Goal: Task Accomplishment & Management: Manage account settings

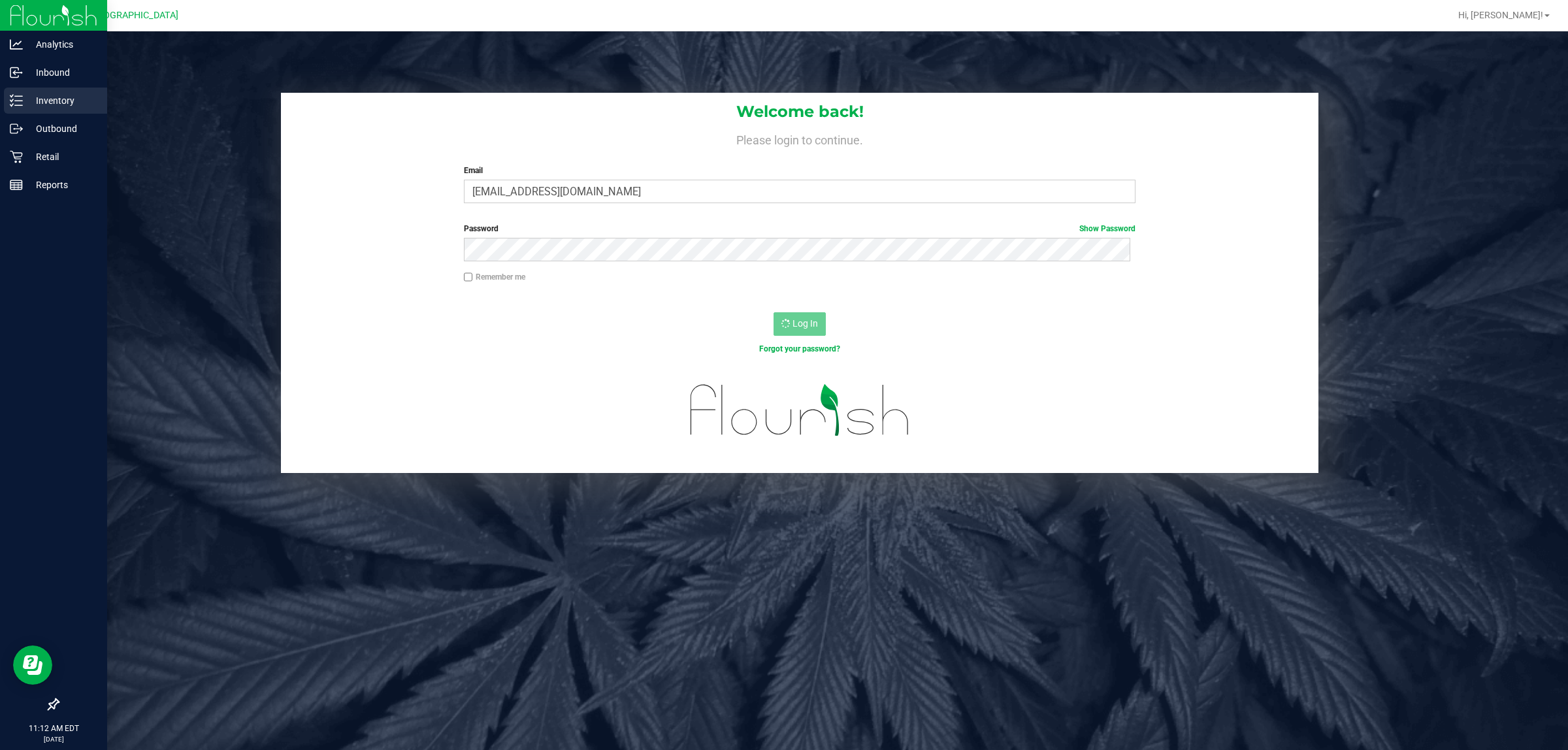
click at [11, 105] on icon at bounding box center [16, 100] width 13 height 13
click at [43, 115] on link "Inventory" at bounding box center [53, 102] width 107 height 28
click at [18, 96] on line at bounding box center [18, 96] width 7 height 0
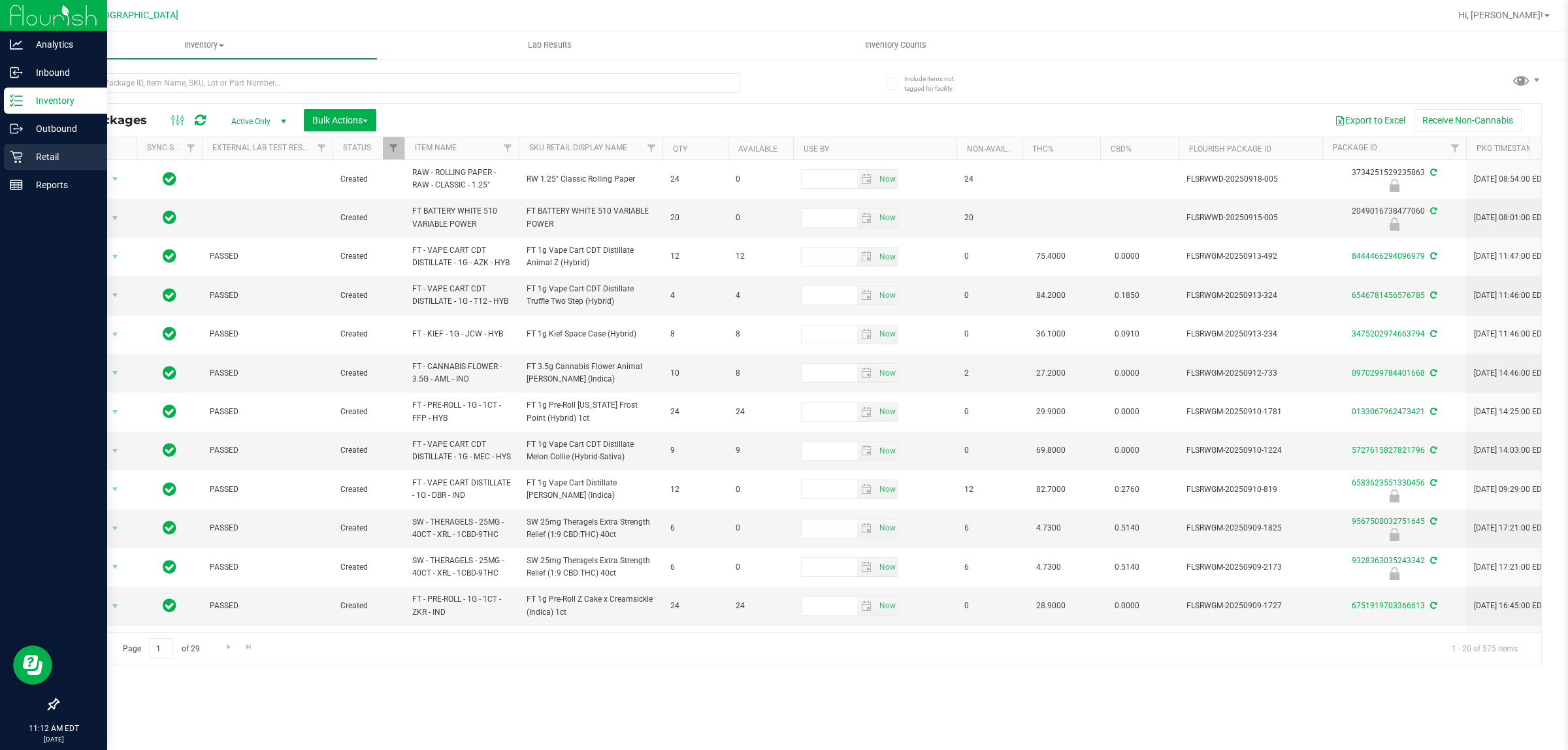
click at [0, 166] on link "Retail" at bounding box center [53, 157] width 107 height 28
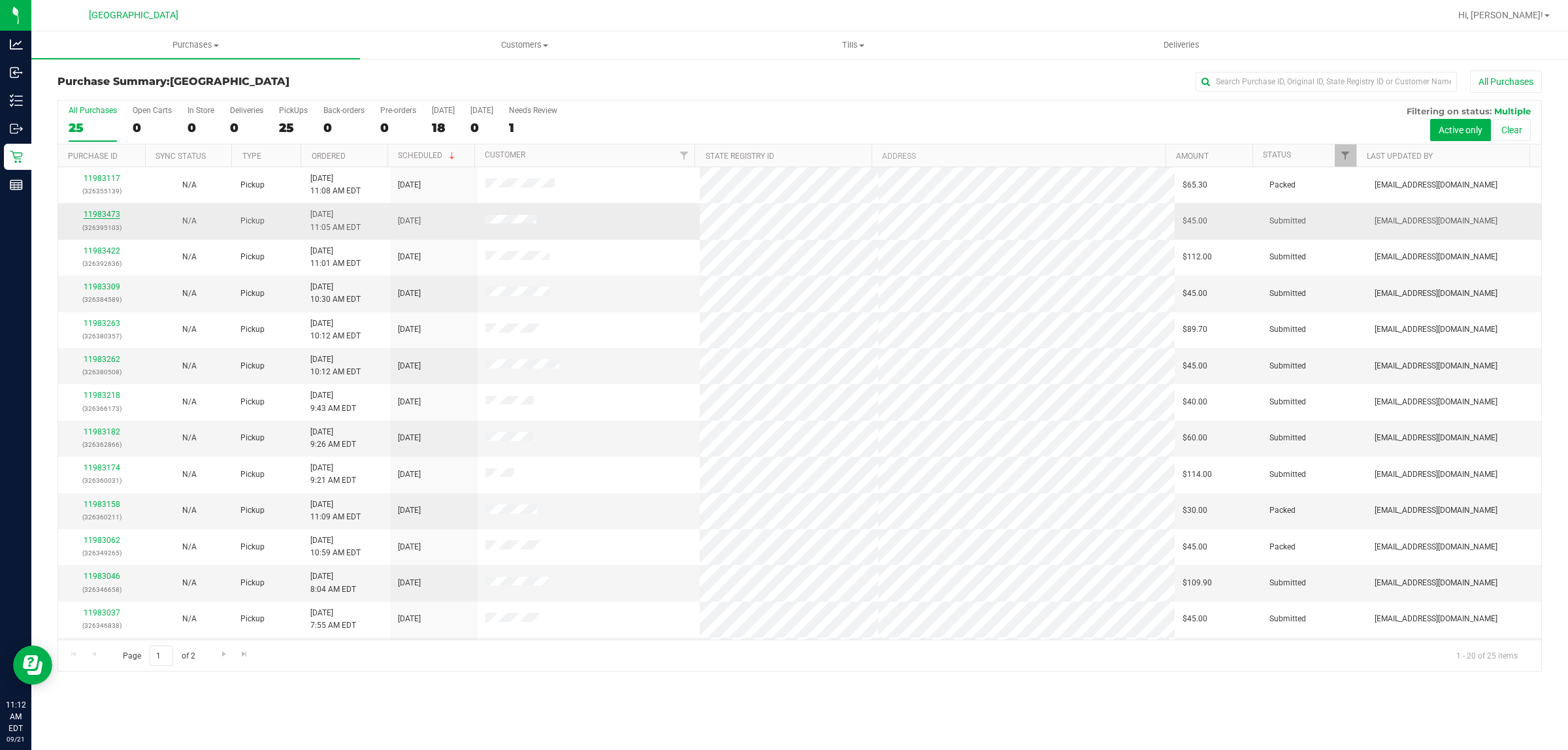
click at [100, 219] on link "11983473" at bounding box center [102, 215] width 37 height 9
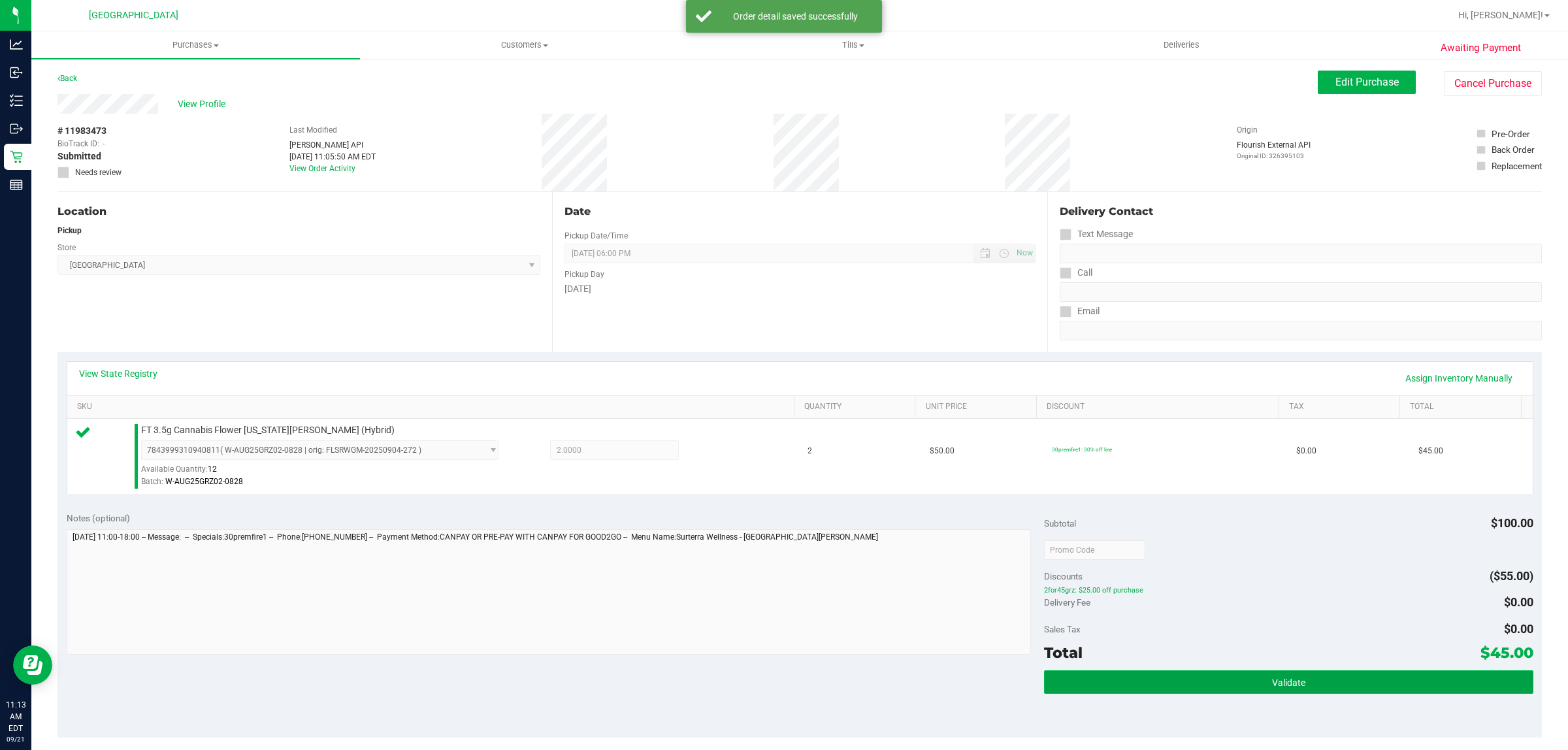
click at [1150, 674] on button "Validate" at bounding box center [1288, 682] width 489 height 24
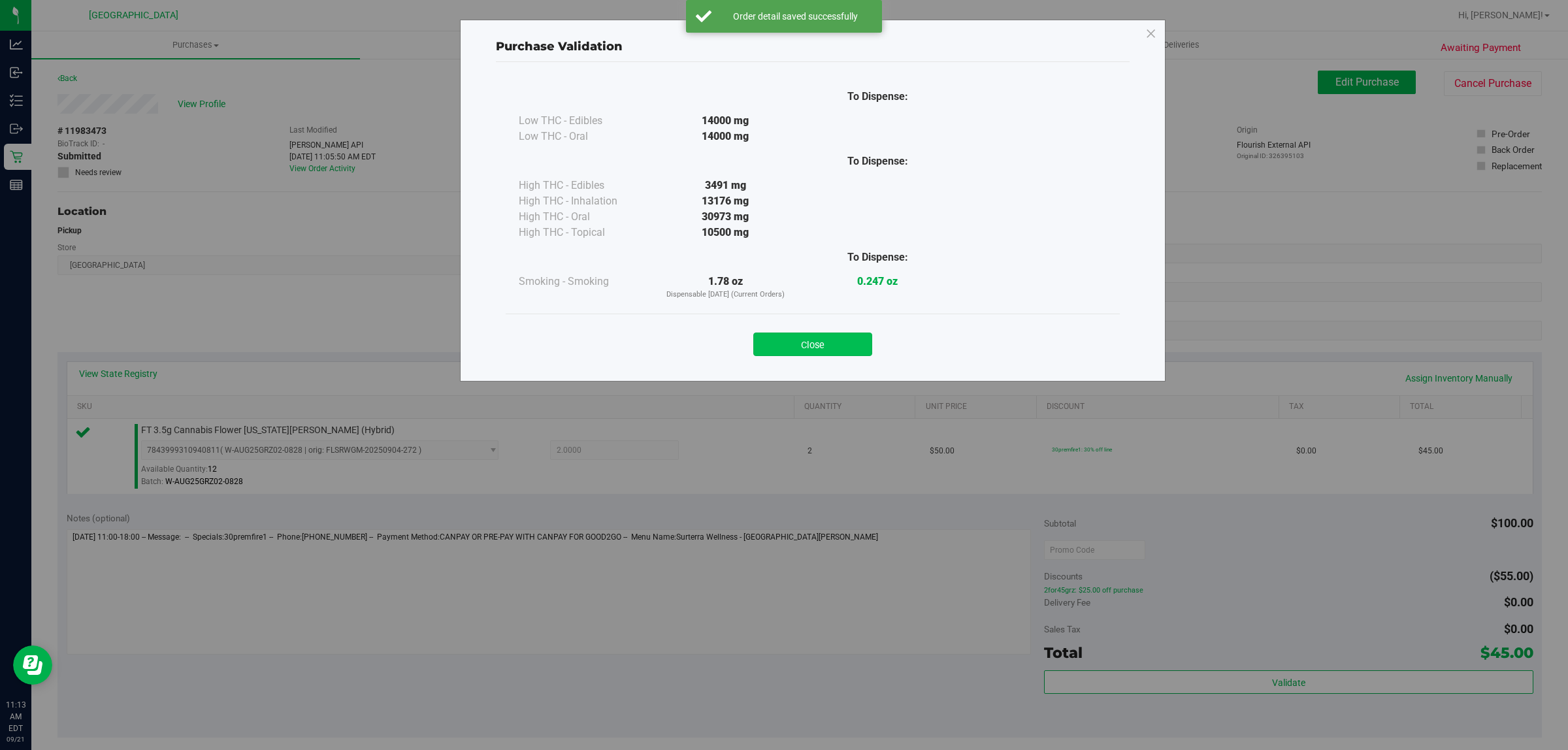
click at [829, 351] on button "Close" at bounding box center [813, 344] width 119 height 24
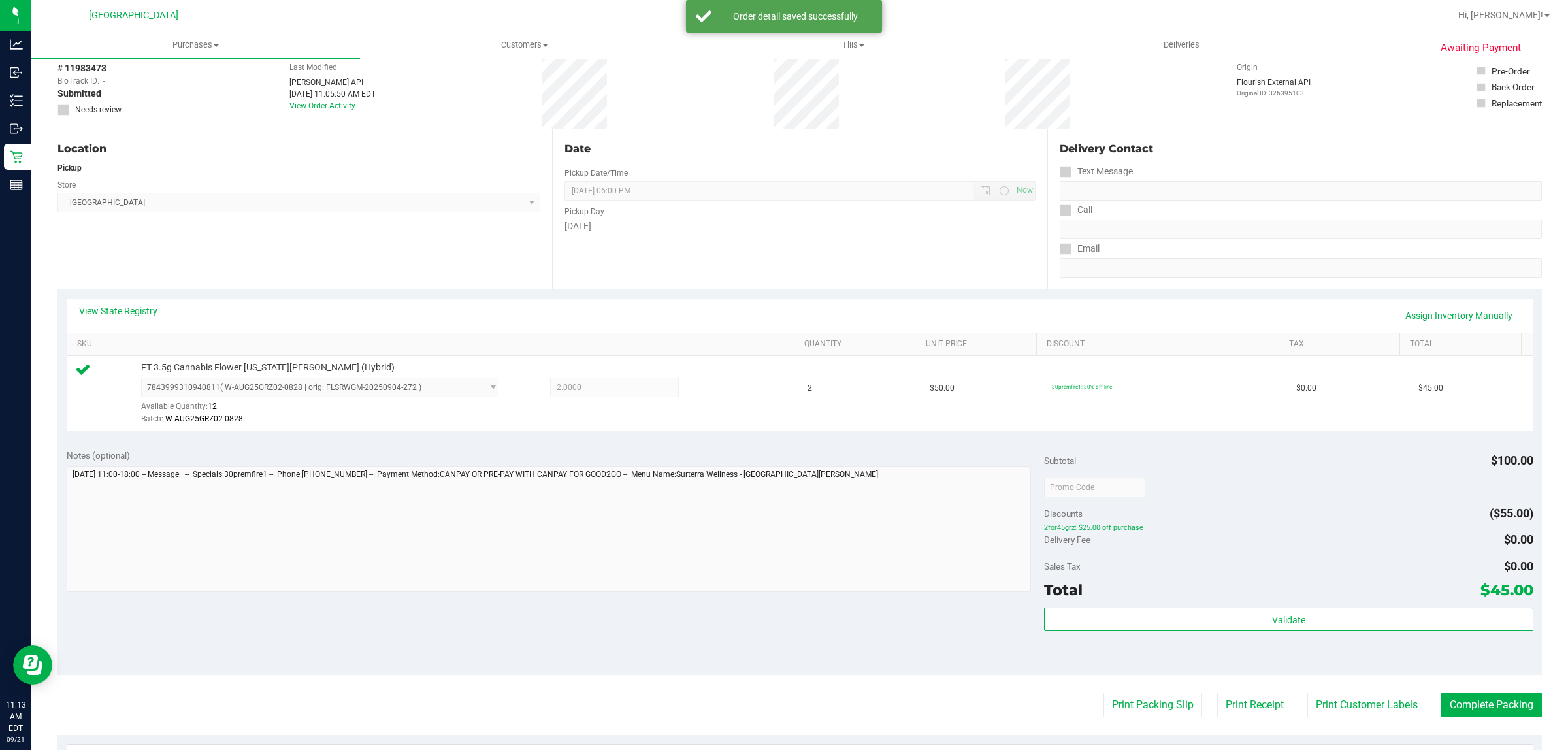
scroll to position [66, 0]
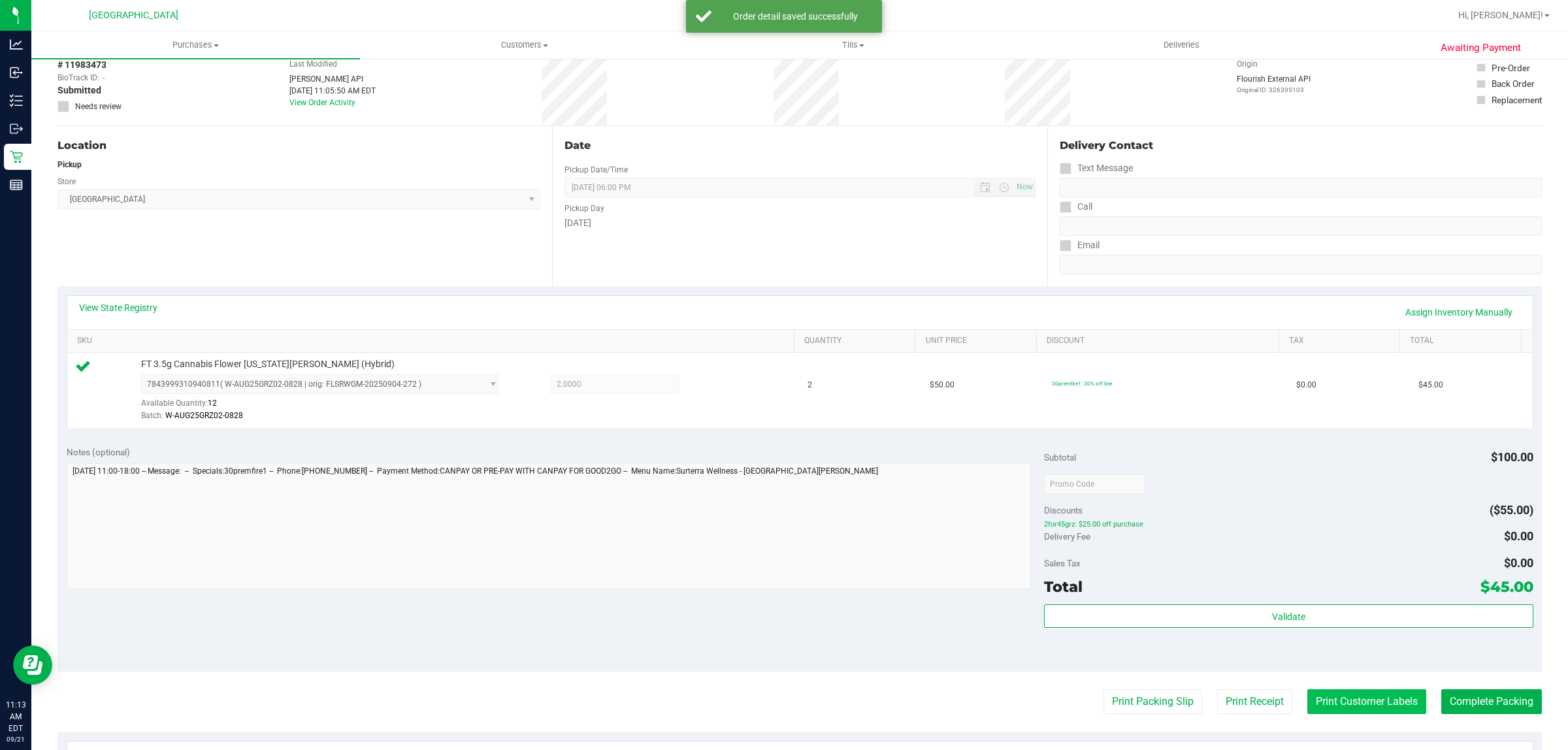
click at [1350, 696] on button "Print Customer Labels" at bounding box center [1367, 702] width 119 height 25
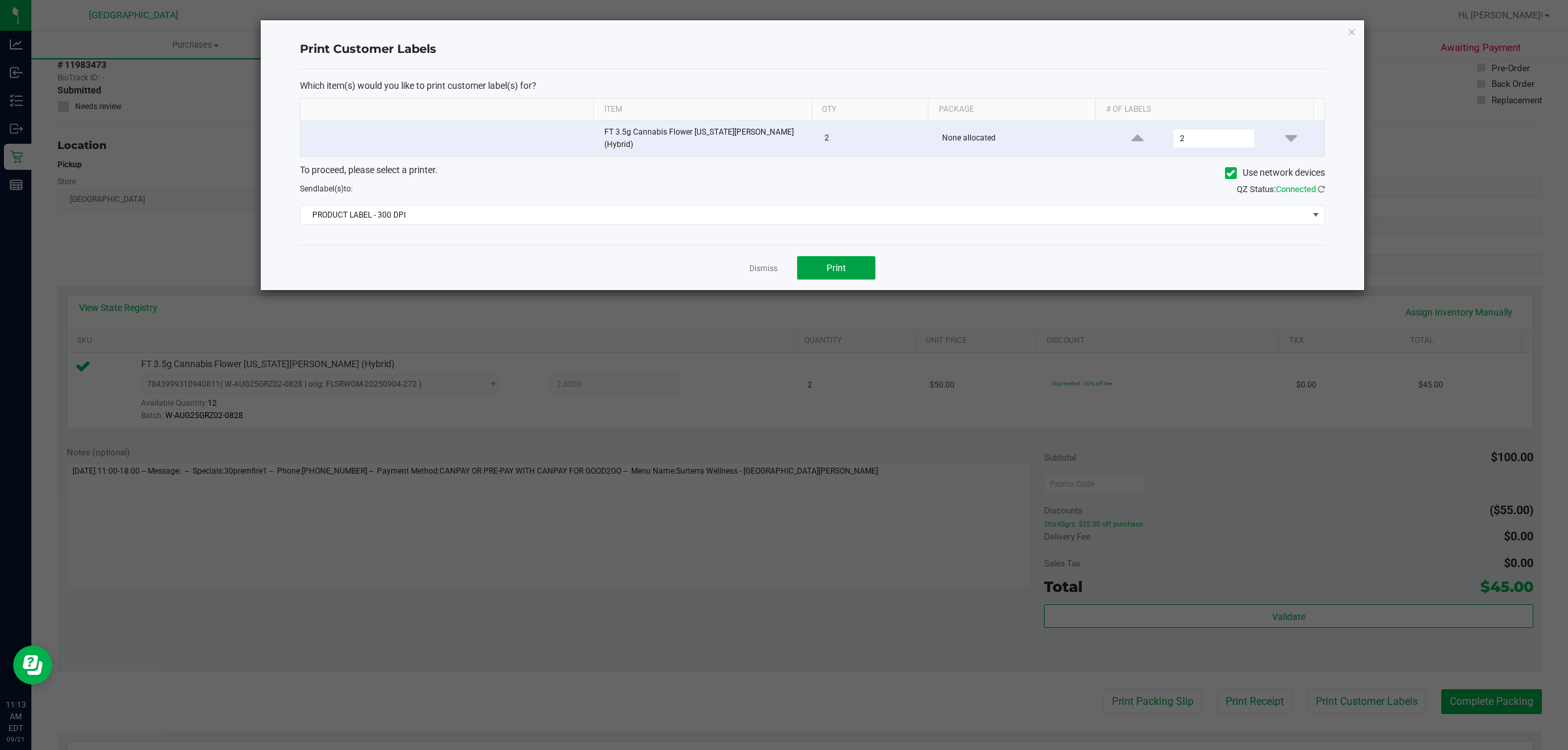
click at [833, 263] on span "Print" at bounding box center [836, 268] width 20 height 11
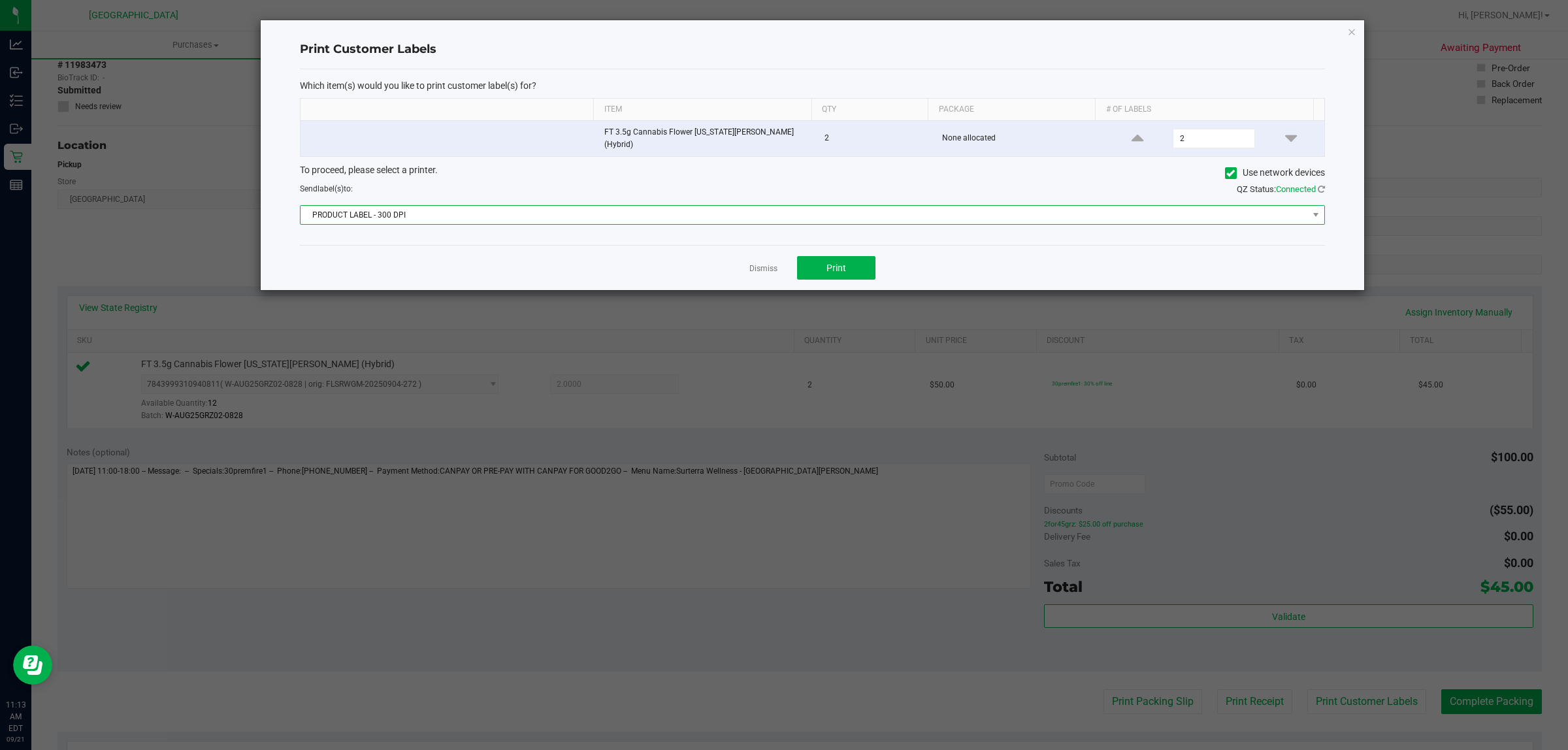
click at [664, 215] on span "PRODUCT LABEL - 300 DPI" at bounding box center [804, 215] width 1007 height 18
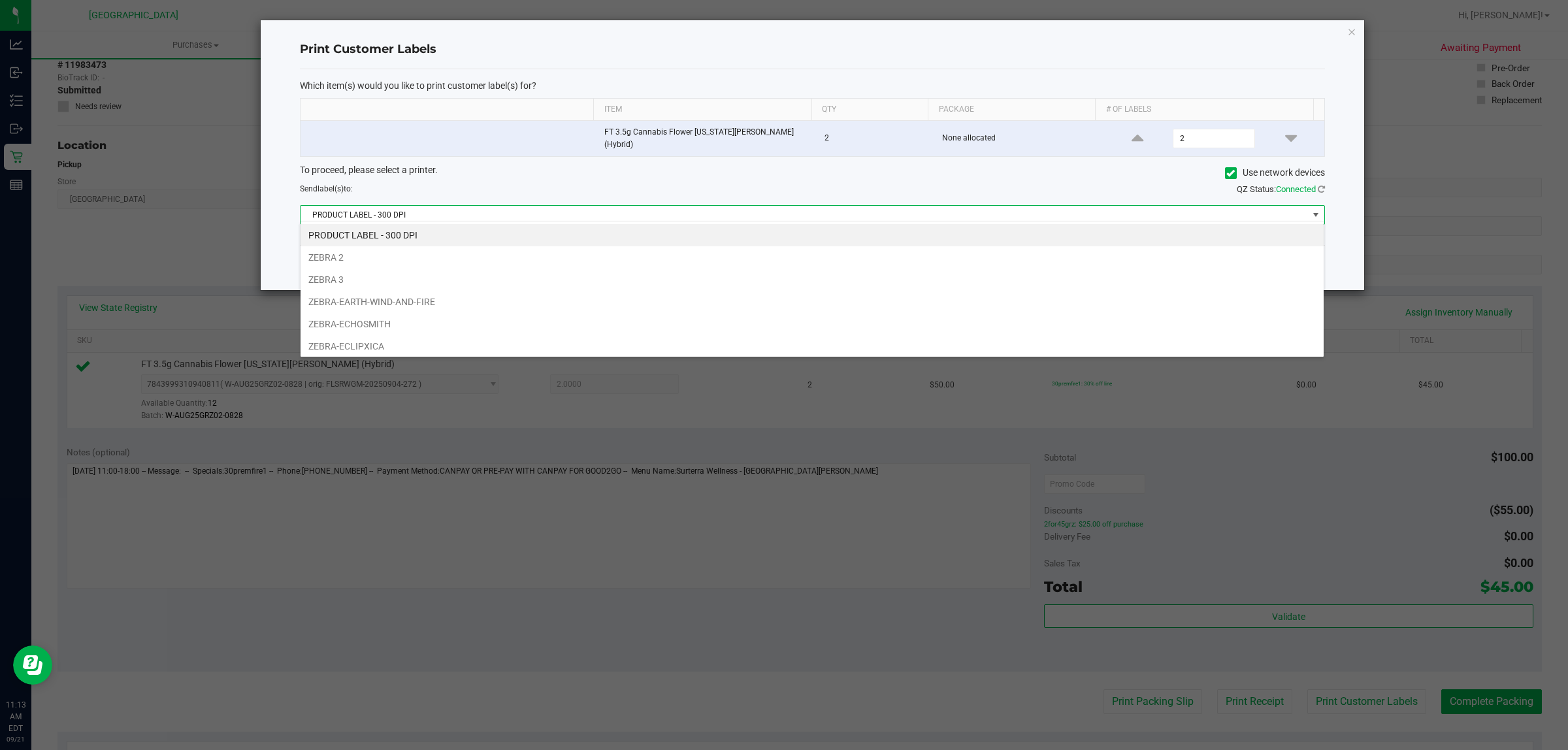
scroll to position [50, 0]
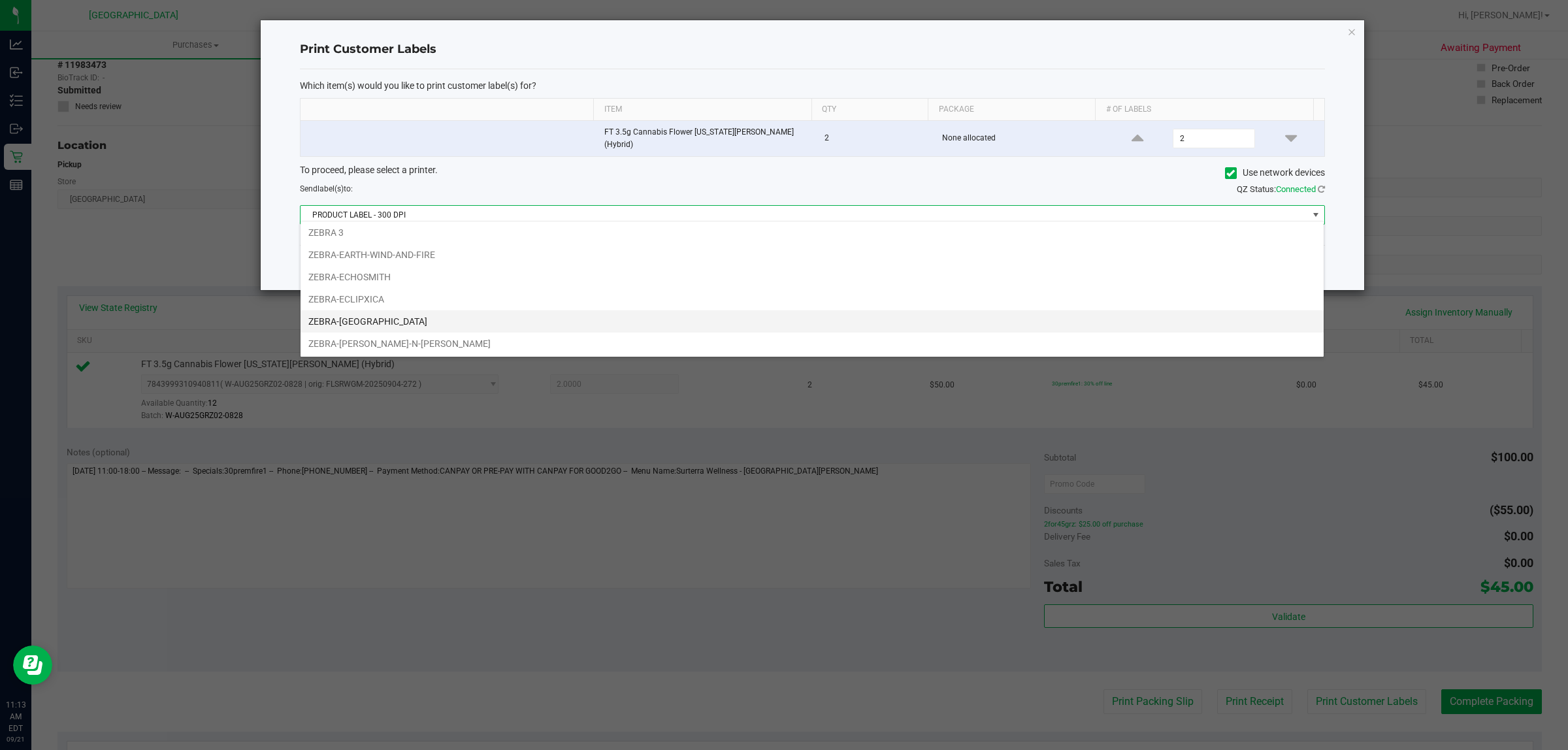
click at [404, 318] on li "ZEBRA-[GEOGRAPHIC_DATA]" at bounding box center [813, 321] width 1023 height 22
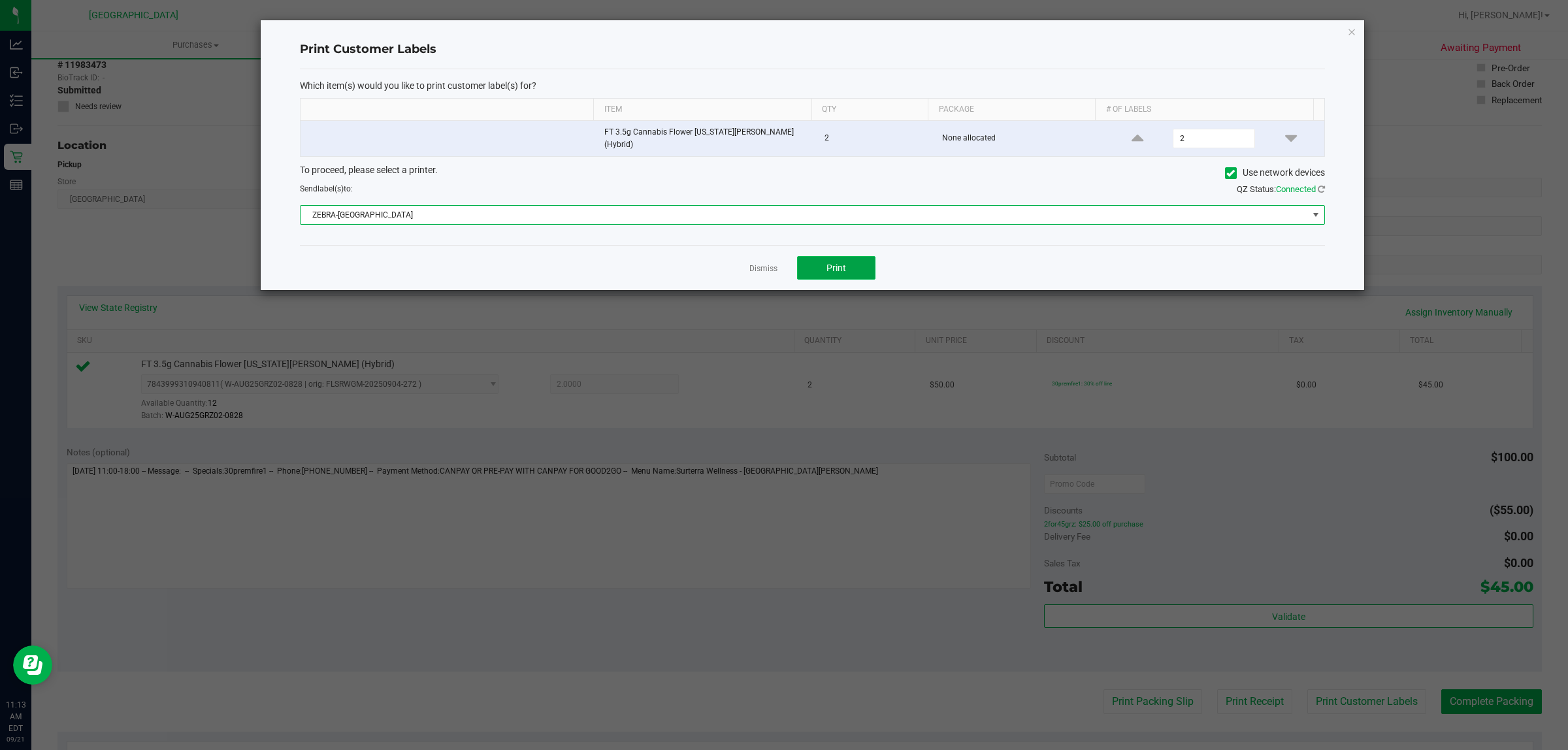
click at [801, 258] on button "Print" at bounding box center [836, 267] width 79 height 24
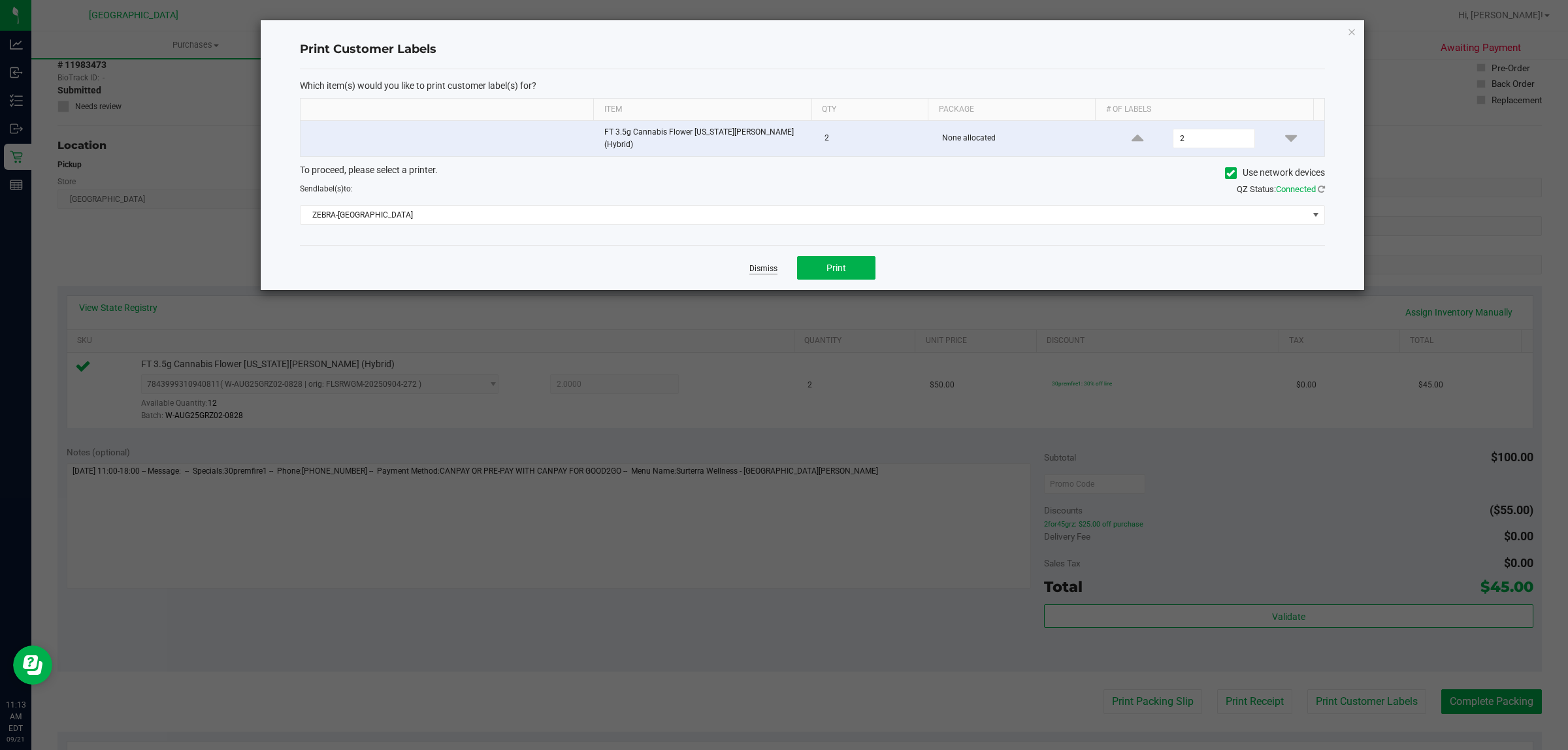
click at [765, 266] on link "Dismiss" at bounding box center [763, 269] width 28 height 11
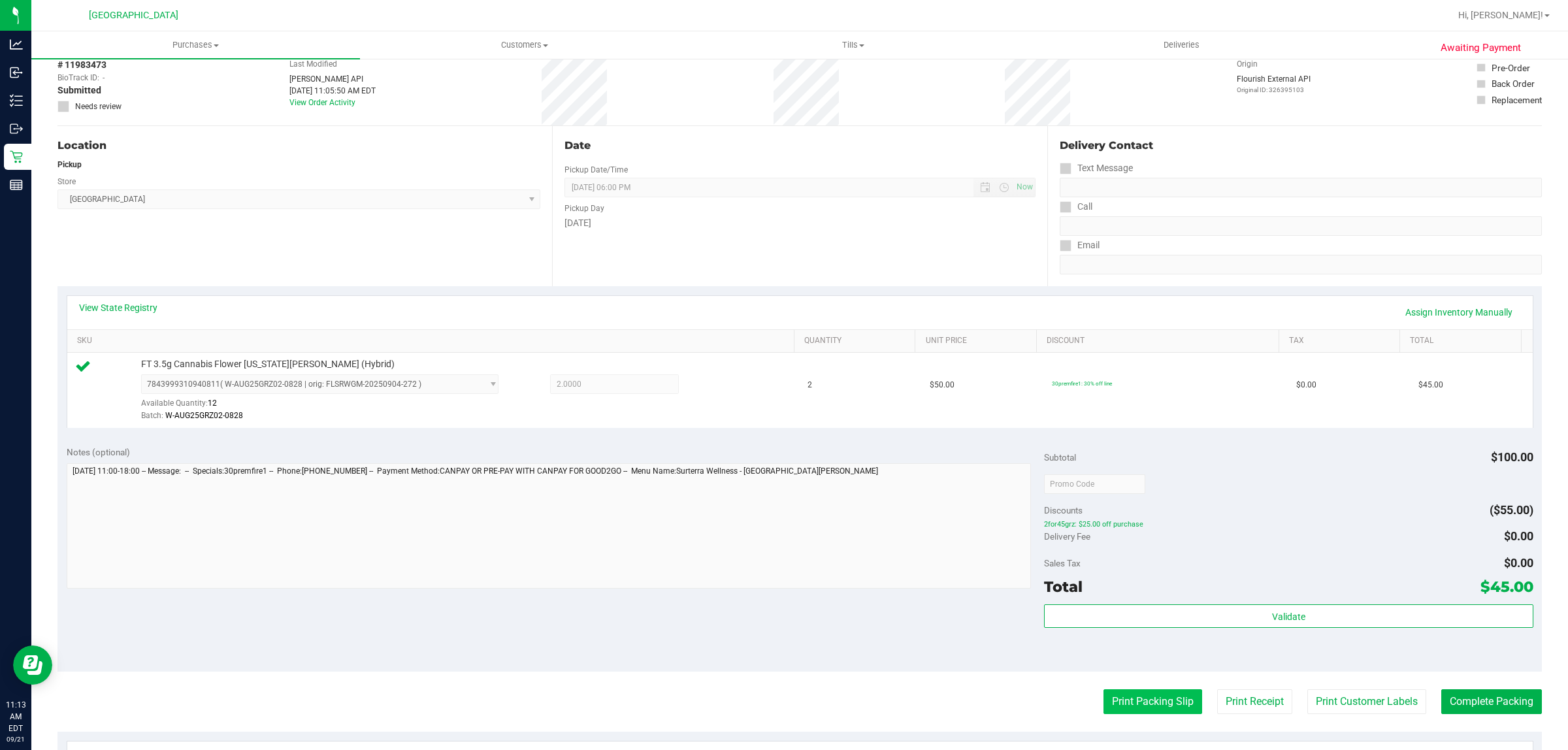
click at [1121, 704] on button "Print Packing Slip" at bounding box center [1153, 702] width 99 height 25
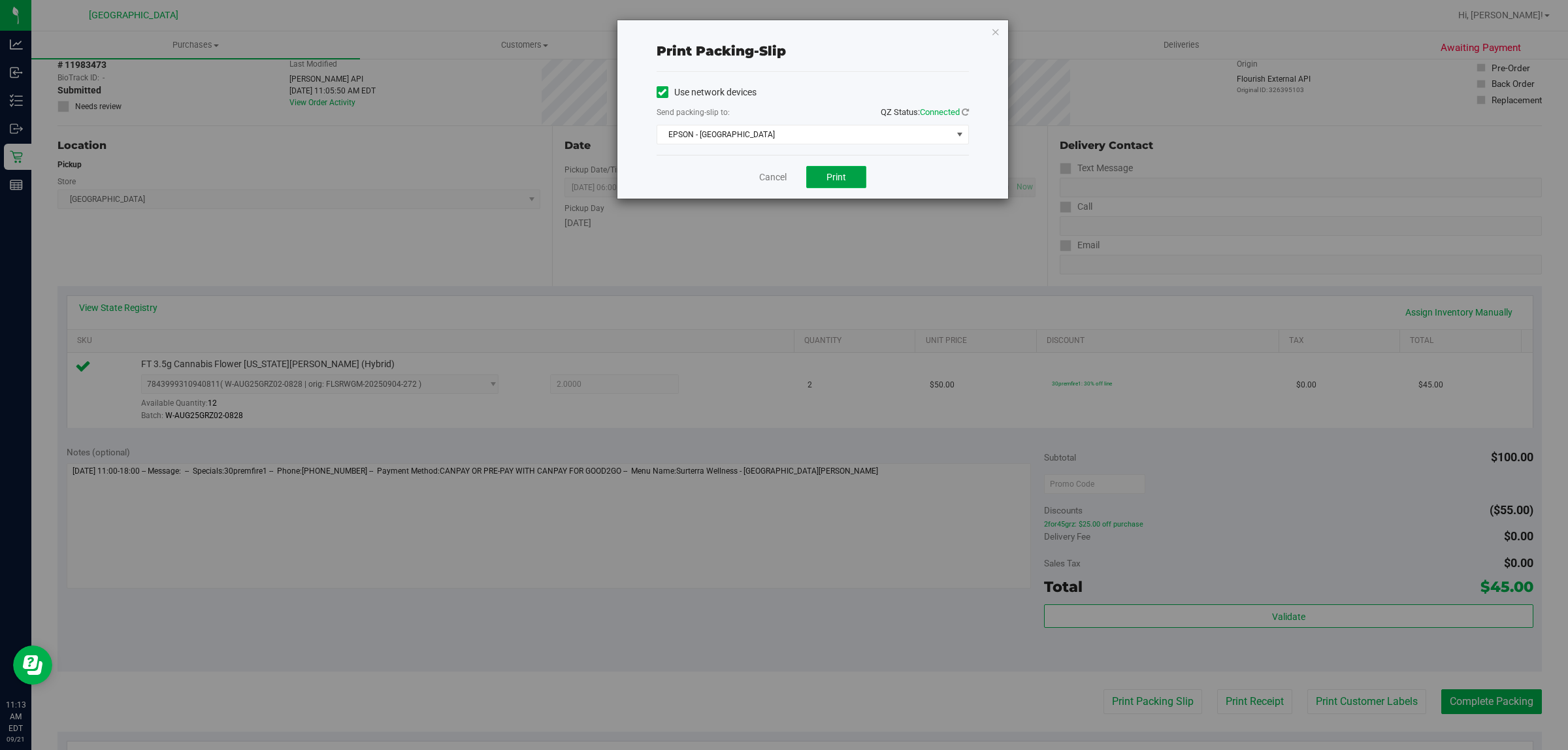
click at [825, 170] on button "Print" at bounding box center [836, 176] width 60 height 22
click at [747, 135] on span "EPSON - [GEOGRAPHIC_DATA]" at bounding box center [805, 134] width 295 height 18
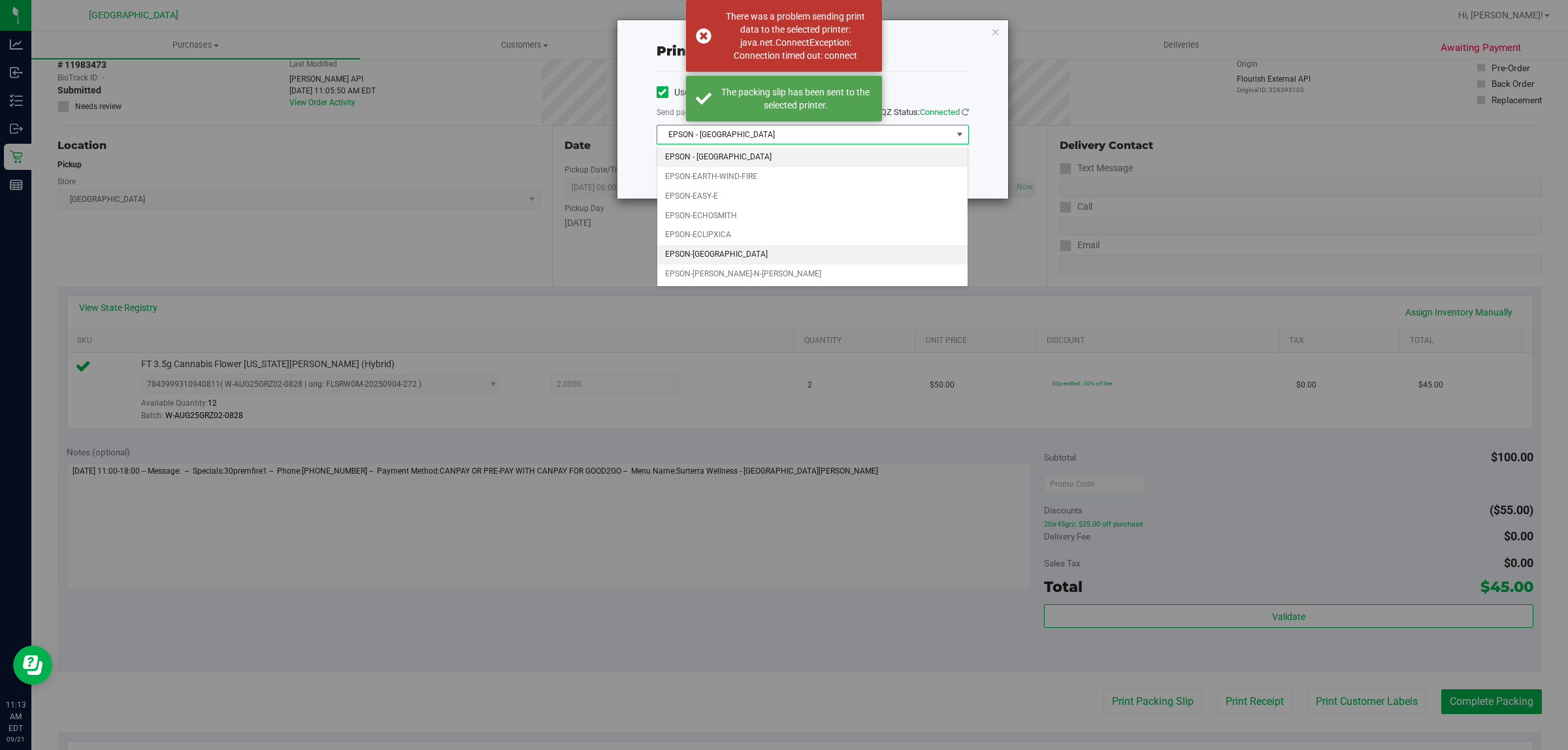
click at [739, 252] on li "EPSON-[GEOGRAPHIC_DATA]" at bounding box center [813, 255] width 311 height 20
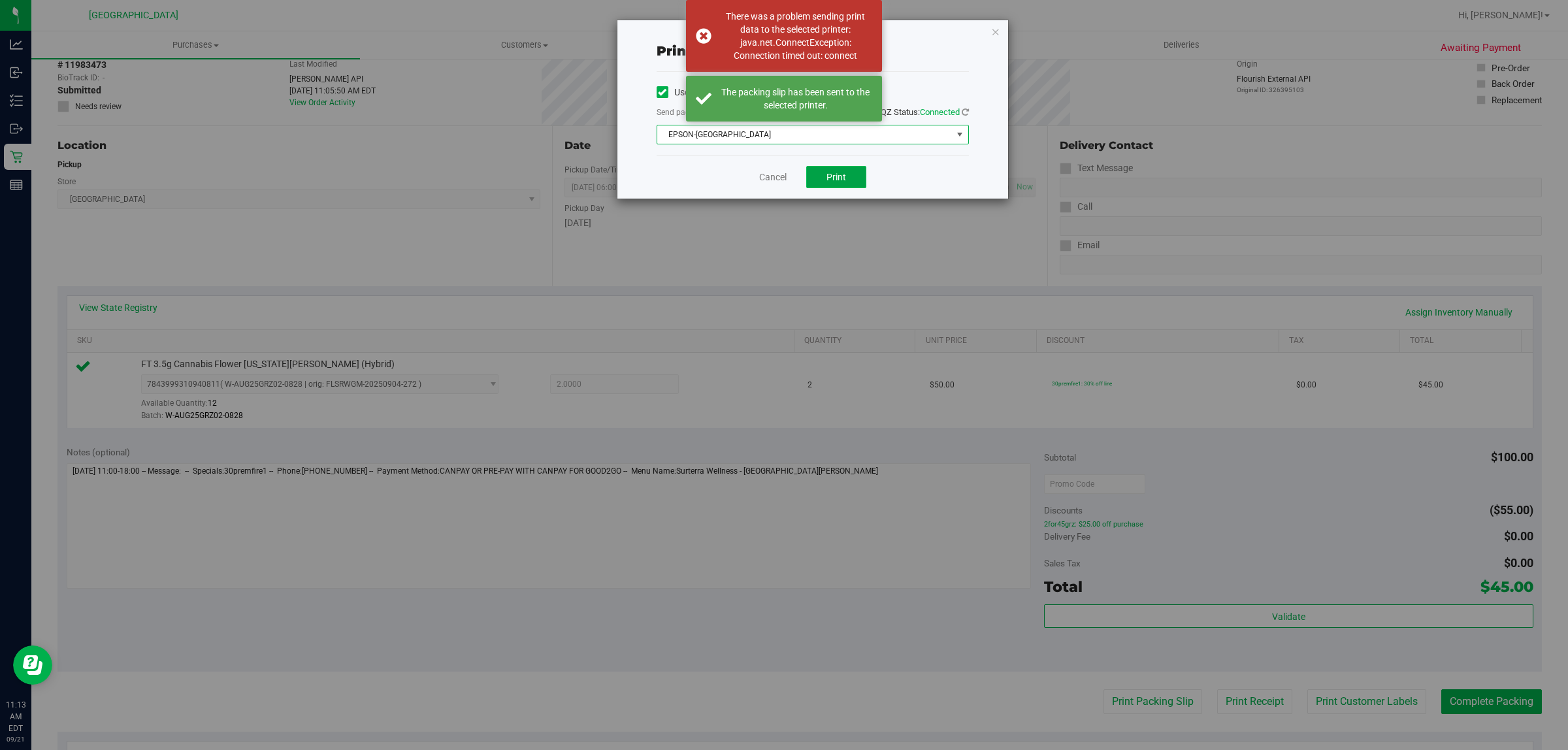
click at [839, 183] on span "Print" at bounding box center [836, 177] width 20 height 11
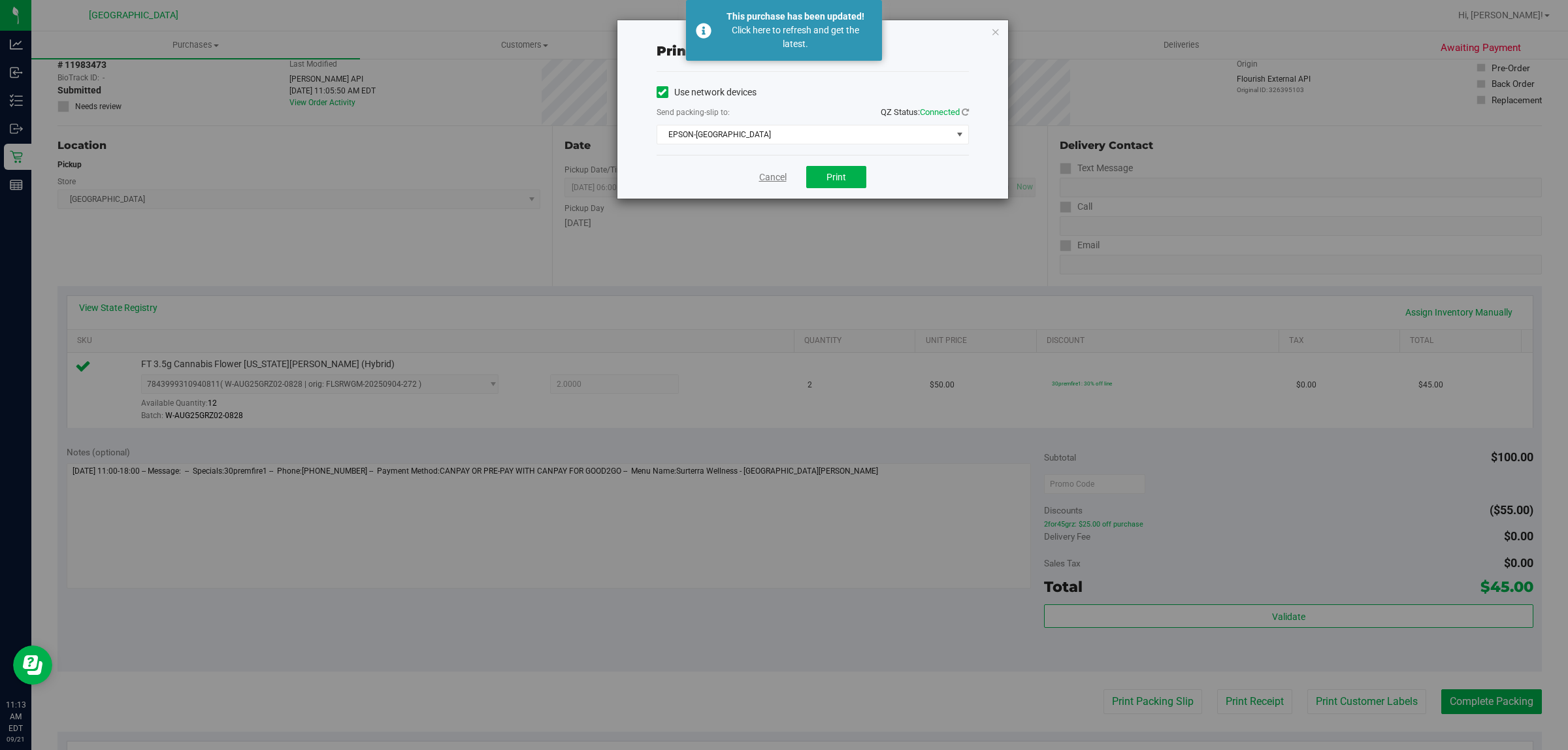
click at [769, 183] on link "Cancel" at bounding box center [773, 177] width 27 height 14
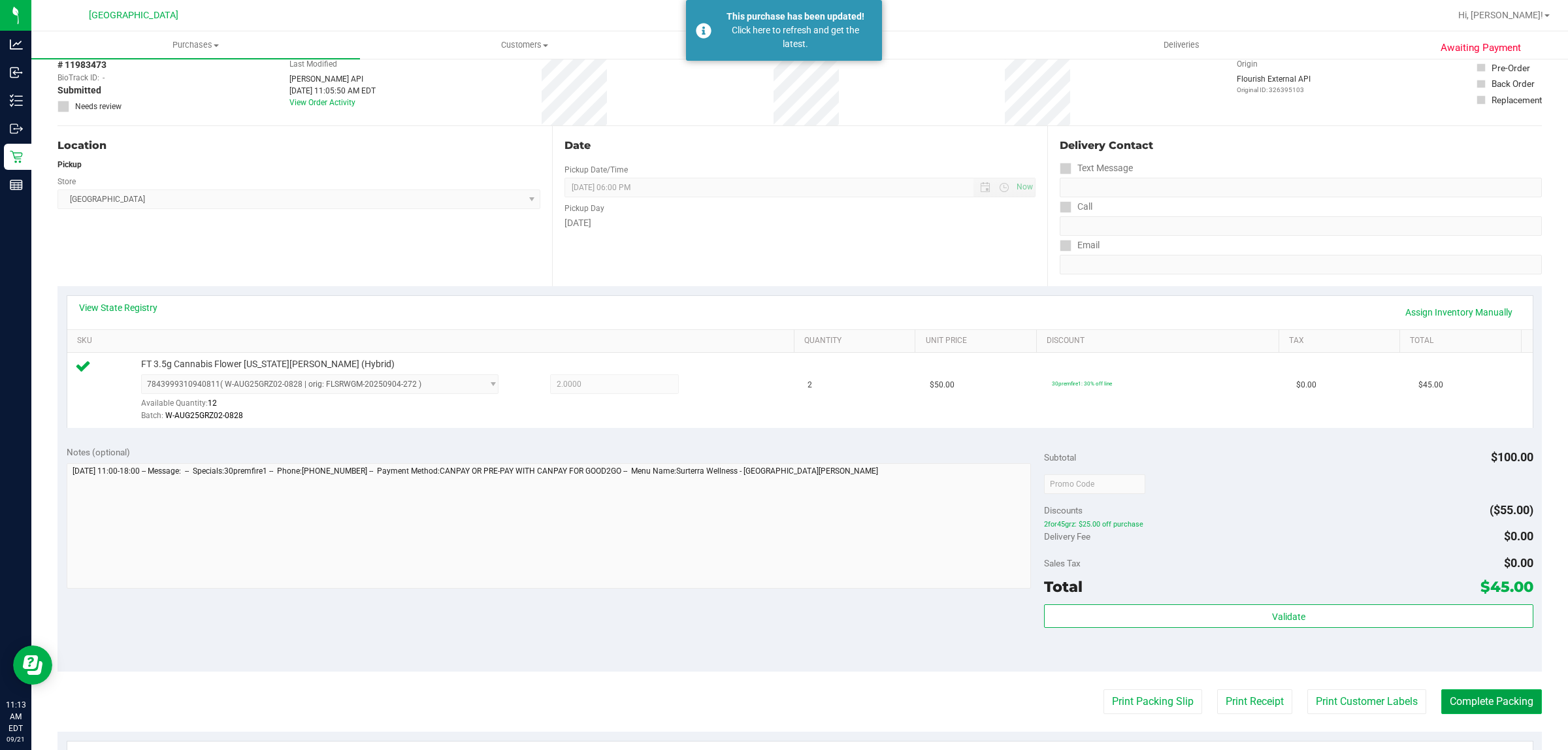
click at [1481, 703] on button "Complete Packing" at bounding box center [1492, 702] width 101 height 25
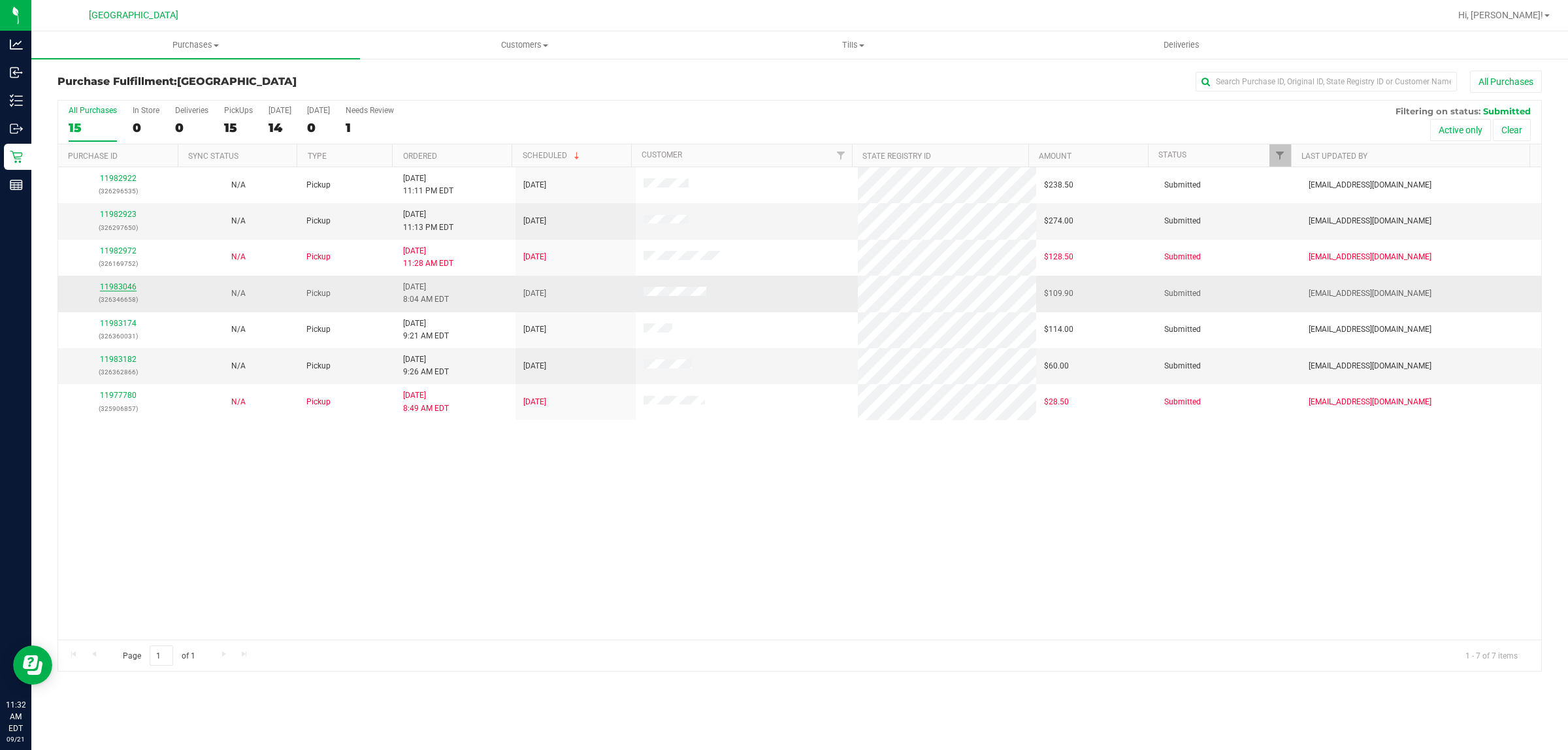
click at [124, 288] on link "11983046" at bounding box center [118, 287] width 37 height 9
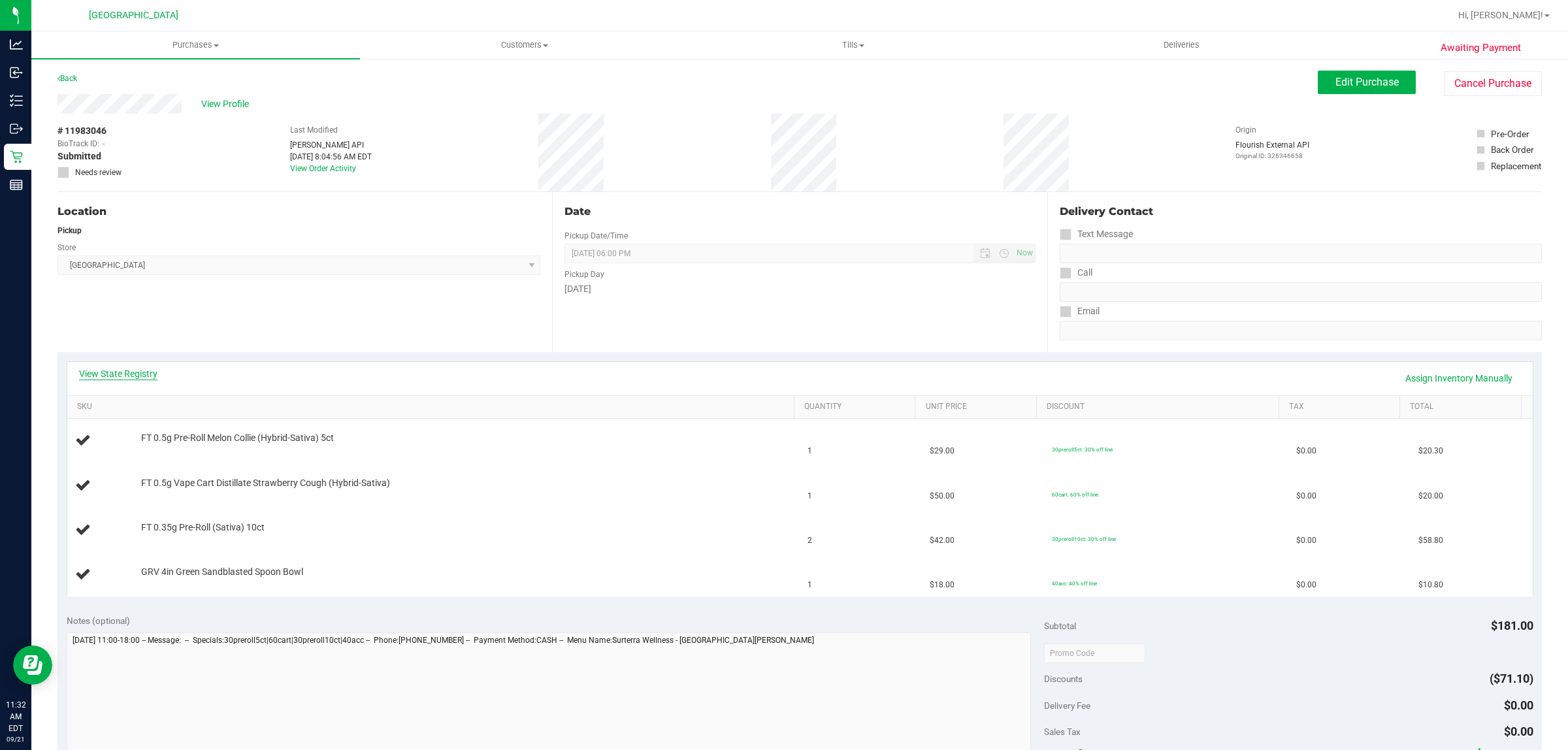
click at [116, 376] on link "View State Registry" at bounding box center [118, 373] width 79 height 13
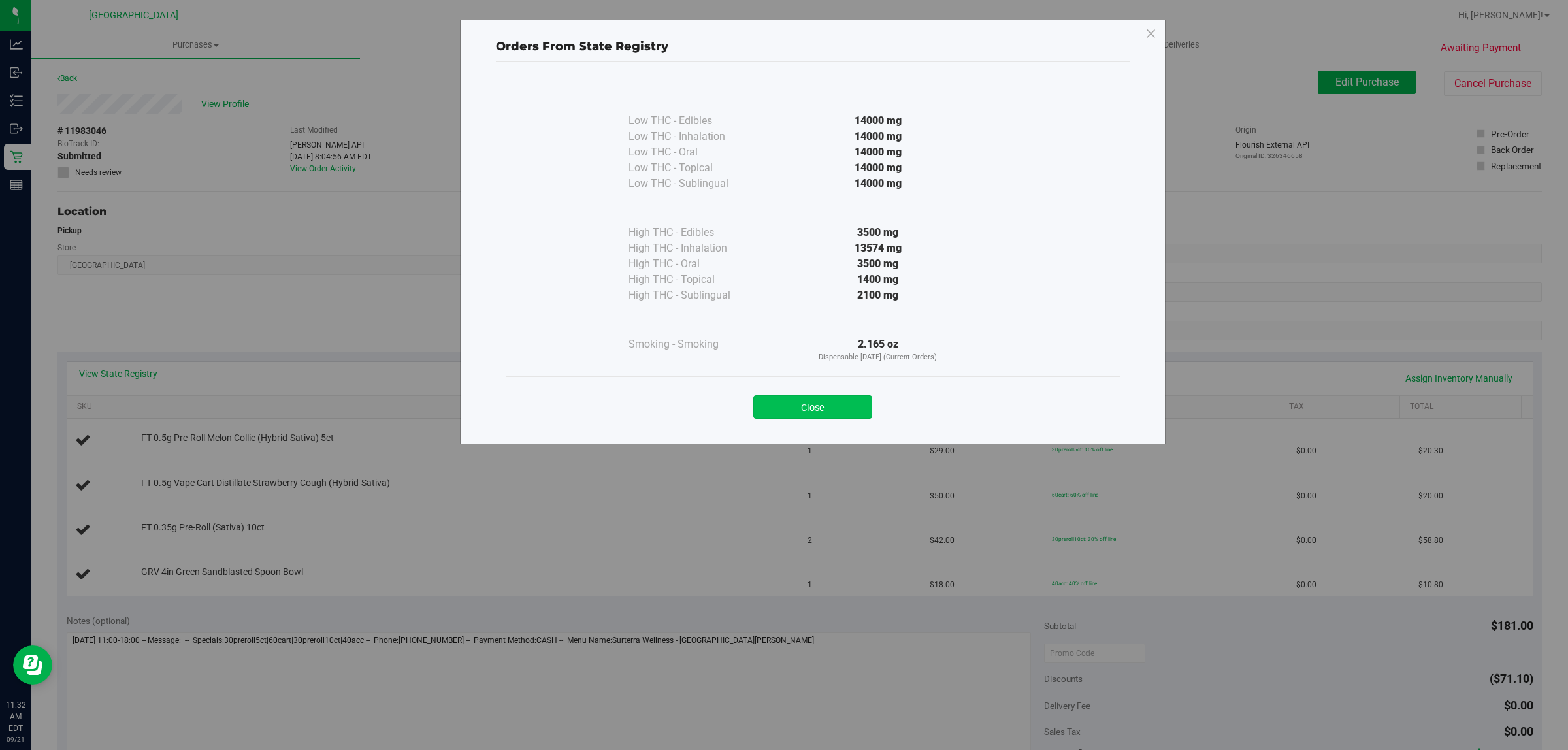
click at [783, 400] on button "Close" at bounding box center [813, 407] width 119 height 24
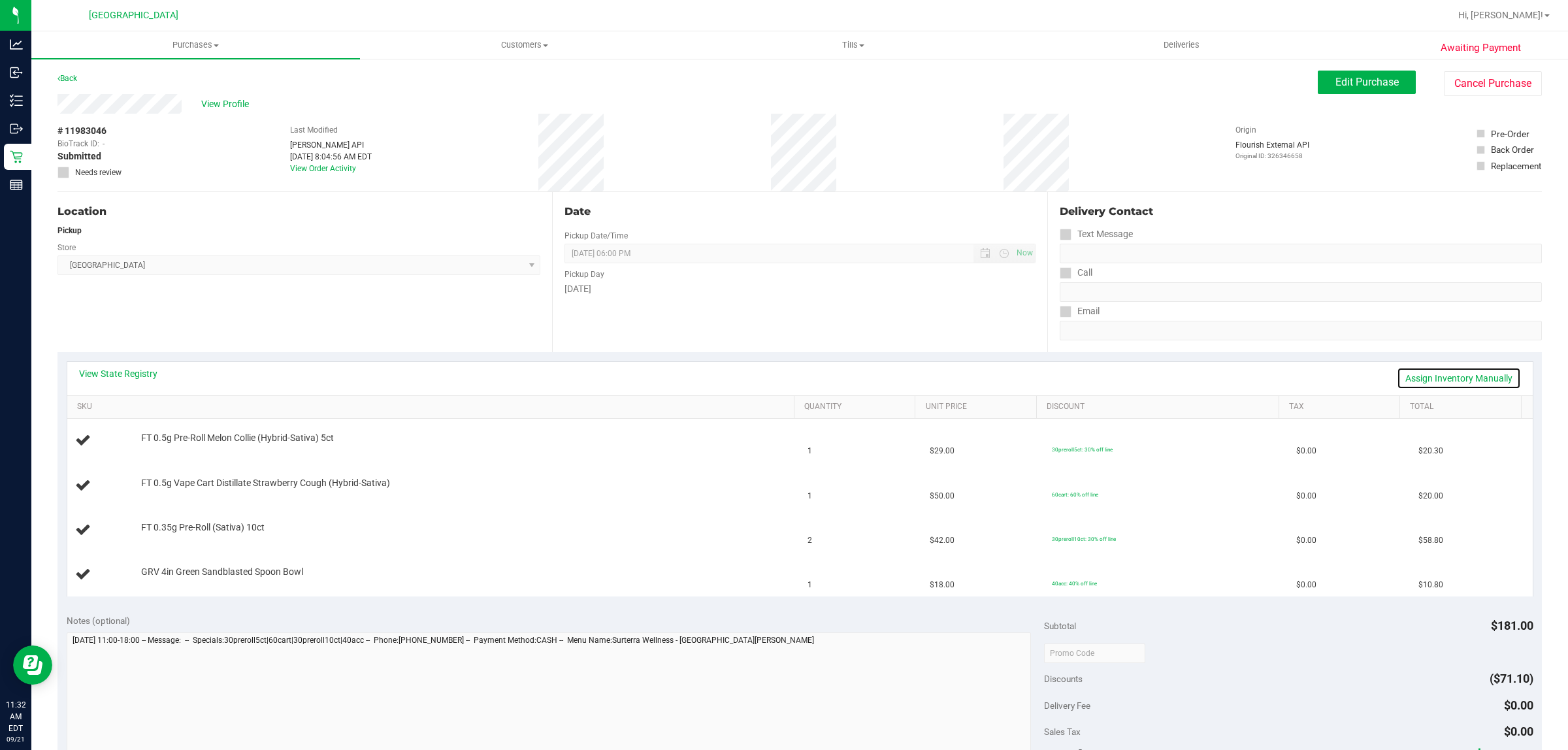
click at [1459, 382] on link "Assign Inventory Manually" at bounding box center [1459, 378] width 124 height 22
click at [1473, 380] on link "Save & Exit" at bounding box center [1490, 378] width 61 height 22
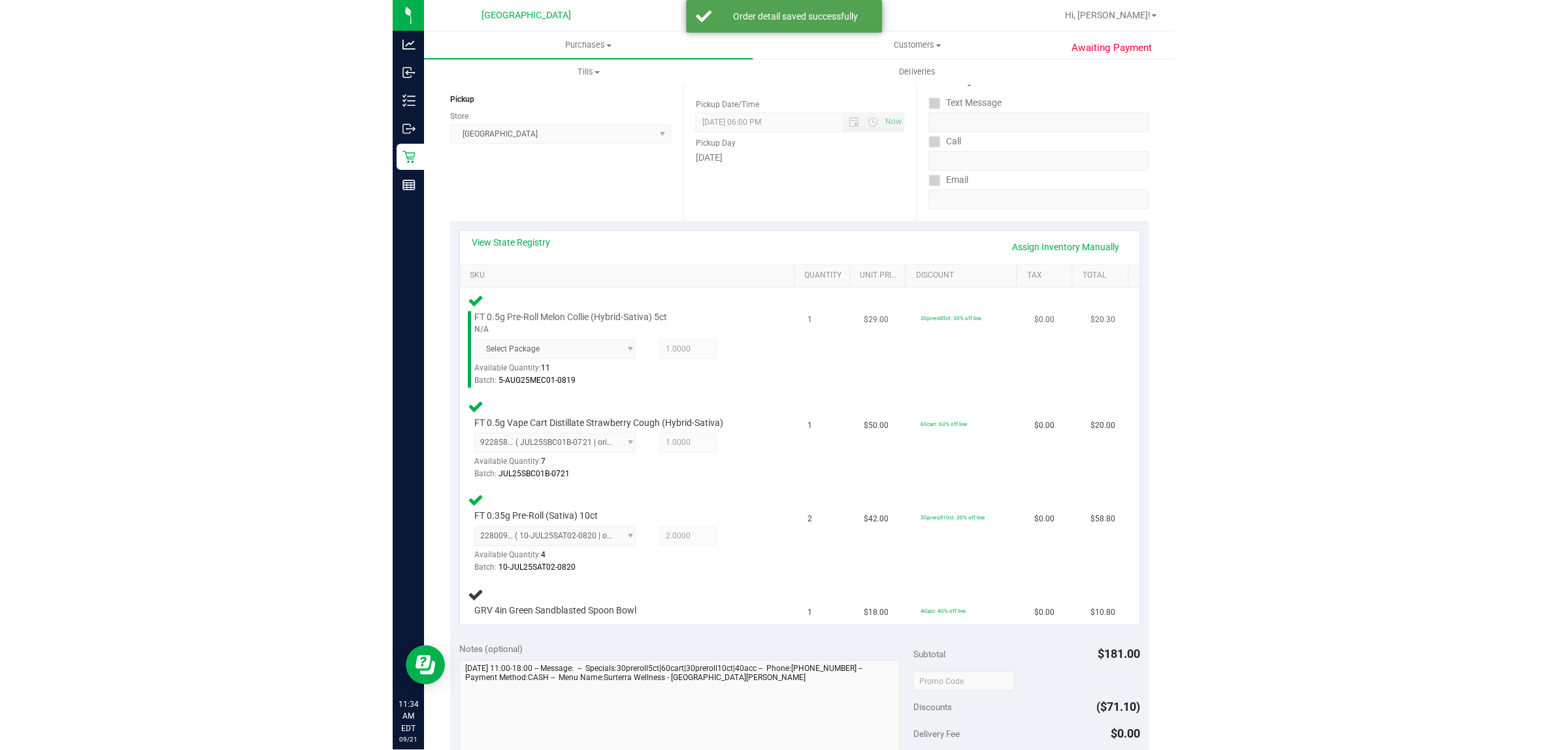
scroll to position [245, 0]
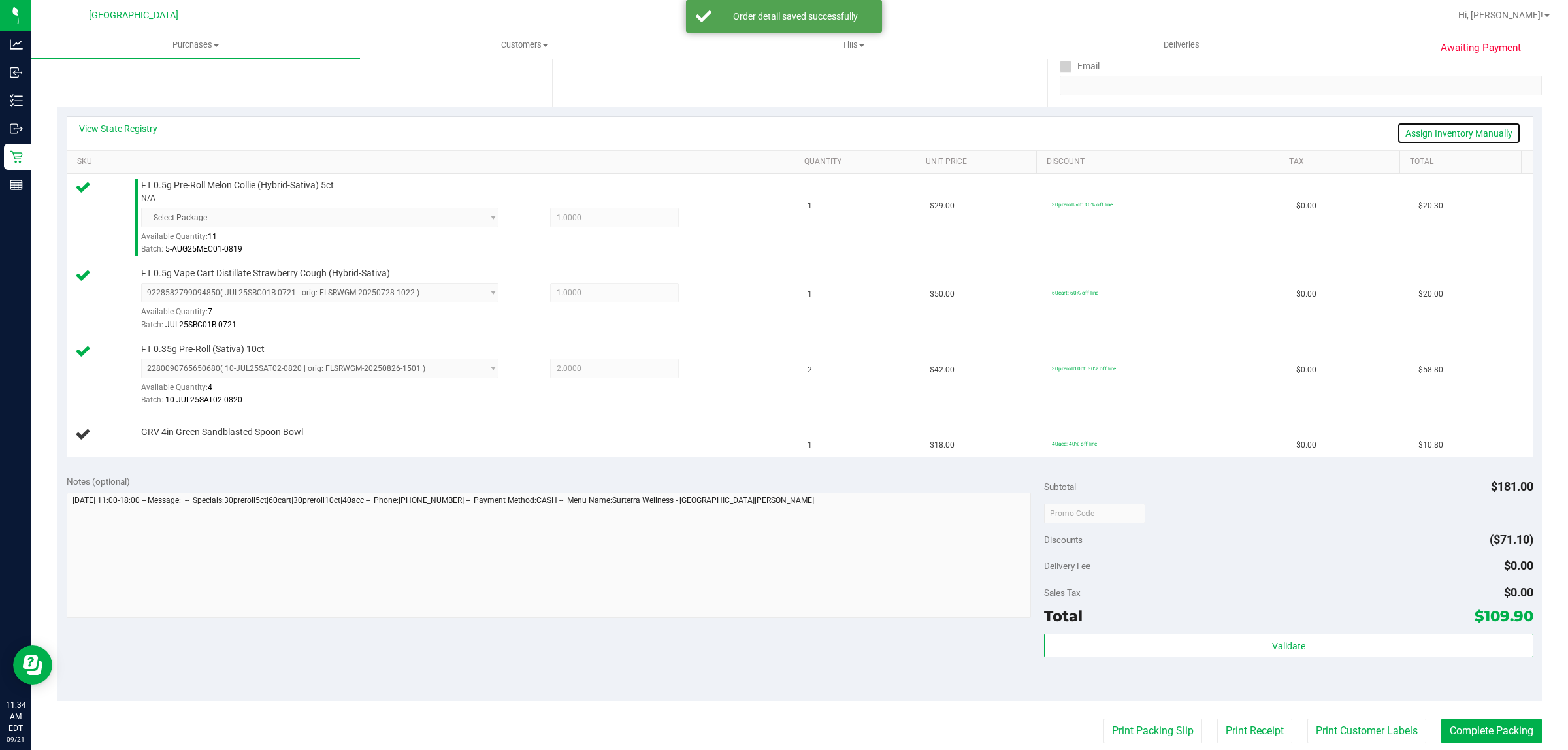
click at [1483, 122] on link "Assign Inventory Manually" at bounding box center [1459, 133] width 124 height 22
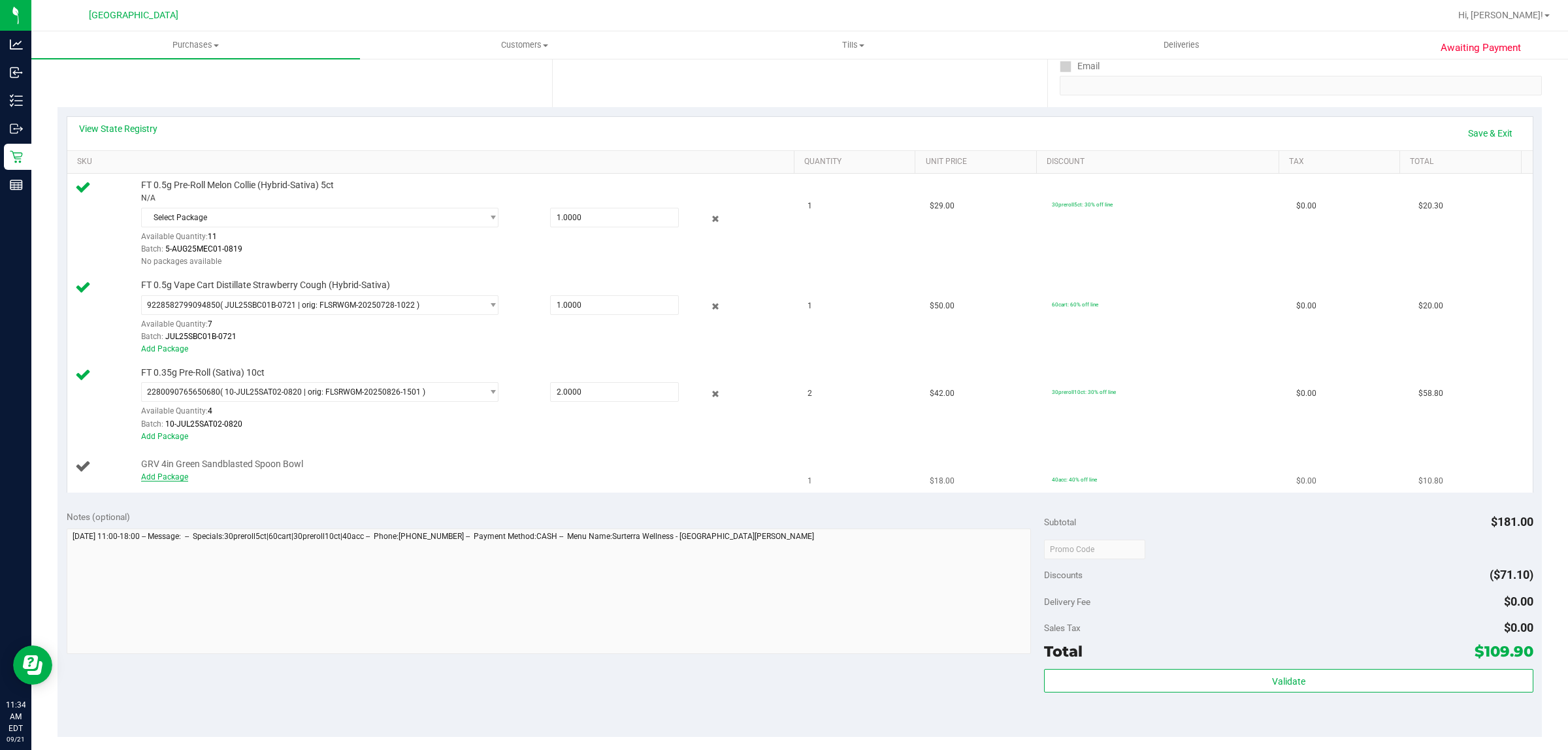
click at [165, 476] on link "Add Package" at bounding box center [165, 477] width 47 height 9
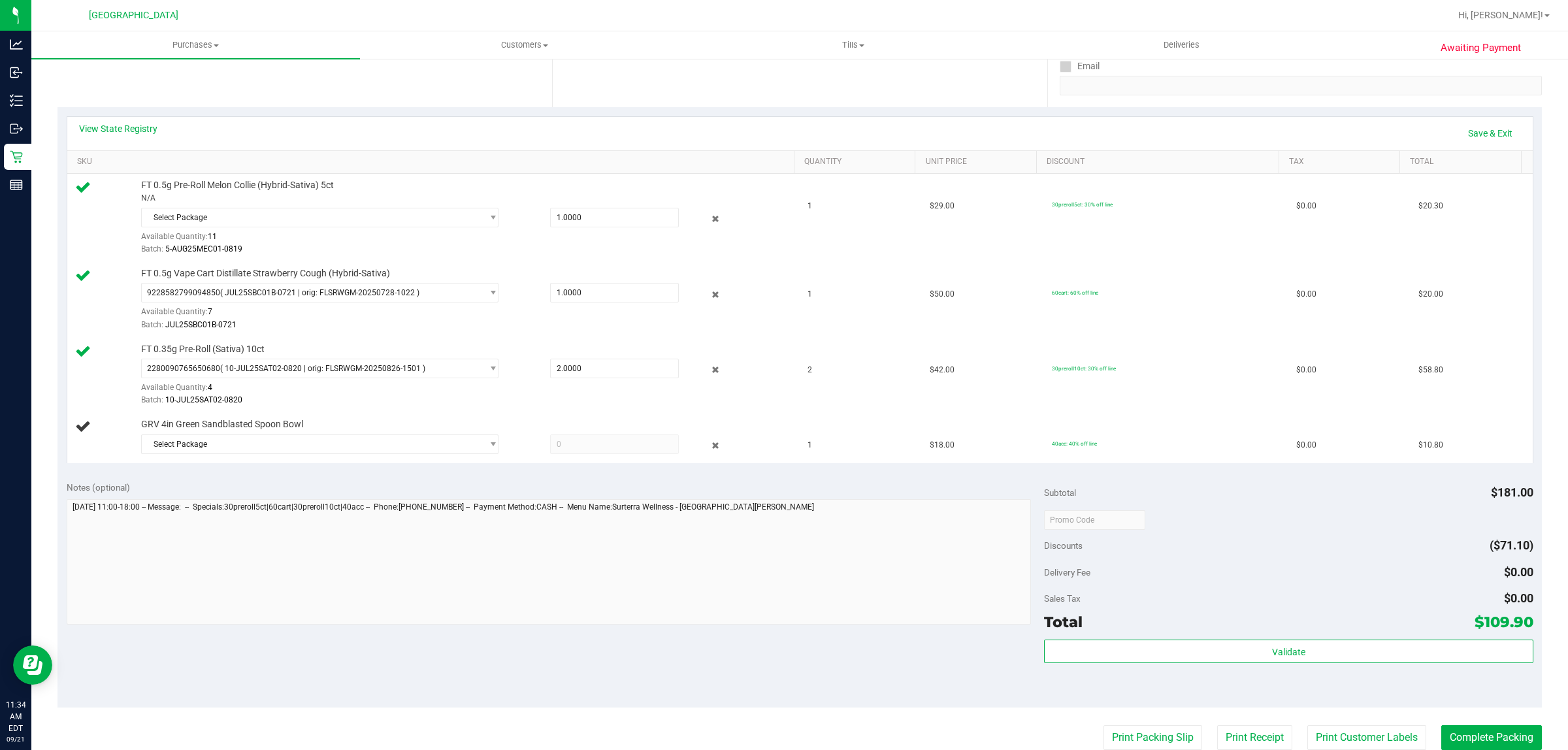
click at [222, 470] on div "View State Registry Save & Exit SKU Quantity Unit Price Discount Tax Total FT 0…" at bounding box center [800, 289] width 1485 height 365
click at [304, 445] on span "Select Package" at bounding box center [312, 445] width 340 height 18
click at [269, 497] on span "( 1992265-052025 | orig: FLSRWWD-20250519-013 )" at bounding box center [316, 499] width 186 height 9
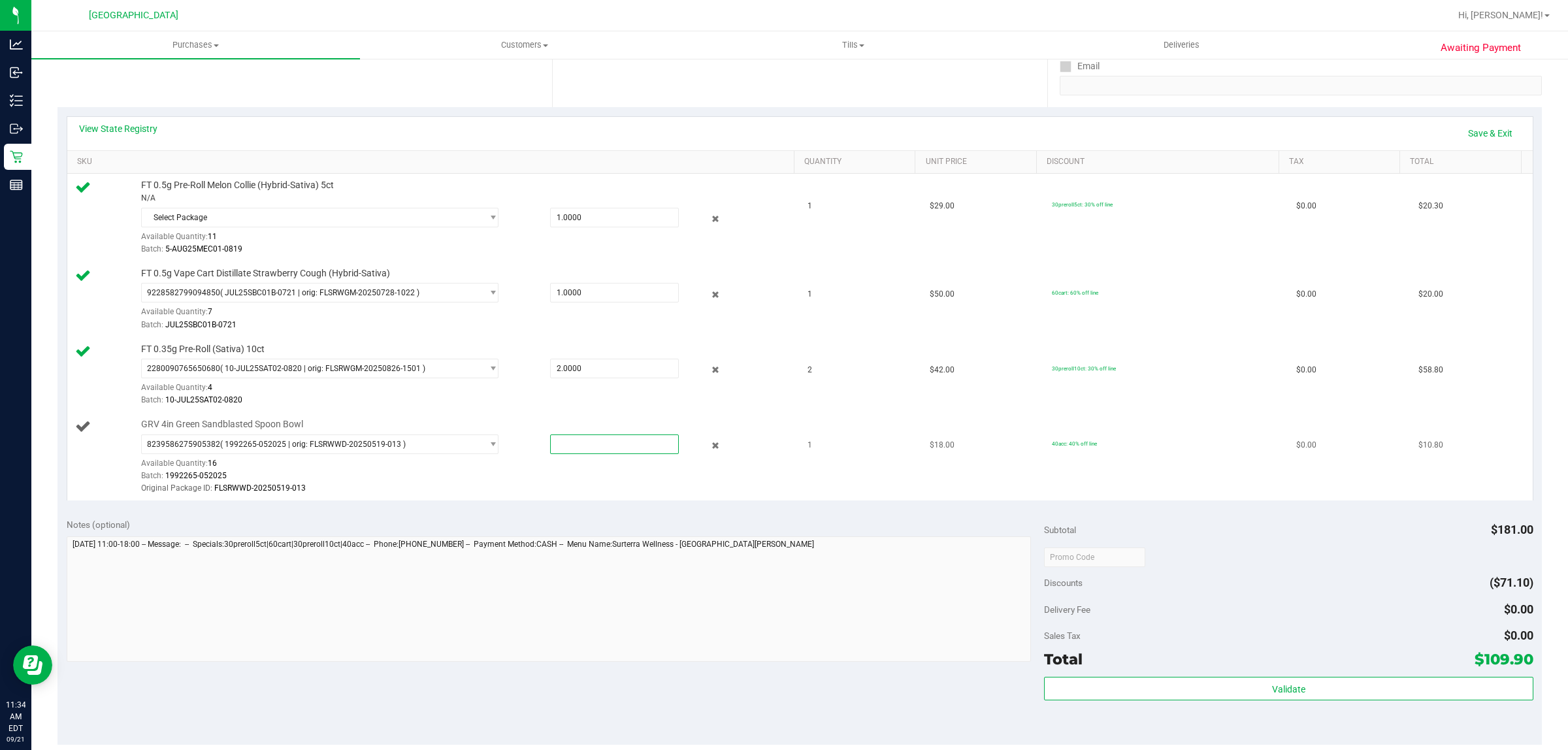
click at [641, 448] on span at bounding box center [614, 445] width 129 height 20
type input "1"
type input "1.0000"
click at [1463, 131] on link "Save & Exit" at bounding box center [1490, 133] width 61 height 22
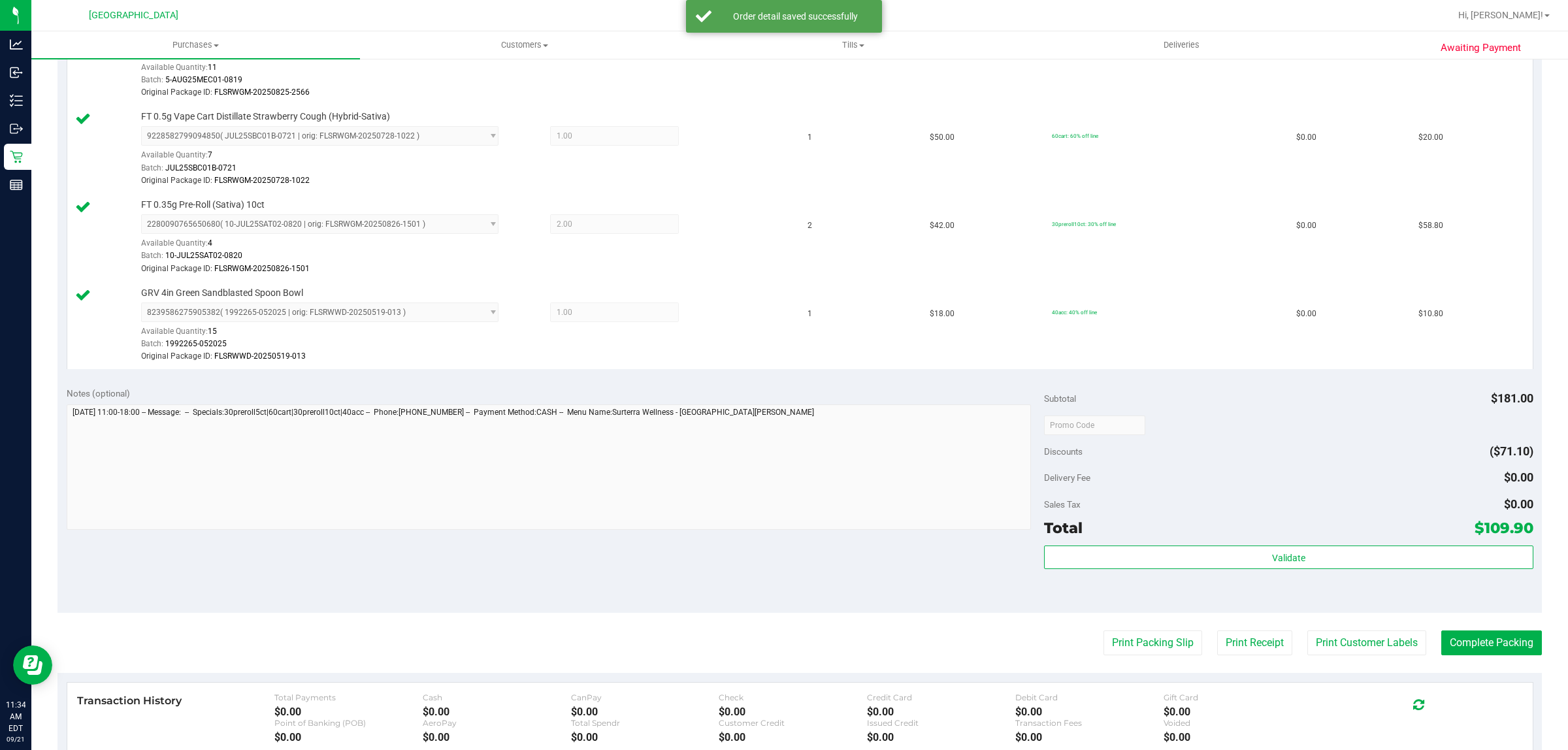
scroll to position [409, 0]
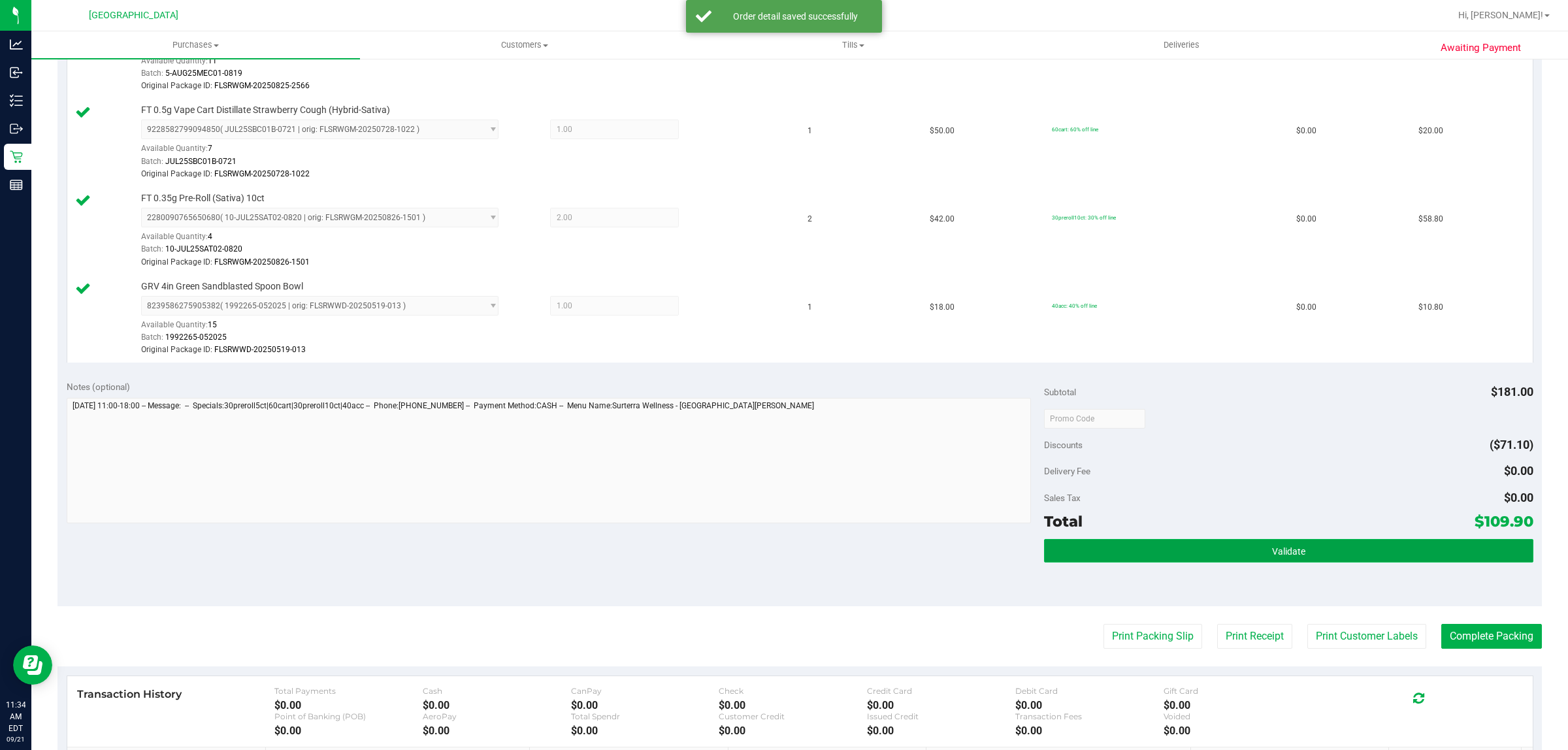
click at [1285, 545] on button "Validate" at bounding box center [1288, 551] width 489 height 24
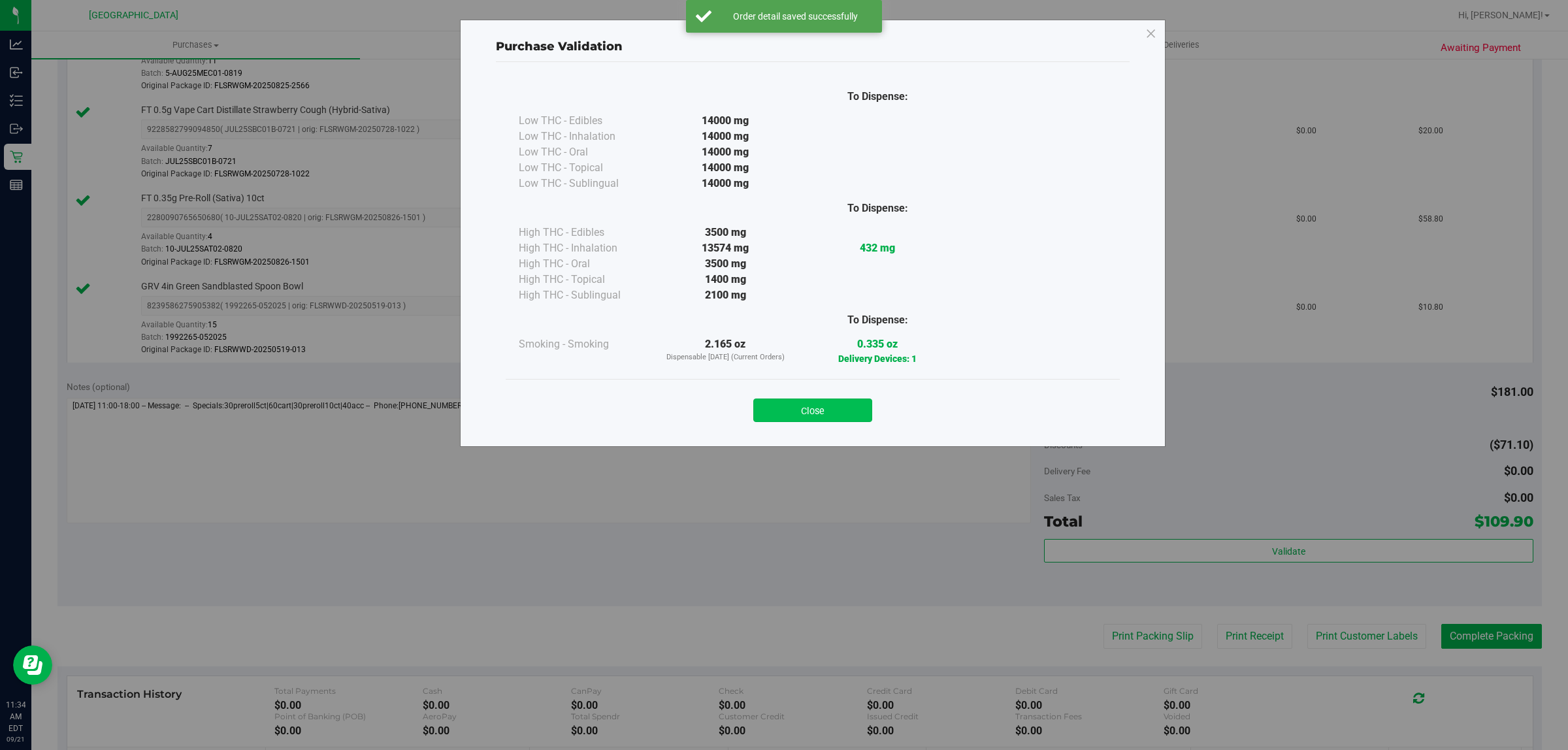
click at [812, 420] on button "Close" at bounding box center [813, 410] width 119 height 24
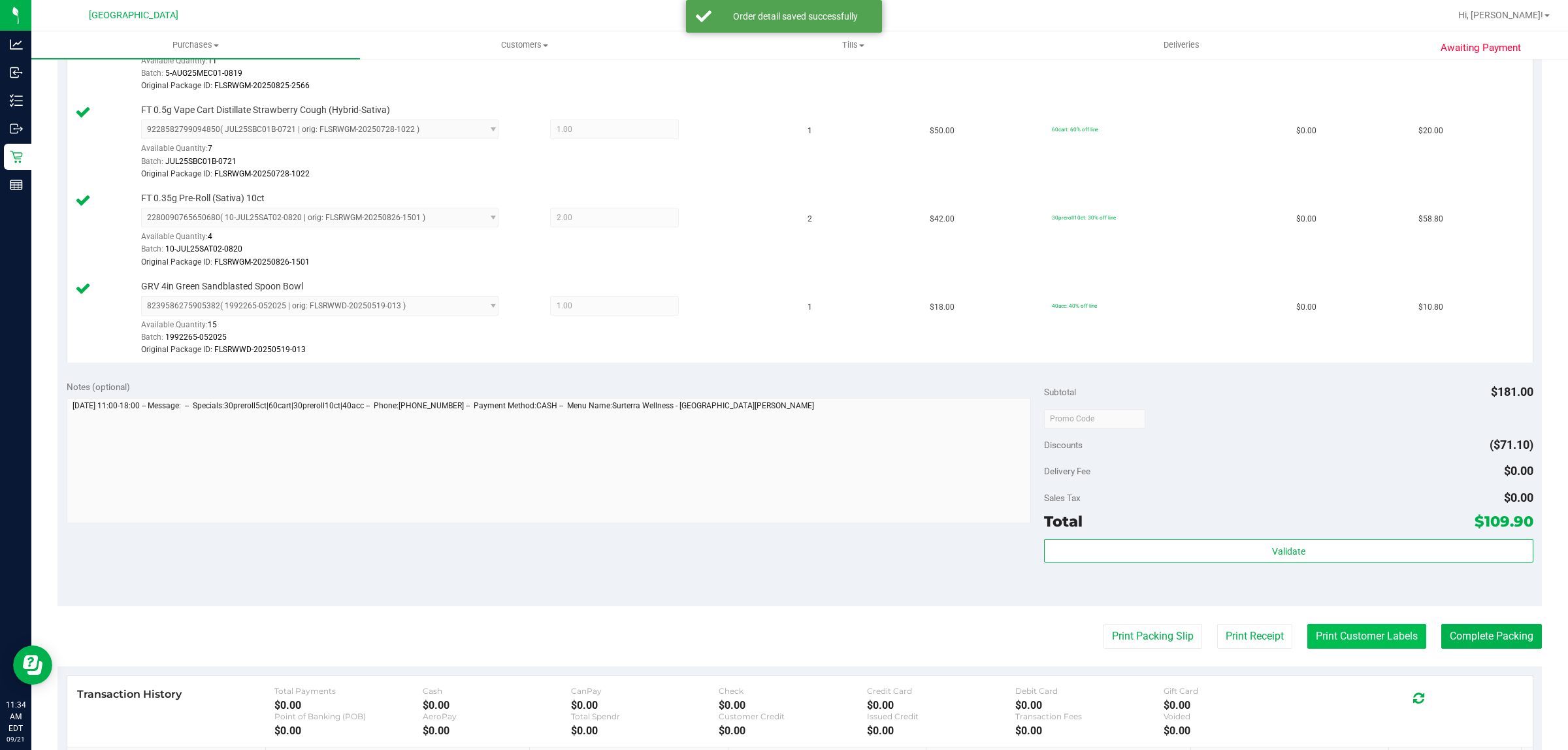
click at [1341, 638] on button "Print Customer Labels" at bounding box center [1367, 636] width 119 height 25
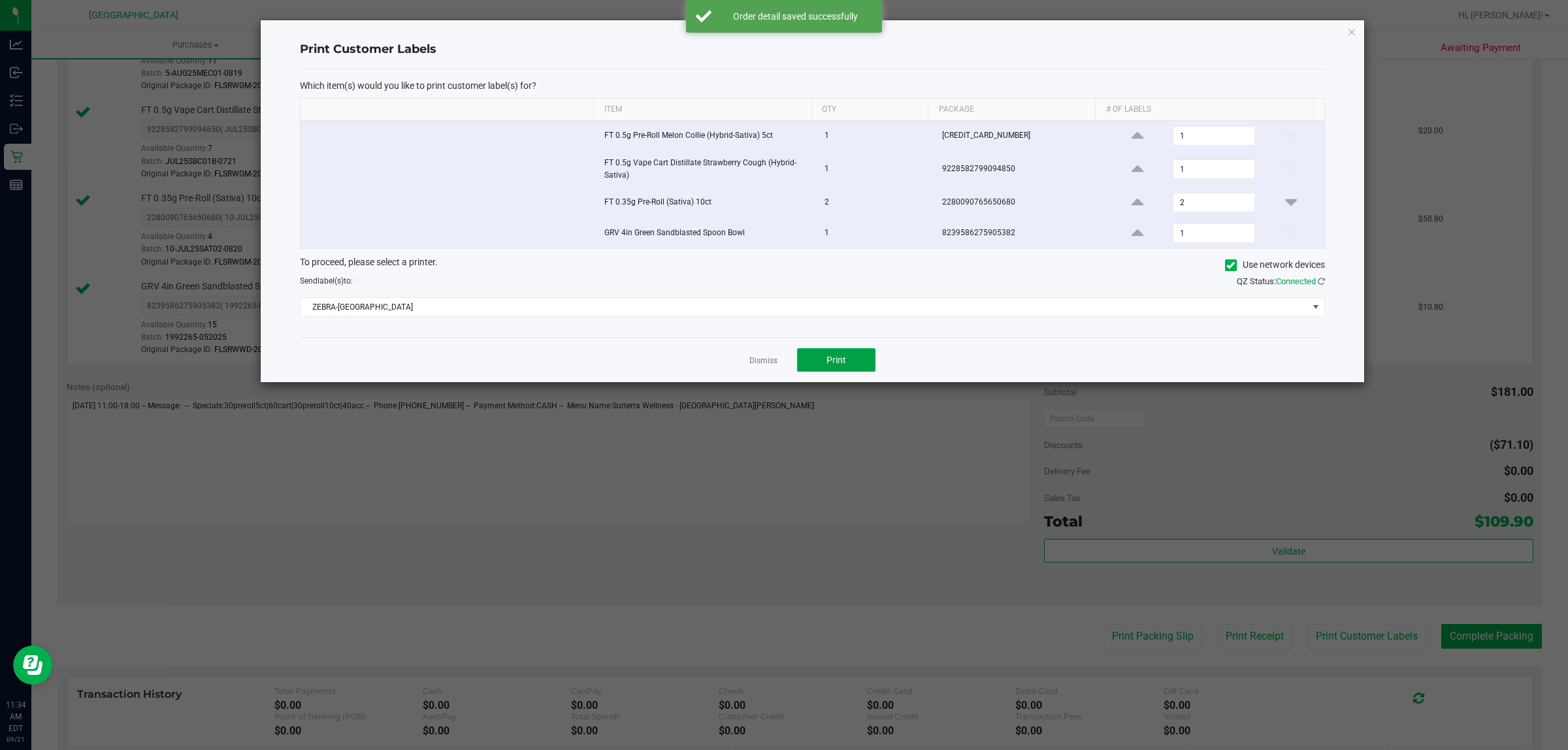
click at [853, 354] on button "Print" at bounding box center [836, 360] width 79 height 24
click at [760, 358] on link "Dismiss" at bounding box center [763, 360] width 28 height 11
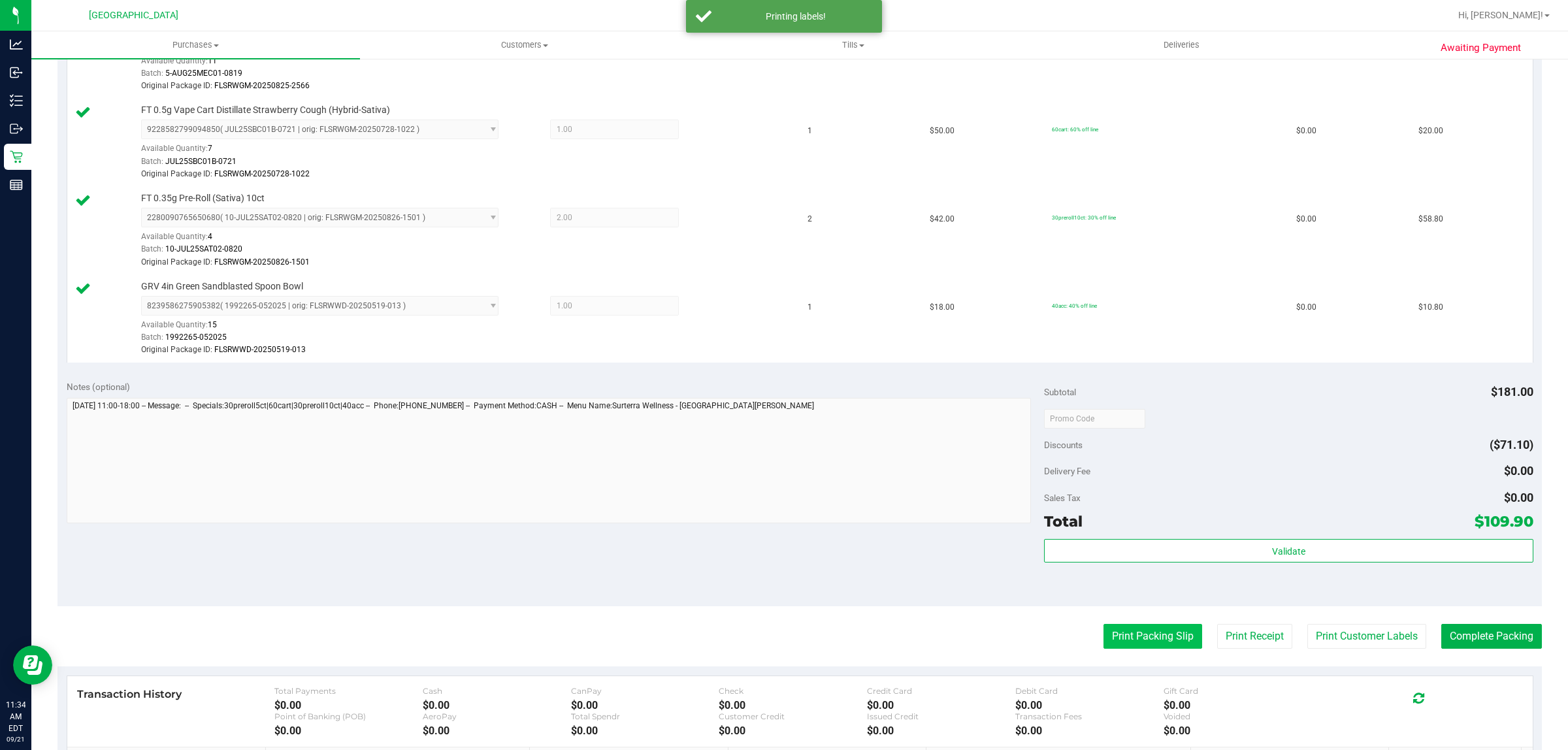
click at [1129, 637] on button "Print Packing Slip" at bounding box center [1153, 636] width 99 height 25
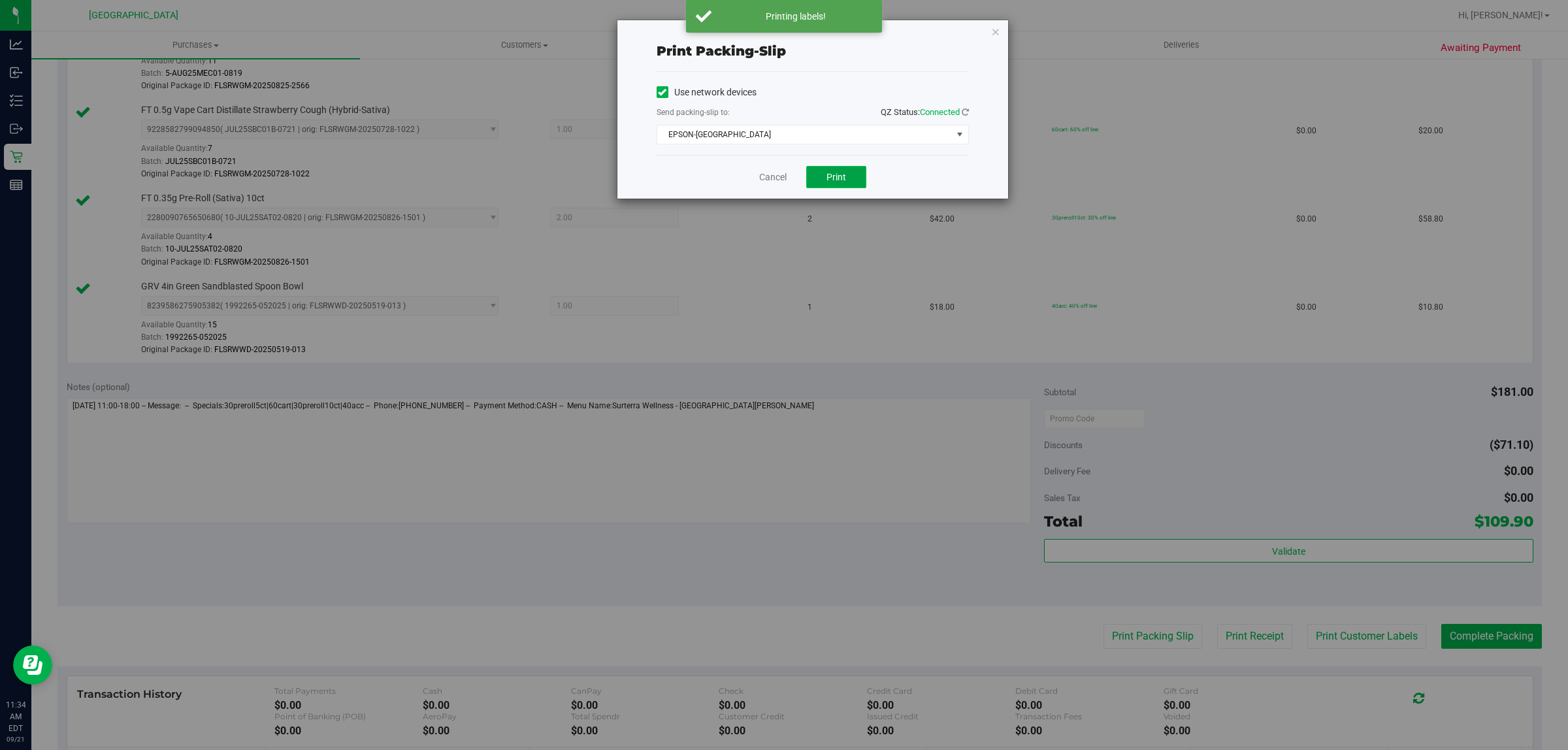
click at [838, 181] on span "Print" at bounding box center [836, 177] width 20 height 11
click at [768, 182] on link "Cancel" at bounding box center [773, 177] width 27 height 14
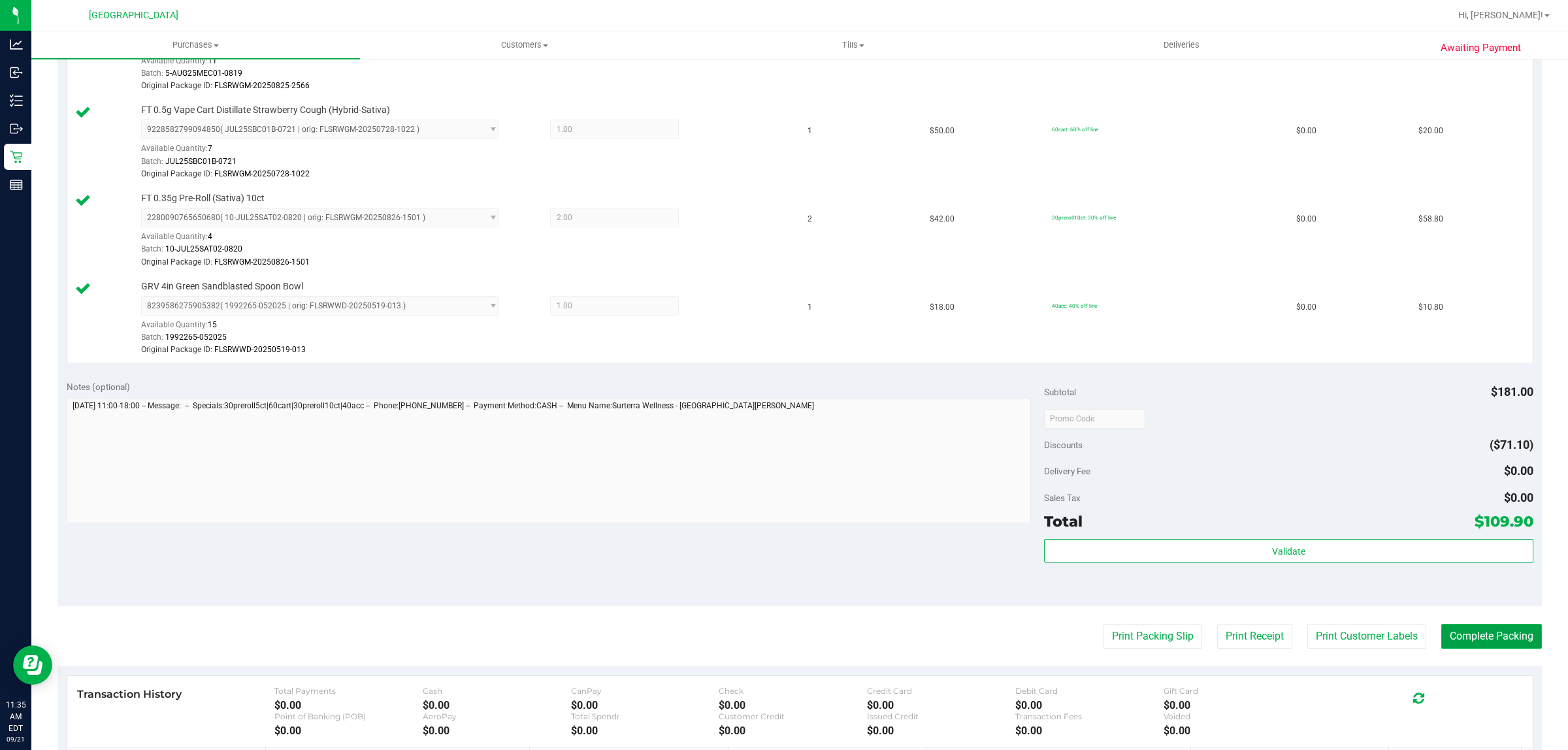
click at [1459, 632] on button "Complete Packing" at bounding box center [1492, 636] width 101 height 25
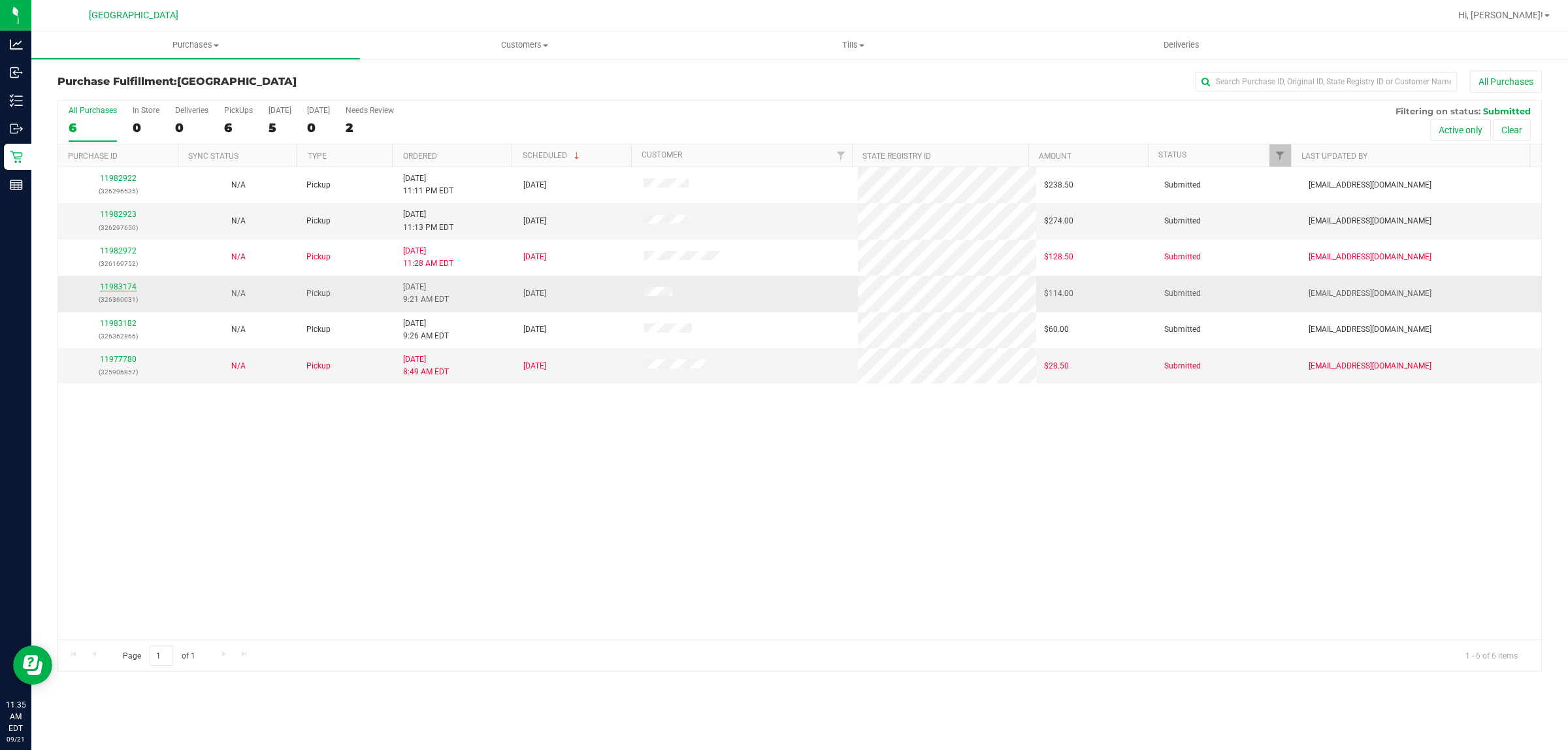
click at [115, 288] on link "11983174" at bounding box center [118, 287] width 37 height 9
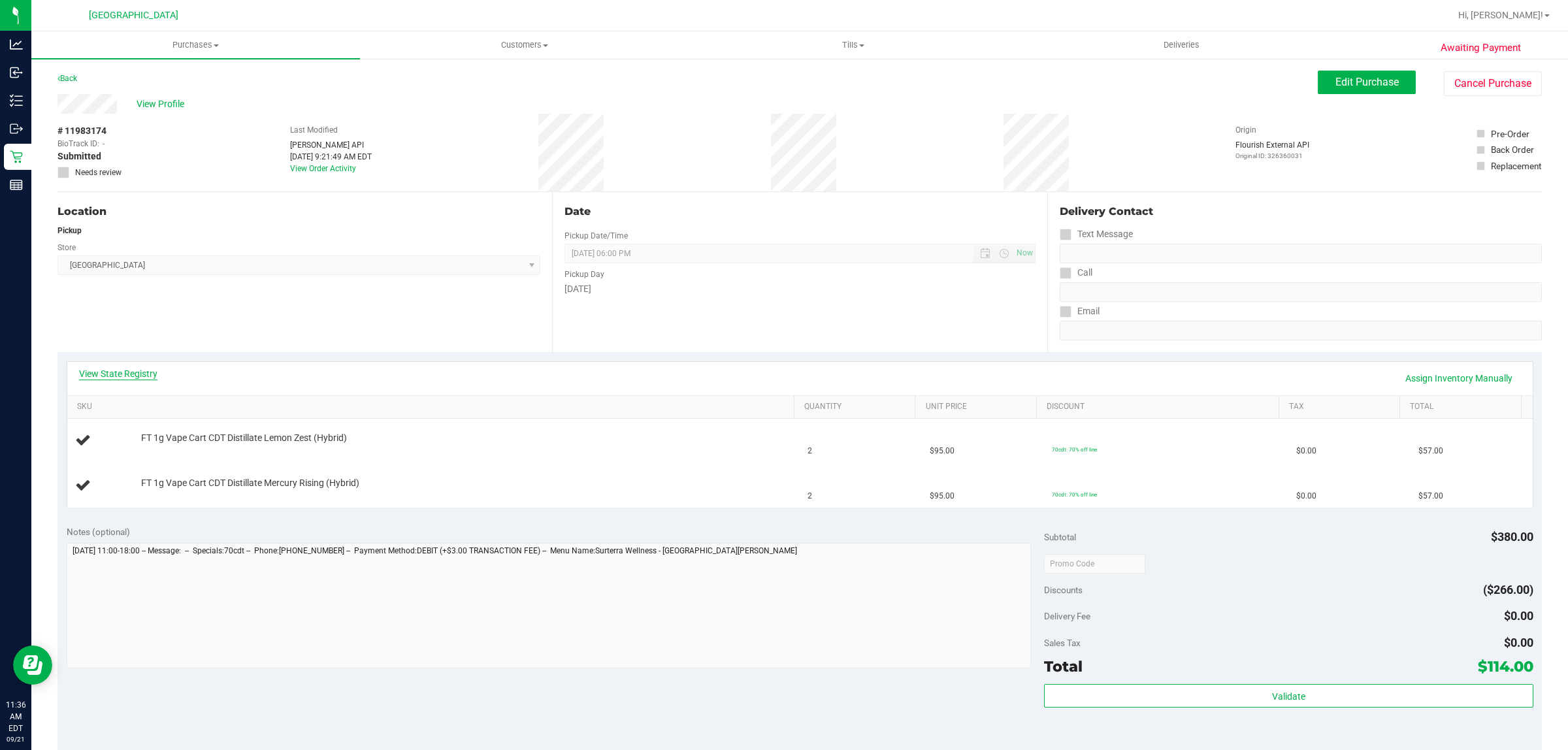
click at [102, 373] on link "View State Registry" at bounding box center [118, 373] width 79 height 13
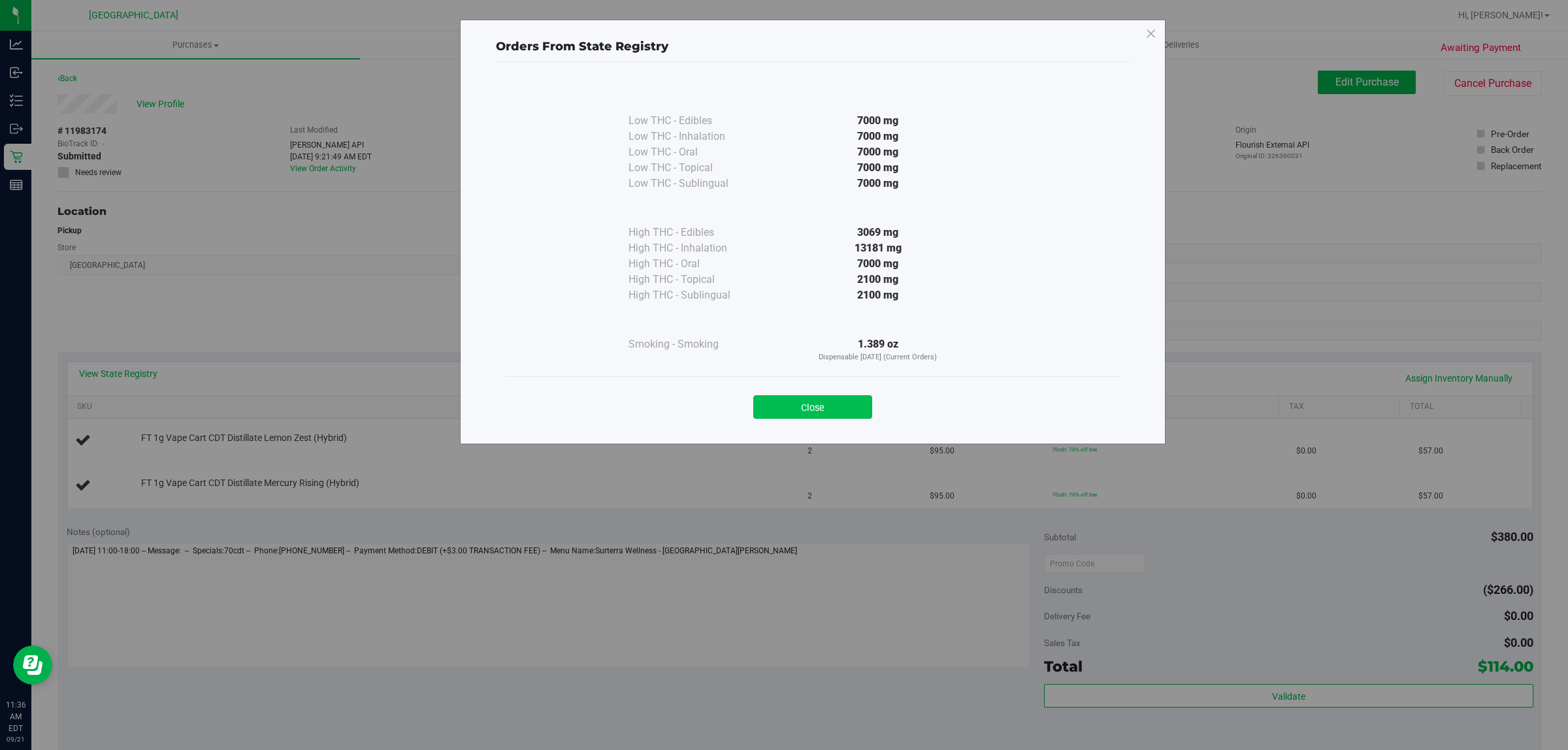
click at [825, 402] on button "Close" at bounding box center [813, 407] width 119 height 24
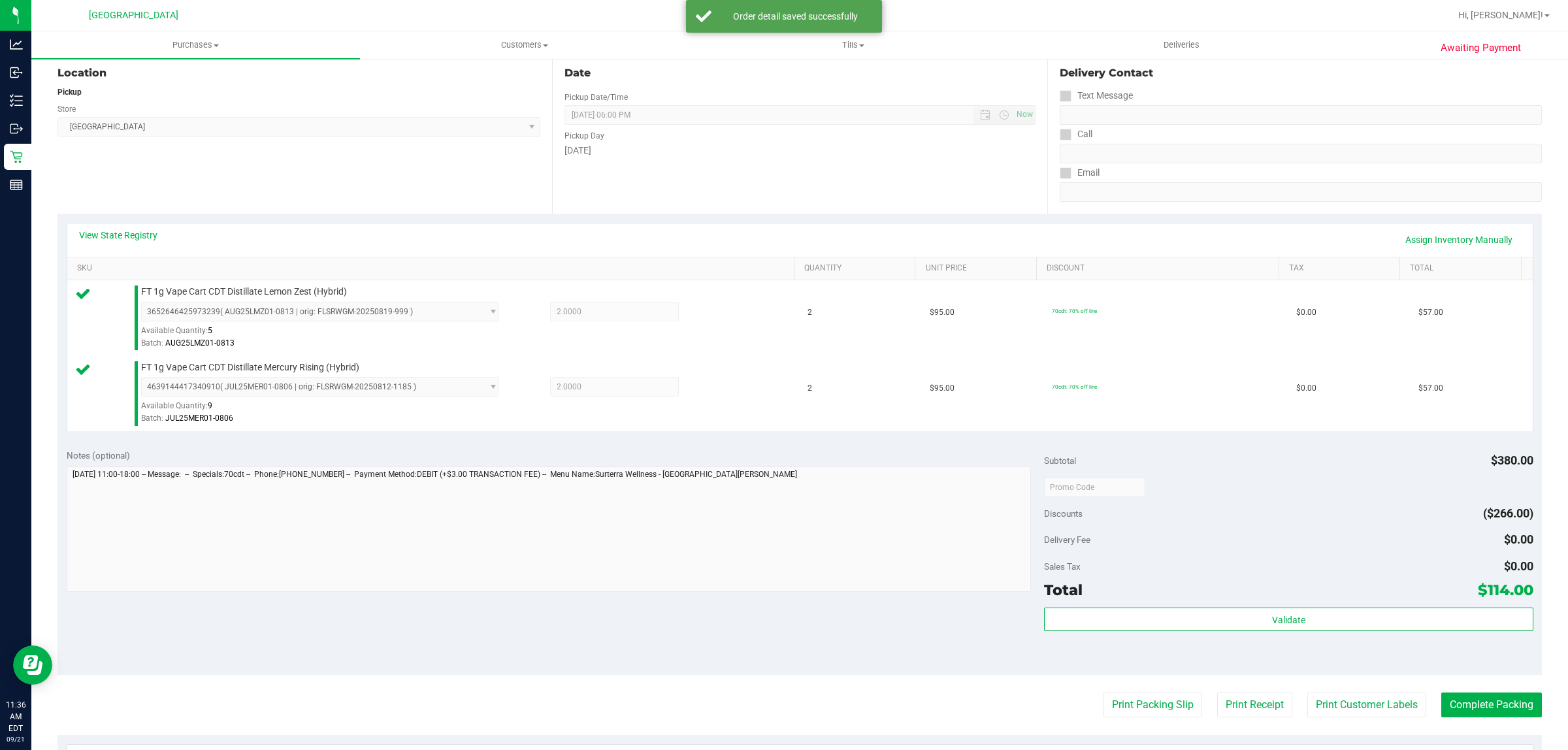
scroll to position [183, 0]
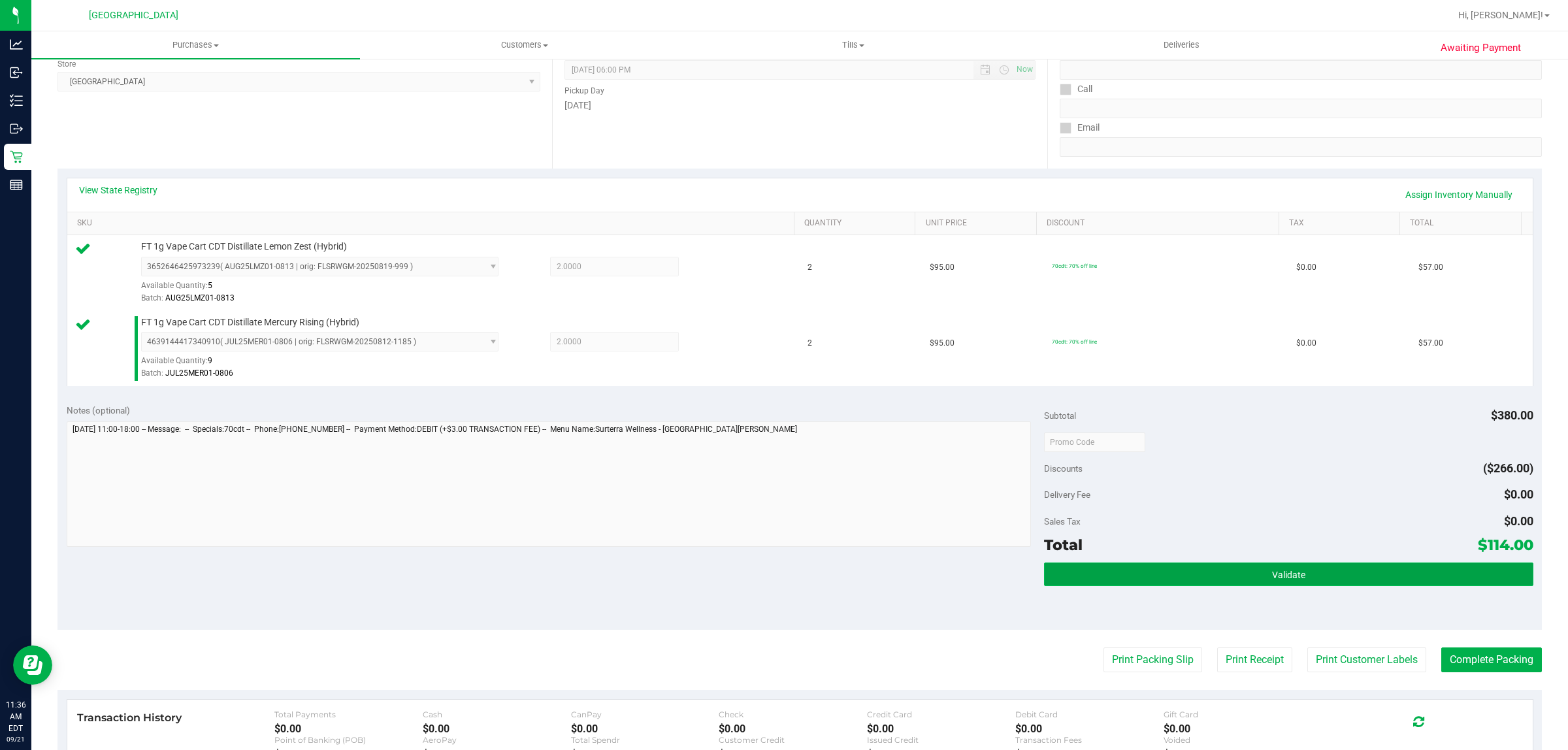
click at [1243, 576] on button "Validate" at bounding box center [1288, 574] width 489 height 24
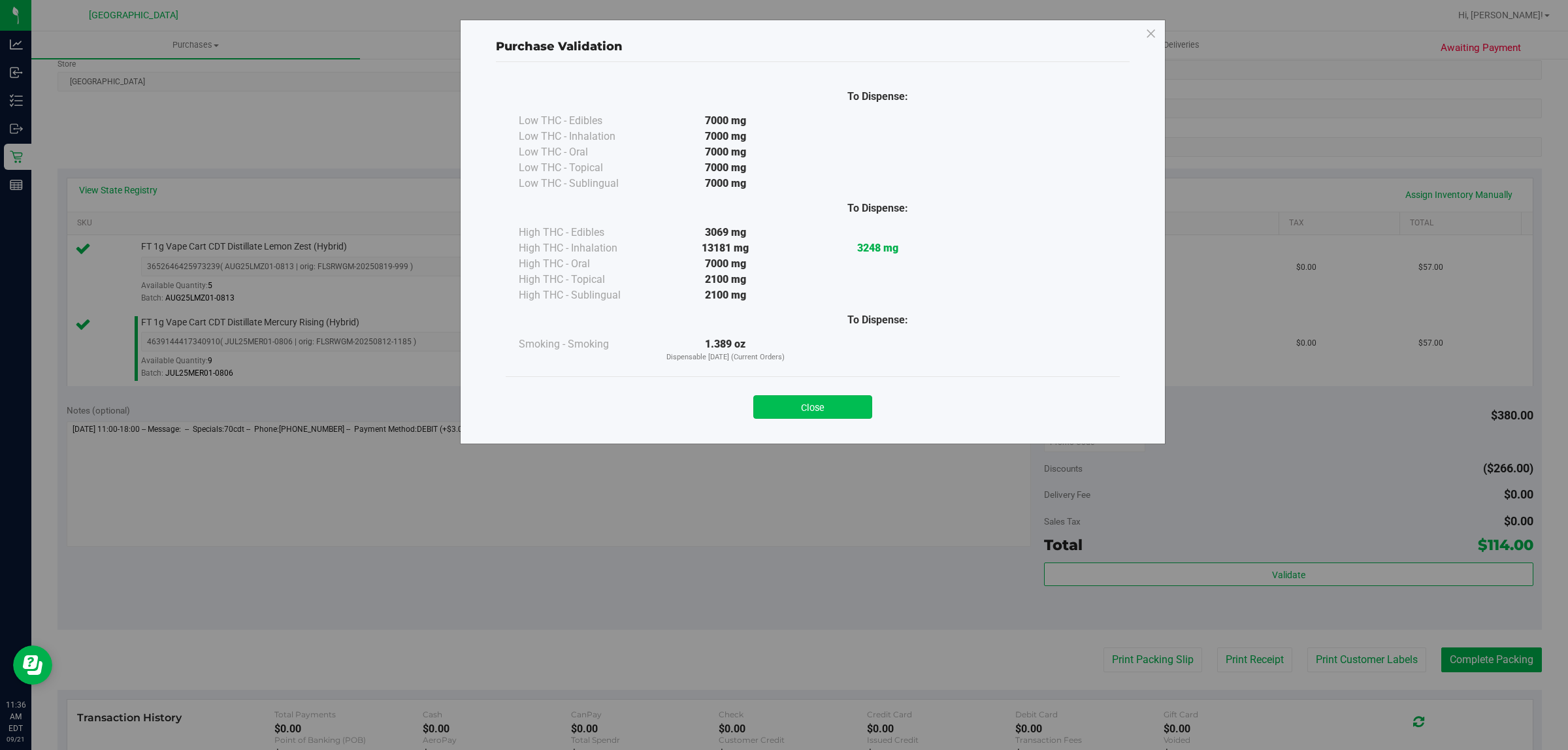
click at [803, 416] on button "Close" at bounding box center [813, 407] width 119 height 24
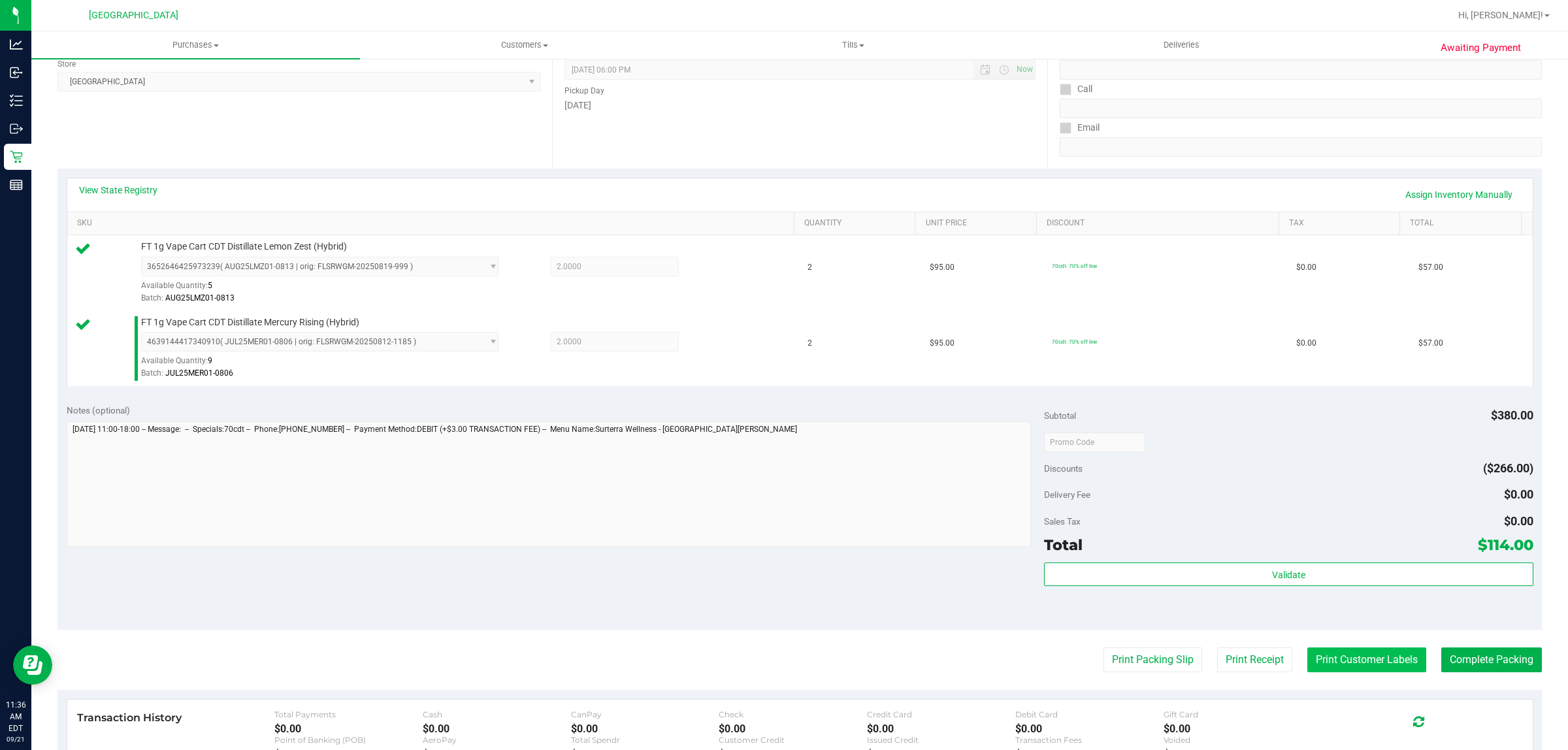
click at [1337, 672] on button "Print Customer Labels" at bounding box center [1367, 660] width 119 height 25
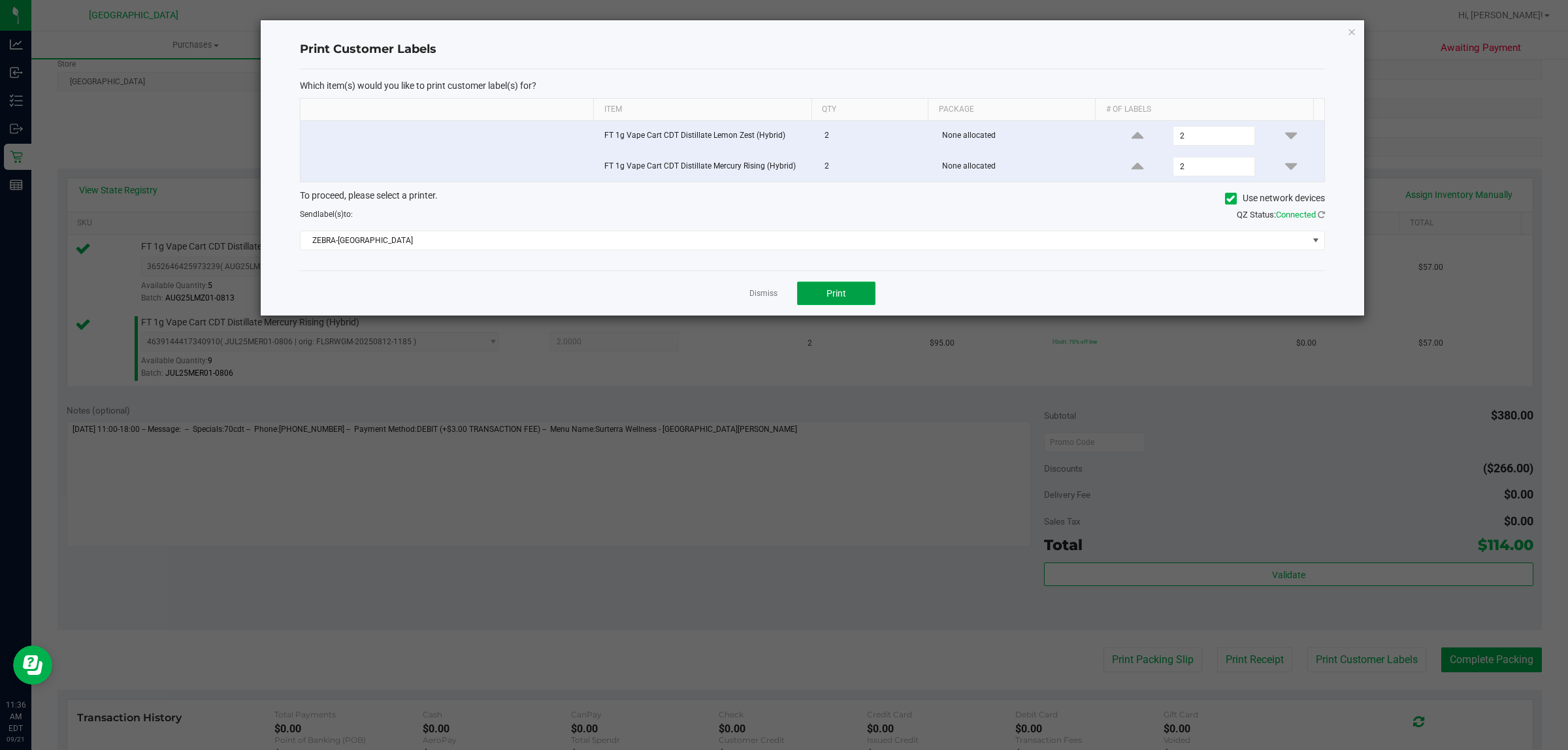
click at [844, 302] on button "Print" at bounding box center [836, 293] width 79 height 24
click at [755, 296] on link "Dismiss" at bounding box center [763, 293] width 28 height 11
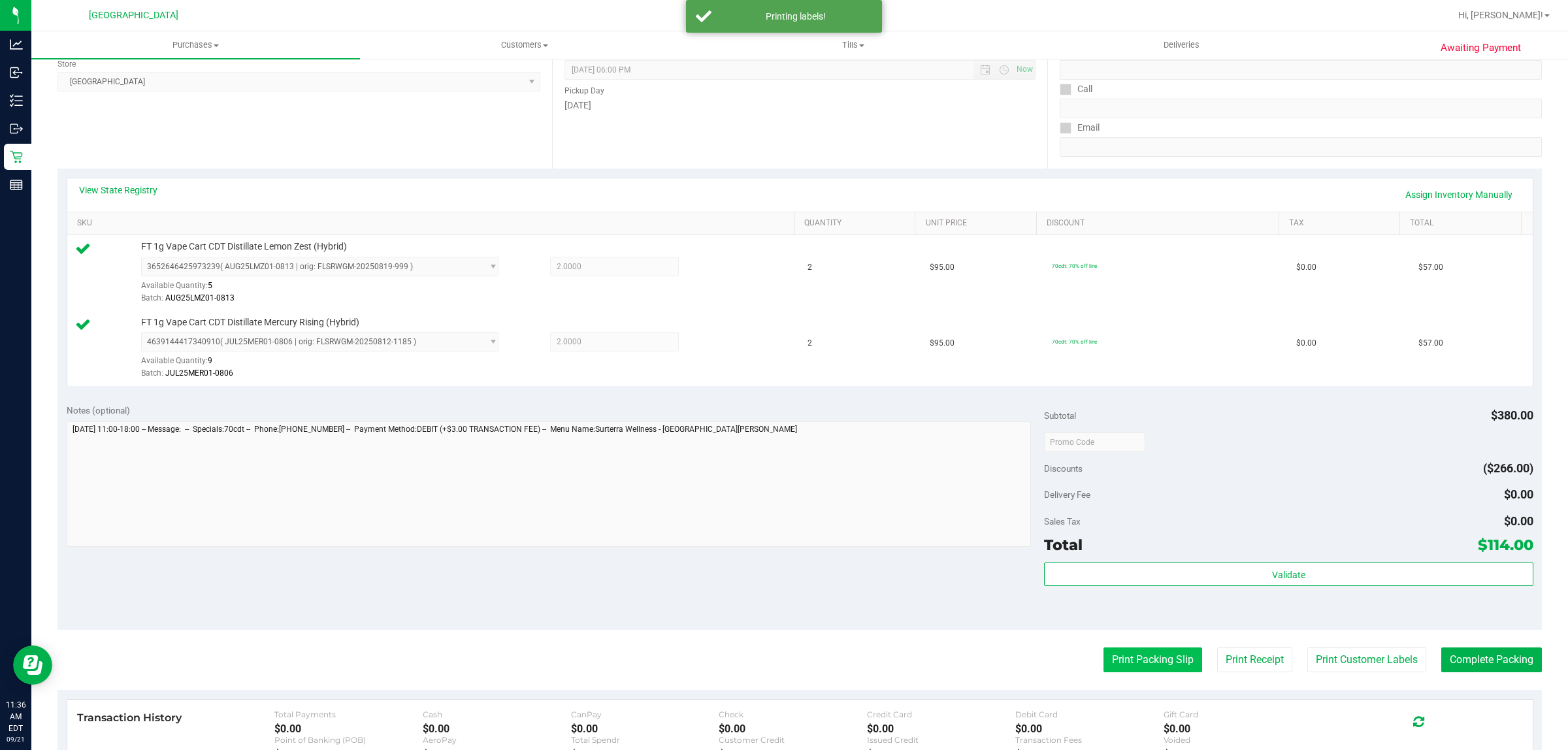
click at [1110, 658] on button "Print Packing Slip" at bounding box center [1153, 660] width 99 height 25
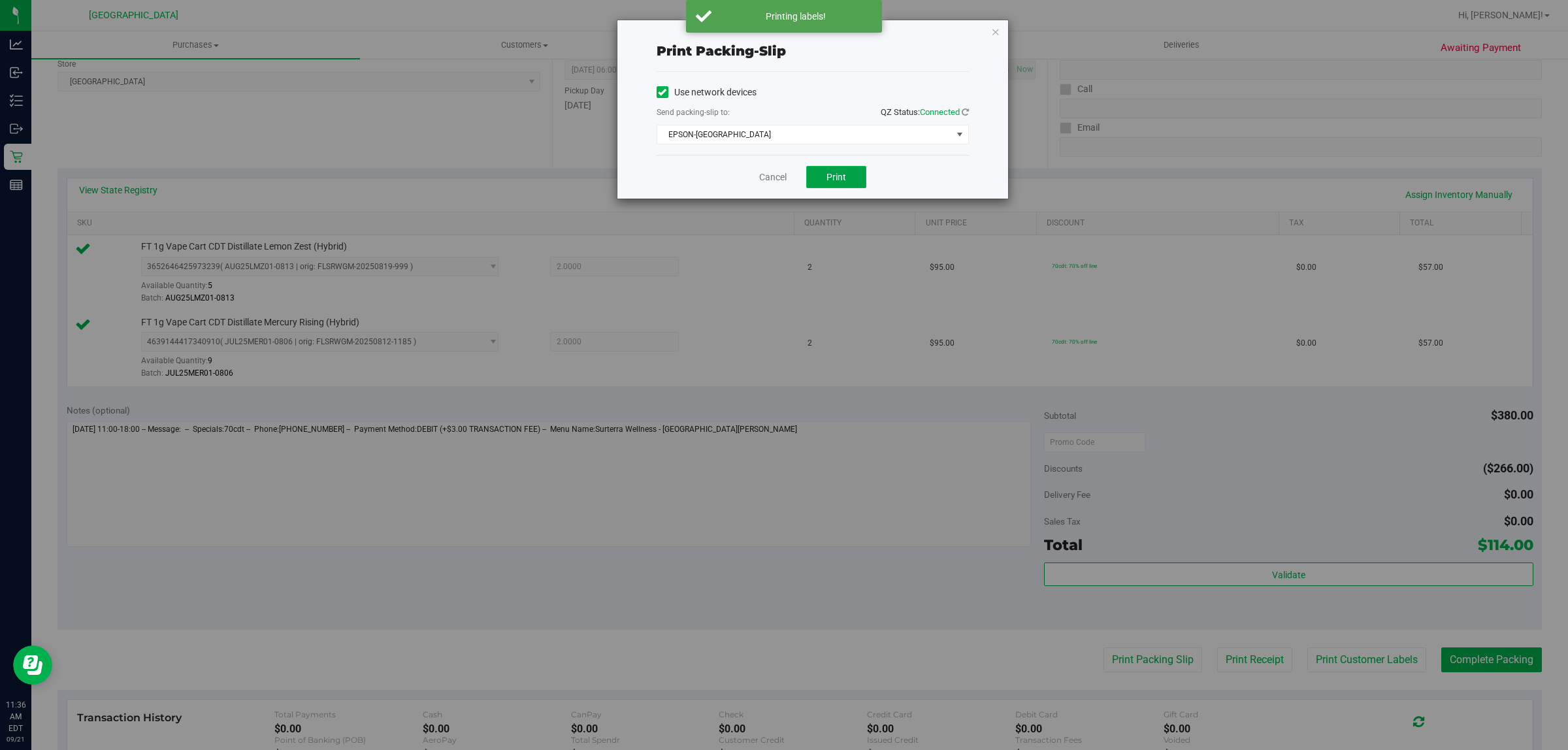
click at [824, 179] on button "Print" at bounding box center [836, 176] width 60 height 22
click at [768, 180] on link "Cancel" at bounding box center [773, 177] width 27 height 14
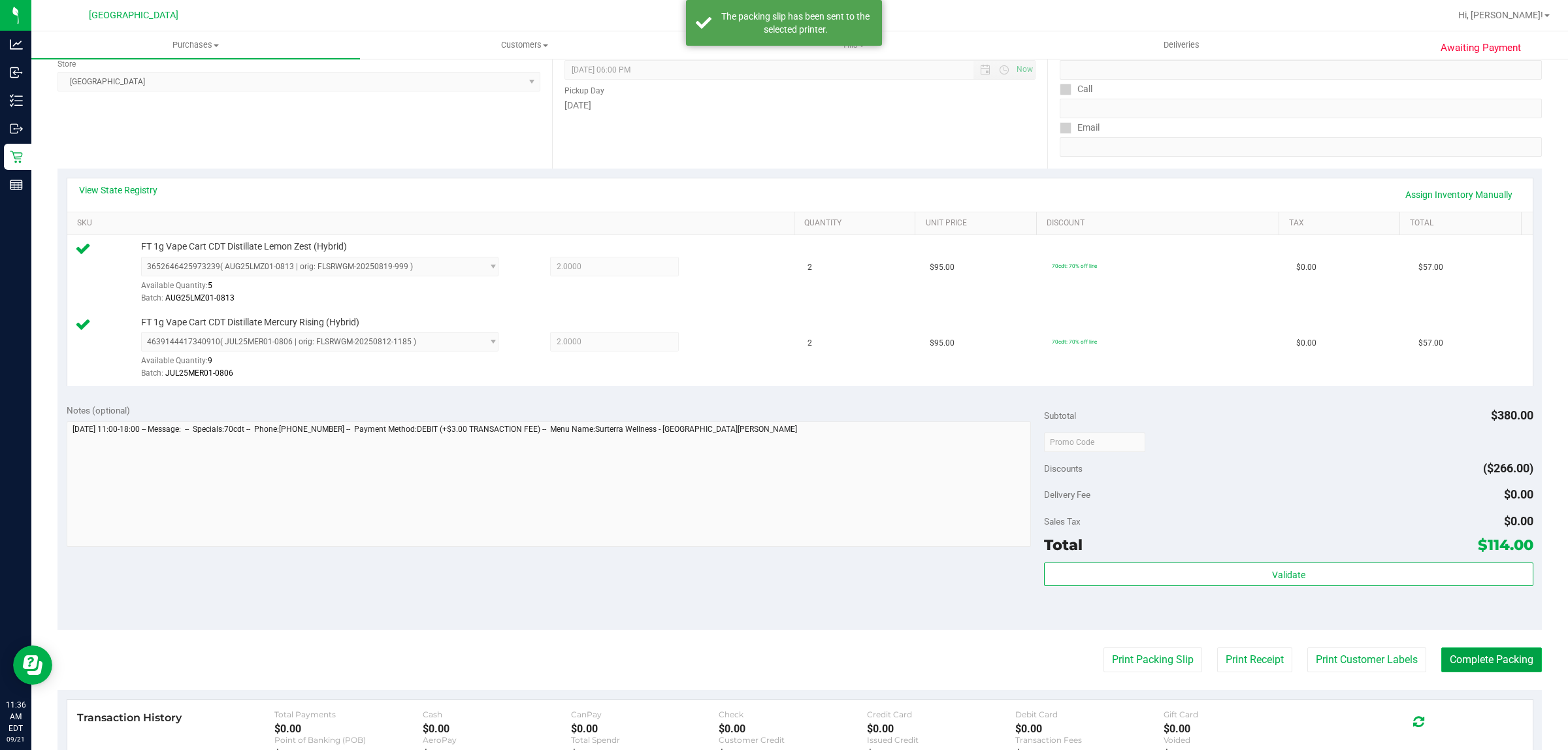
click at [1491, 672] on button "Complete Packing" at bounding box center [1492, 660] width 101 height 25
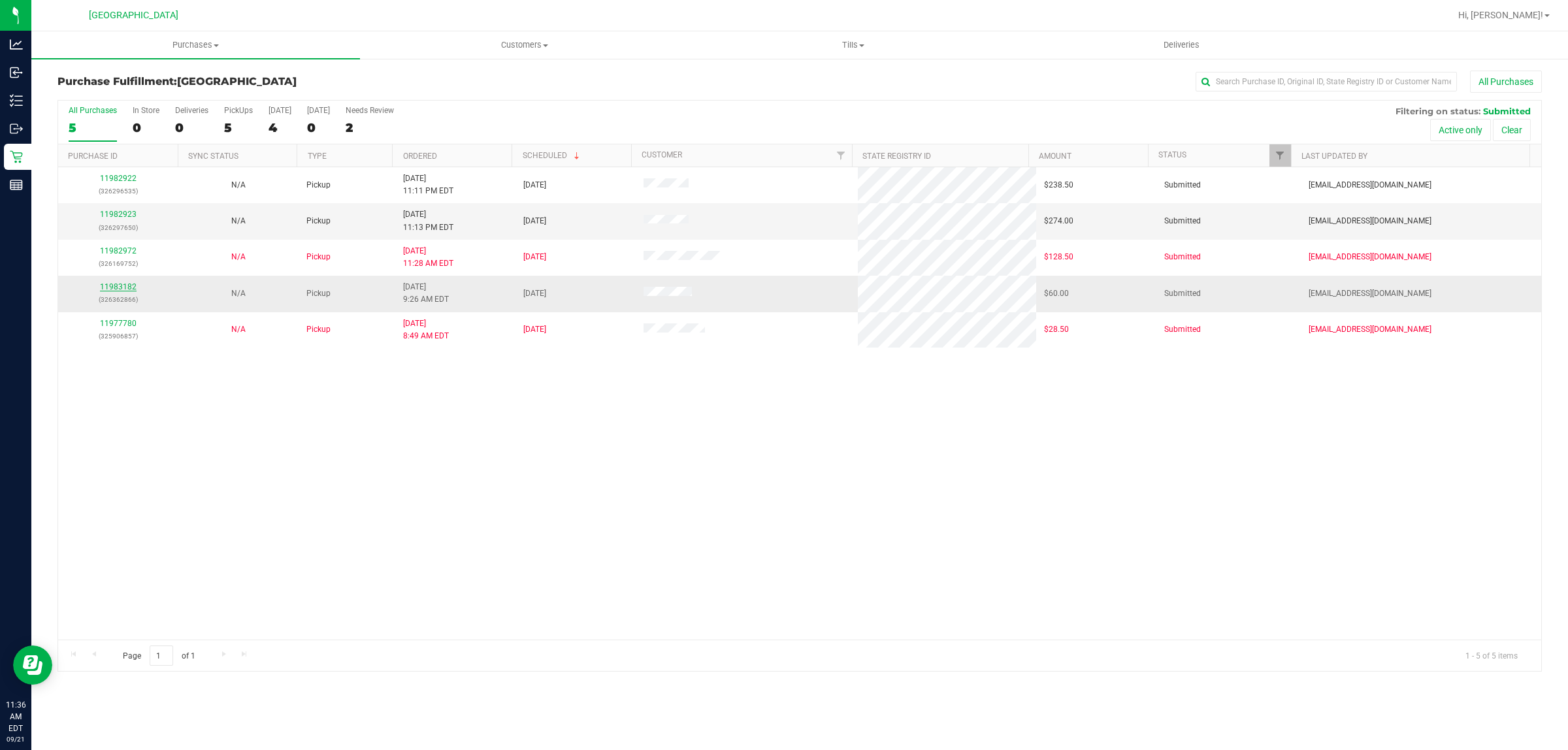
click at [115, 289] on link "11983182" at bounding box center [118, 287] width 37 height 9
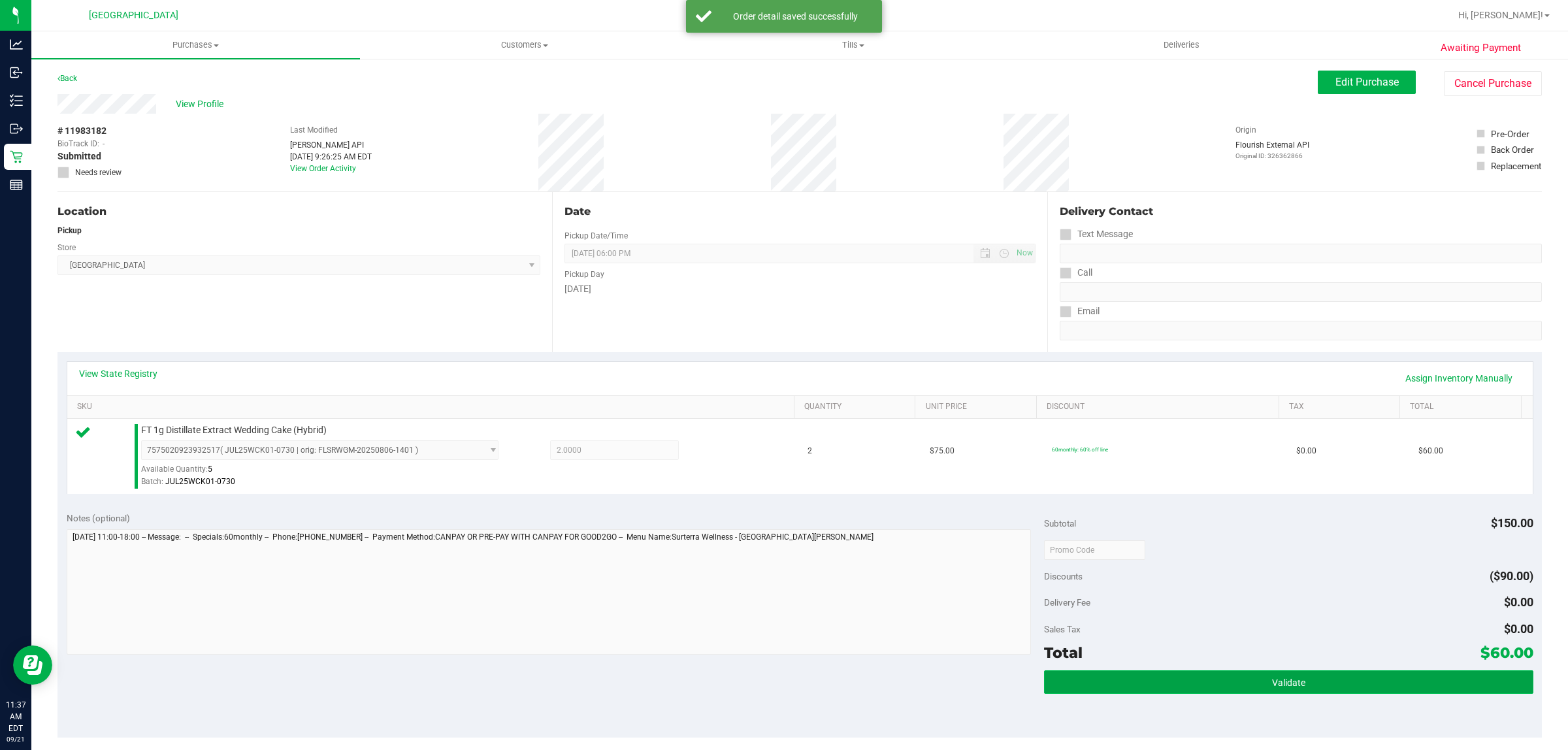
click at [1131, 690] on button "Validate" at bounding box center [1288, 682] width 489 height 24
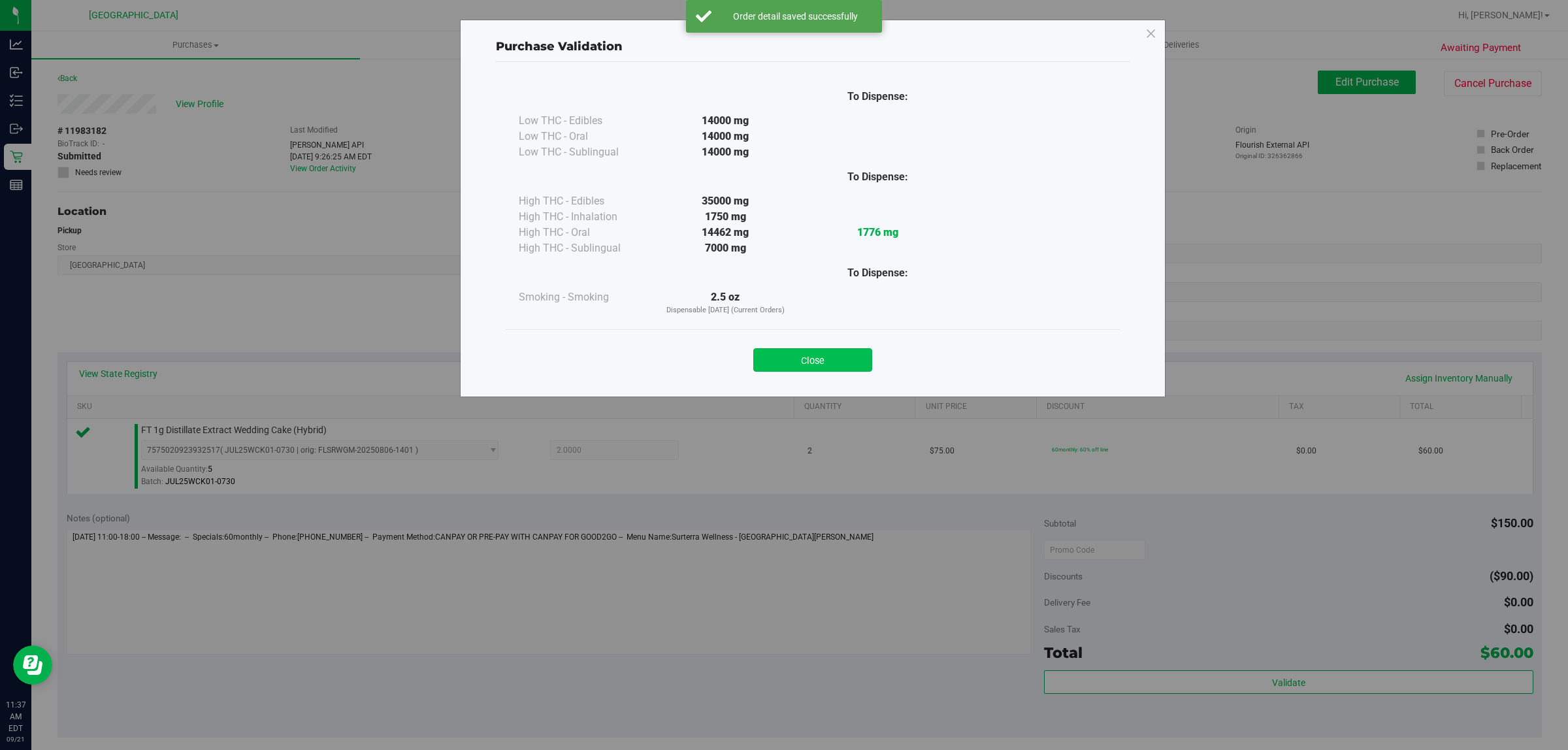
click at [807, 350] on button "Close" at bounding box center [813, 360] width 119 height 24
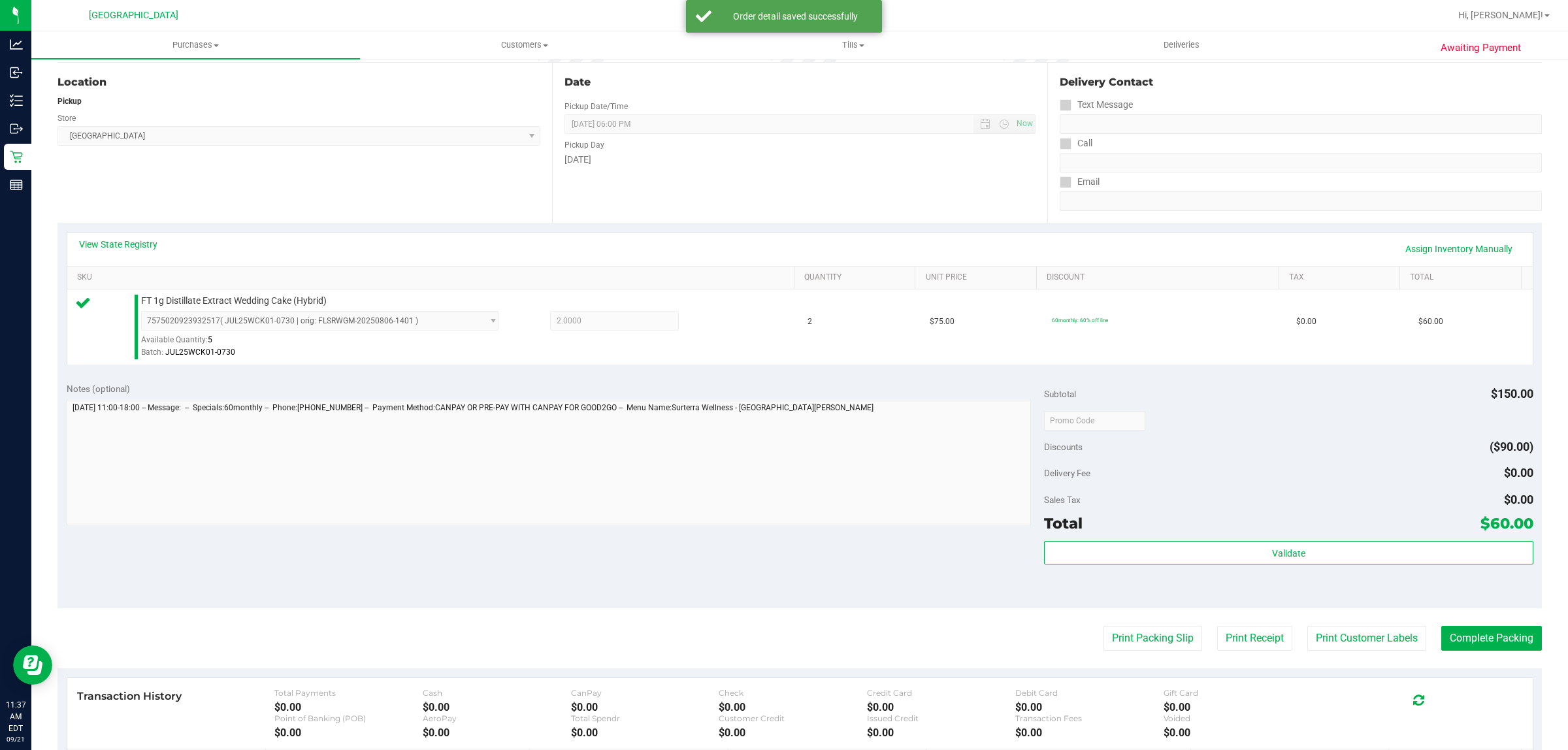
scroll to position [129, 0]
click at [1318, 641] on button "Print Customer Labels" at bounding box center [1367, 638] width 119 height 25
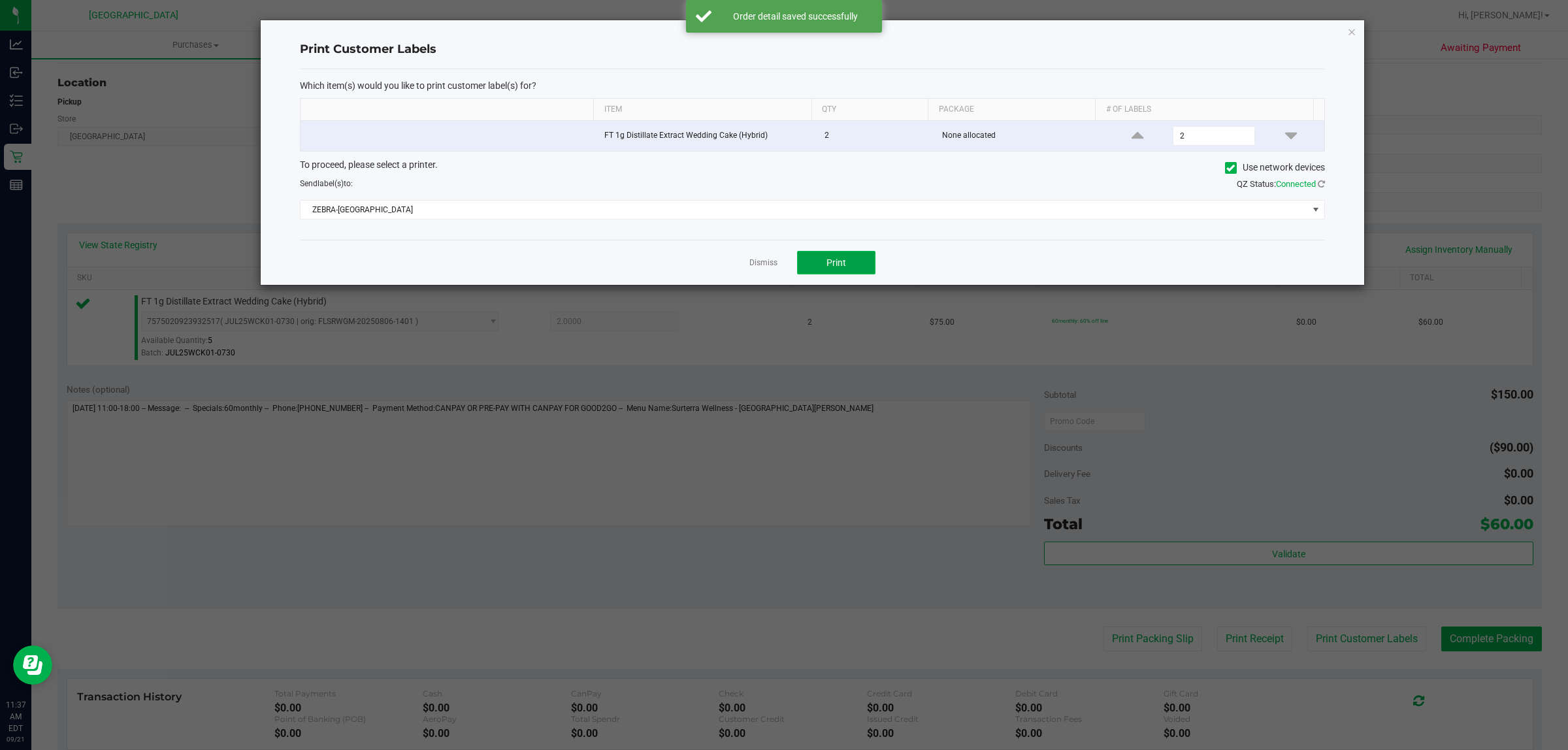
click at [833, 271] on button "Print" at bounding box center [836, 263] width 79 height 24
click at [765, 264] on link "Dismiss" at bounding box center [763, 263] width 28 height 11
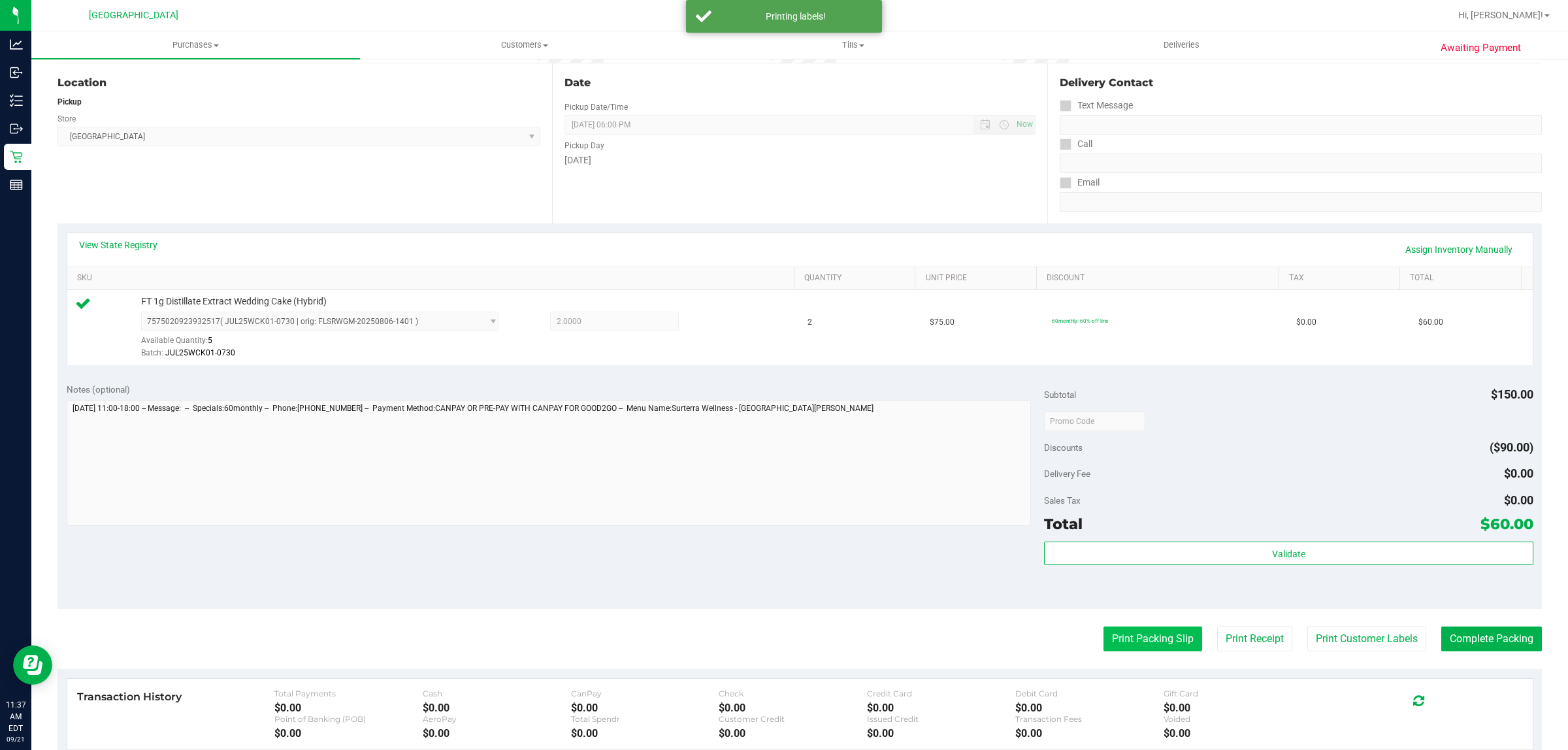
click at [1127, 651] on button "Print Packing Slip" at bounding box center [1153, 638] width 99 height 25
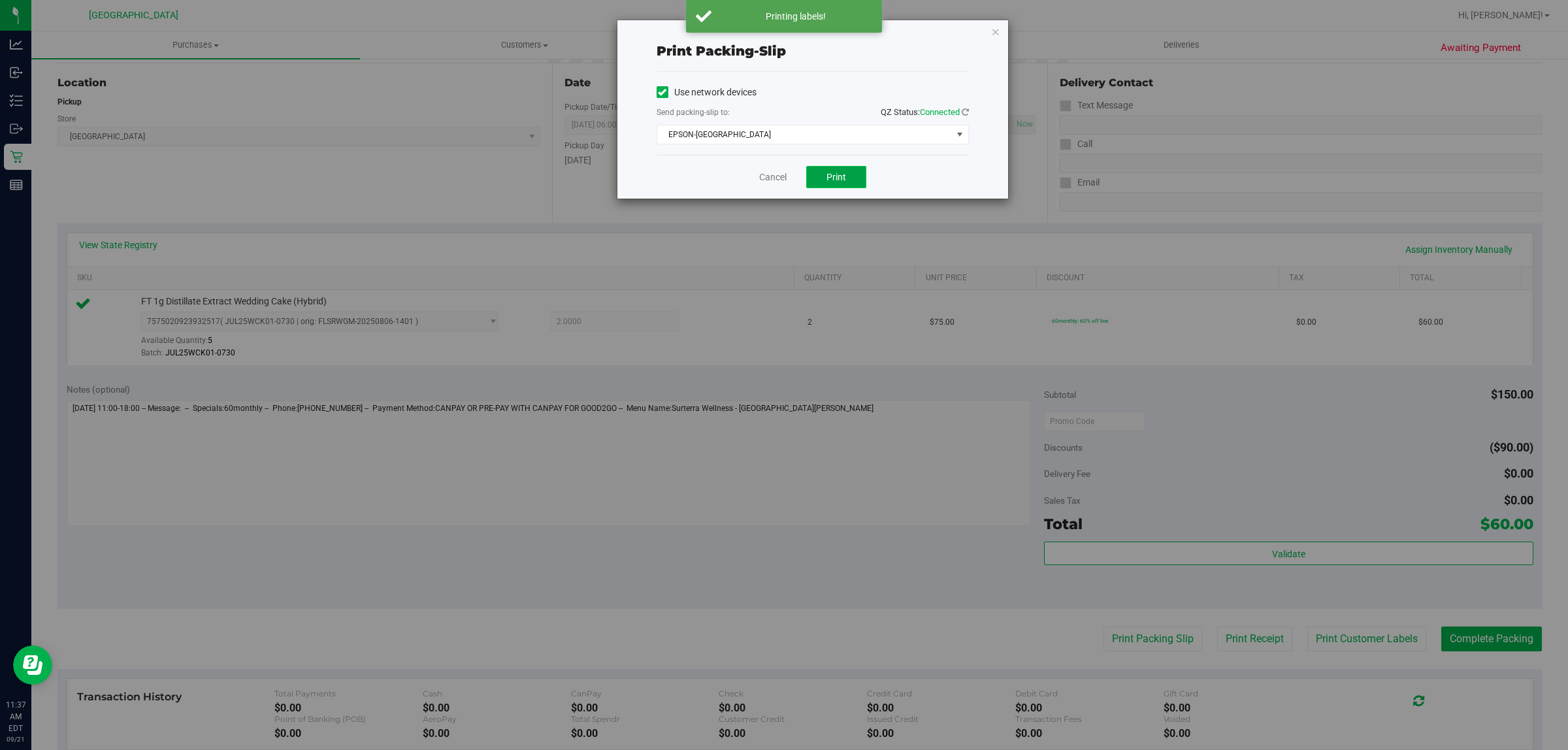
click at [837, 178] on span "Print" at bounding box center [836, 177] width 20 height 11
click at [781, 175] on link "Cancel" at bounding box center [773, 177] width 27 height 14
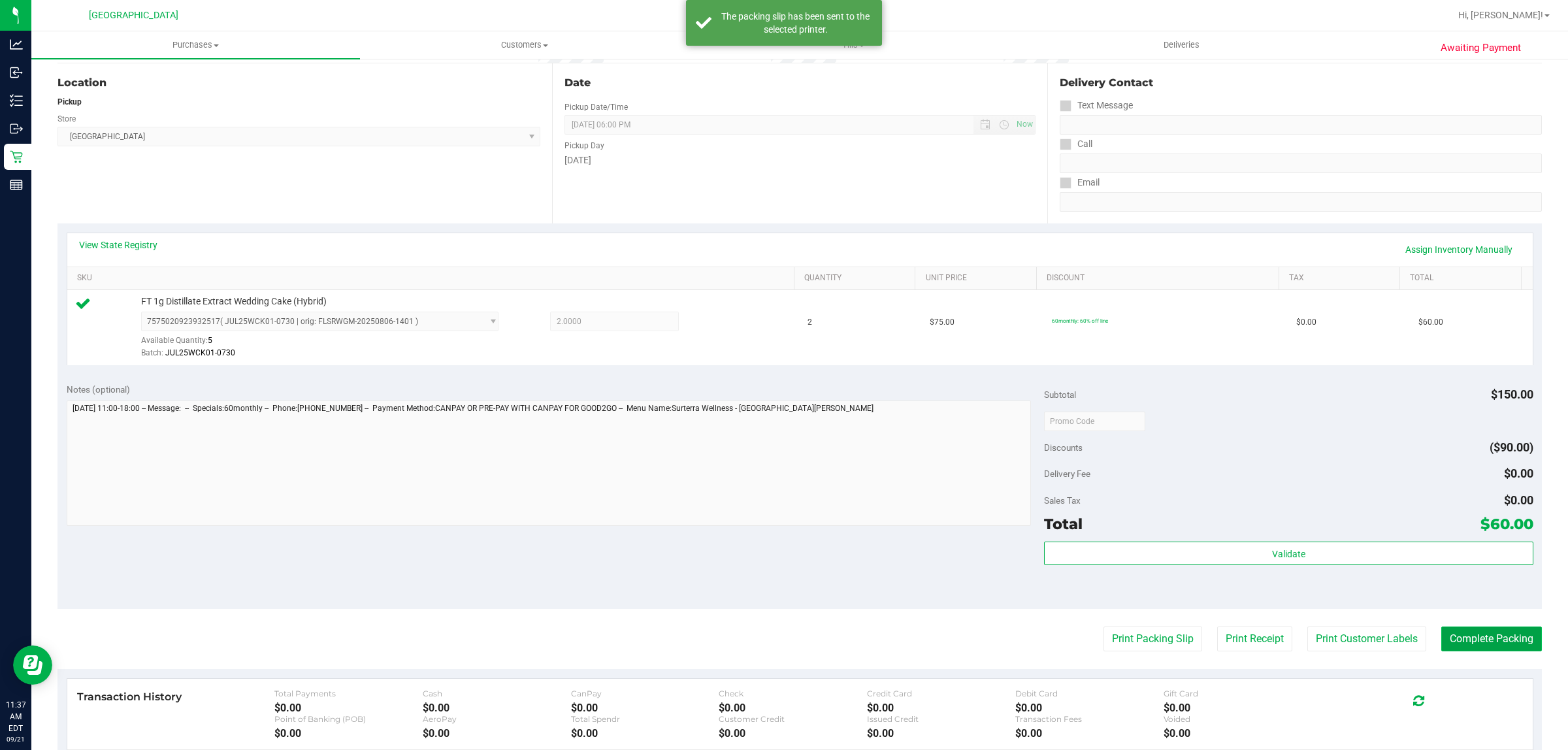
click at [1476, 638] on button "Complete Packing" at bounding box center [1492, 638] width 101 height 25
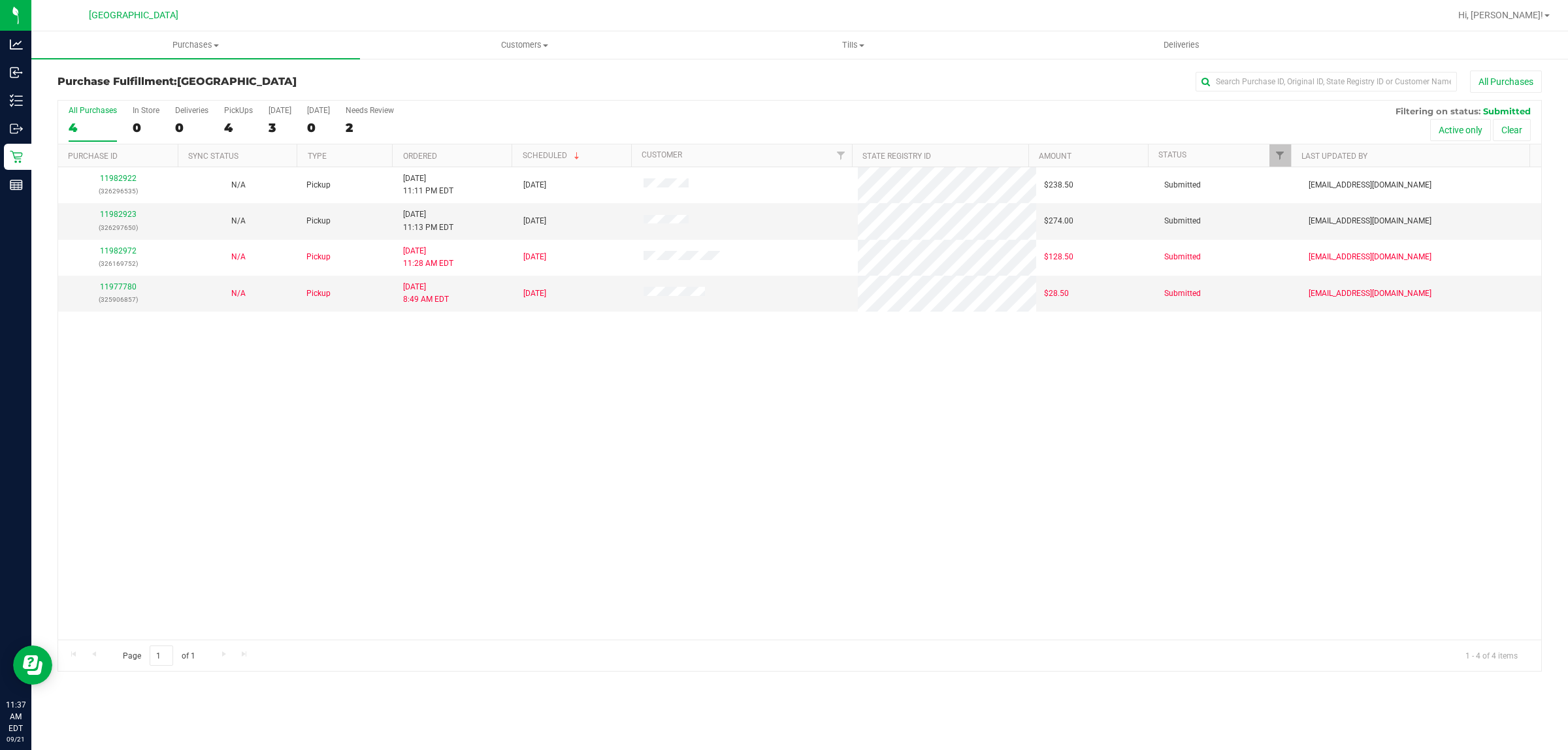
click at [568, 505] on div "11982922 (326296535) N/A Pickup [DATE] 11:11 PM EDT 9/21/2025 $238.50 Submitted…" at bounding box center [800, 403] width 1483 height 473
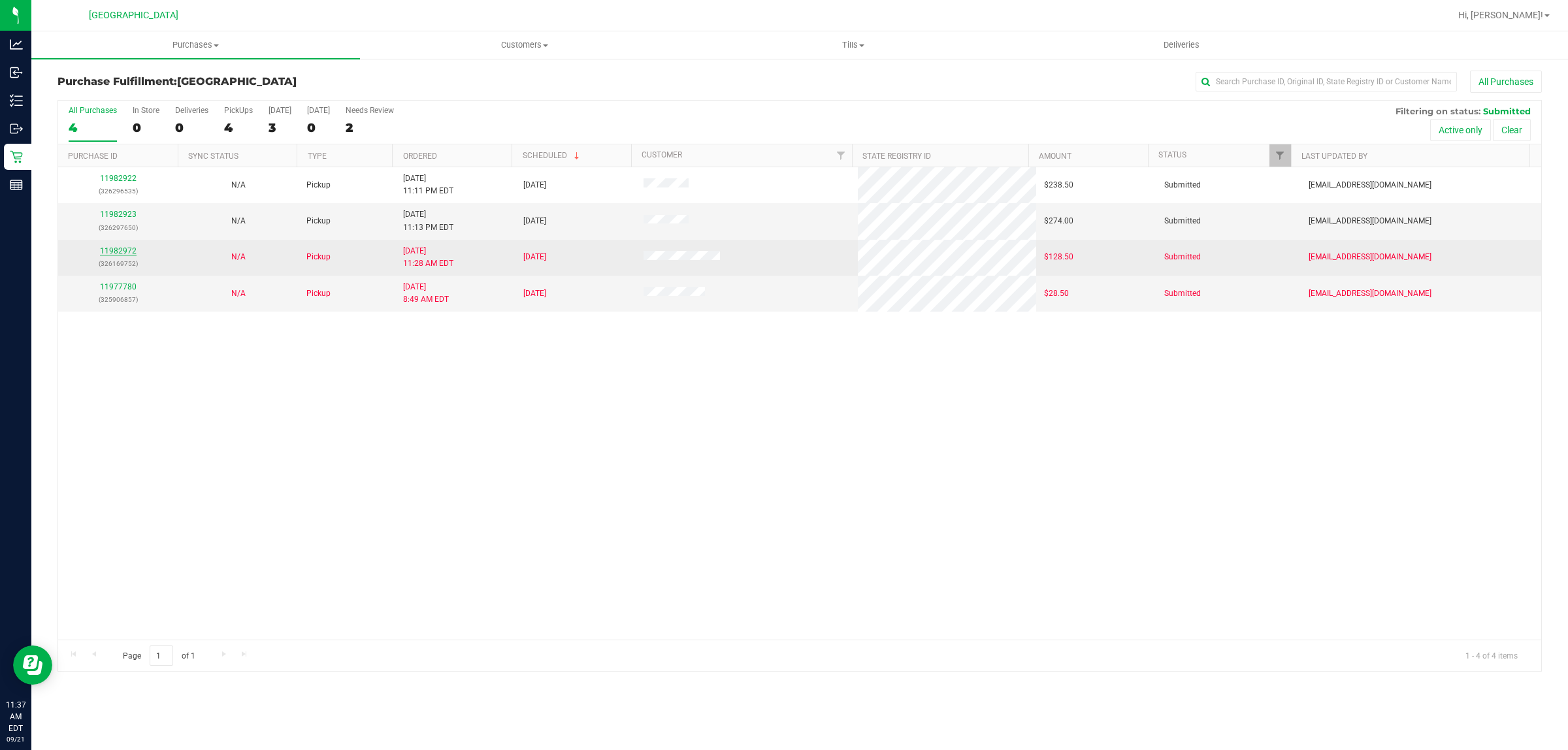
click at [119, 255] on link "11982972" at bounding box center [118, 251] width 37 height 9
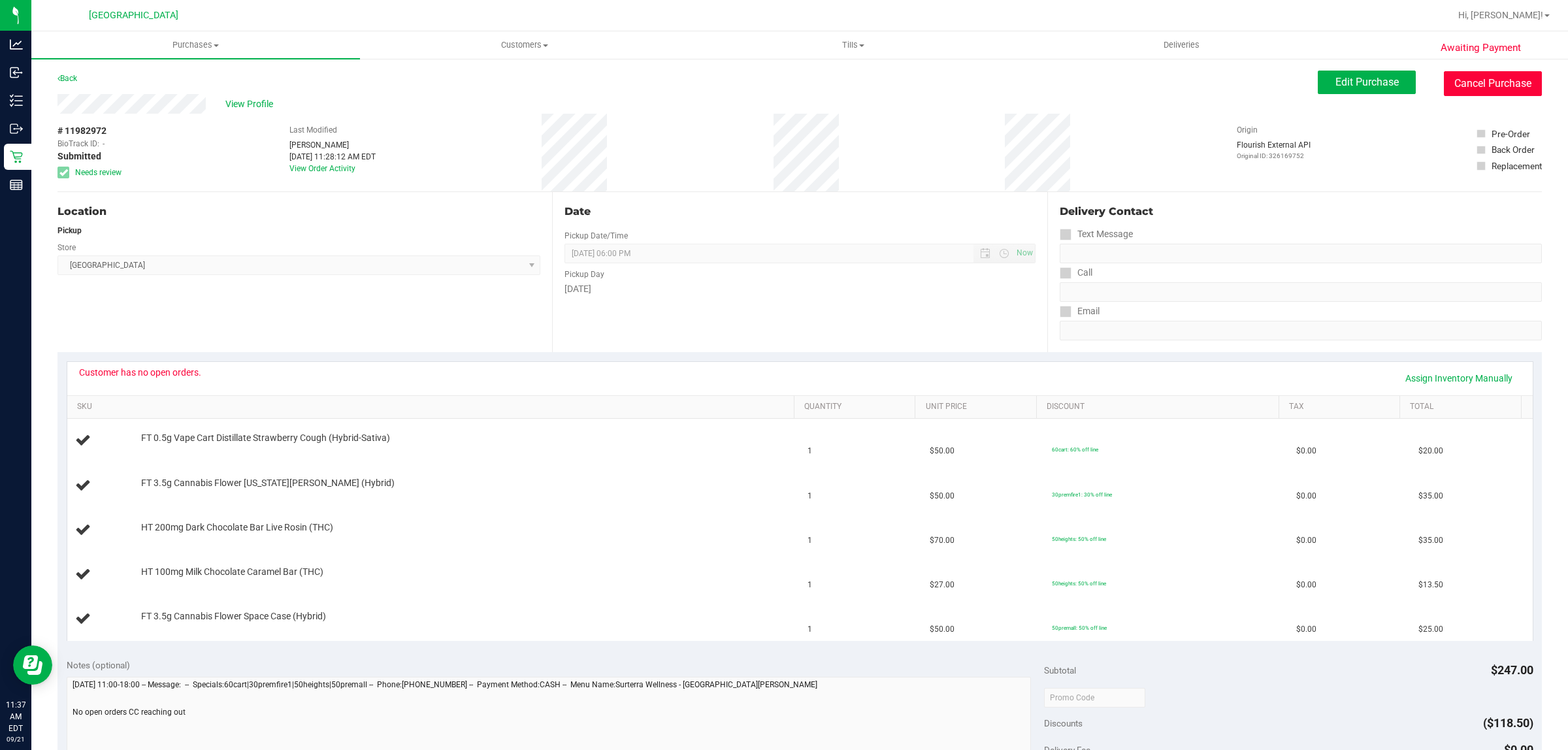
click at [1460, 73] on button "Cancel Purchase" at bounding box center [1493, 83] width 98 height 25
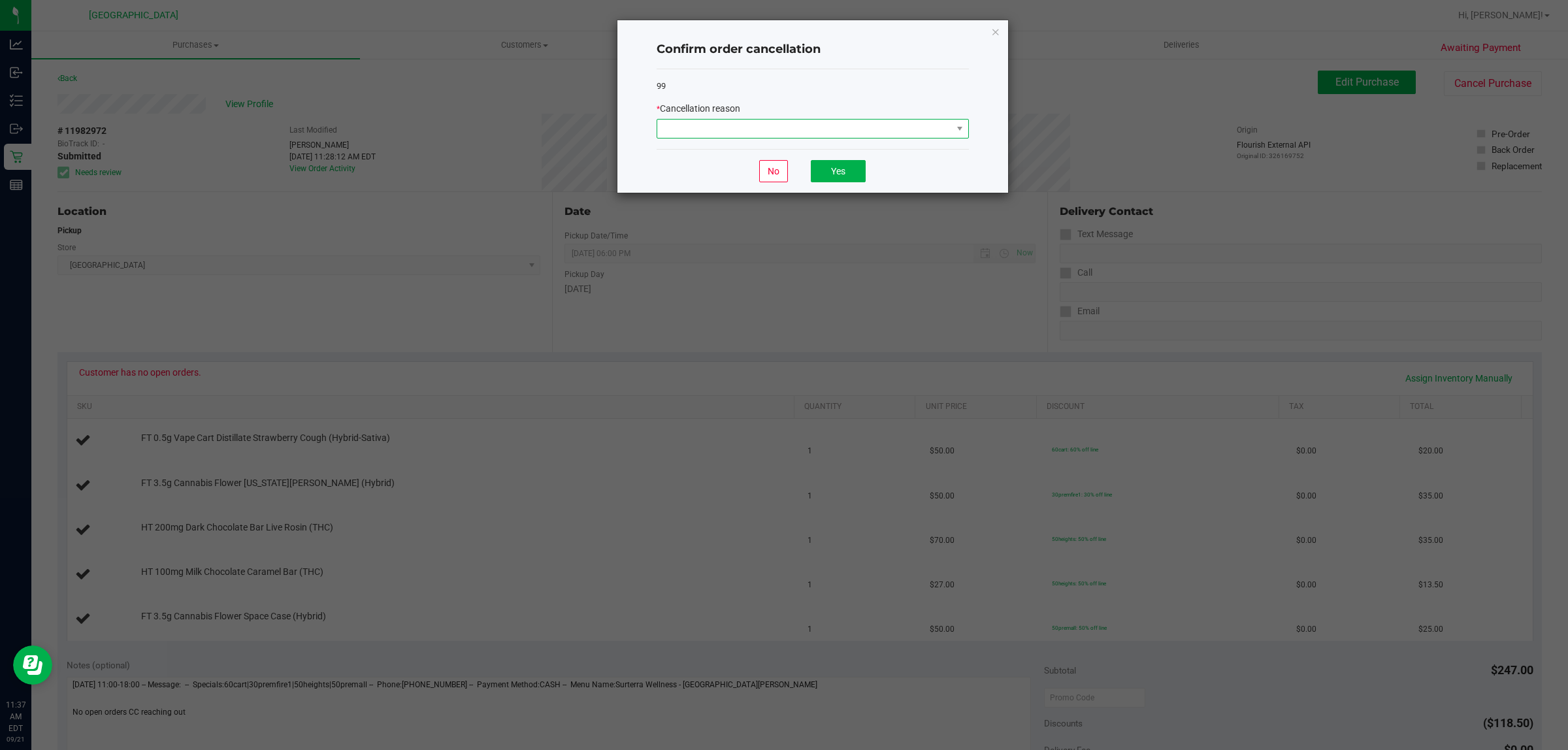
click at [881, 133] on span at bounding box center [805, 129] width 295 height 18
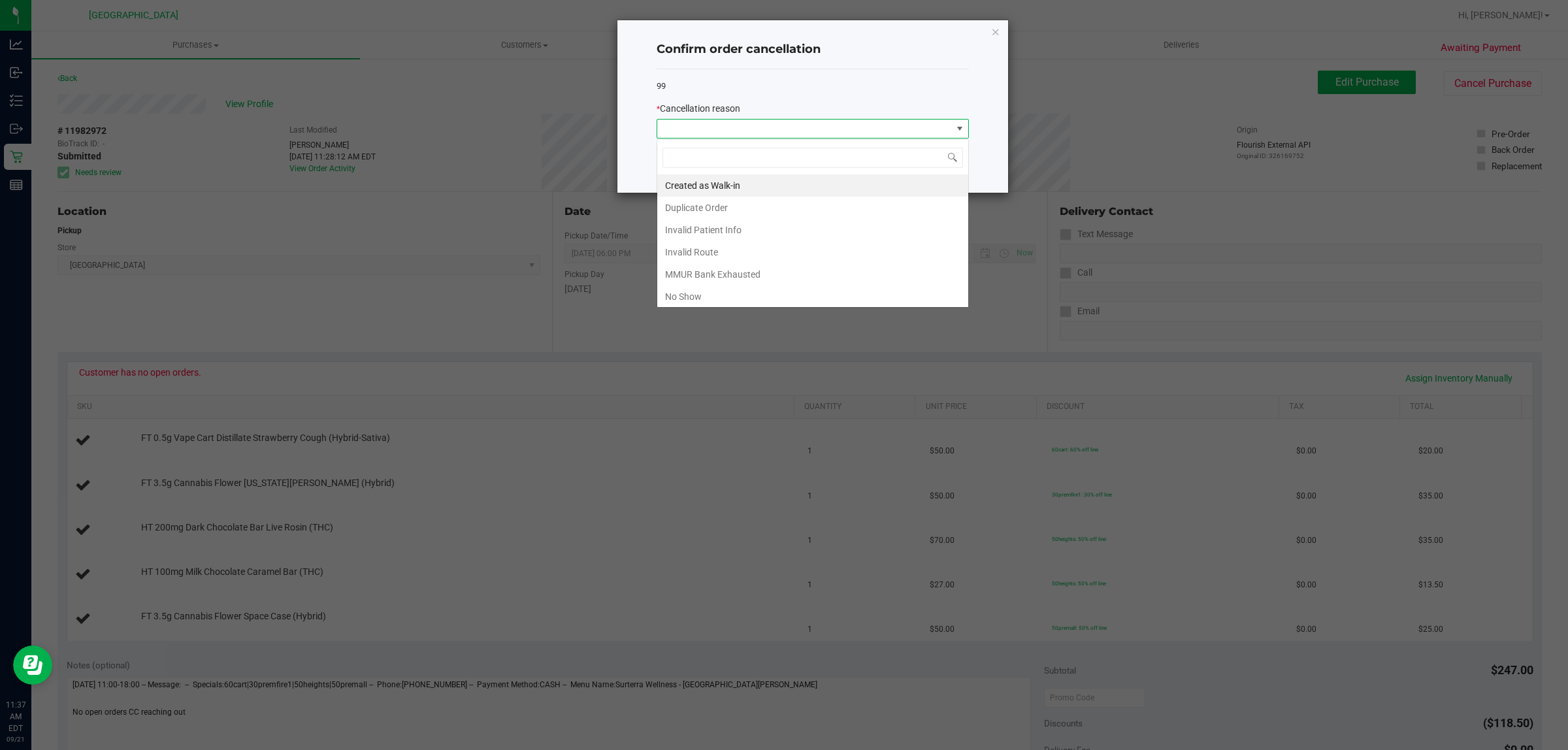
scroll to position [21, 312]
click at [787, 279] on li "MMUR Bank Exhausted" at bounding box center [813, 274] width 311 height 22
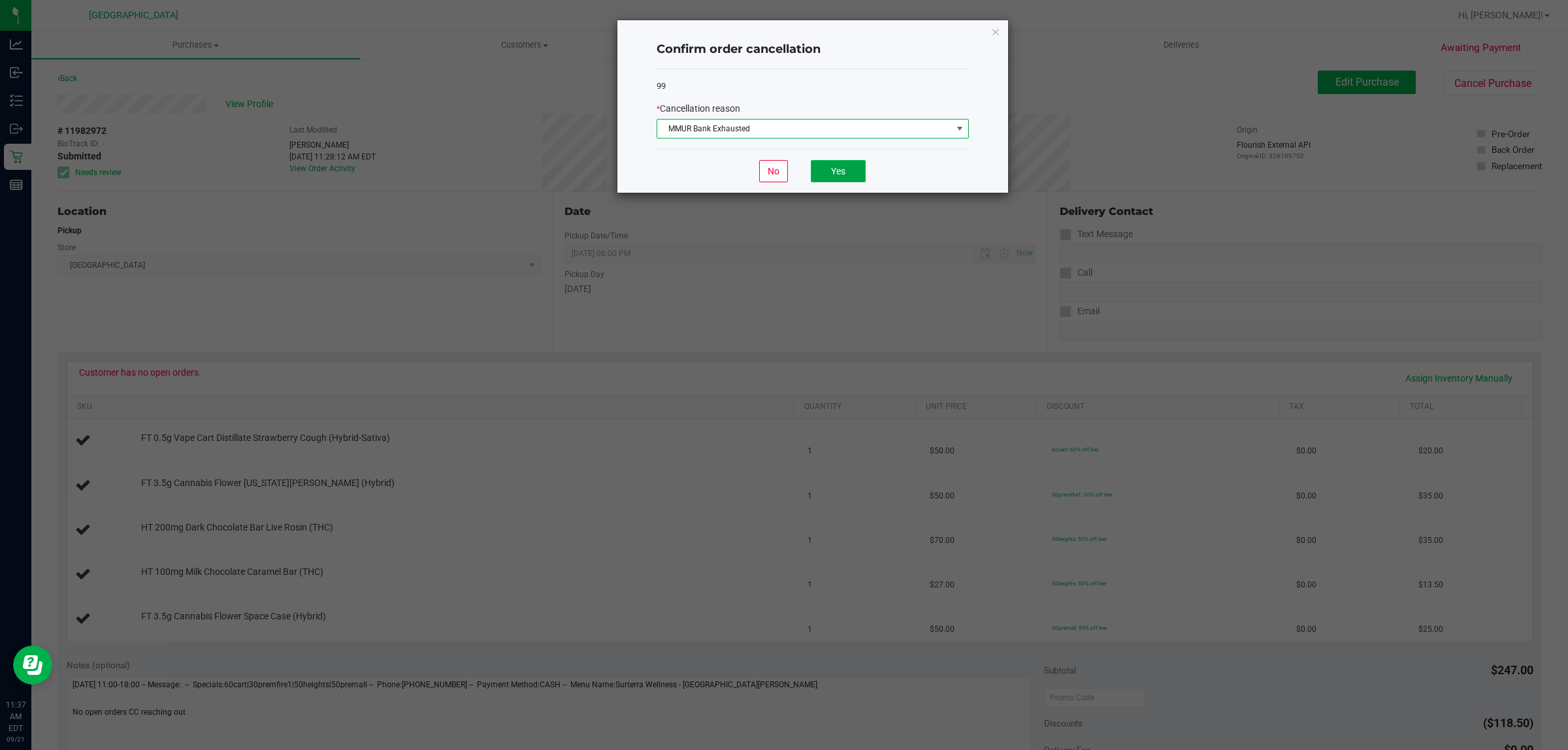
click at [838, 164] on button "Yes" at bounding box center [839, 171] width 55 height 22
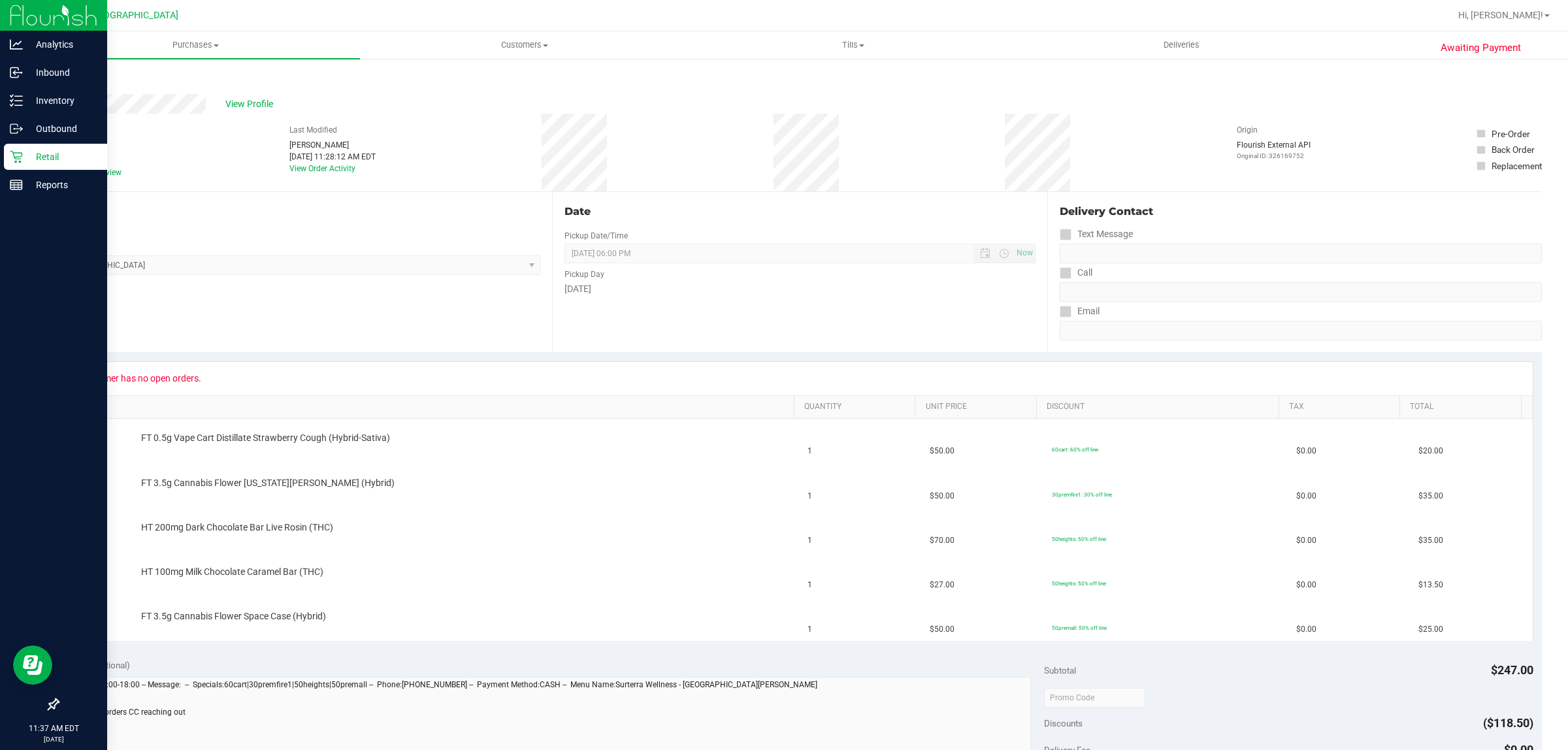
click at [15, 156] on icon at bounding box center [16, 157] width 13 height 13
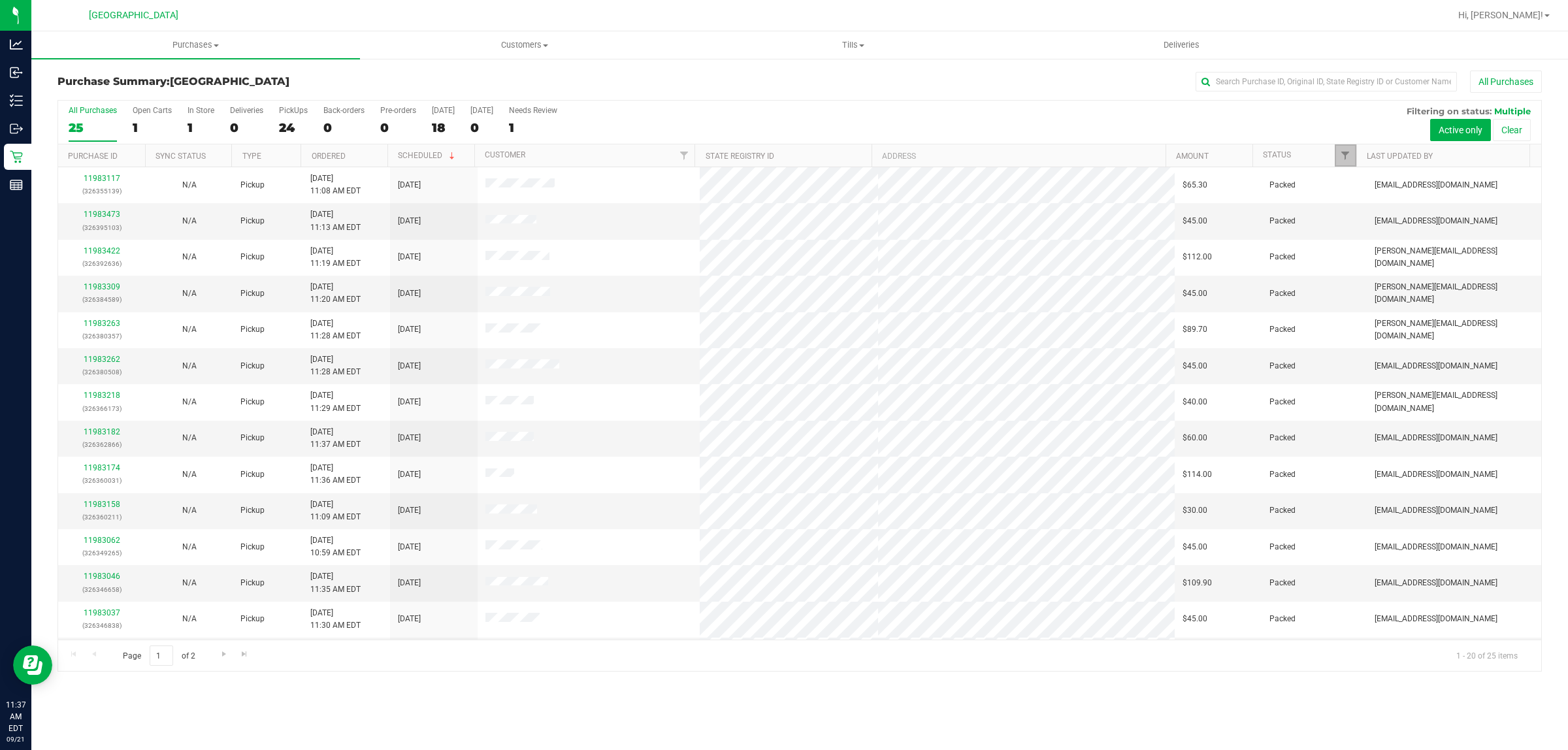
click at [1341, 146] on link "Filter" at bounding box center [1346, 155] width 21 height 22
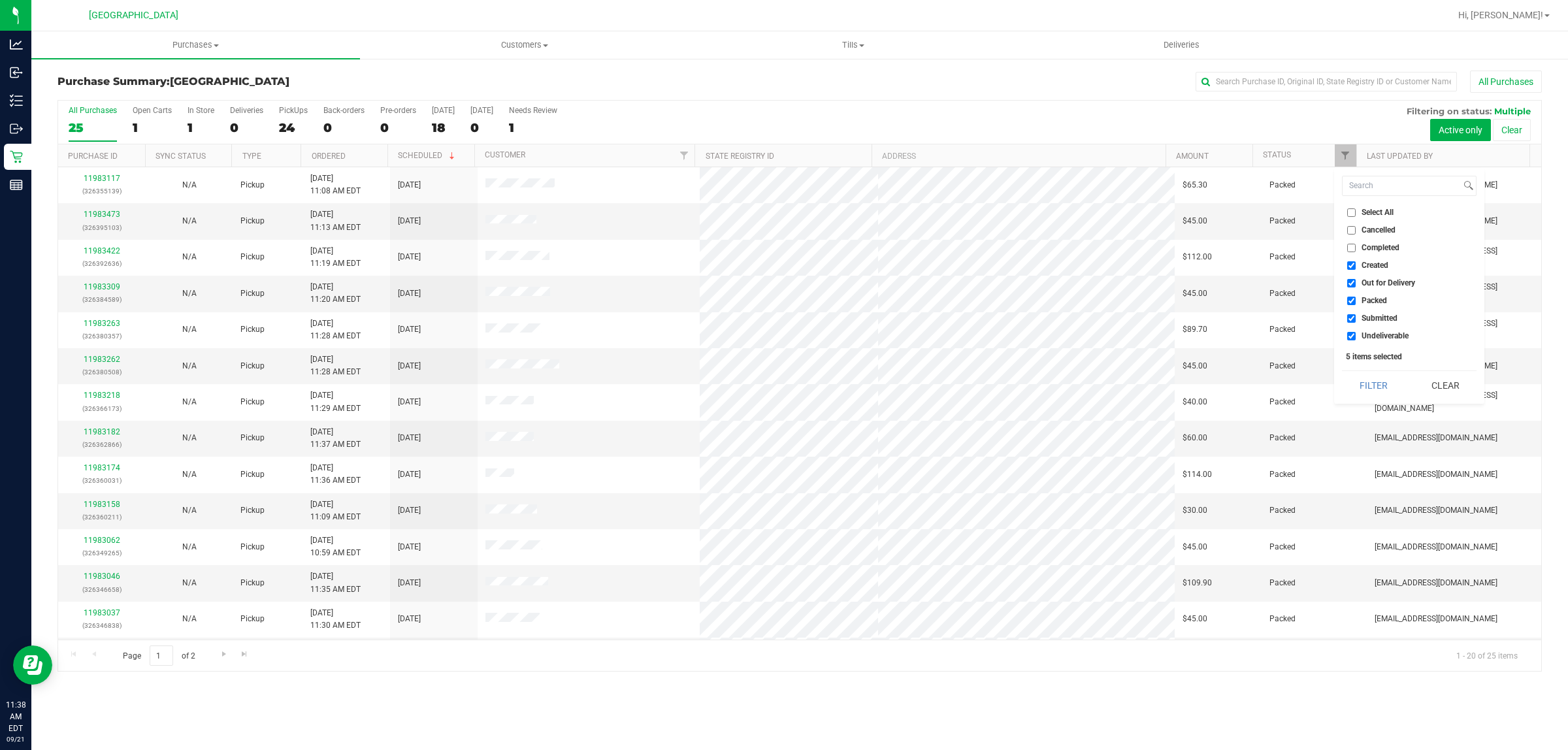
click at [1376, 279] on span "Out for Delivery" at bounding box center [1389, 283] width 53 height 8
click at [1356, 279] on input "Out for Delivery" at bounding box center [1351, 283] width 8 height 8
checkbox input "false"
click at [1366, 294] on li "Packed" at bounding box center [1409, 301] width 134 height 14
click at [1364, 302] on span "Packed" at bounding box center [1374, 300] width 25 height 8
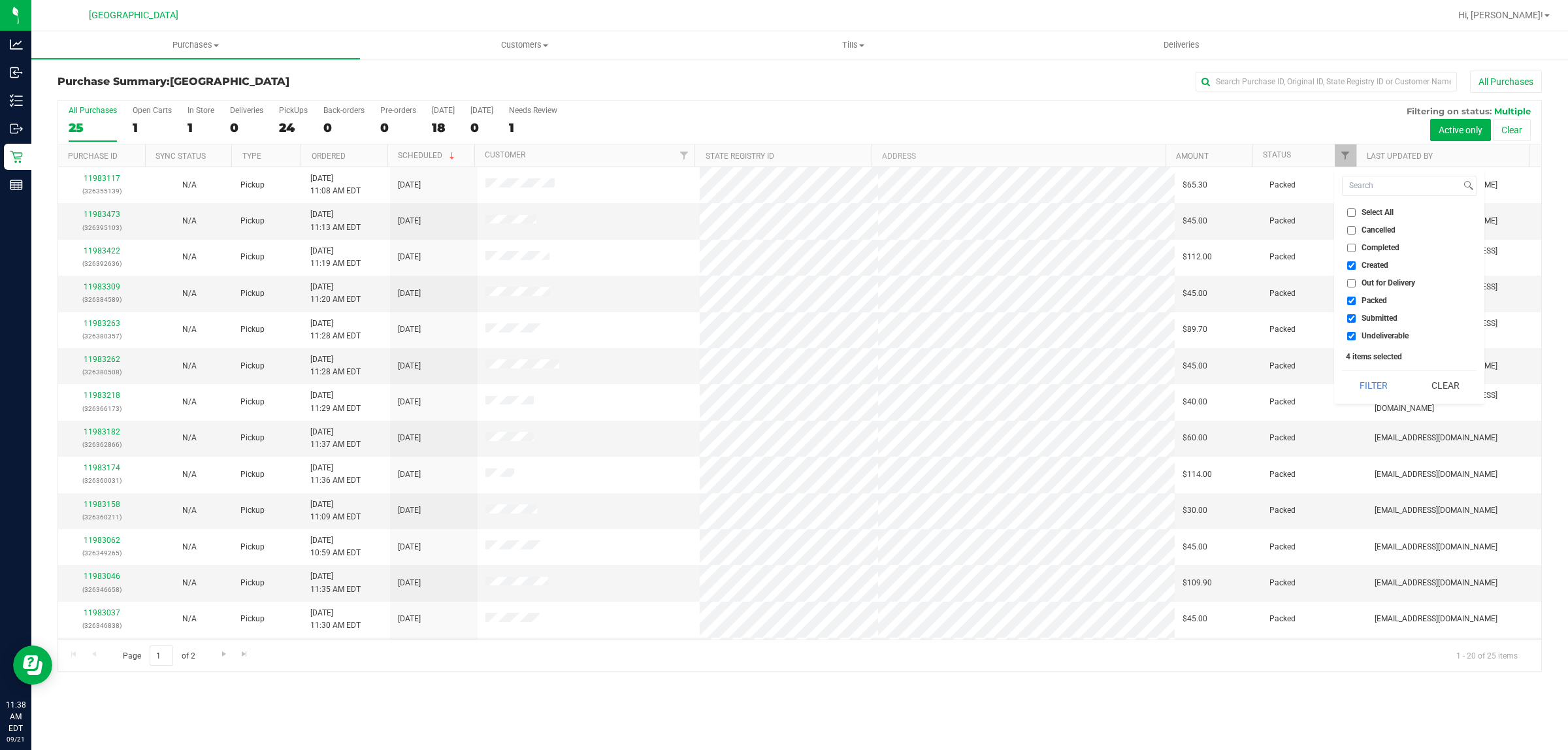
click at [1356, 302] on input "Packed" at bounding box center [1351, 300] width 8 height 8
checkbox input "false"
click at [1369, 332] on span "Undeliverable" at bounding box center [1385, 336] width 47 height 8
click at [1356, 332] on input "Undeliverable" at bounding box center [1351, 336] width 8 height 8
checkbox input "false"
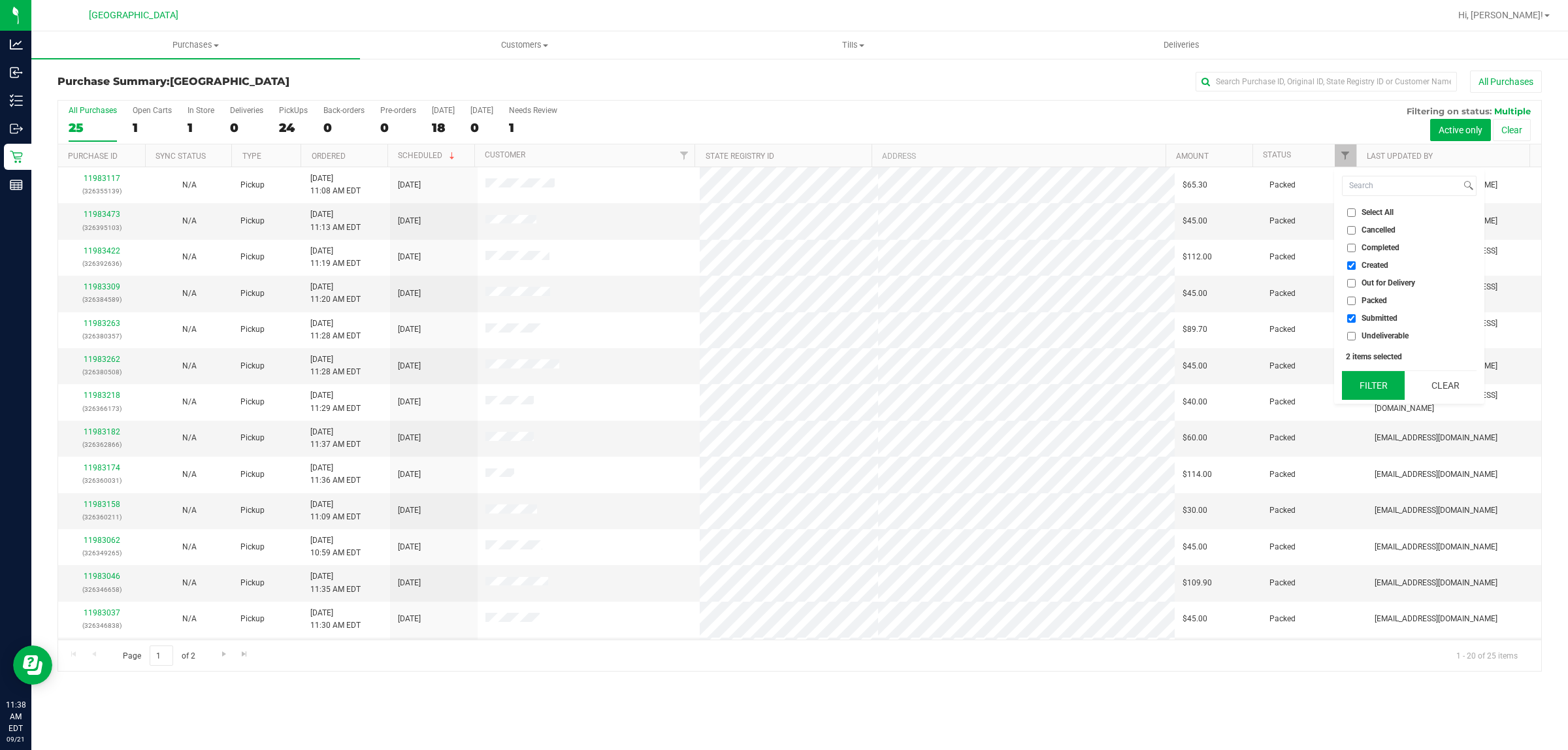
click at [1372, 383] on button "Filter" at bounding box center [1373, 386] width 63 height 29
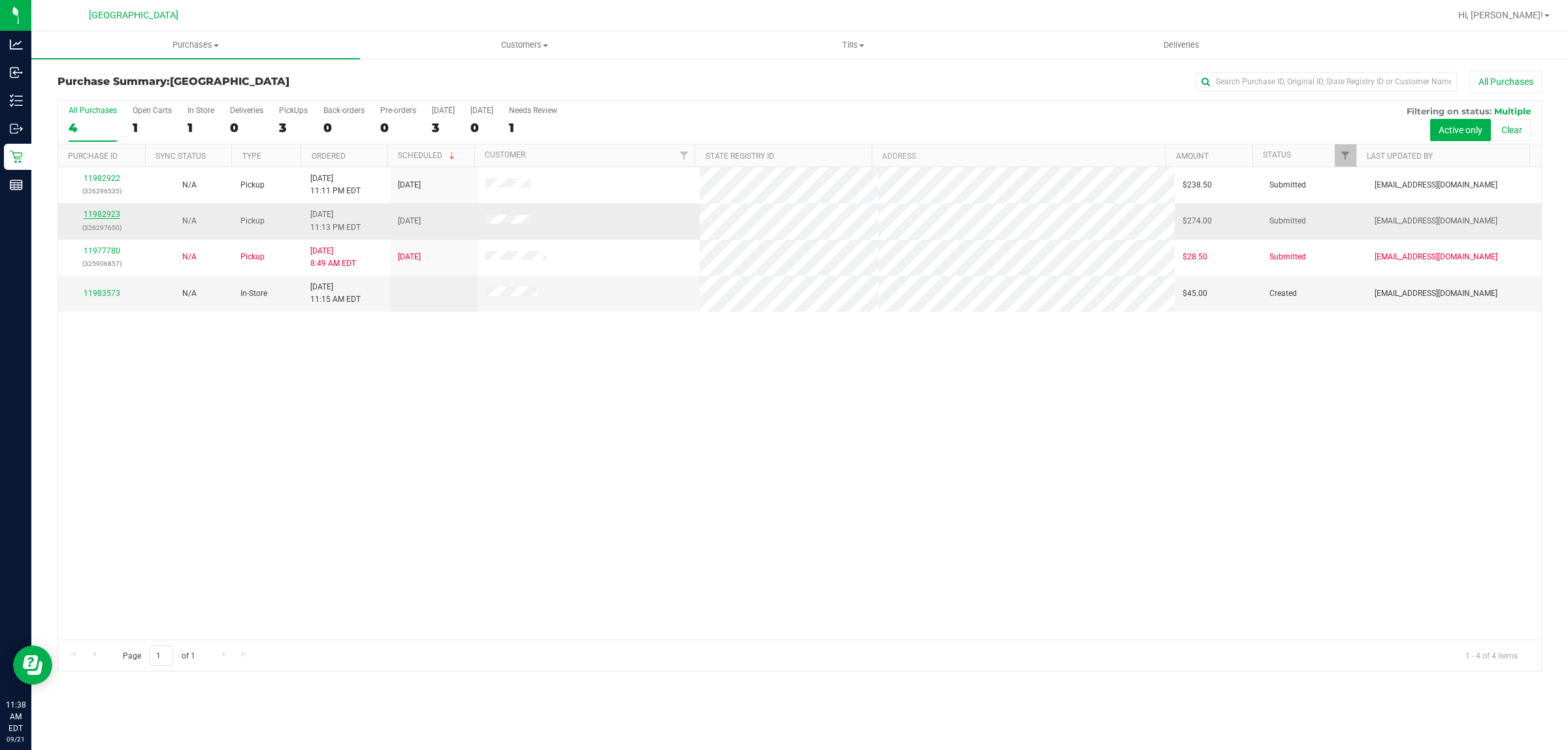
click at [102, 214] on link "11982923" at bounding box center [102, 215] width 37 height 9
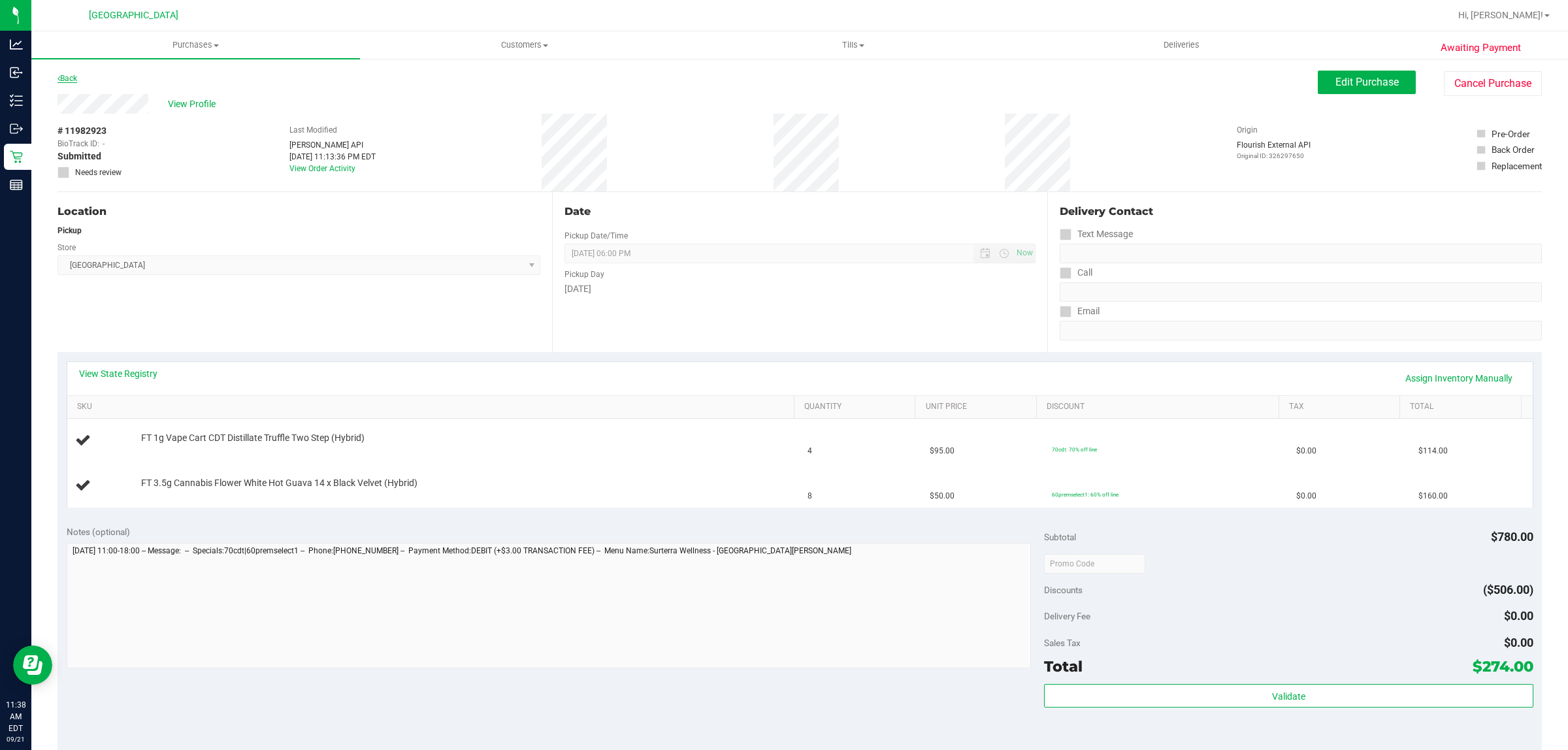
click at [64, 76] on link "Back" at bounding box center [67, 79] width 20 height 9
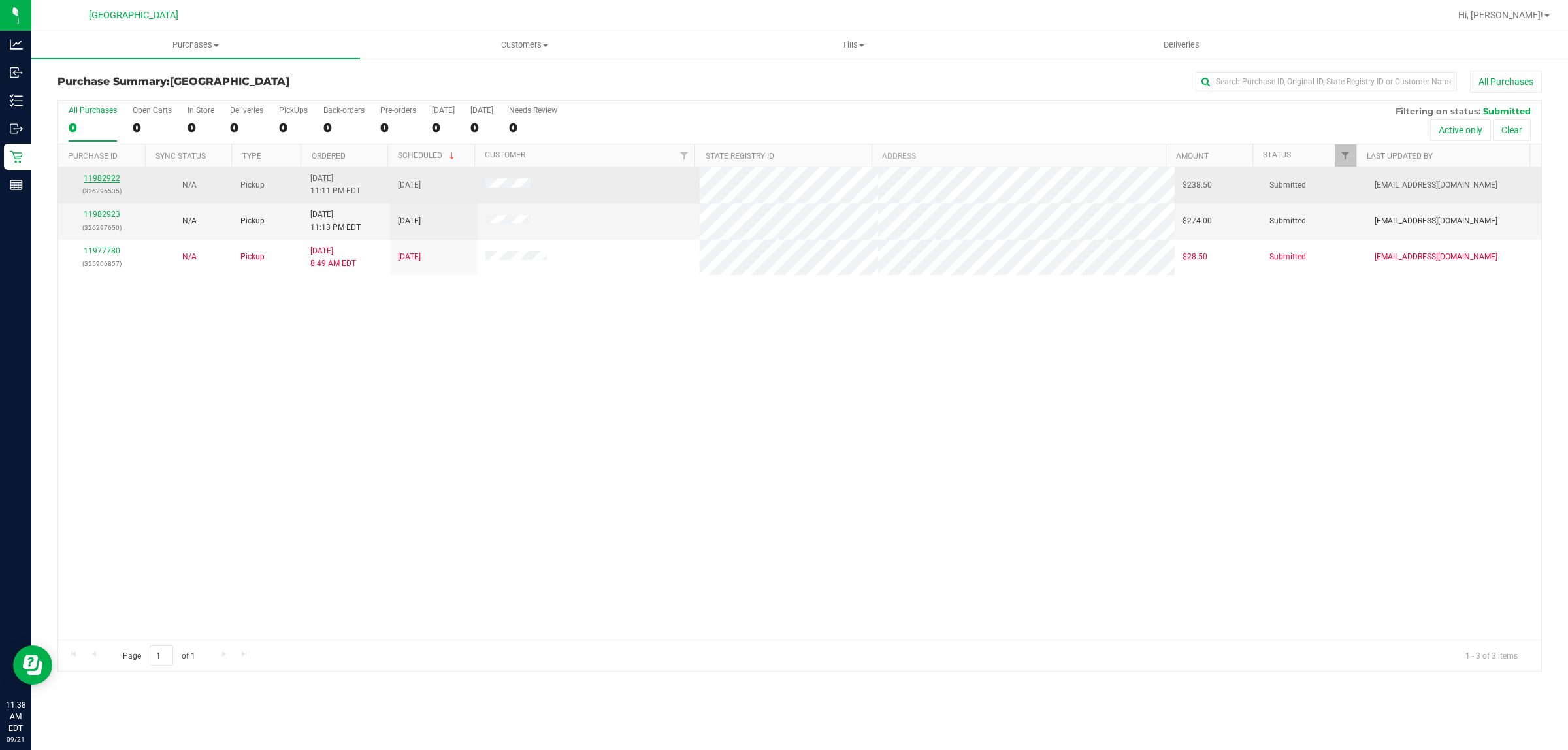
click at [110, 179] on link "11982922" at bounding box center [102, 179] width 37 height 9
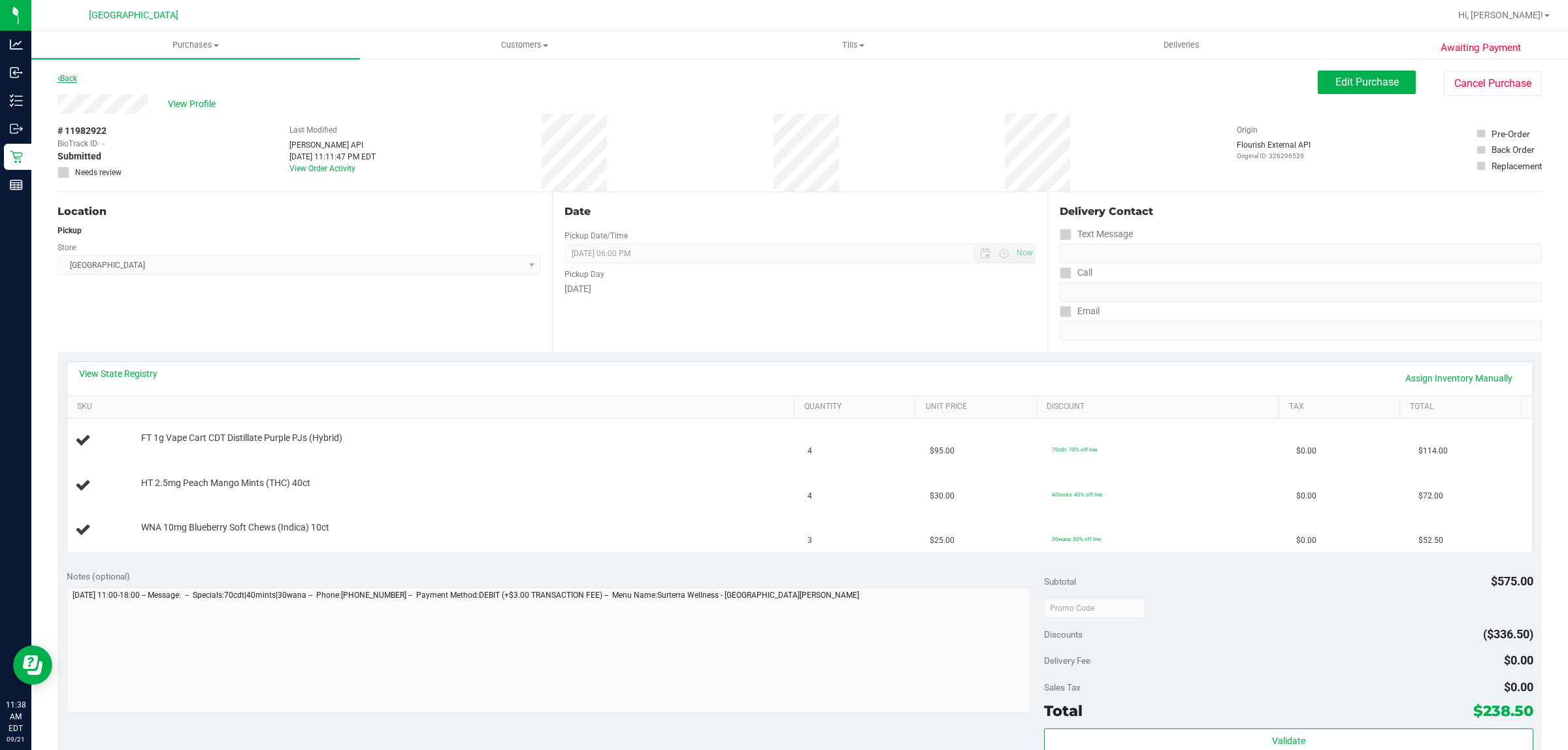
click at [66, 80] on link "Back" at bounding box center [67, 79] width 20 height 9
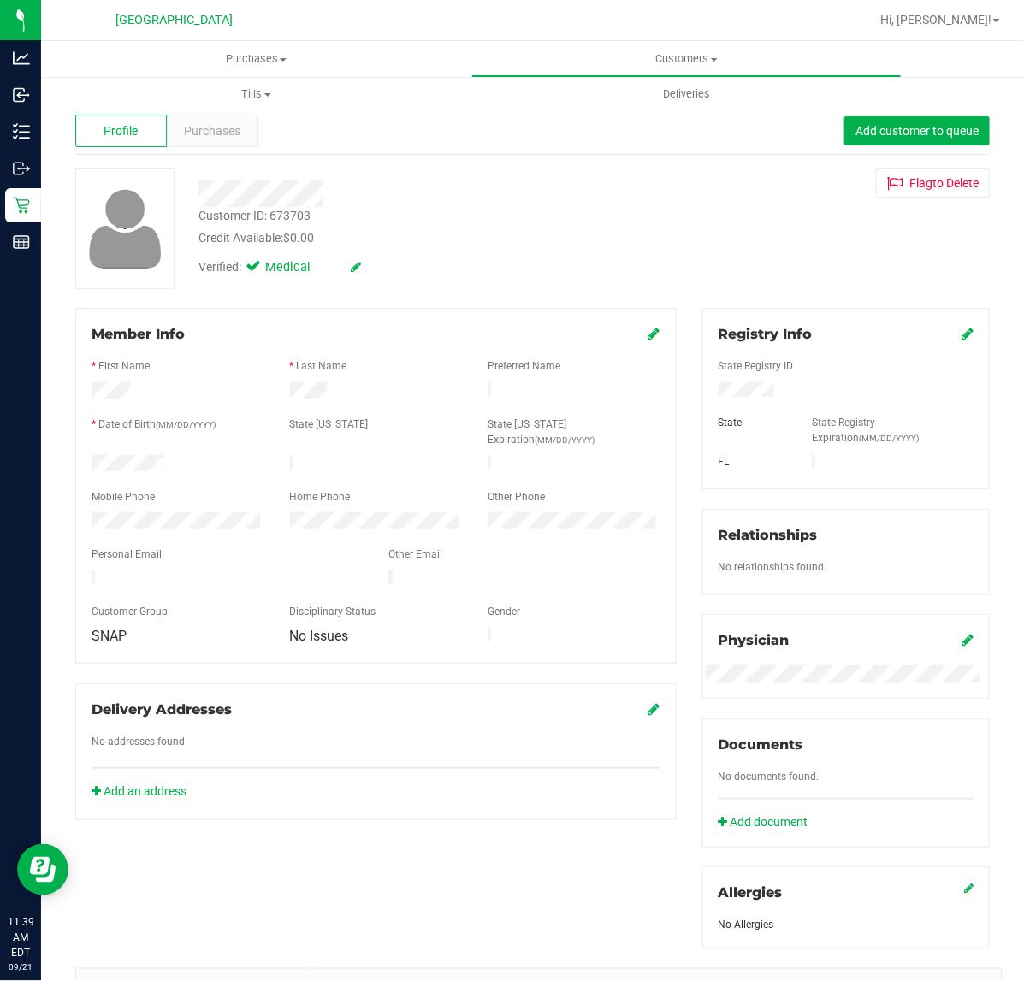
click at [23, 205] on icon at bounding box center [21, 206] width 16 height 16
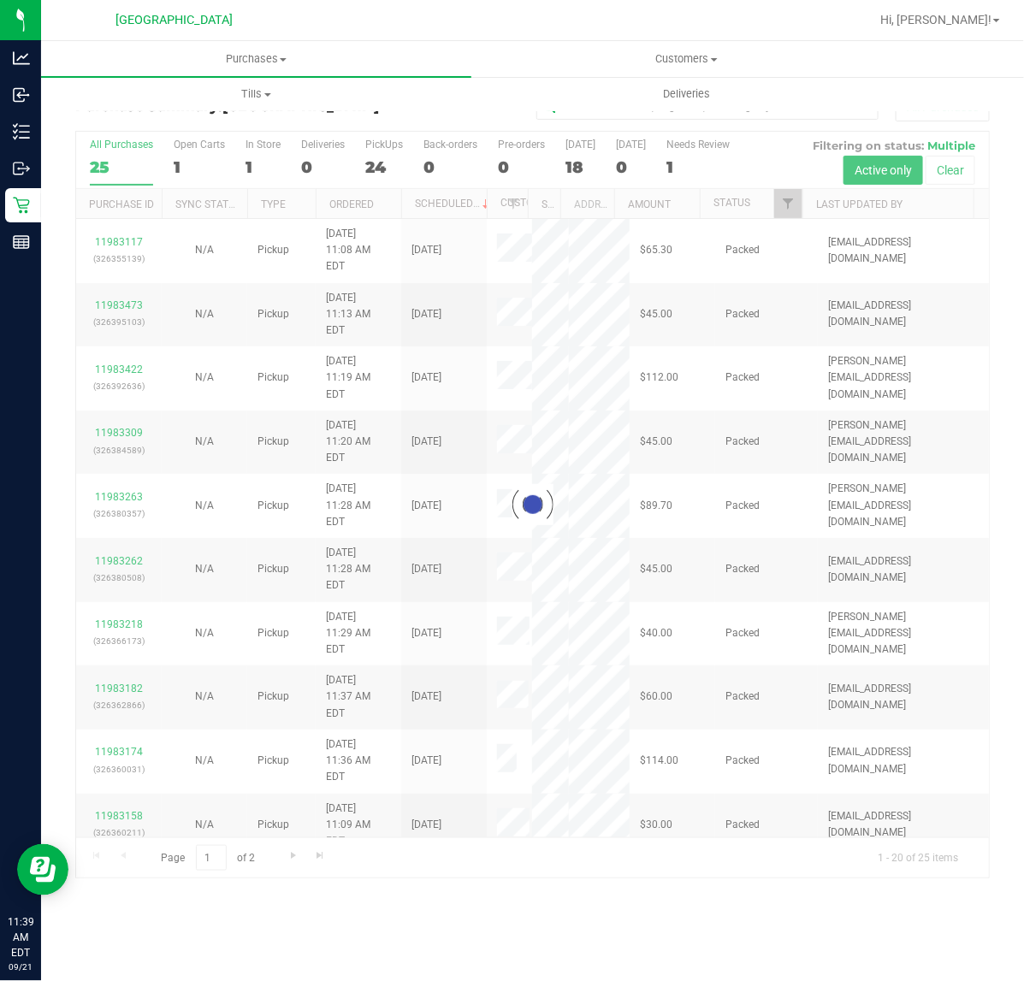
click at [788, 208] on div at bounding box center [532, 505] width 913 height 747
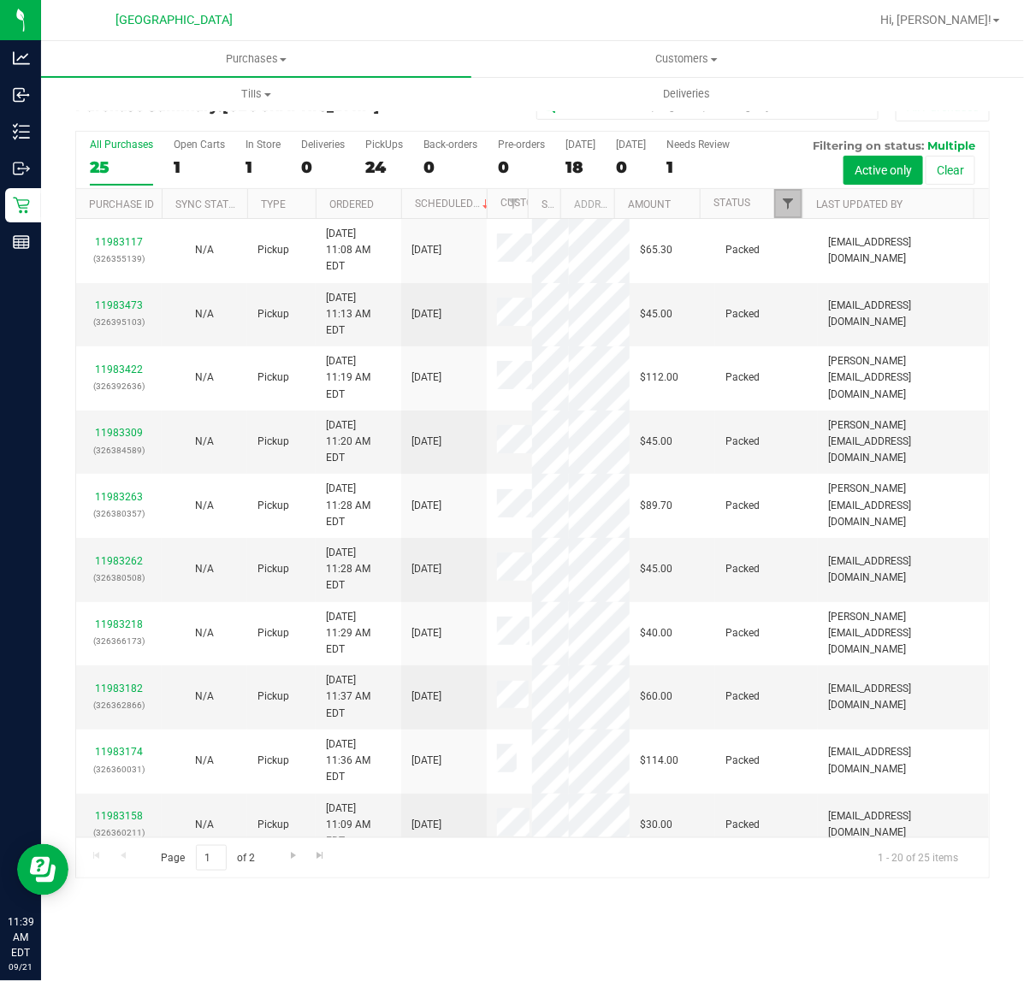
click at [785, 202] on span "Filter" at bounding box center [788, 204] width 14 height 14
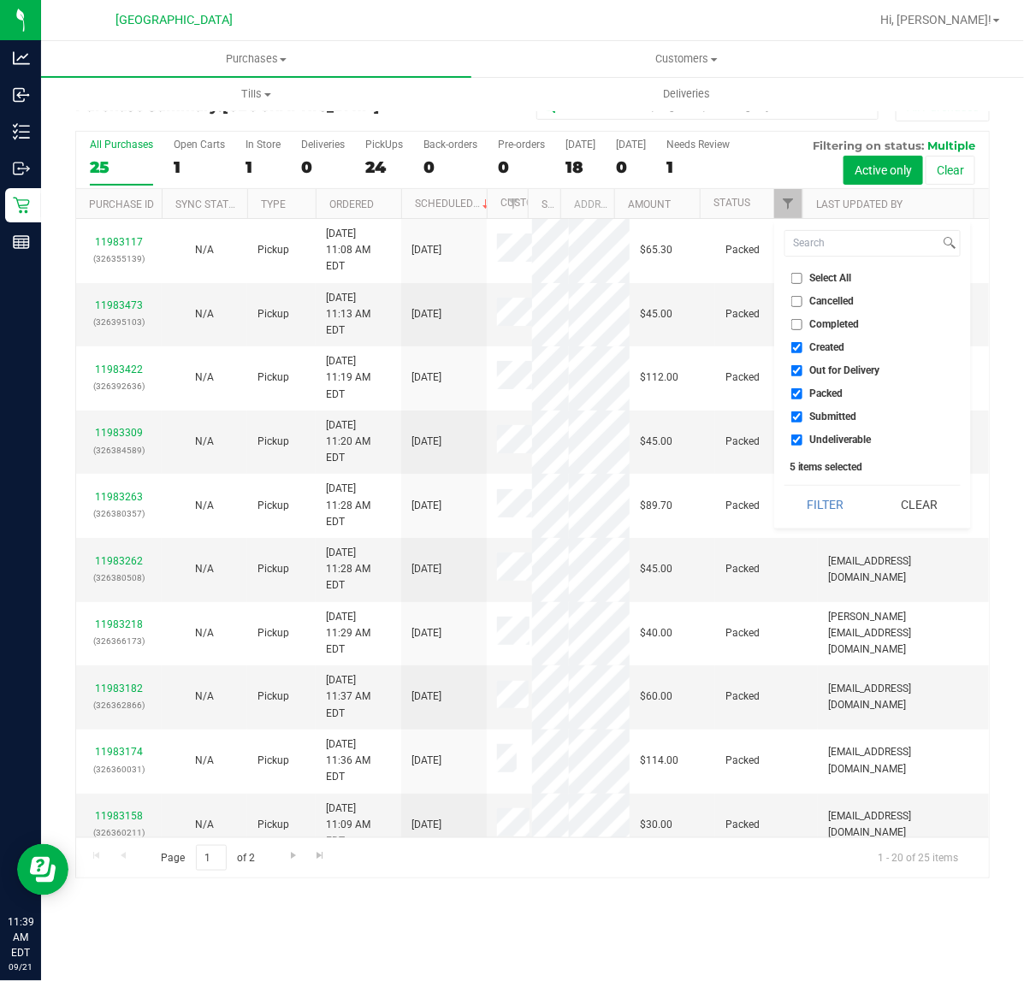
click at [807, 368] on label "Out for Delivery" at bounding box center [835, 370] width 89 height 11
click at [802, 368] on input "Out for Delivery" at bounding box center [796, 370] width 11 height 11
checkbox input "false"
click at [807, 395] on label "Packed" at bounding box center [817, 393] width 52 height 11
click at [802, 395] on input "Packed" at bounding box center [796, 393] width 11 height 11
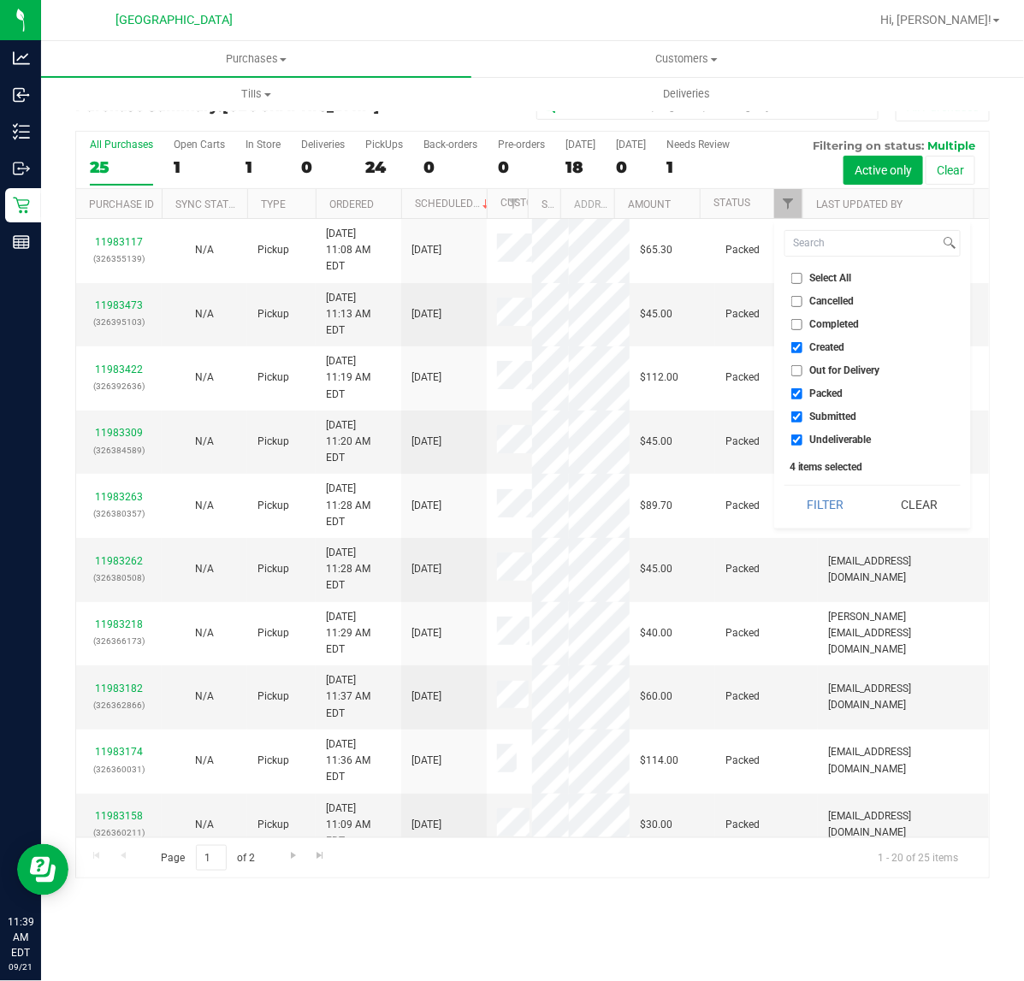
checkbox input "false"
click at [824, 435] on span "Undeliverable" at bounding box center [841, 440] width 62 height 10
click at [802, 435] on input "Undeliverable" at bounding box center [796, 440] width 11 height 11
checkbox input "false"
click at [819, 505] on button "Filter" at bounding box center [826, 505] width 82 height 38
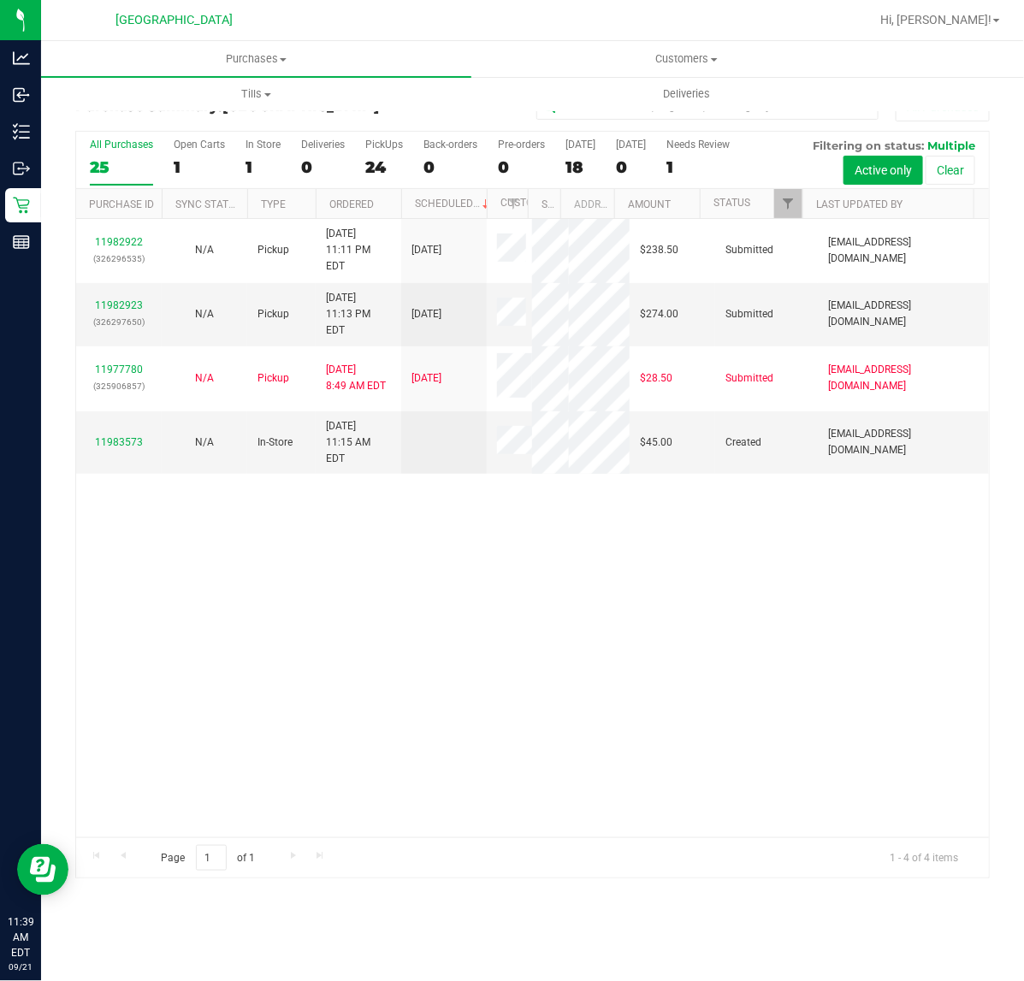
click at [672, 493] on div "11982922 (326296535) N/A Pickup [DATE] 11:11 PM EDT 9/21/2025 $238.50 Submitted…" at bounding box center [532, 528] width 913 height 619
click at [131, 299] on link "11982923" at bounding box center [119, 305] width 48 height 12
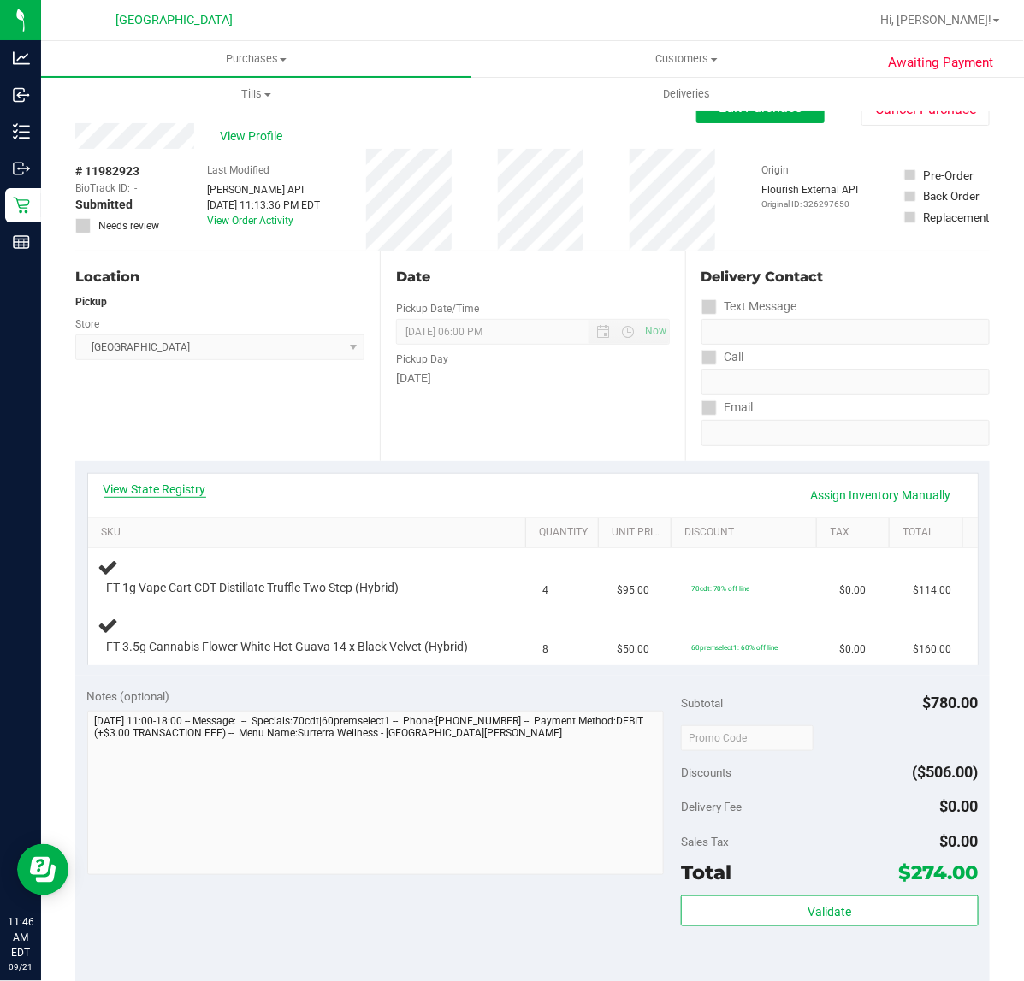
click at [156, 490] on link "View State Registry" at bounding box center [155, 489] width 103 height 17
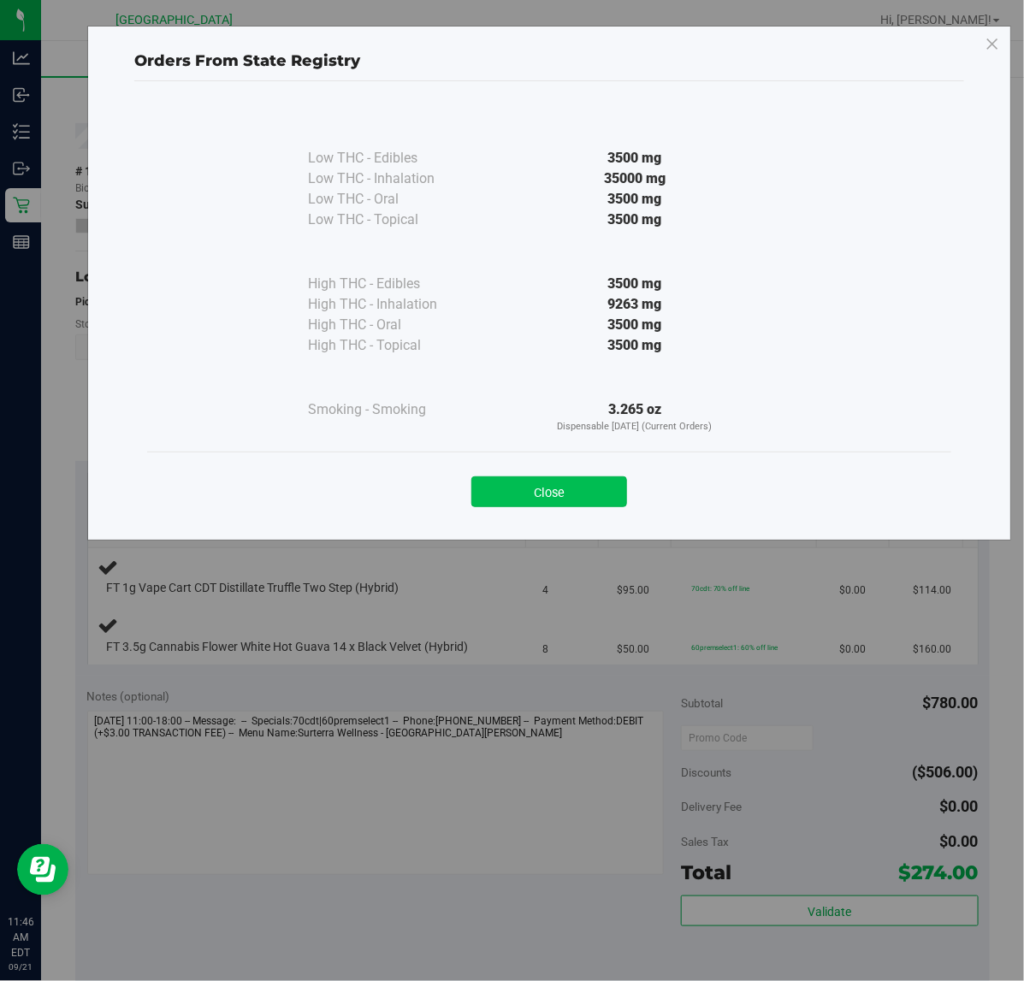
click at [524, 480] on button "Close" at bounding box center [549, 492] width 156 height 31
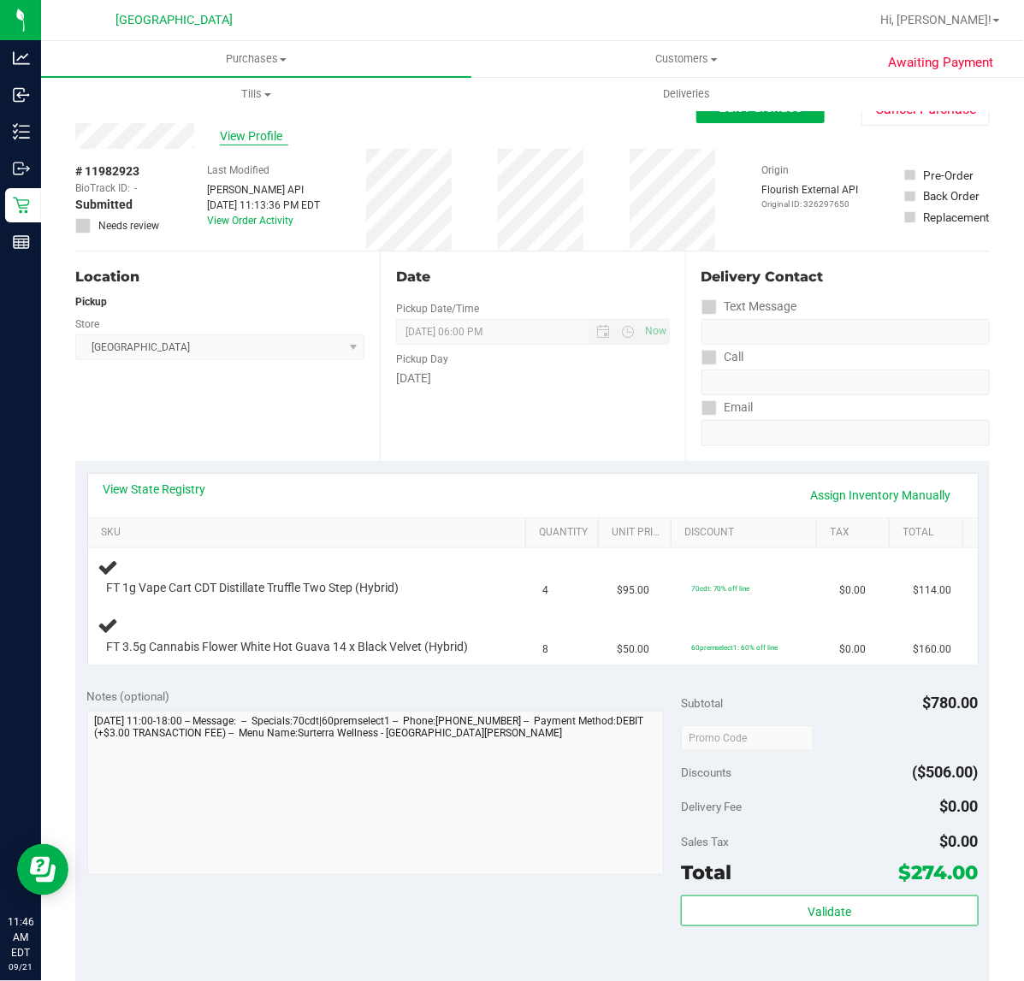
click at [264, 139] on span "View Profile" at bounding box center [254, 136] width 68 height 18
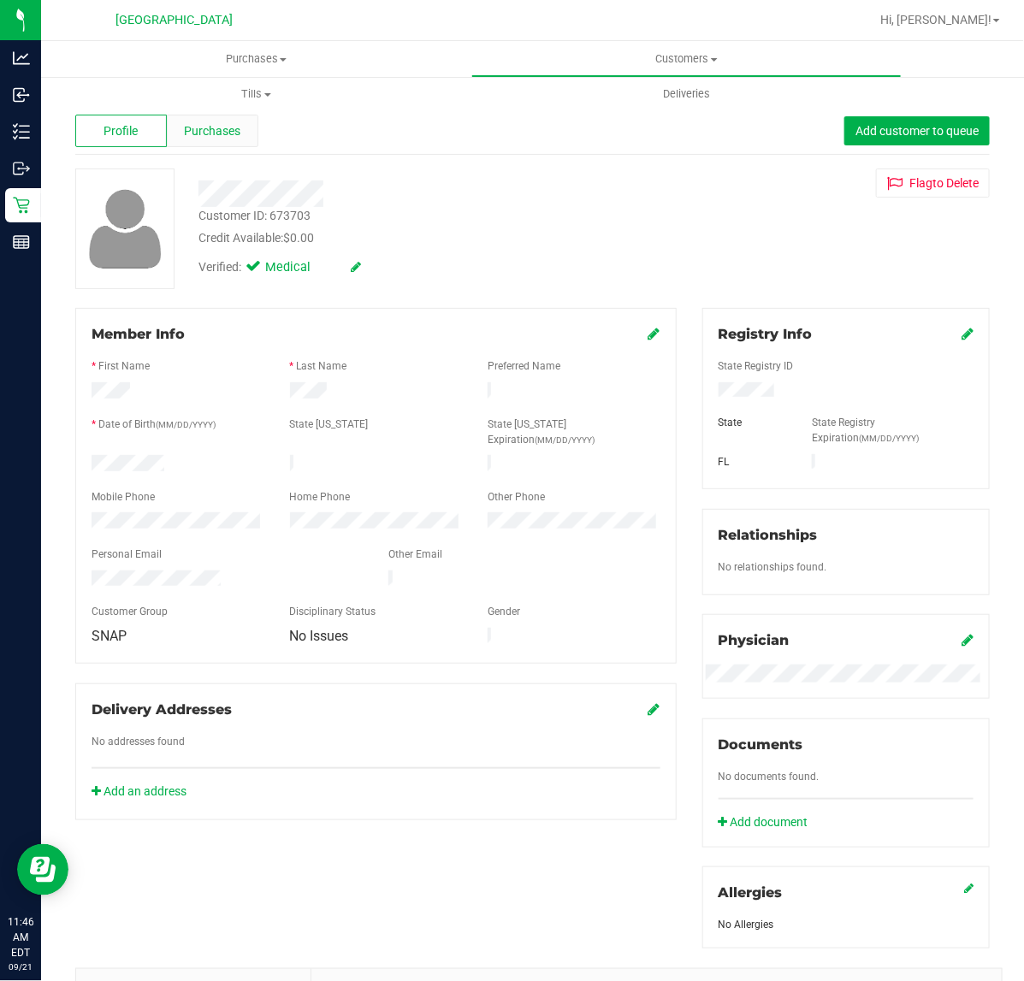
click at [221, 135] on span "Purchases" at bounding box center [212, 131] width 56 height 18
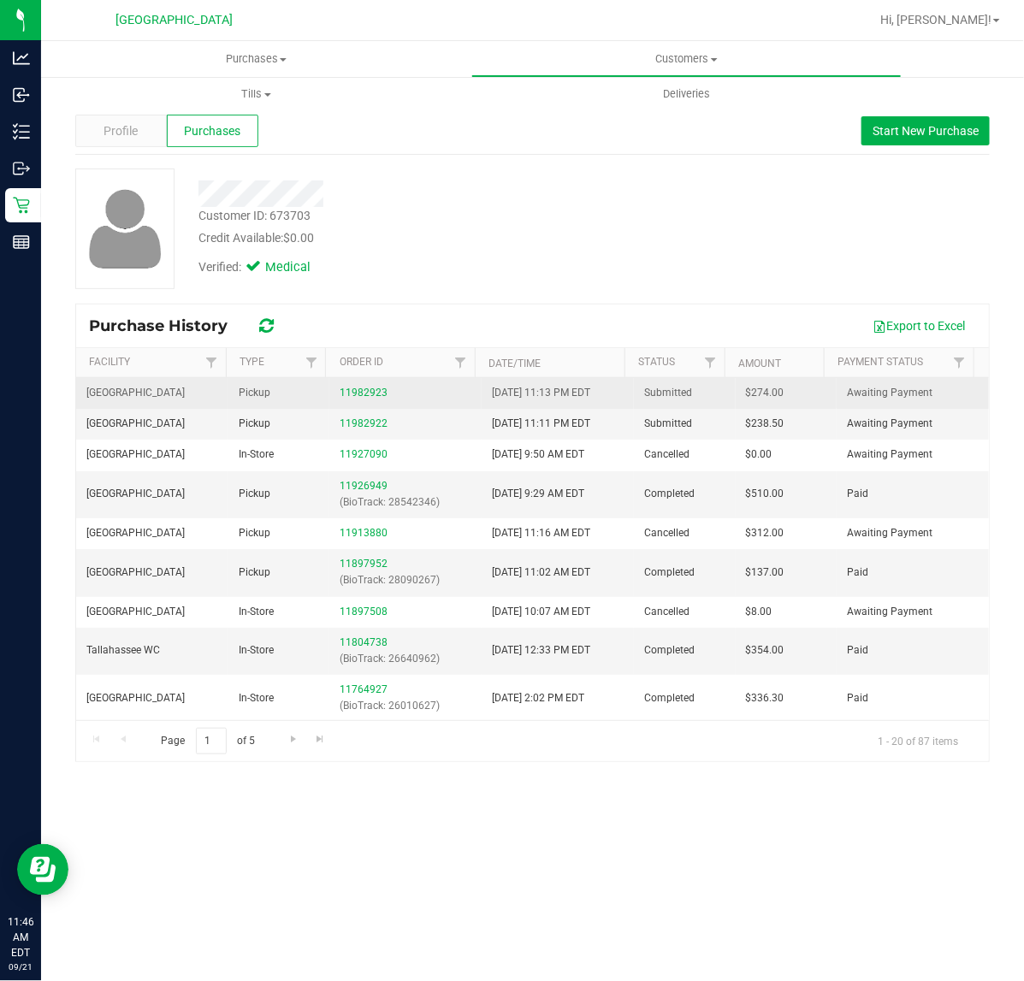
click at [352, 387] on div "11982923" at bounding box center [406, 393] width 132 height 16
click at [353, 388] on link "11982923" at bounding box center [364, 393] width 48 height 12
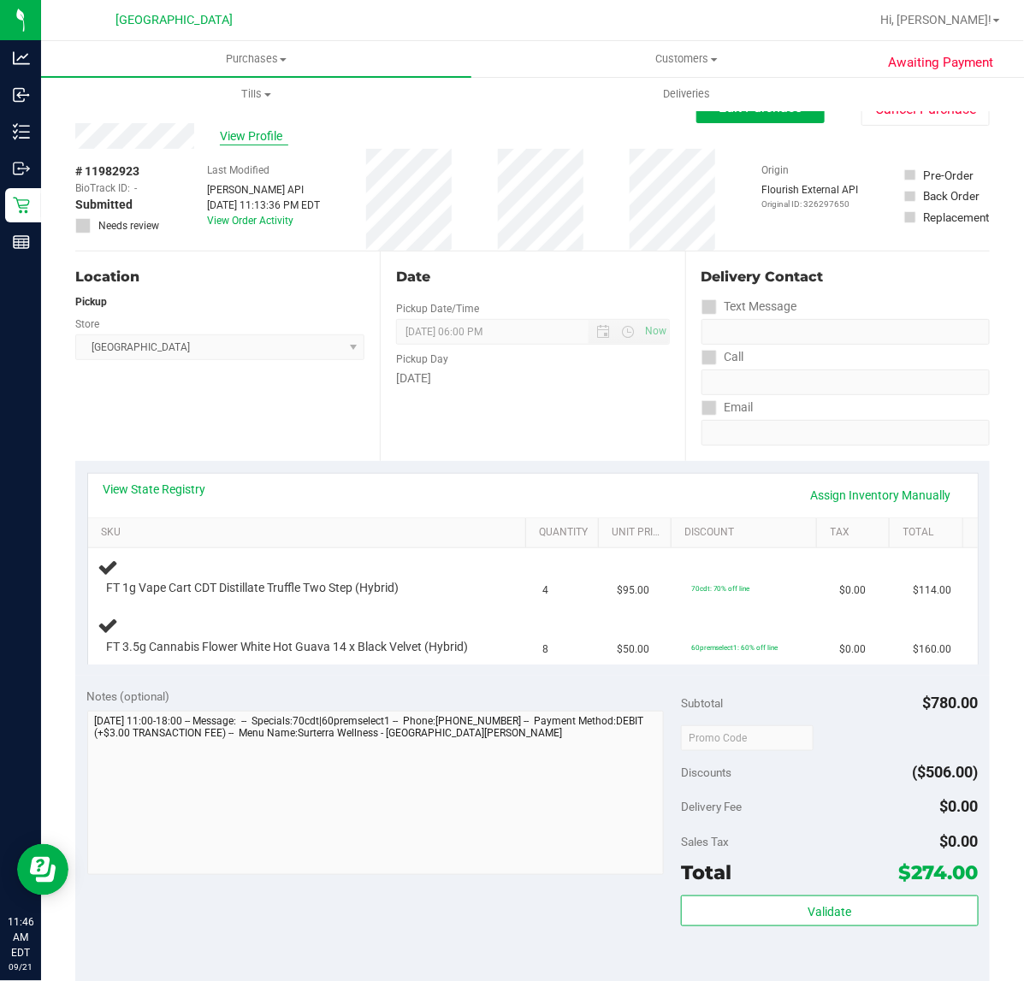
click at [240, 135] on span "View Profile" at bounding box center [254, 136] width 68 height 18
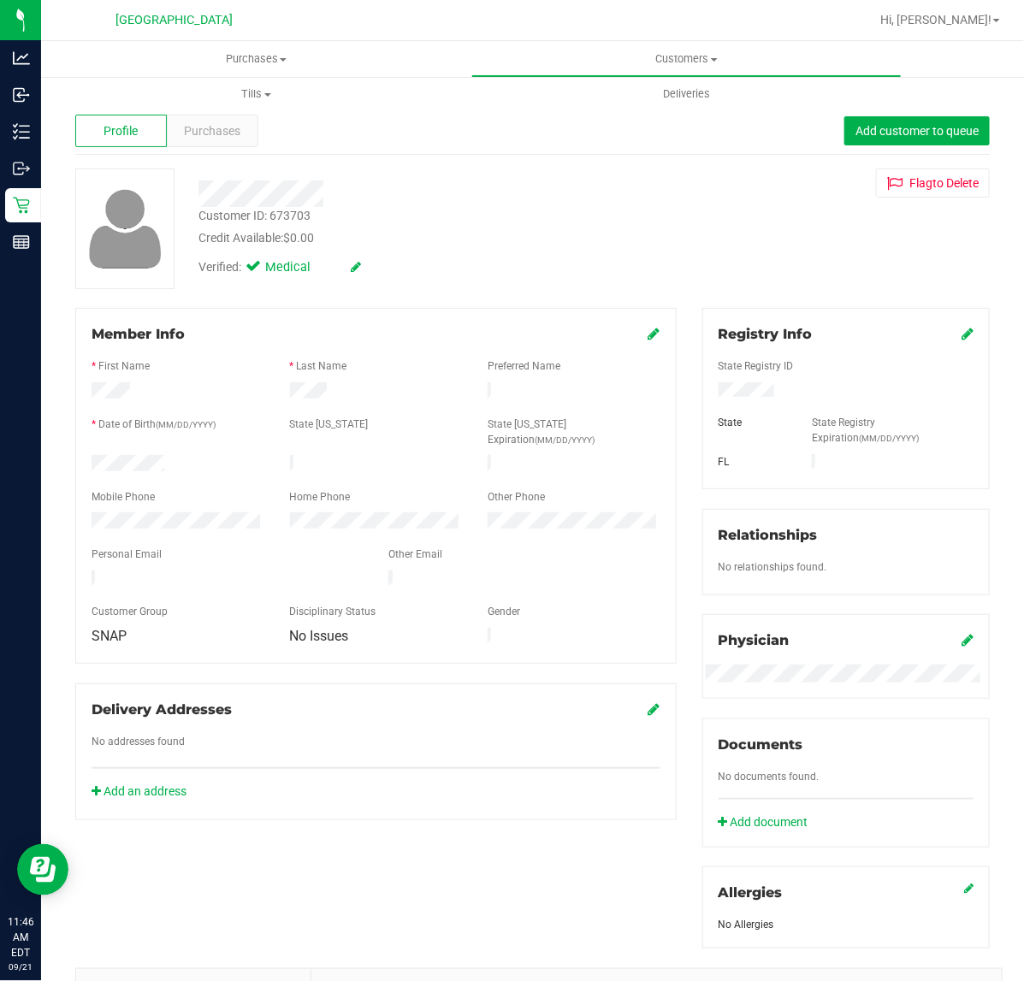
click at [238, 134] on div "Purchases" at bounding box center [213, 131] width 92 height 33
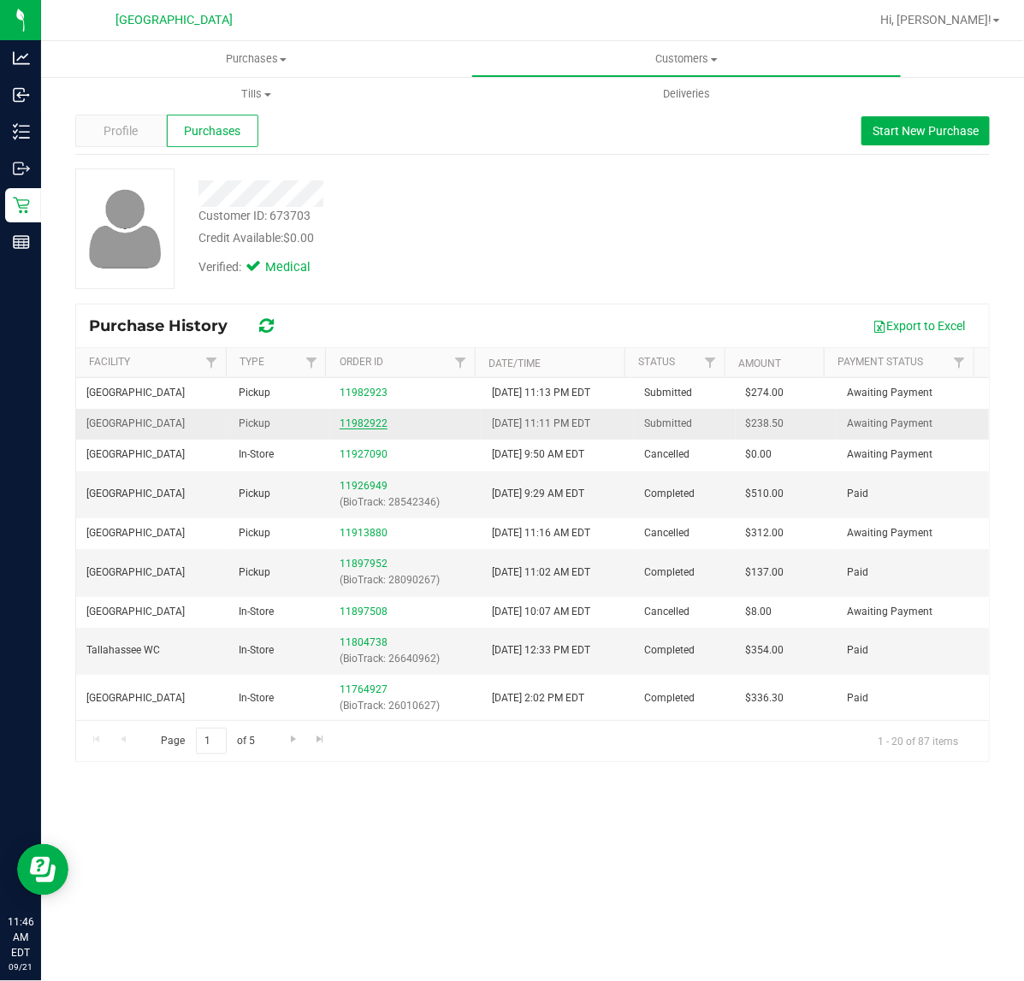
click at [352, 420] on link "11982922" at bounding box center [364, 424] width 48 height 12
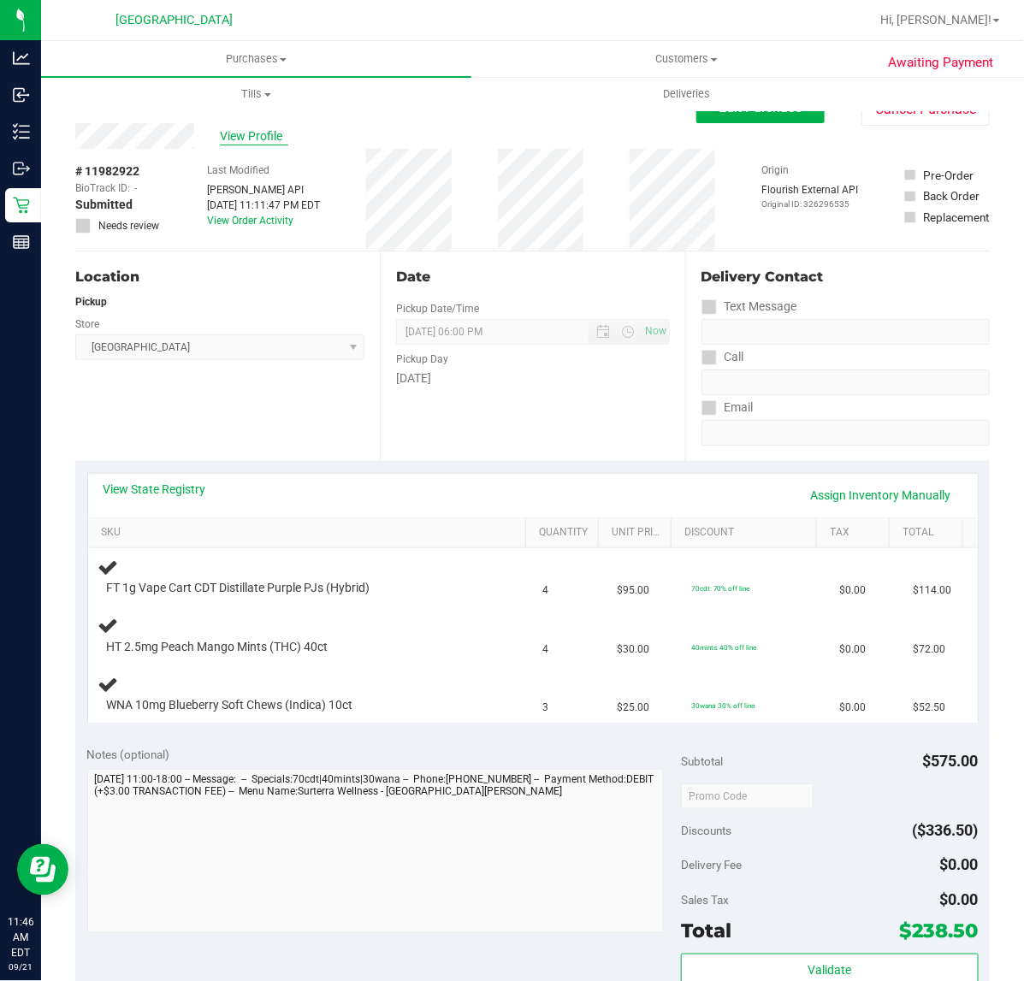
click at [263, 139] on span "View Profile" at bounding box center [254, 136] width 68 height 18
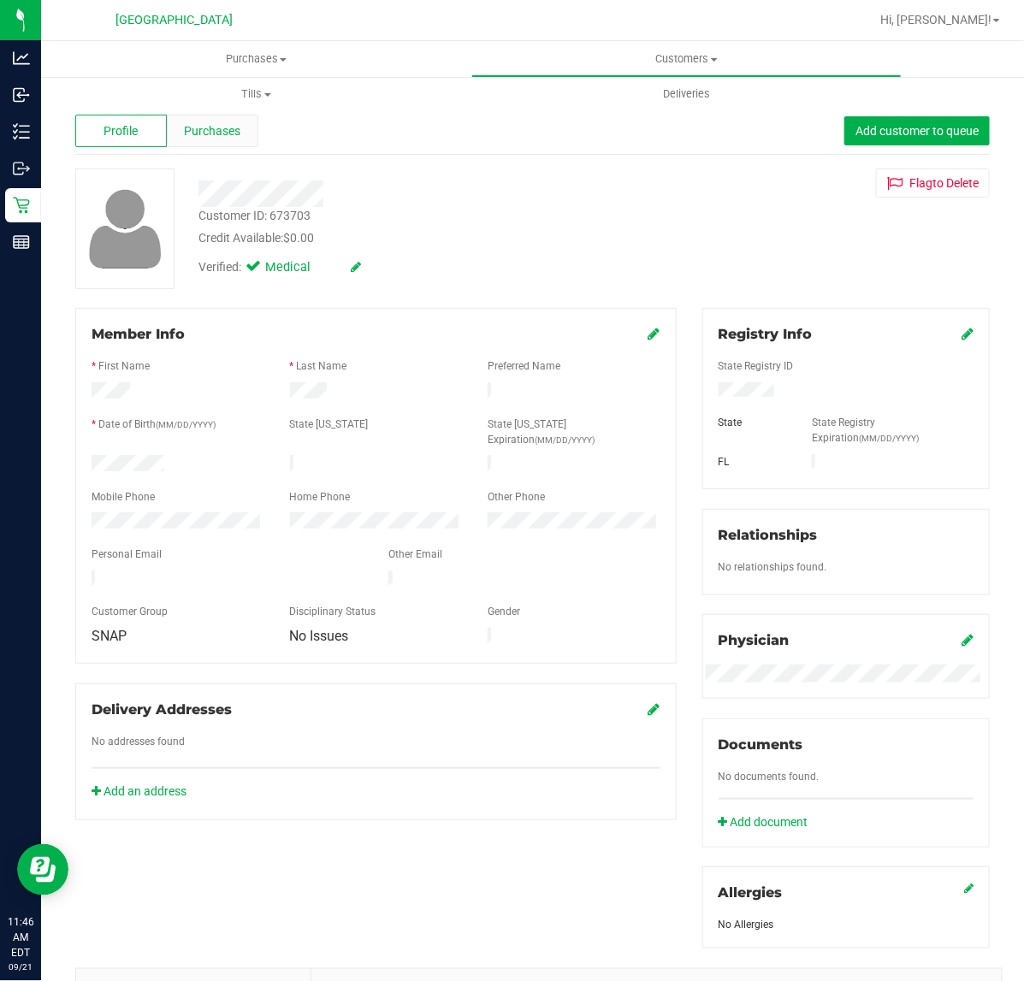
click at [229, 134] on span "Purchases" at bounding box center [212, 131] width 56 height 18
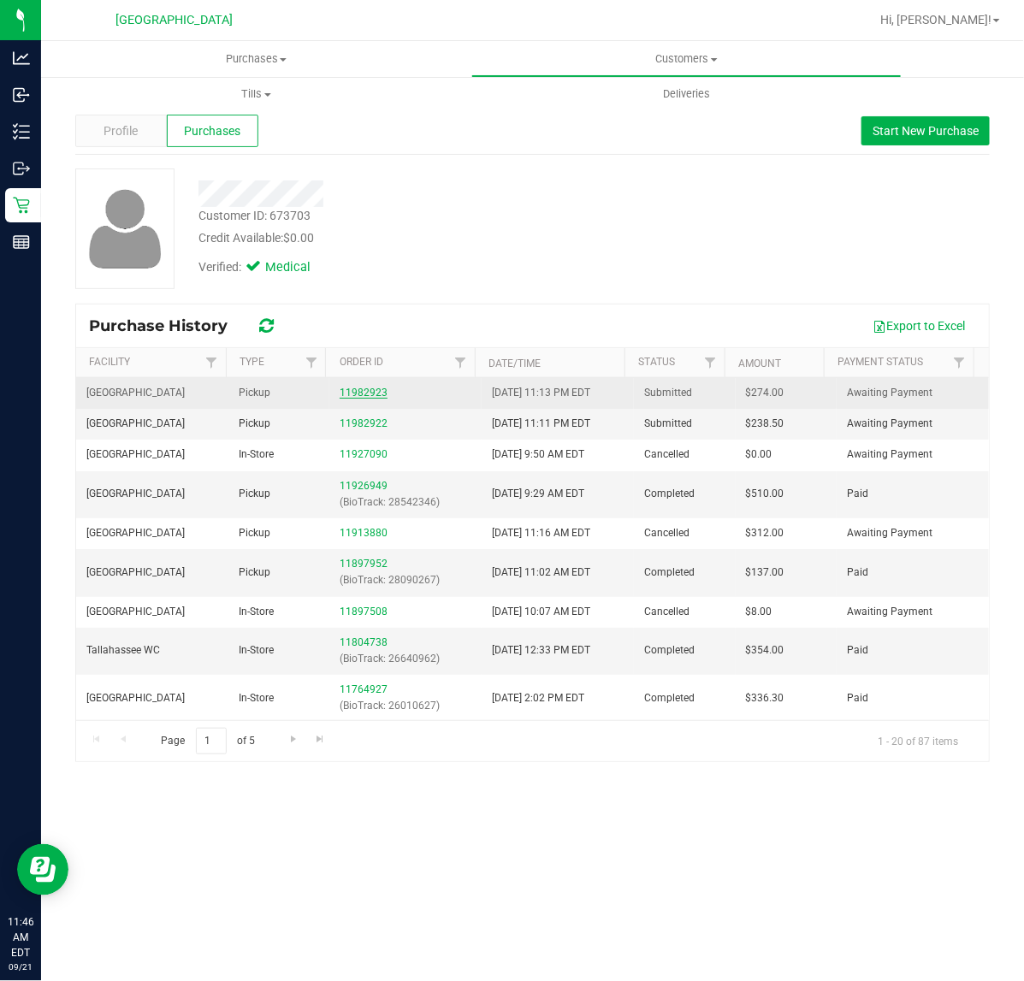
click at [357, 394] on link "11982923" at bounding box center [364, 393] width 48 height 12
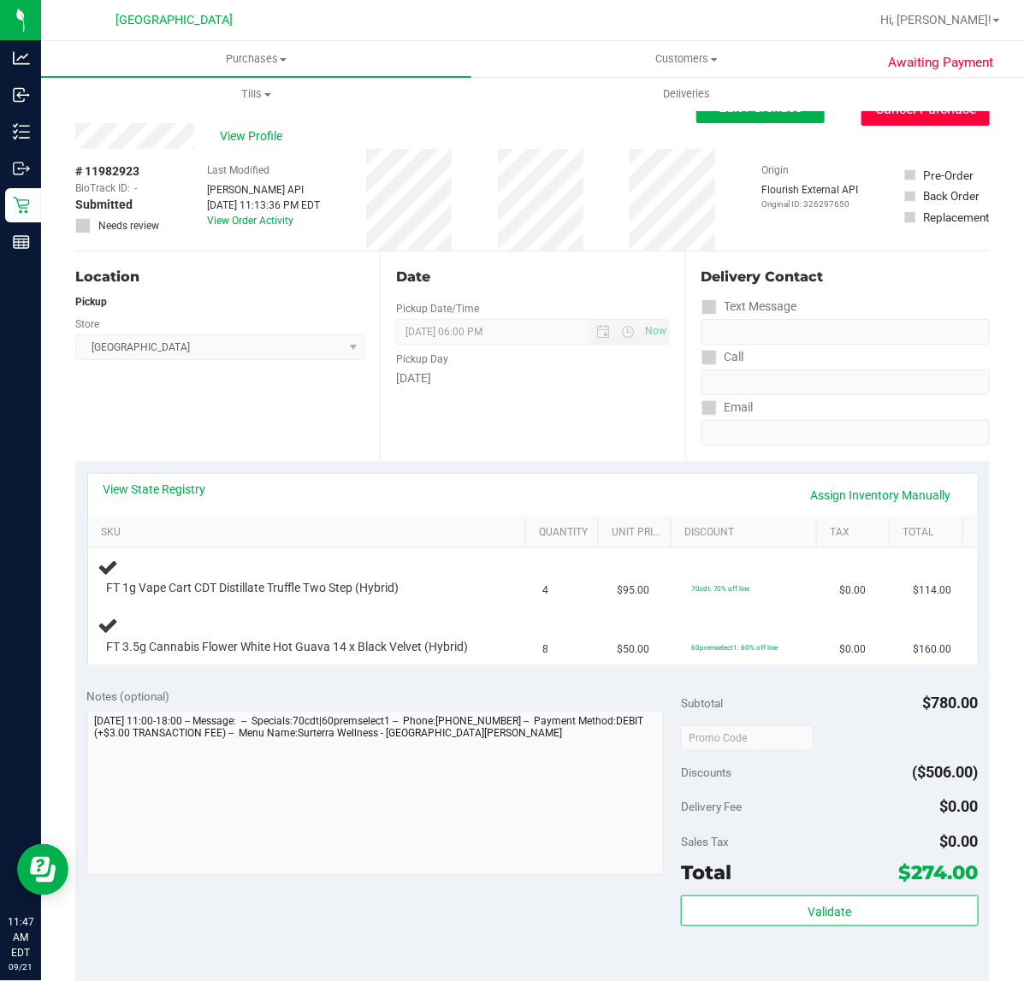
click at [900, 126] on button "Cancel Purchase" at bounding box center [926, 109] width 128 height 33
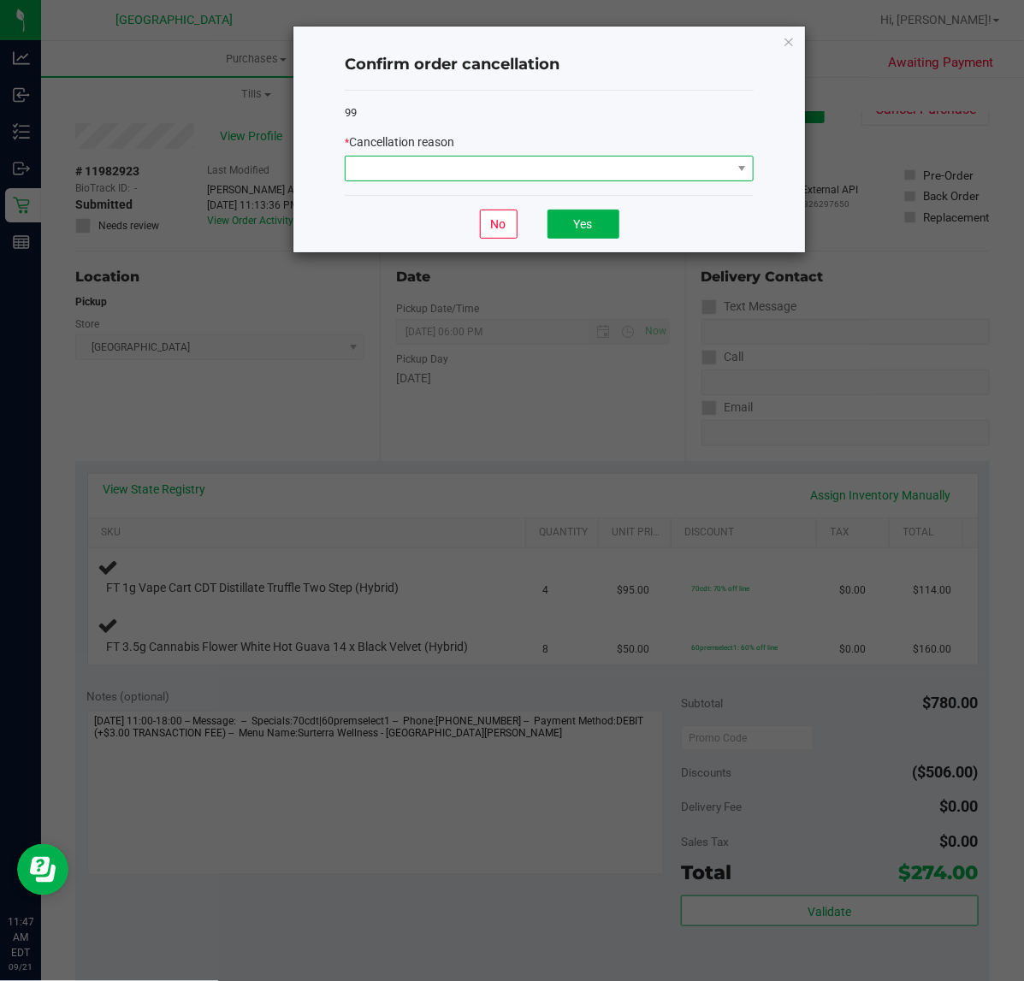
click at [691, 158] on span at bounding box center [539, 169] width 386 height 24
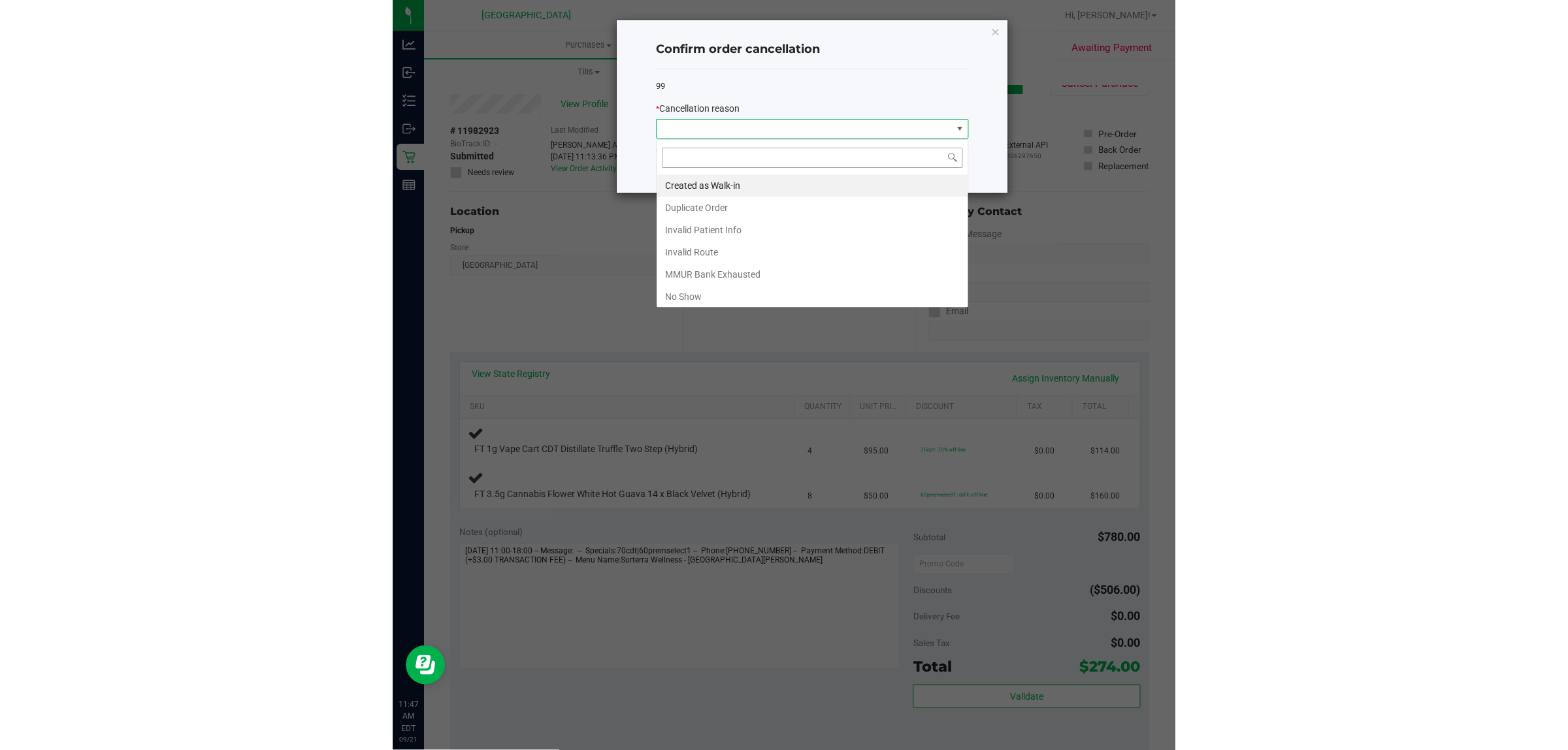
scroll to position [21, 312]
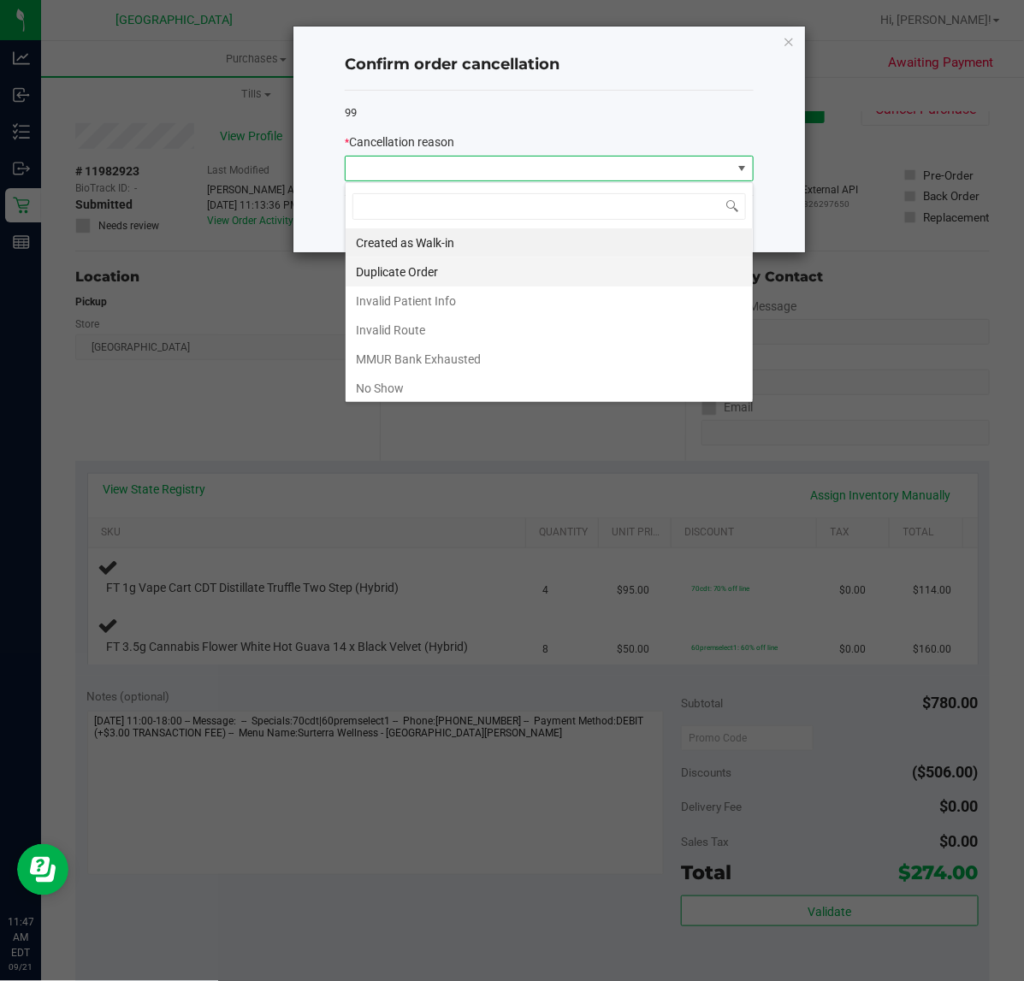
click at [462, 274] on li "Duplicate Order" at bounding box center [549, 272] width 407 height 29
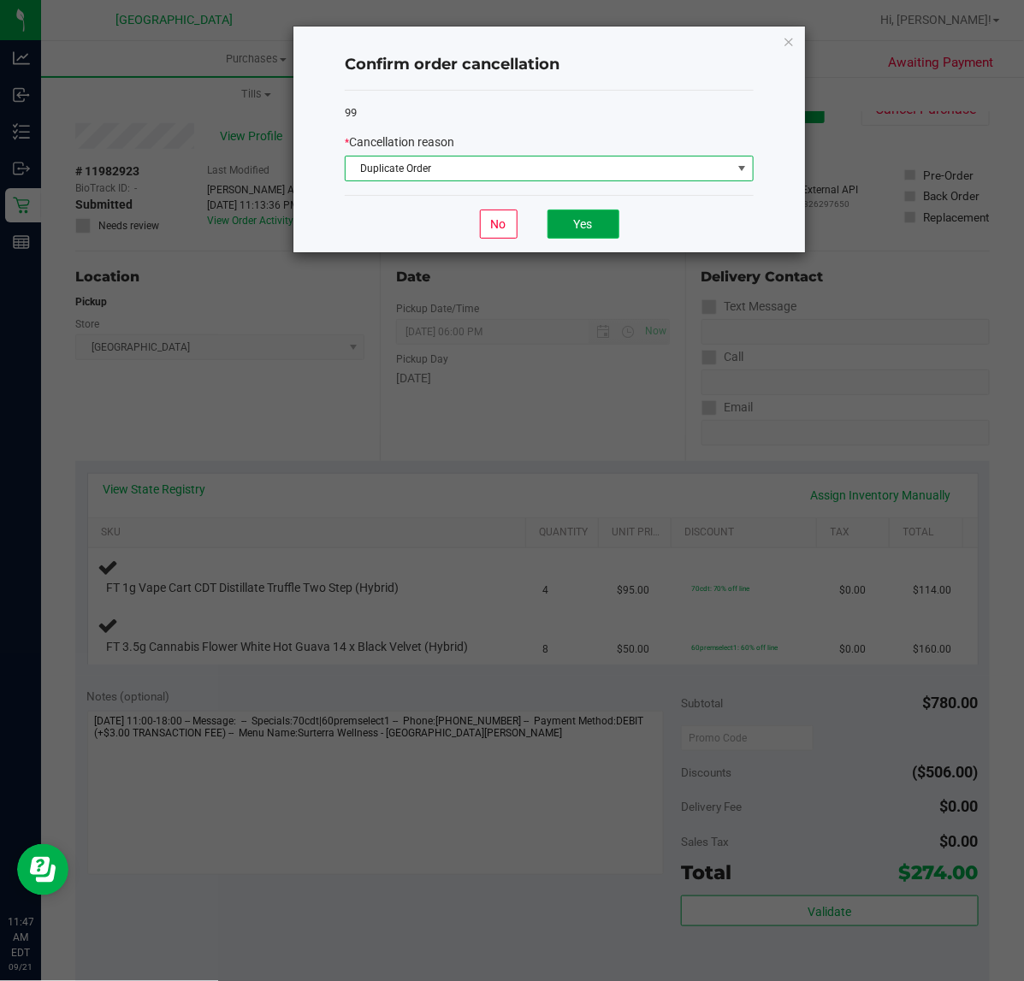
click at [606, 229] on button "Yes" at bounding box center [584, 224] width 72 height 29
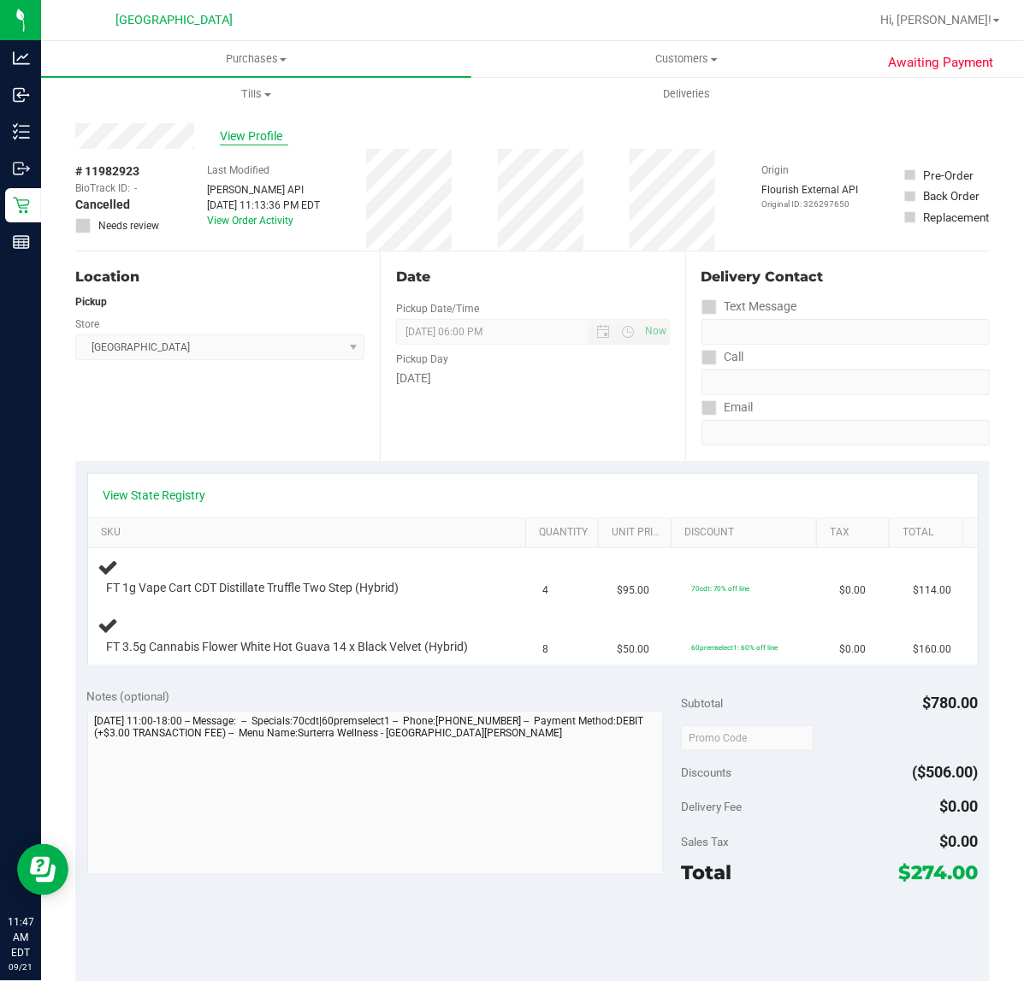
click at [255, 134] on span "View Profile" at bounding box center [254, 136] width 68 height 18
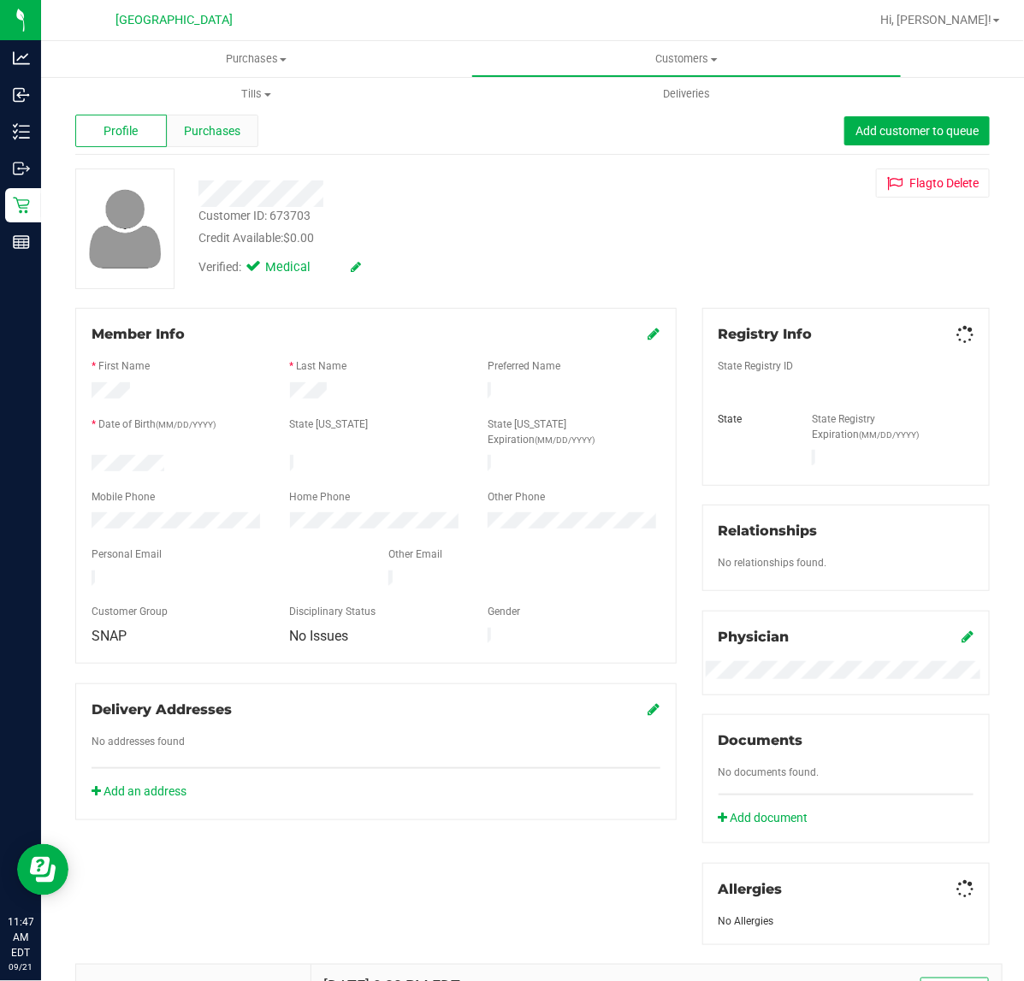
click at [237, 142] on div "Purchases" at bounding box center [213, 131] width 92 height 33
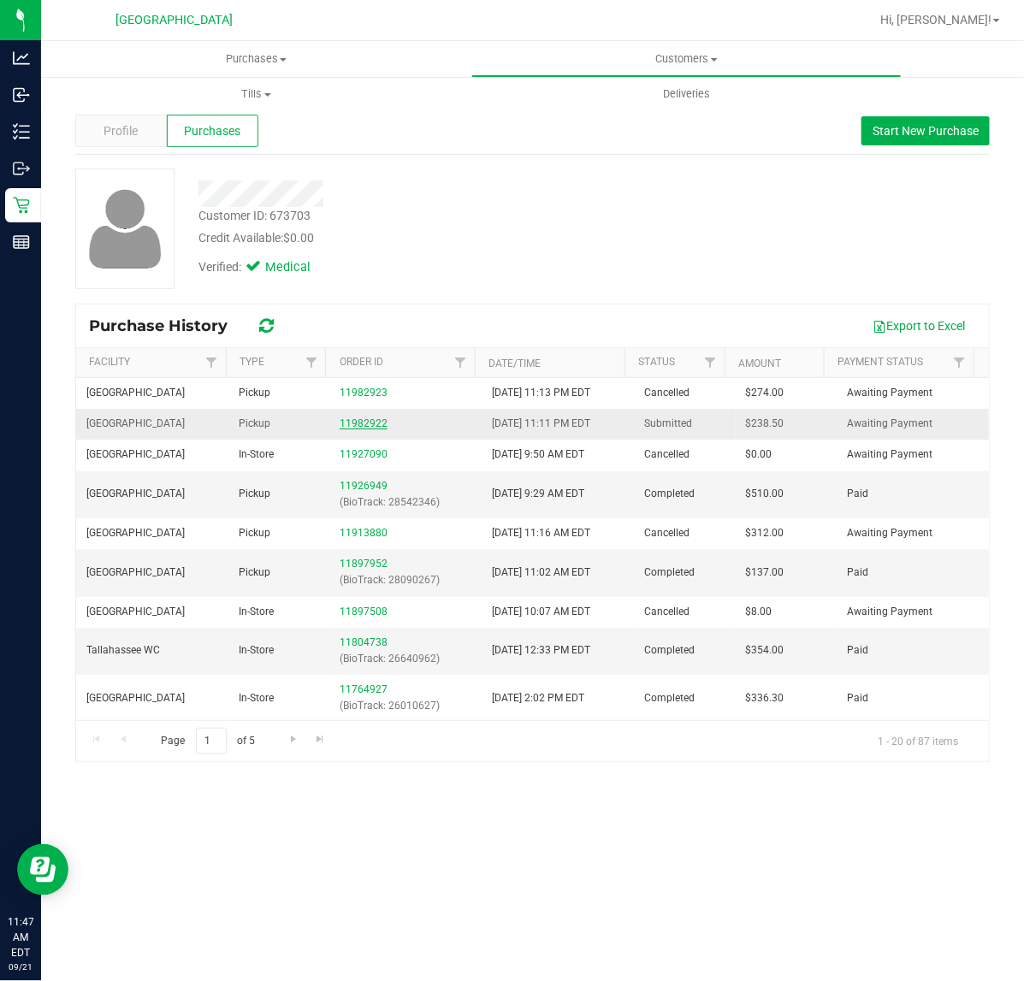
click at [372, 423] on link "11982922" at bounding box center [364, 424] width 48 height 12
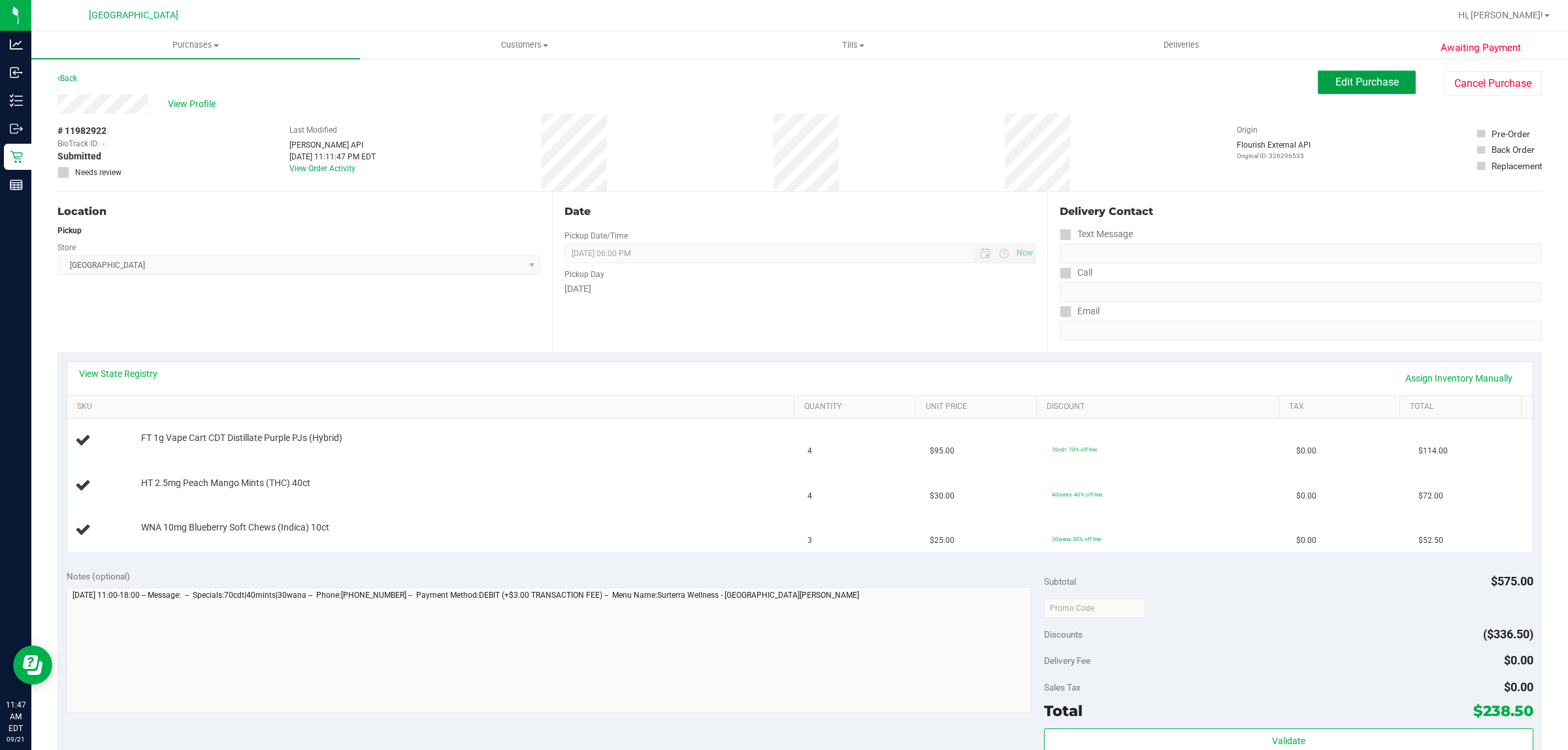
click at [1336, 79] on span "Edit Purchase" at bounding box center [1367, 82] width 63 height 12
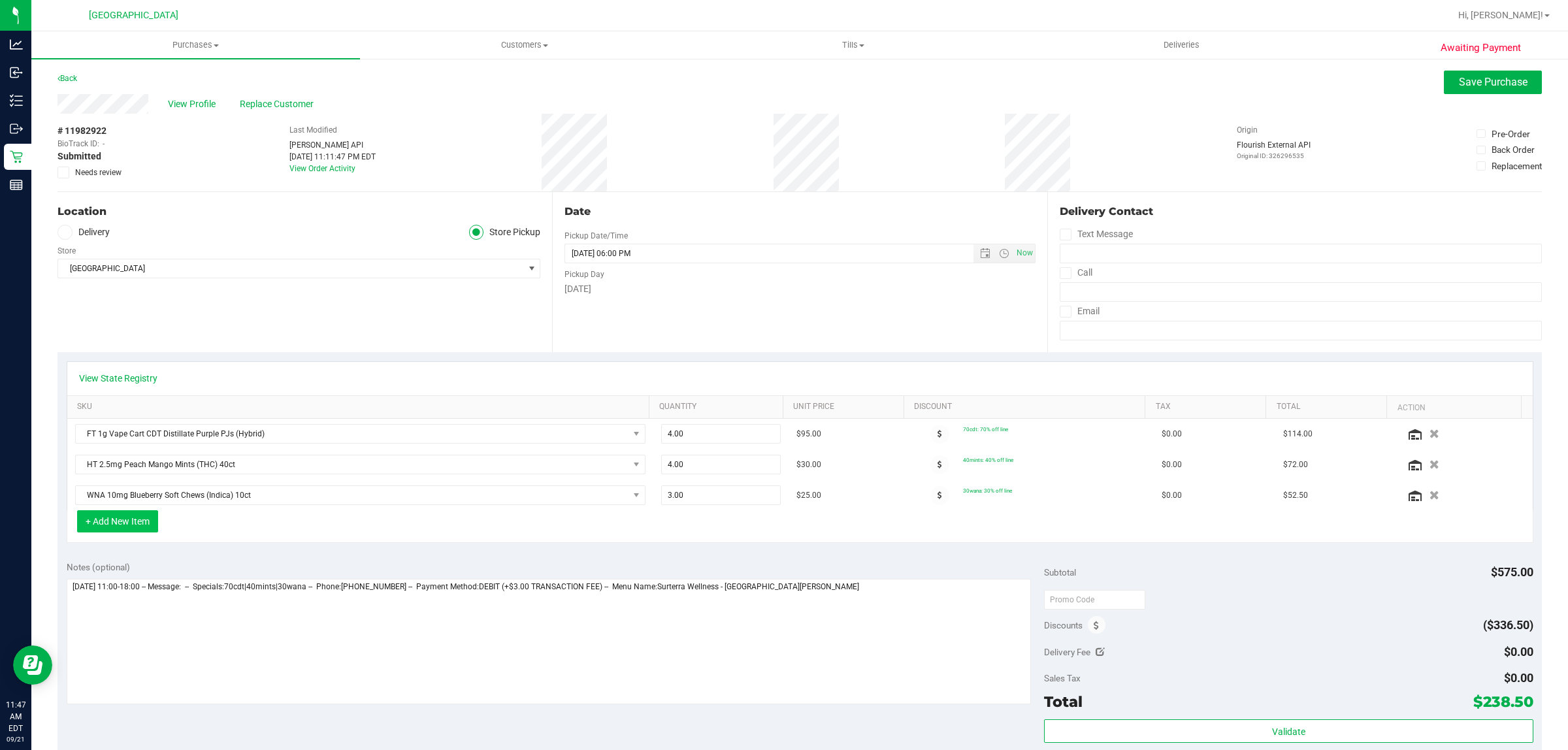
click at [122, 527] on button "+ Add New Item" at bounding box center [118, 521] width 81 height 22
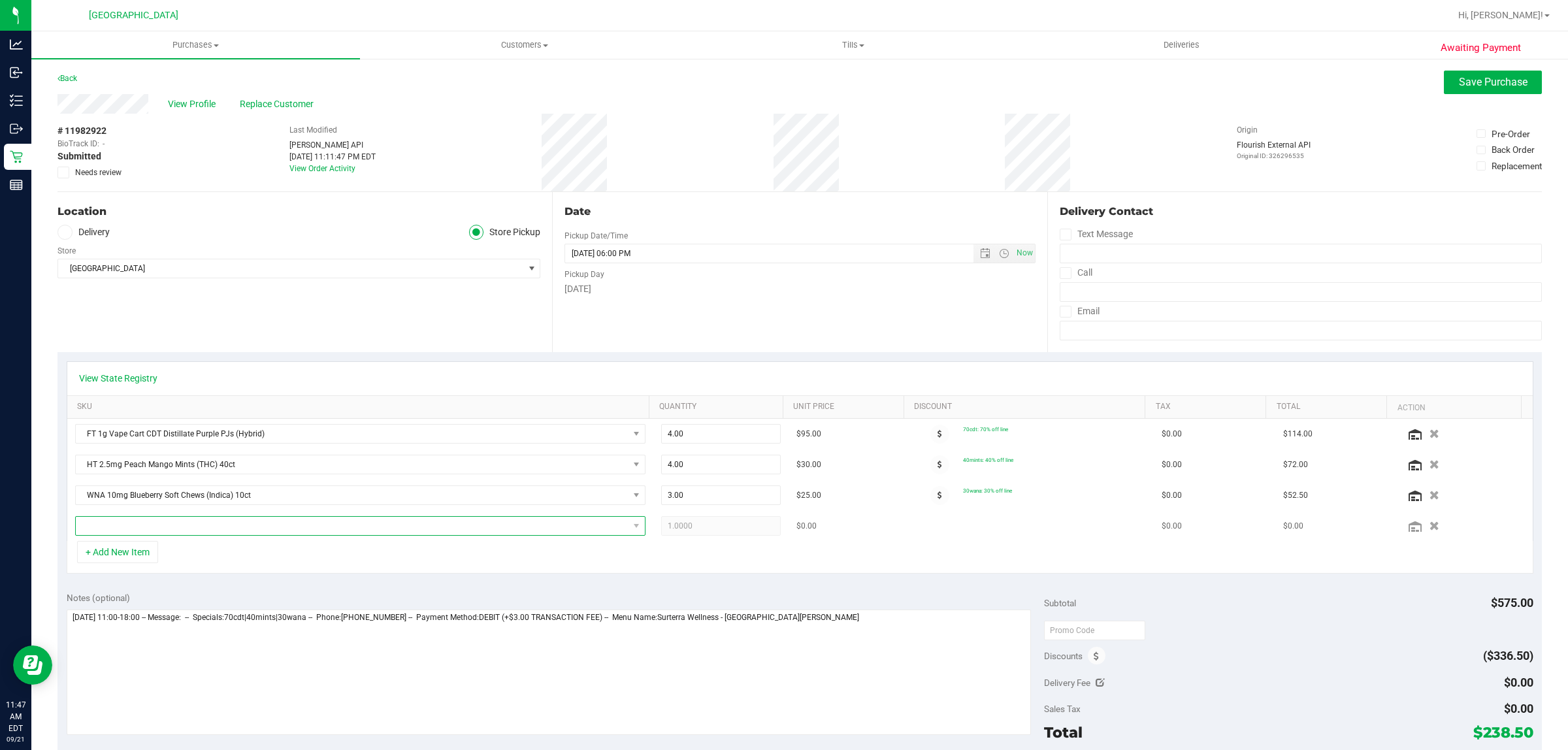
click at [188, 527] on span "NO DATA FOUND" at bounding box center [352, 526] width 553 height 18
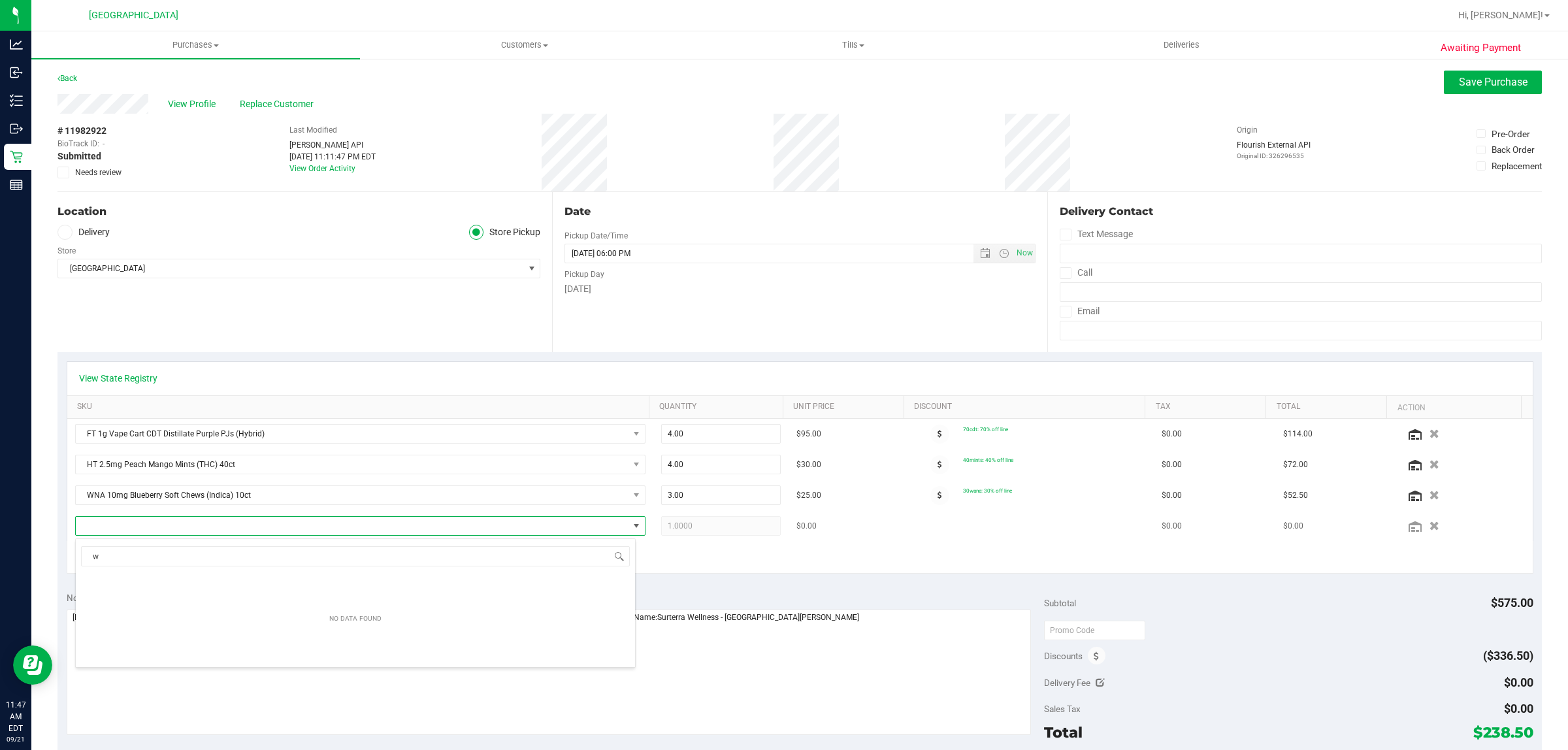
scroll to position [21, 556]
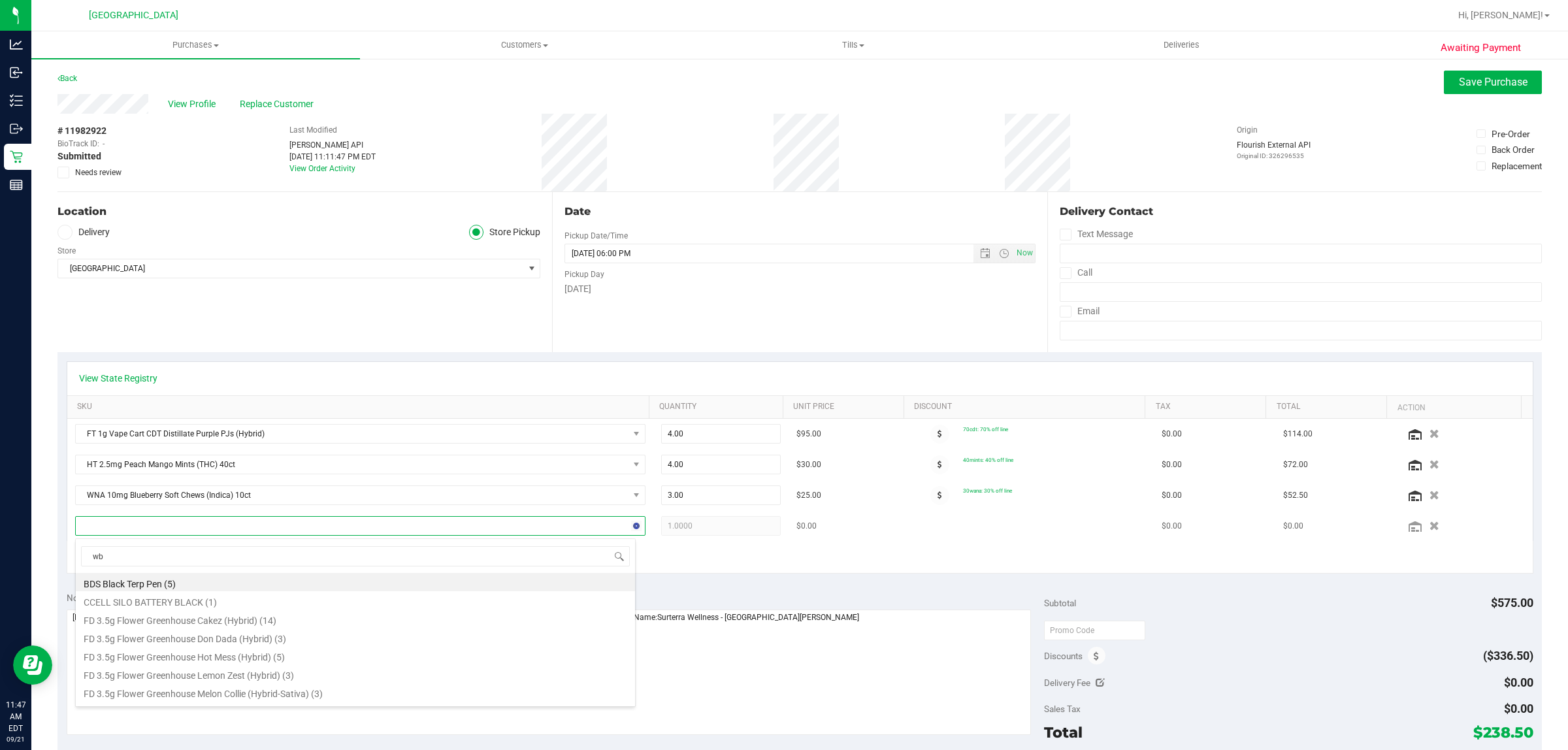
type input "wbv"
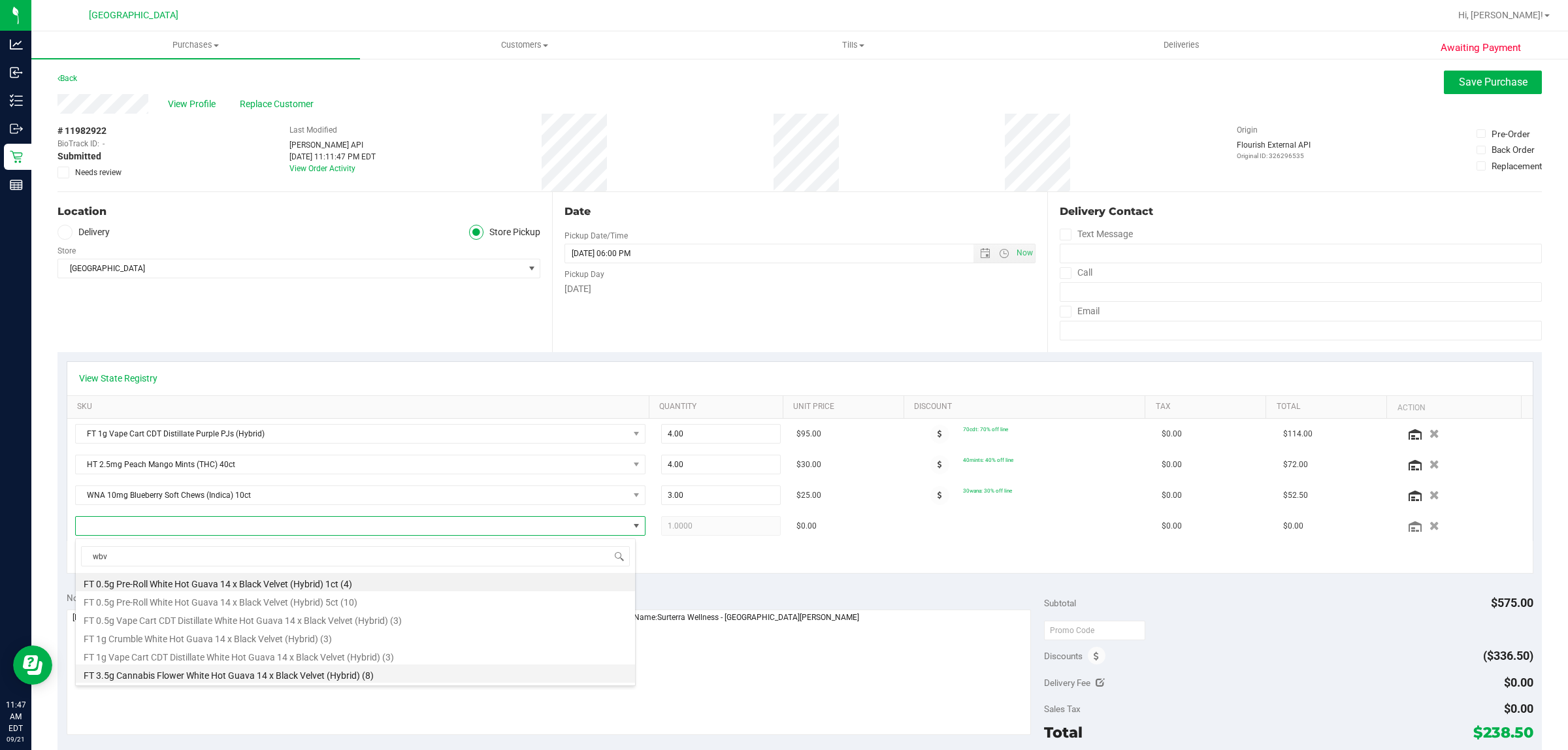
click at [186, 680] on li "FT 3.5g Cannabis Flower White Hot Guava 14 x Black Velvet (Hybrid) (8)" at bounding box center [355, 674] width 559 height 18
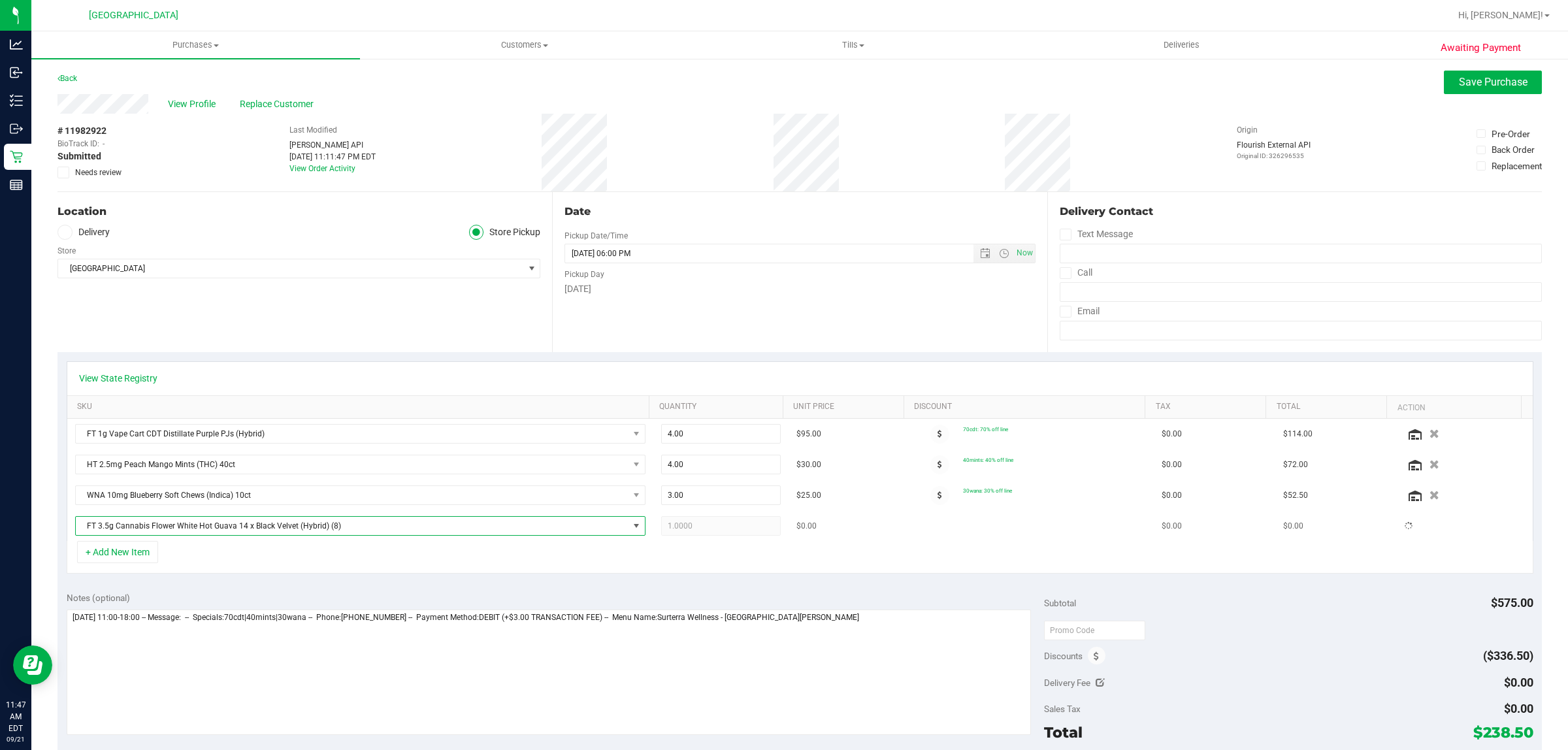
click at [706, 526] on div "FT 1g Vape Cart CDT Distillate Purple PJs (Hybrid) 4.00 4 $95.00 70cdt: 70% off…" at bounding box center [800, 480] width 1466 height 122
click at [706, 526] on span "1.00 1" at bounding box center [721, 526] width 120 height 20
click at [706, 526] on input "1" at bounding box center [721, 526] width 118 height 18
type input "8"
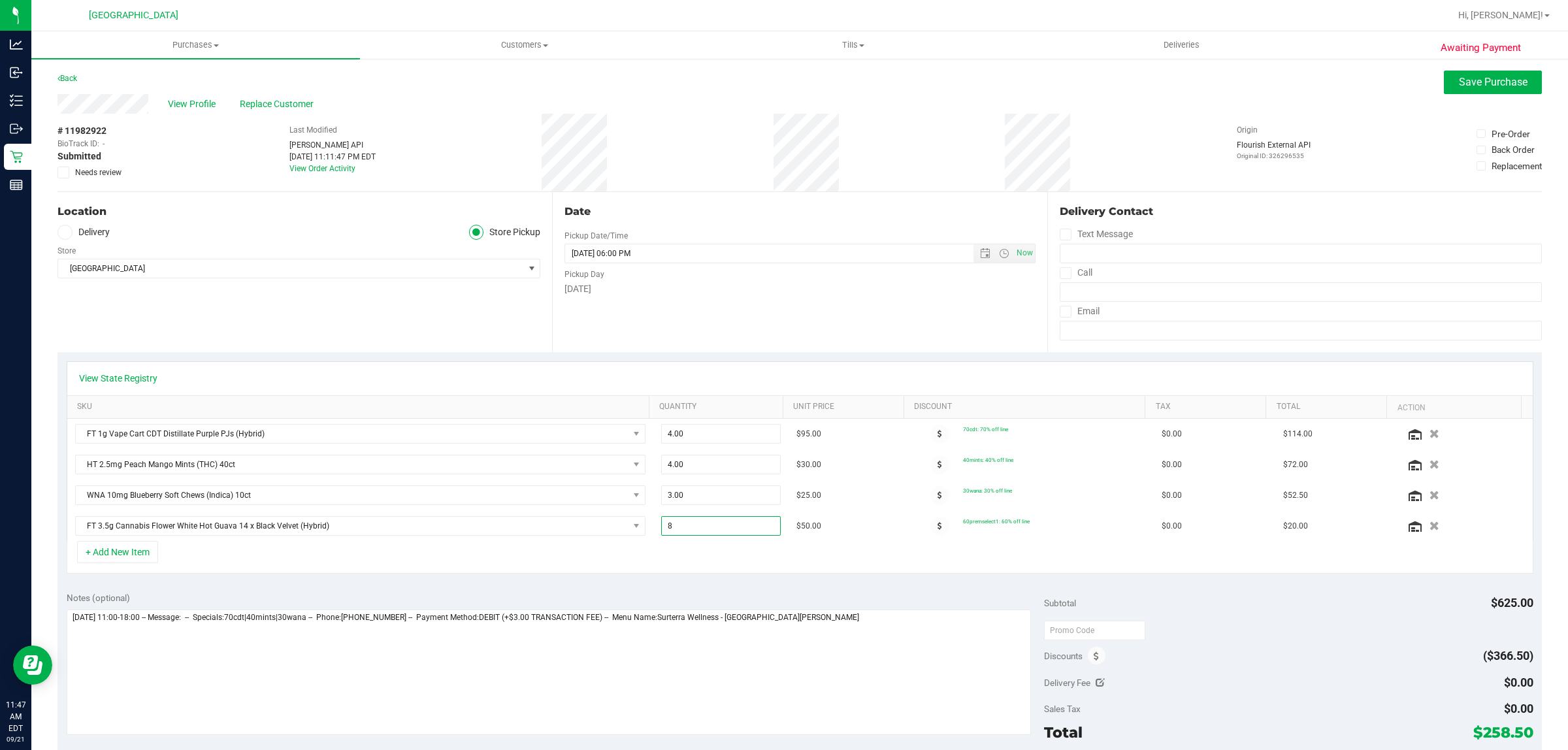
type input "8.00"
click at [559, 588] on div "Notes (optional) Subtotal $625.00 Discounts ($366.50) Delivery Fee $0.00 Sales …" at bounding box center [800, 700] width 1485 height 235
click at [139, 558] on button "+ Add New Item" at bounding box center [118, 551] width 81 height 22
click at [145, 548] on button "+ Add New Item" at bounding box center [118, 551] width 81 height 22
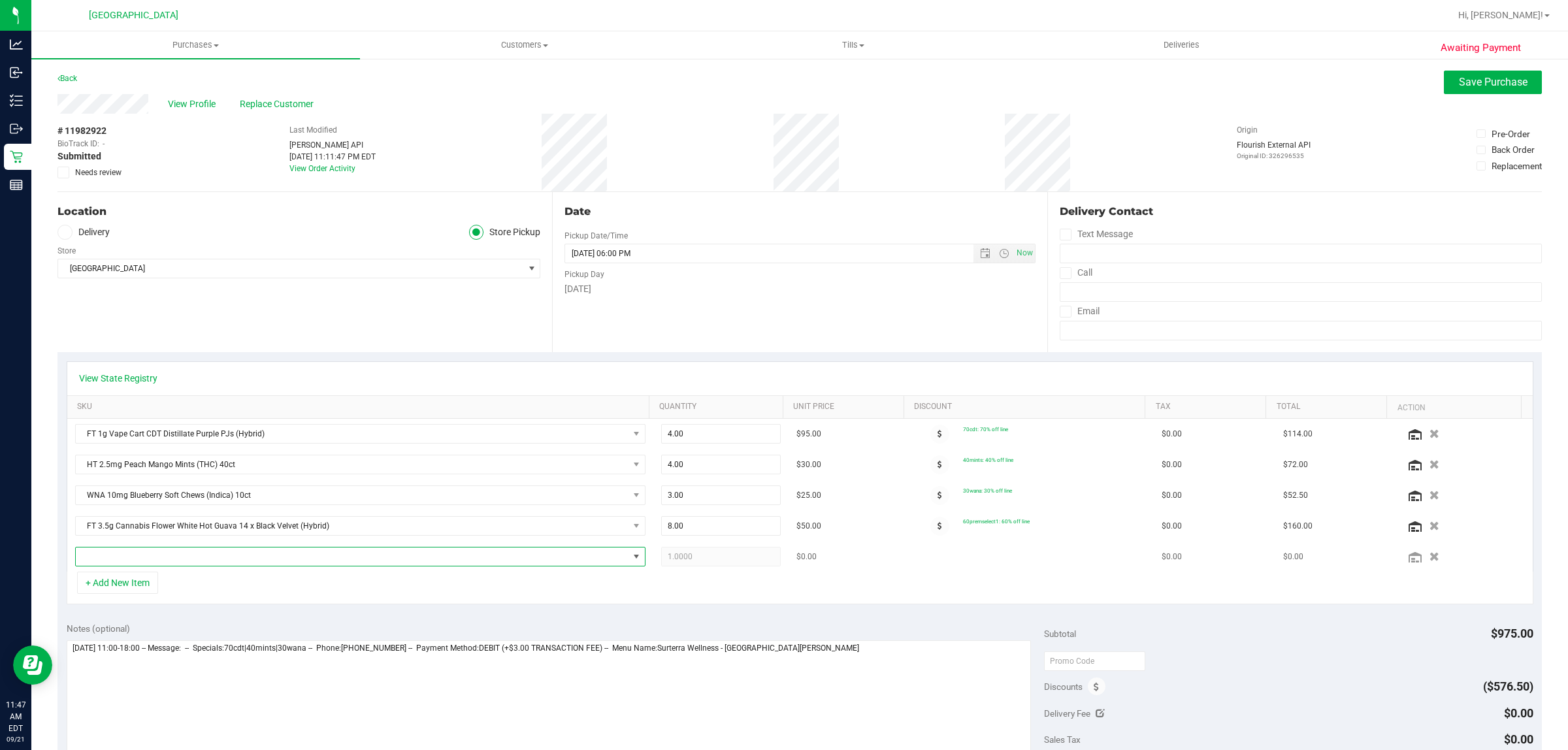
click at [157, 553] on span "NO DATA FOUND" at bounding box center [352, 557] width 553 height 18
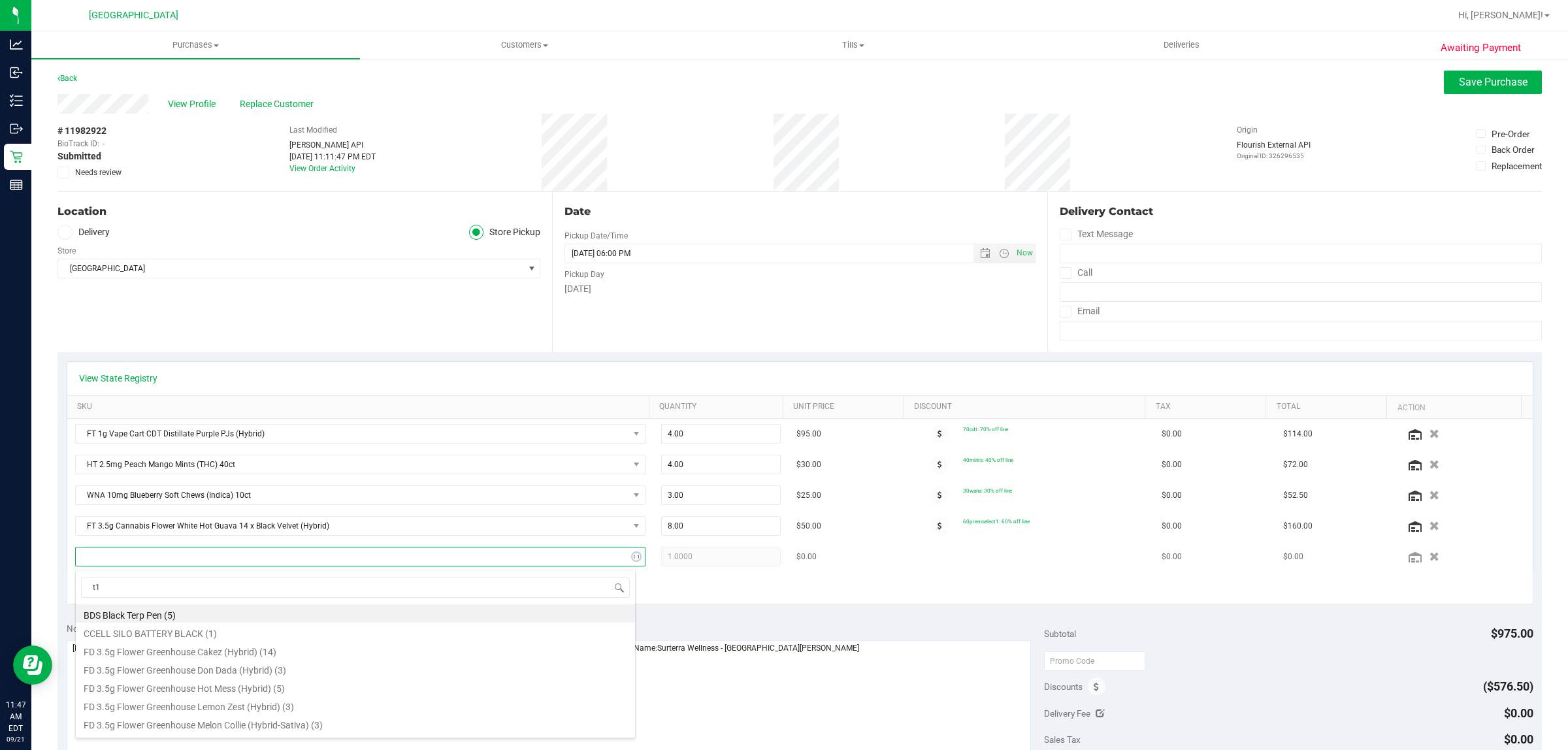
type input "t12"
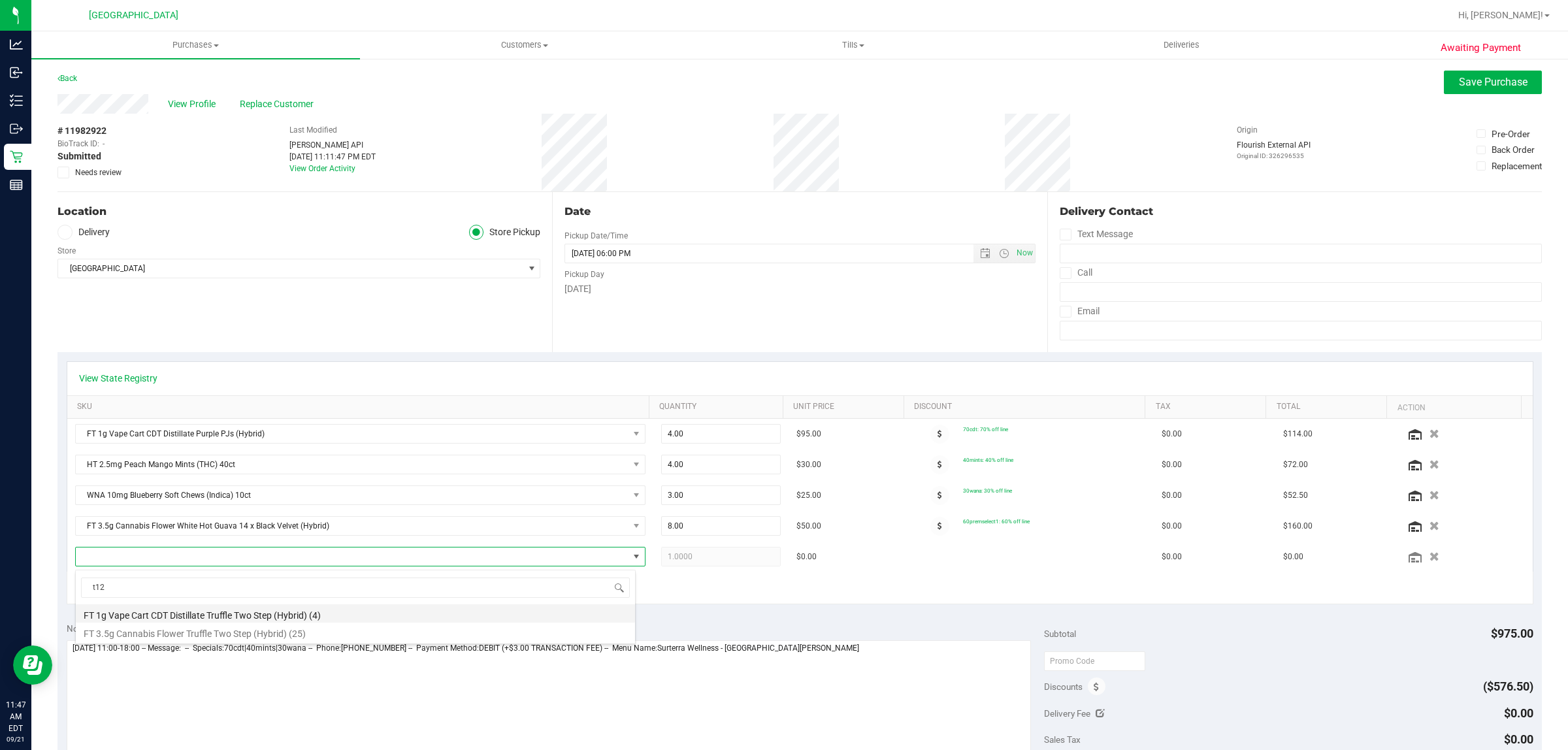
click at [222, 609] on li "FT 1g Vape Cart CDT Distillate Truffle Two Step (Hybrid) (4)" at bounding box center [355, 613] width 559 height 18
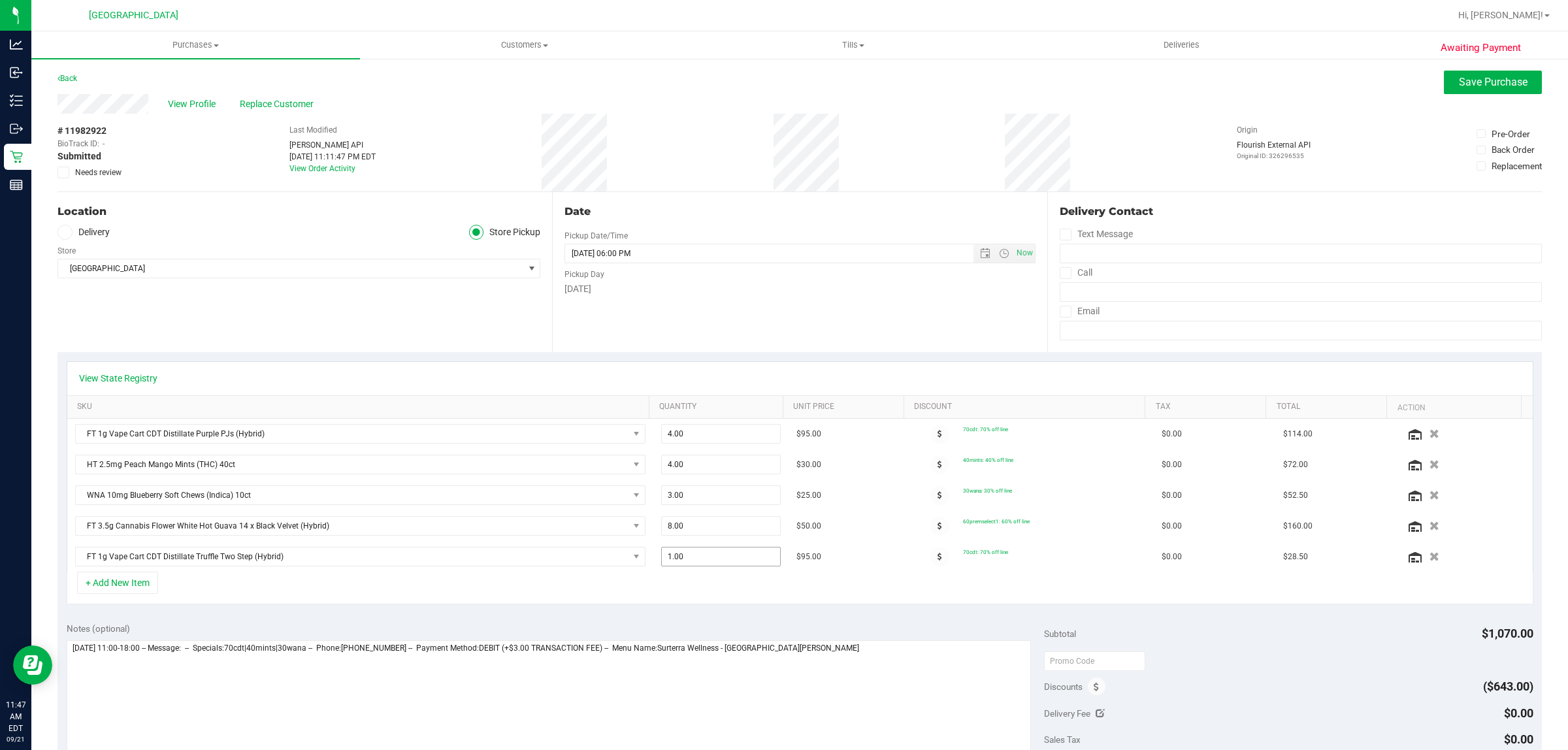
click at [699, 556] on span "1.00 1" at bounding box center [721, 557] width 120 height 20
click at [683, 562] on input "41" at bounding box center [721, 557] width 118 height 18
type input "4"
type input "4.00"
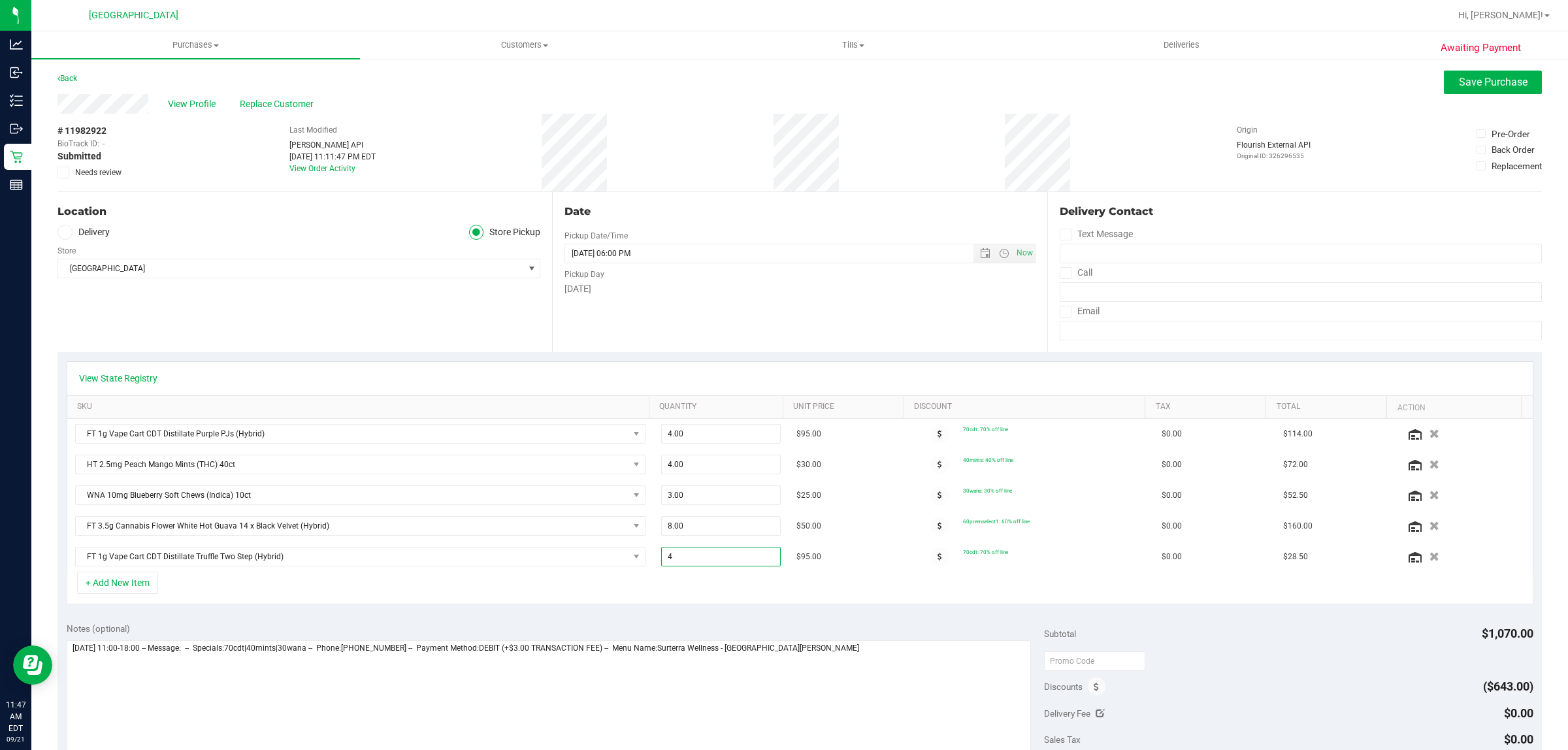
click at [634, 585] on div "+ Add New Item" at bounding box center [800, 588] width 1467 height 33
click at [1459, 79] on span "Save Purchase" at bounding box center [1493, 82] width 69 height 12
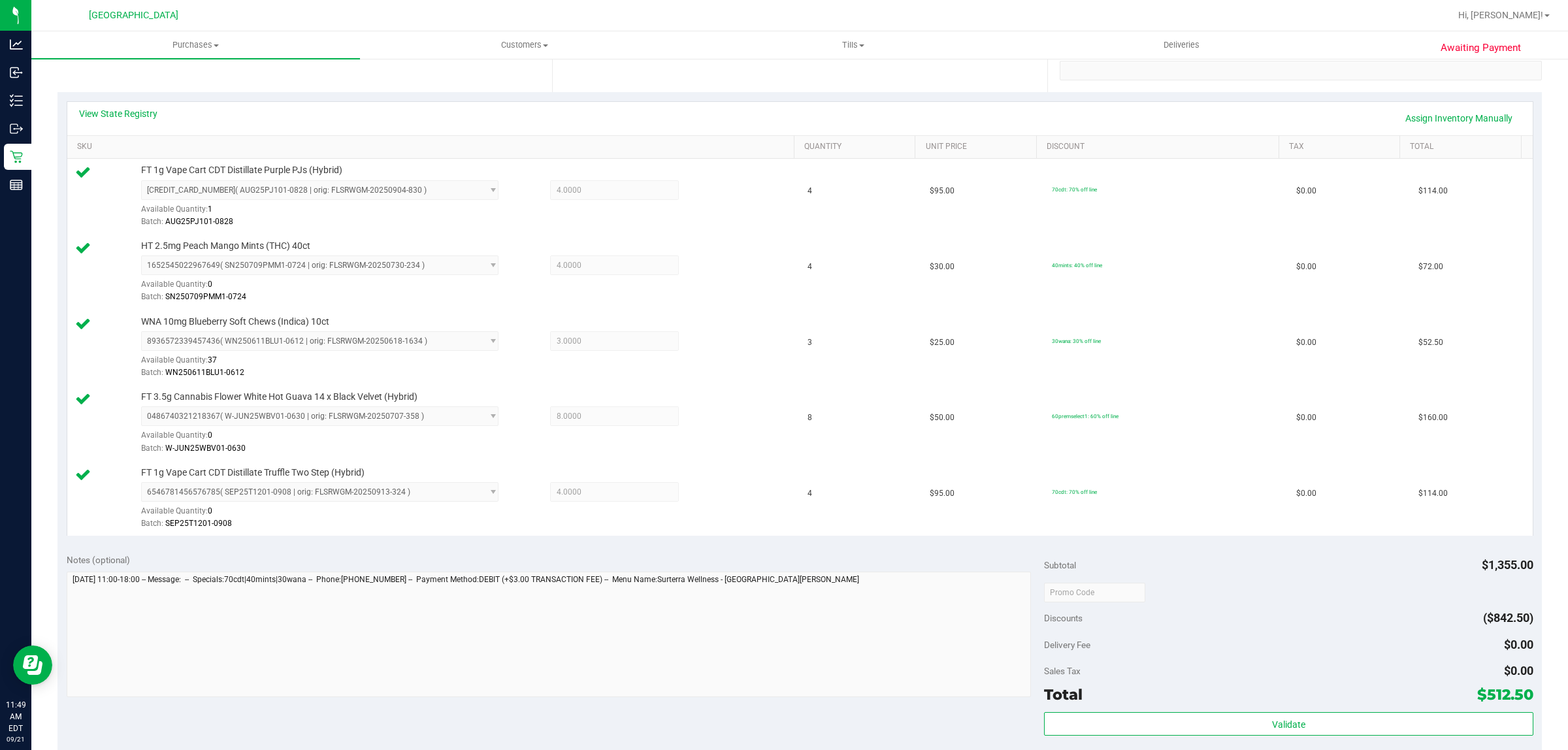
scroll to position [347, 0]
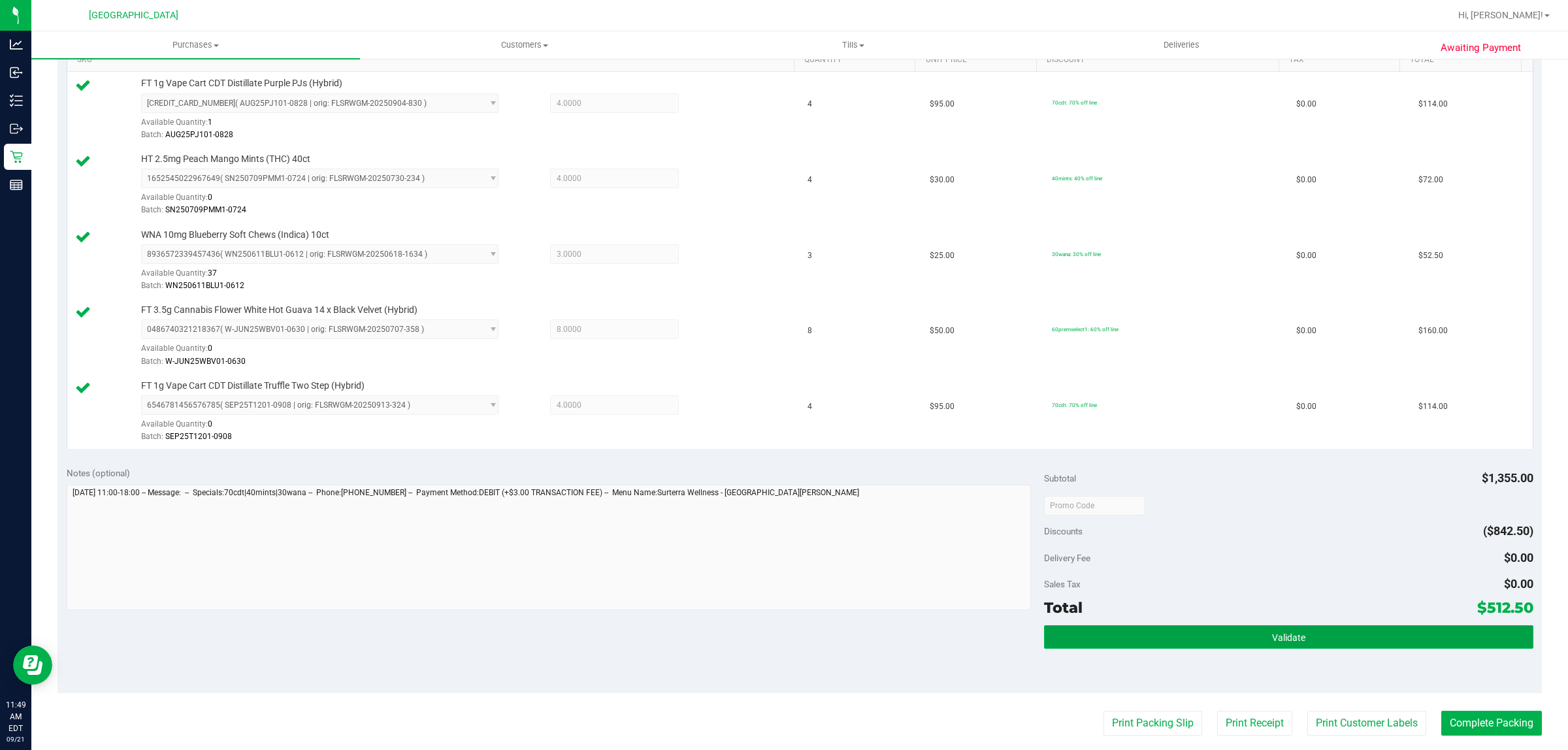
click at [1209, 641] on button "Validate" at bounding box center [1288, 637] width 489 height 24
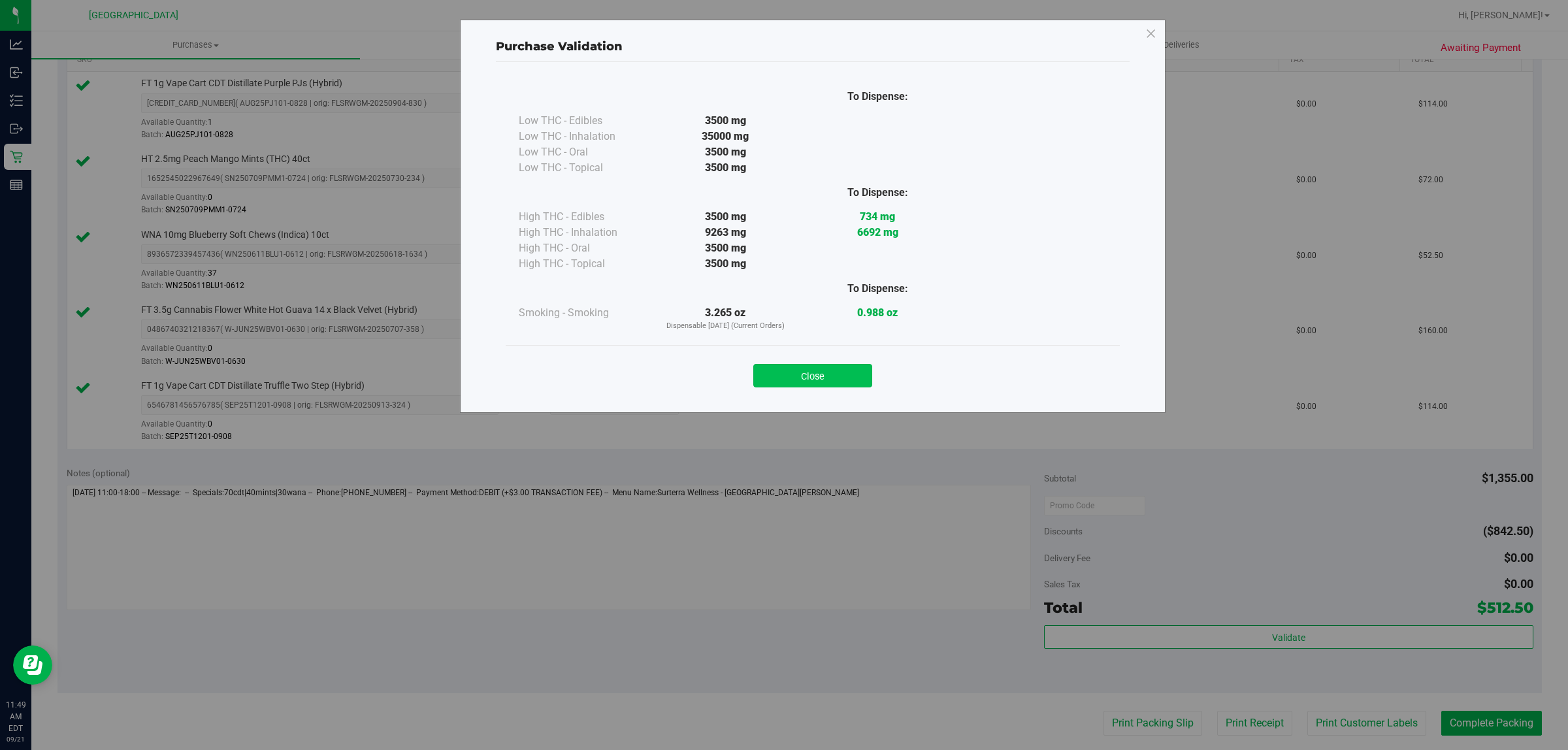
click at [800, 382] on button "Close" at bounding box center [813, 376] width 119 height 24
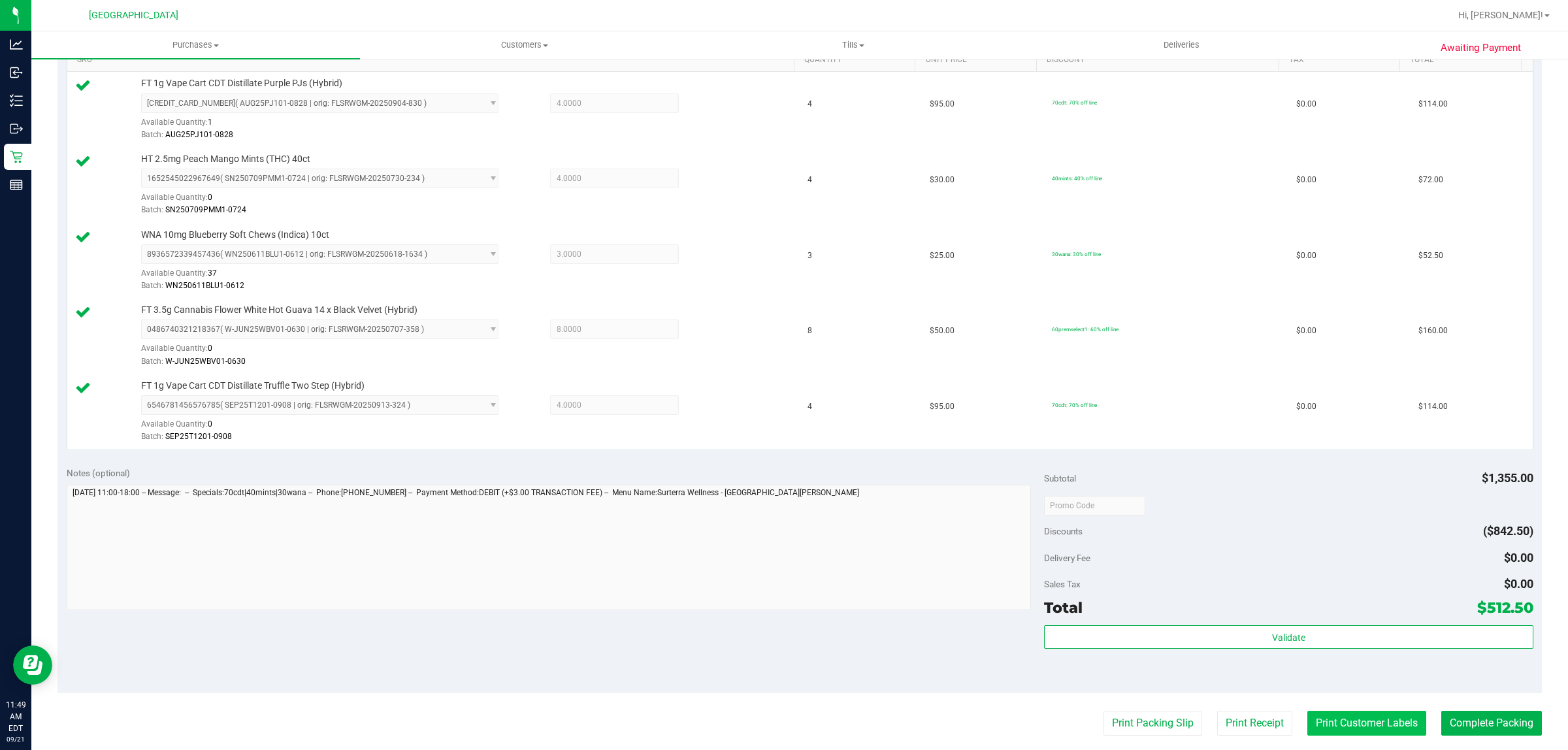
click at [1314, 726] on button "Print Customer Labels" at bounding box center [1367, 723] width 119 height 25
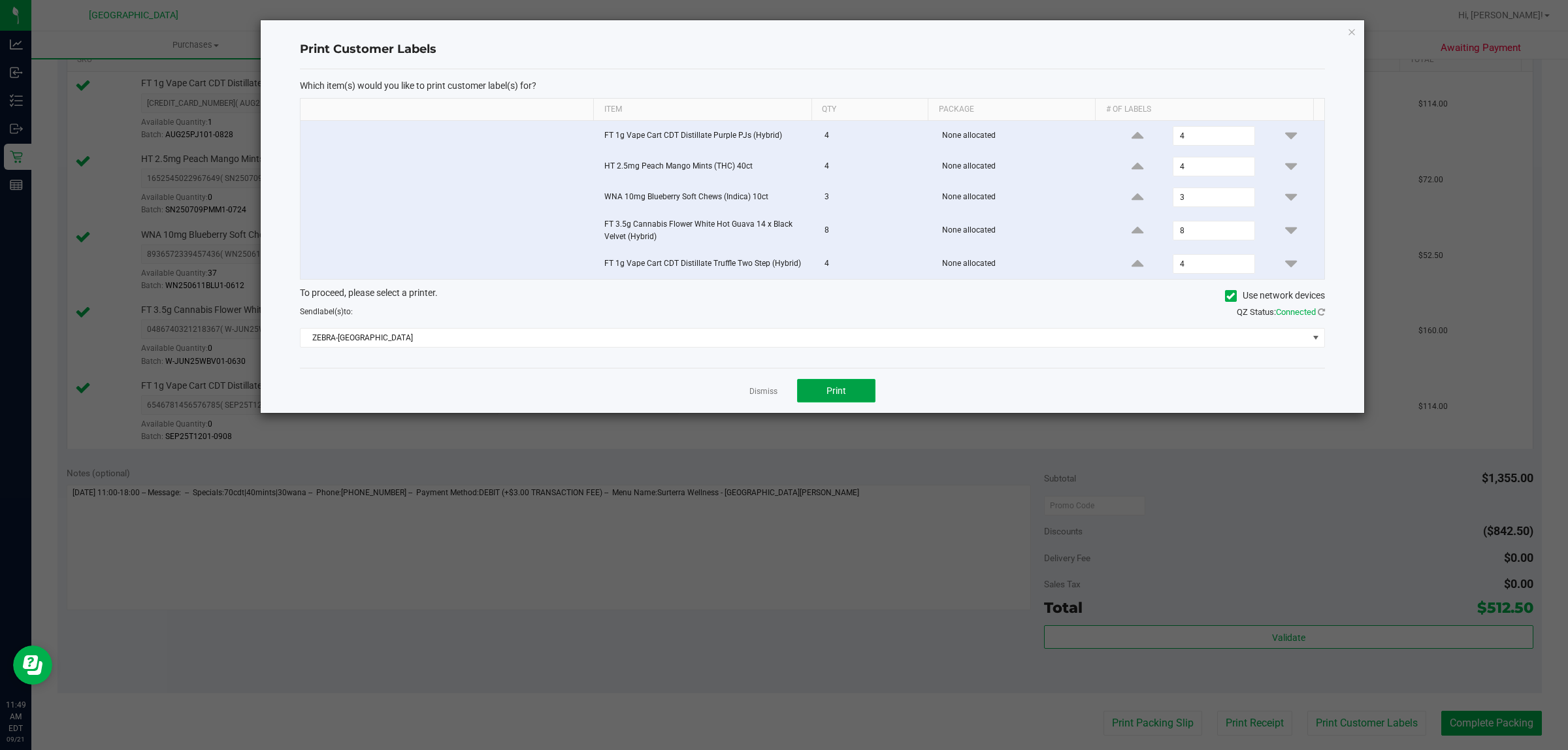
click at [844, 396] on span "Print" at bounding box center [836, 391] width 20 height 11
click at [771, 397] on link "Dismiss" at bounding box center [763, 392] width 28 height 11
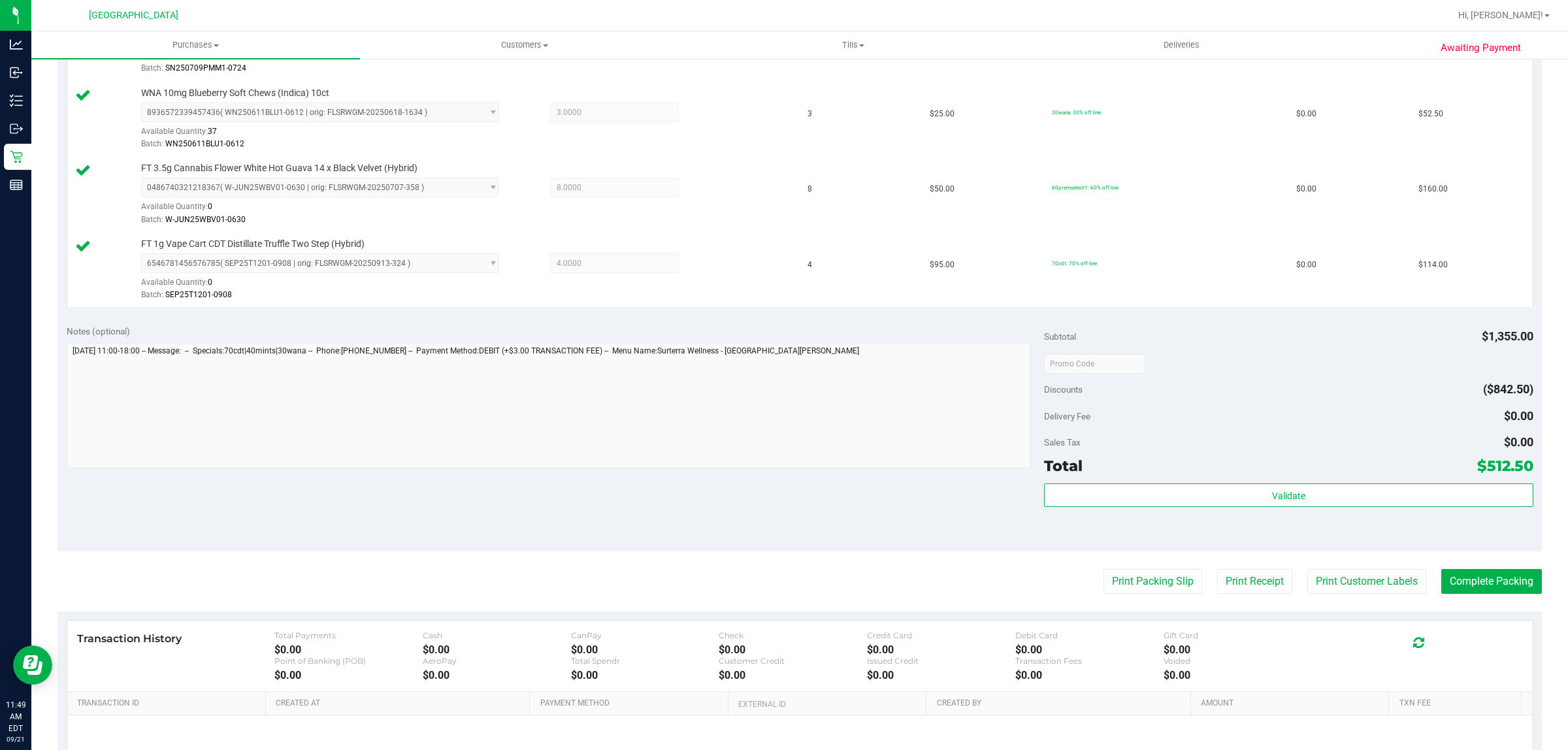
scroll to position [495, 0]
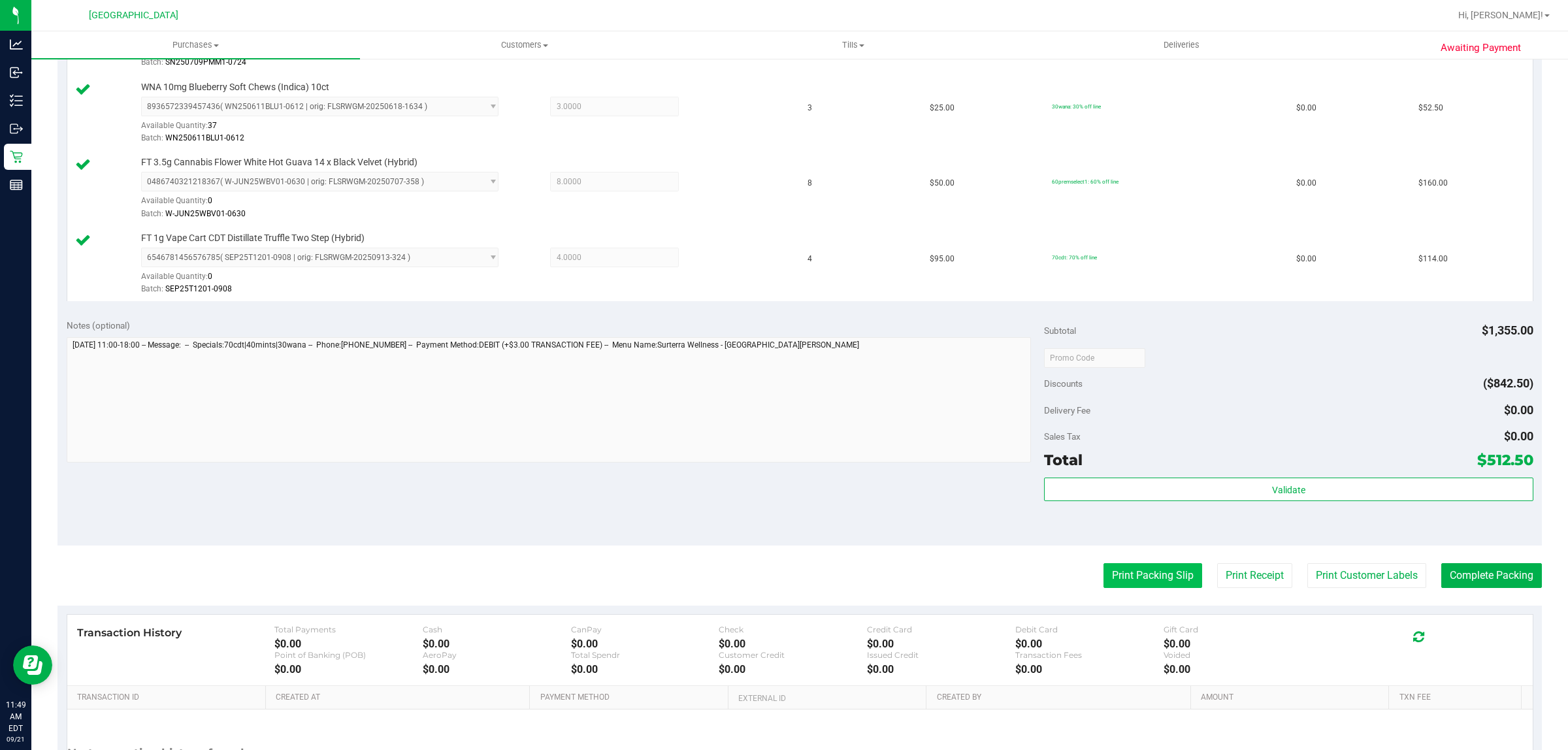
click at [1136, 577] on button "Print Packing Slip" at bounding box center [1153, 575] width 99 height 25
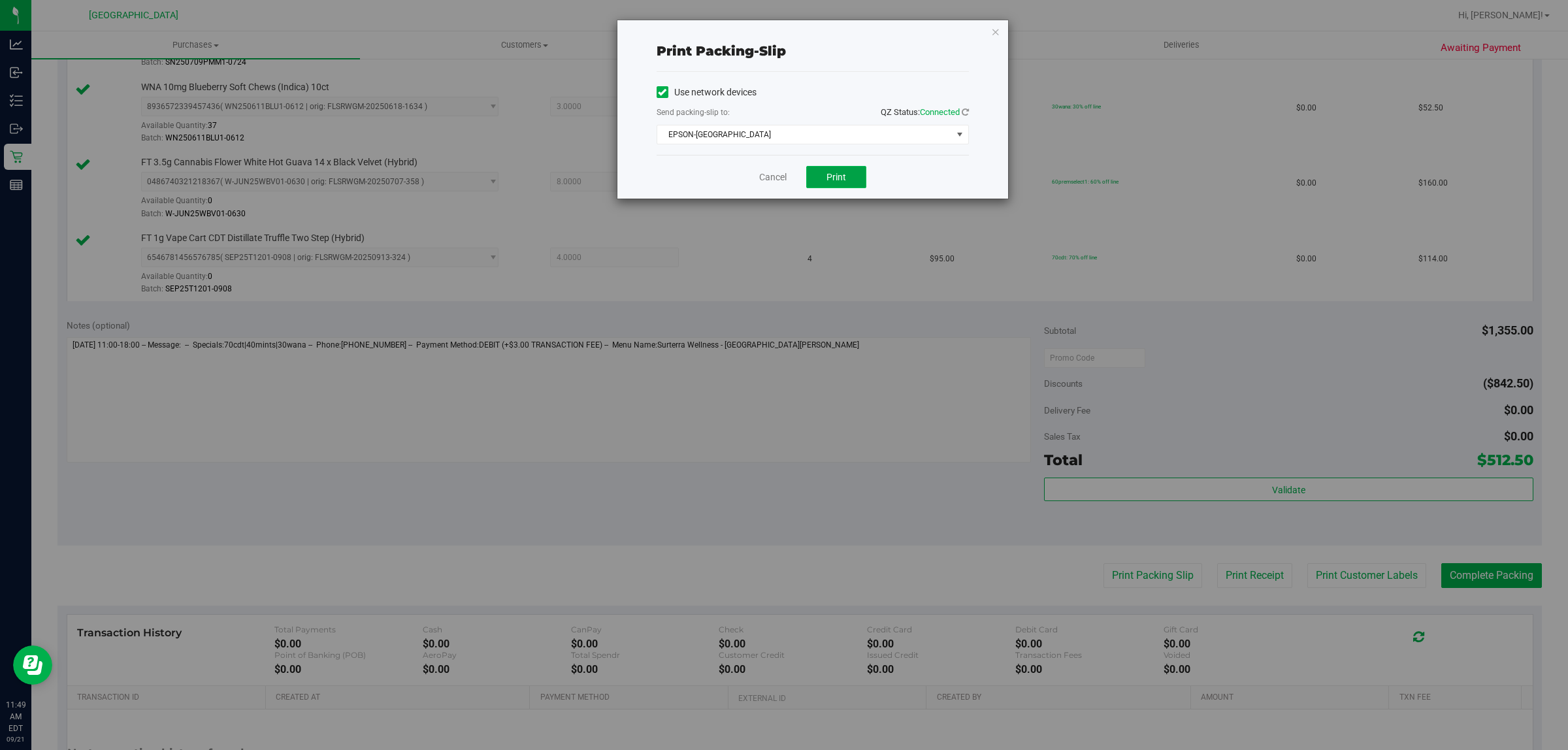
click at [843, 178] on span "Print" at bounding box center [836, 177] width 20 height 11
click at [769, 177] on link "Cancel" at bounding box center [773, 177] width 27 height 14
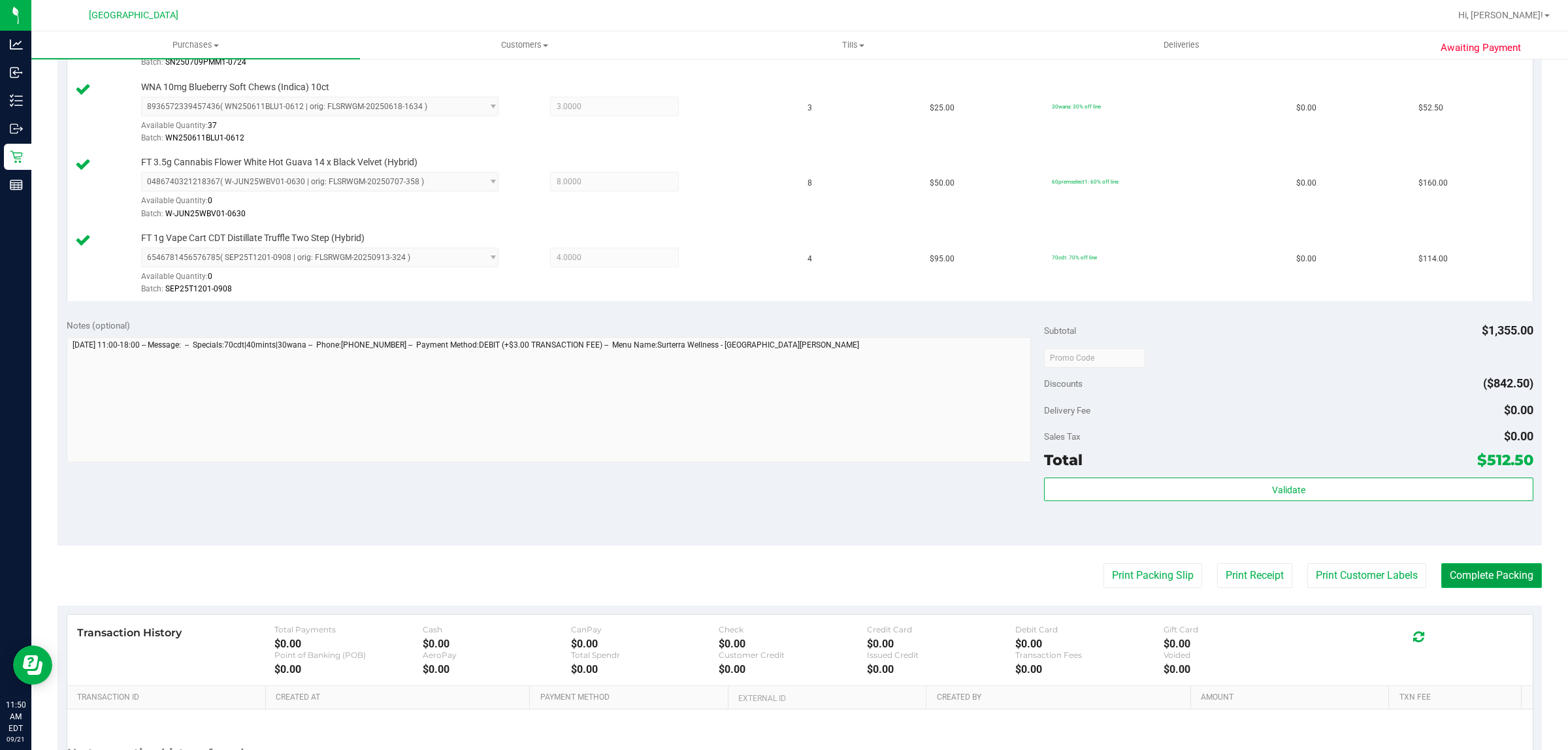
click at [1474, 582] on button "Complete Packing" at bounding box center [1492, 575] width 101 height 25
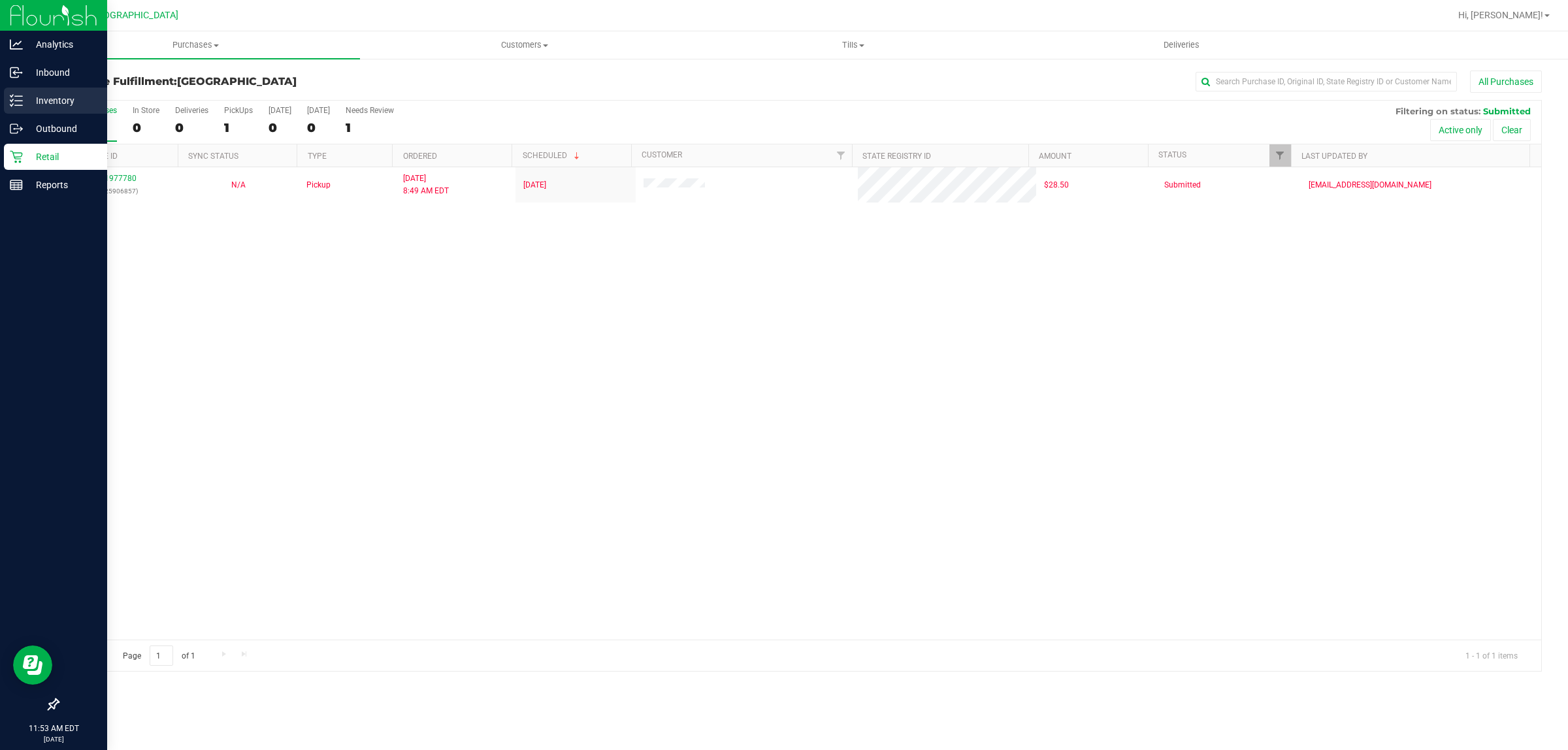
click at [16, 108] on div "Inventory" at bounding box center [55, 101] width 103 height 26
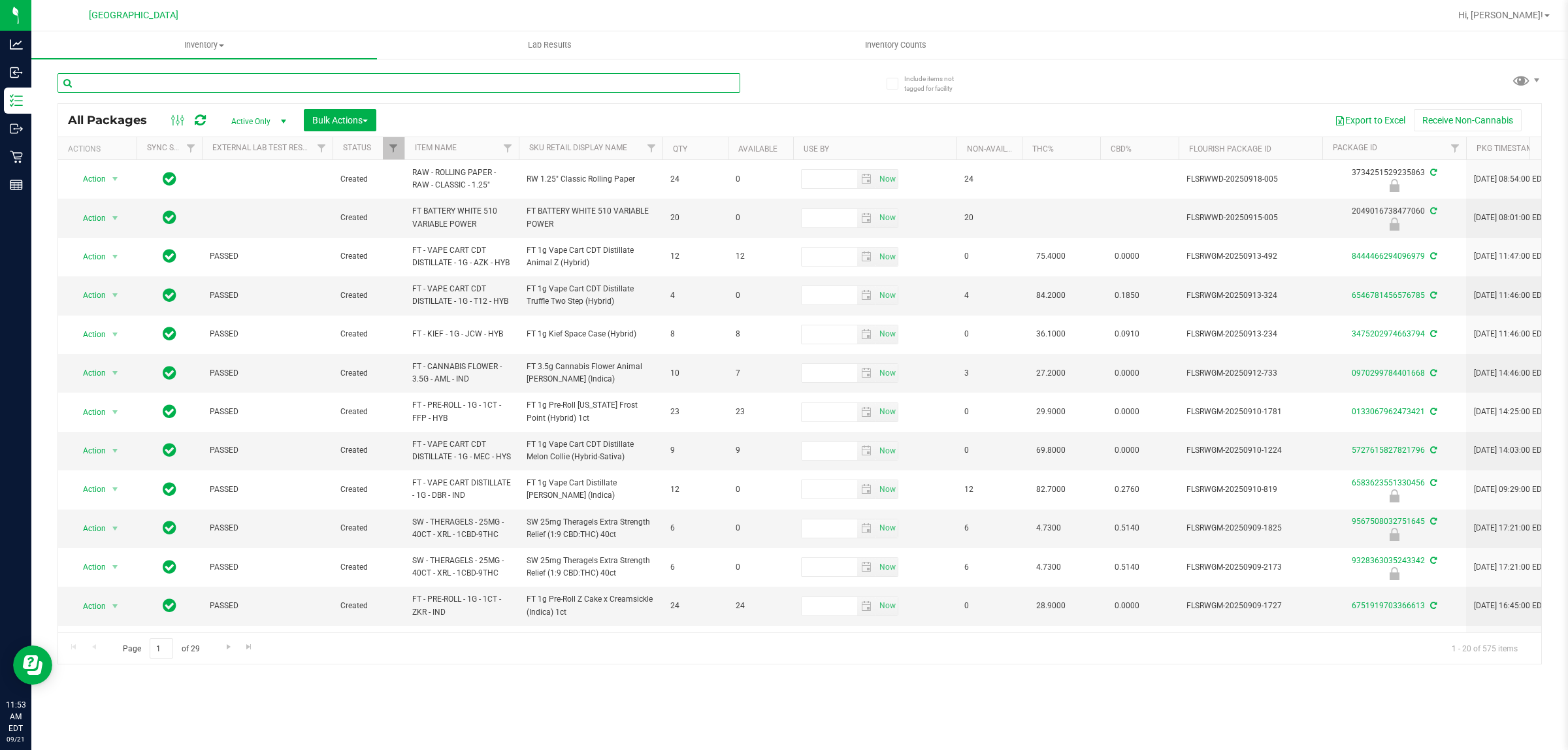
click at [273, 79] on input "text" at bounding box center [399, 83] width 683 height 20
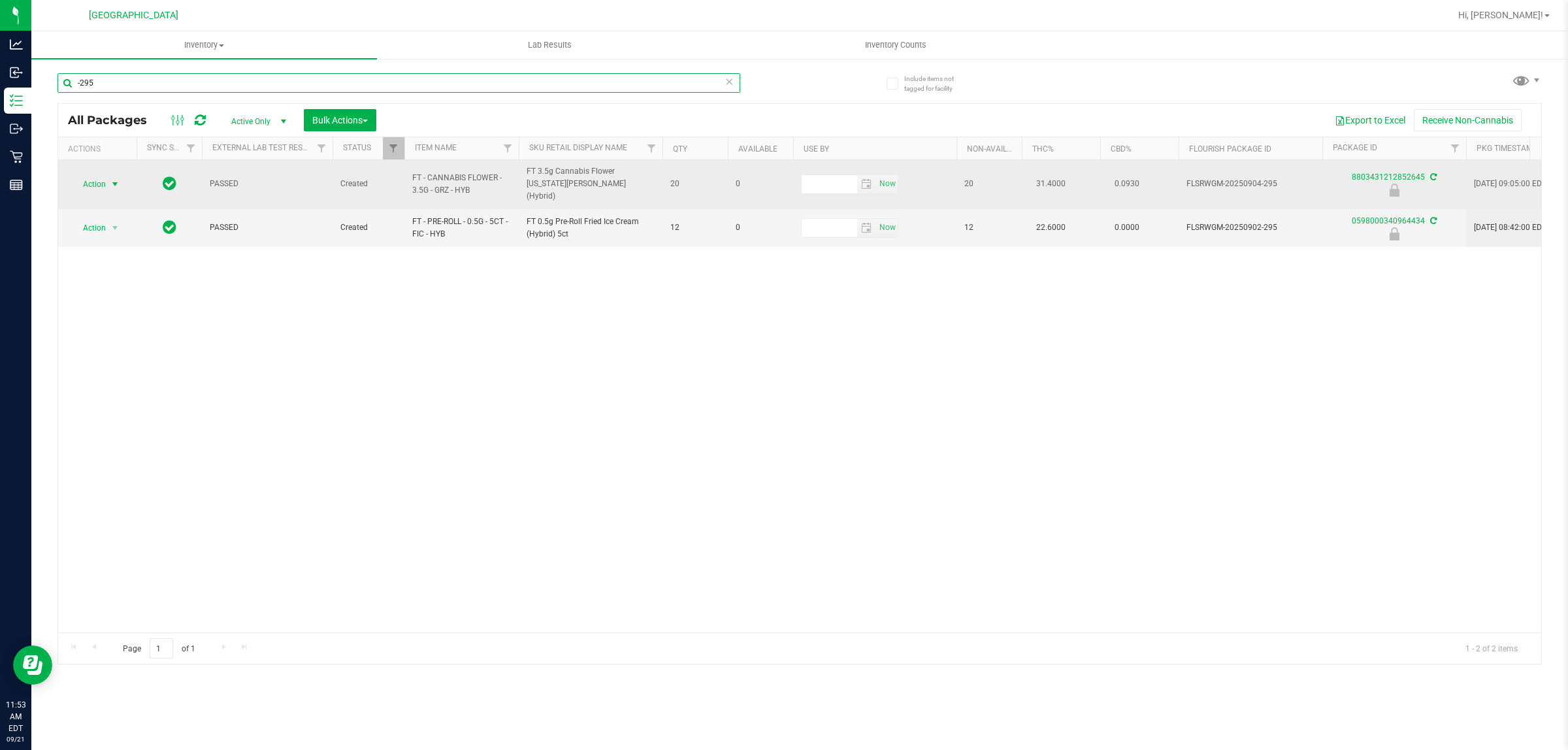
type input "-295"
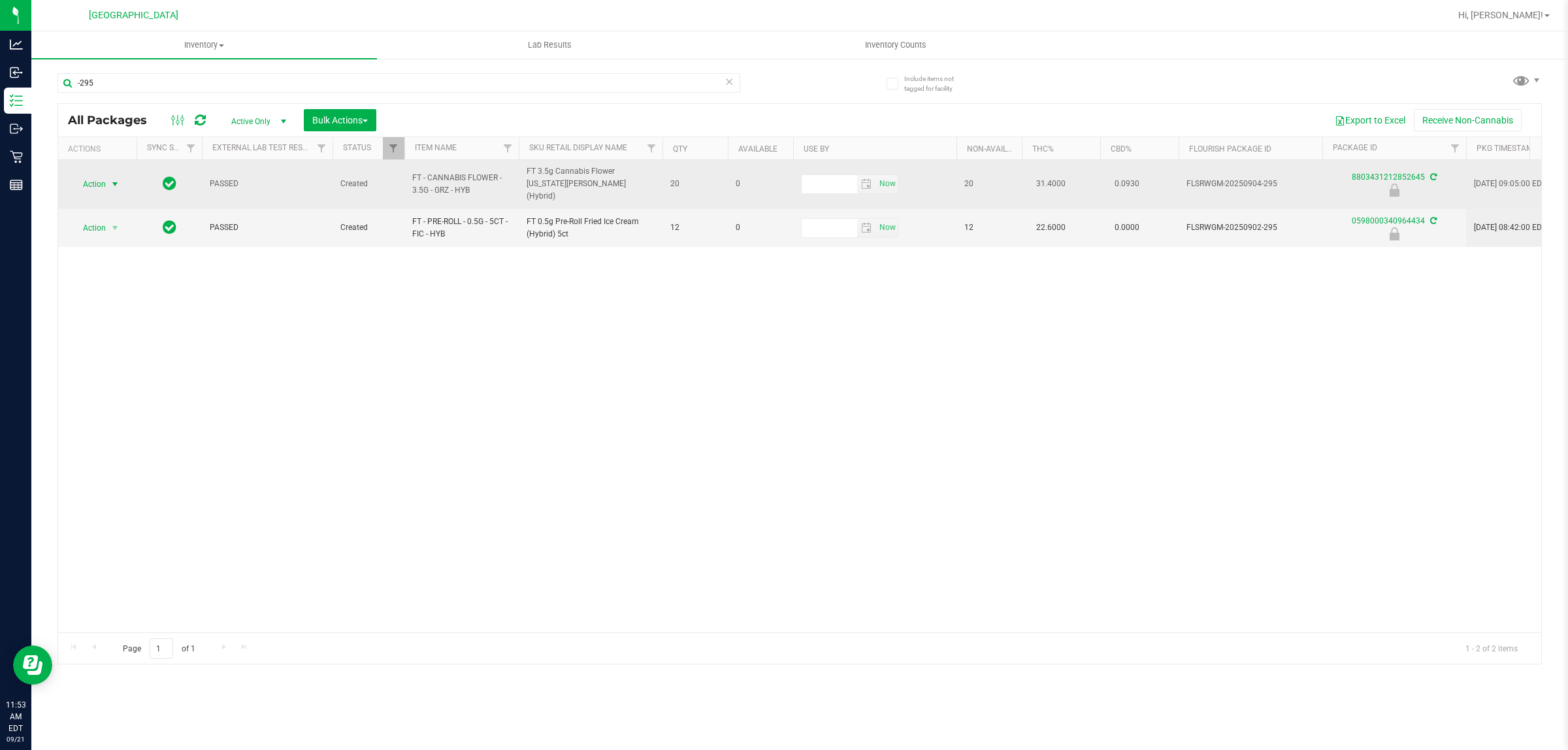
click at [115, 175] on span "select" at bounding box center [115, 184] width 16 height 18
drag, startPoint x: 141, startPoint y: 328, endPoint x: 174, endPoint y: 162, distance: 169.2
click at [139, 328] on li "Unlock package" at bounding box center [114, 335] width 84 height 20
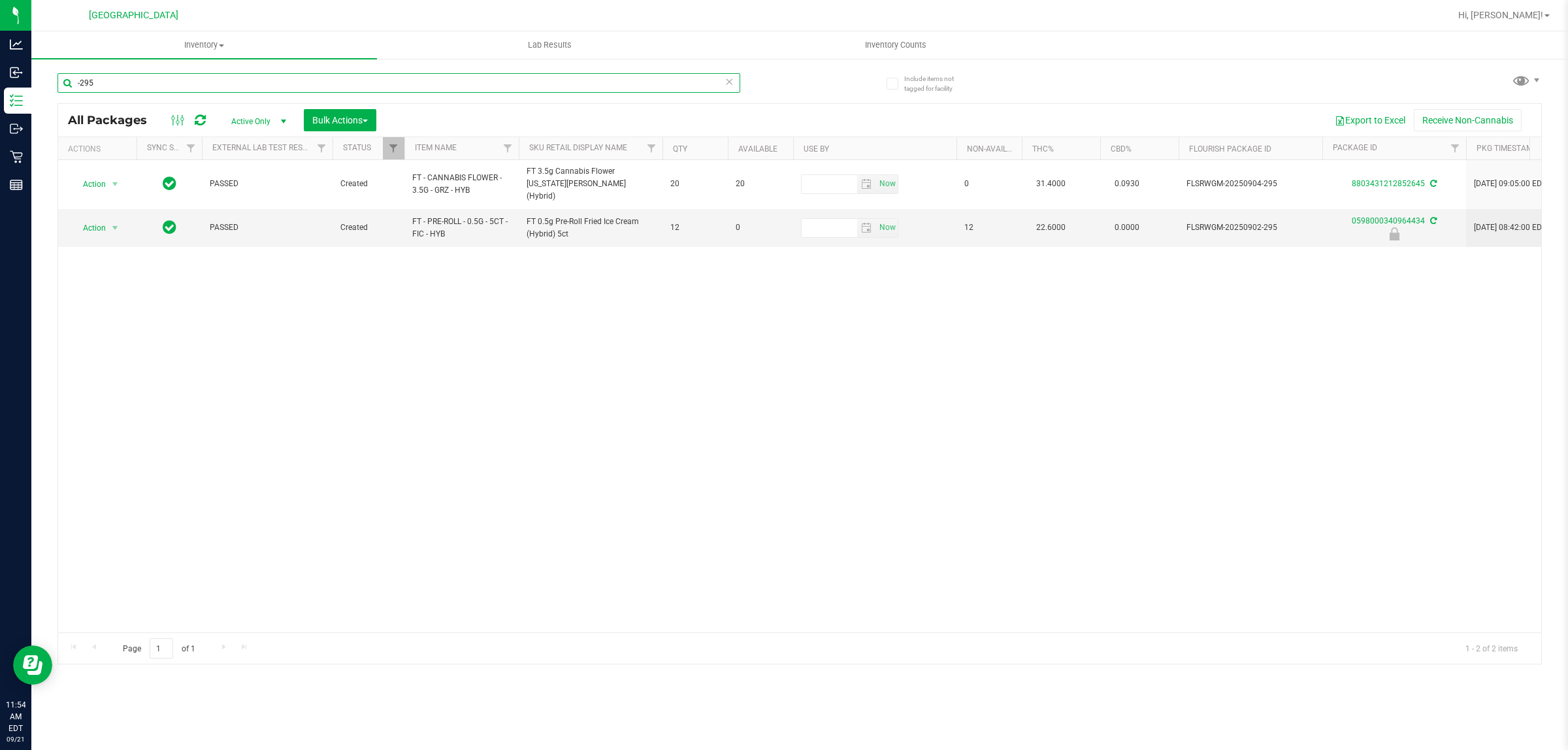
click at [121, 82] on input "-295" at bounding box center [399, 83] width 683 height 20
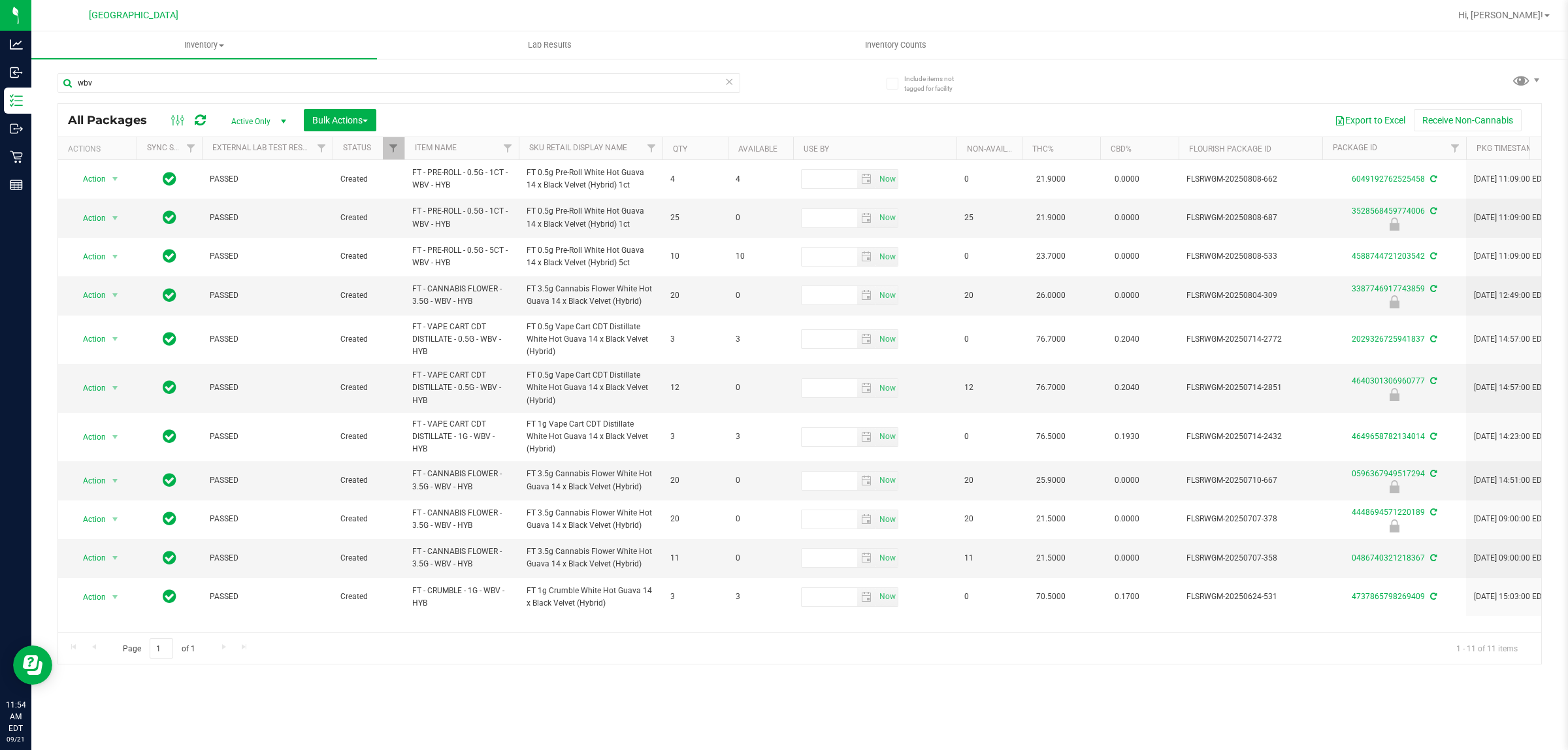
click at [673, 680] on div "Inventory All packages All inventory Waste log Create inventory Lab Results Inv…" at bounding box center [800, 390] width 1537 height 719
click at [445, 557] on span "FT - CANNABIS FLOWER - 3.5G - WBV - HYB" at bounding box center [461, 558] width 99 height 25
copy tr "FT - CANNABIS FLOWER - 3.5G - WBV - HYB"
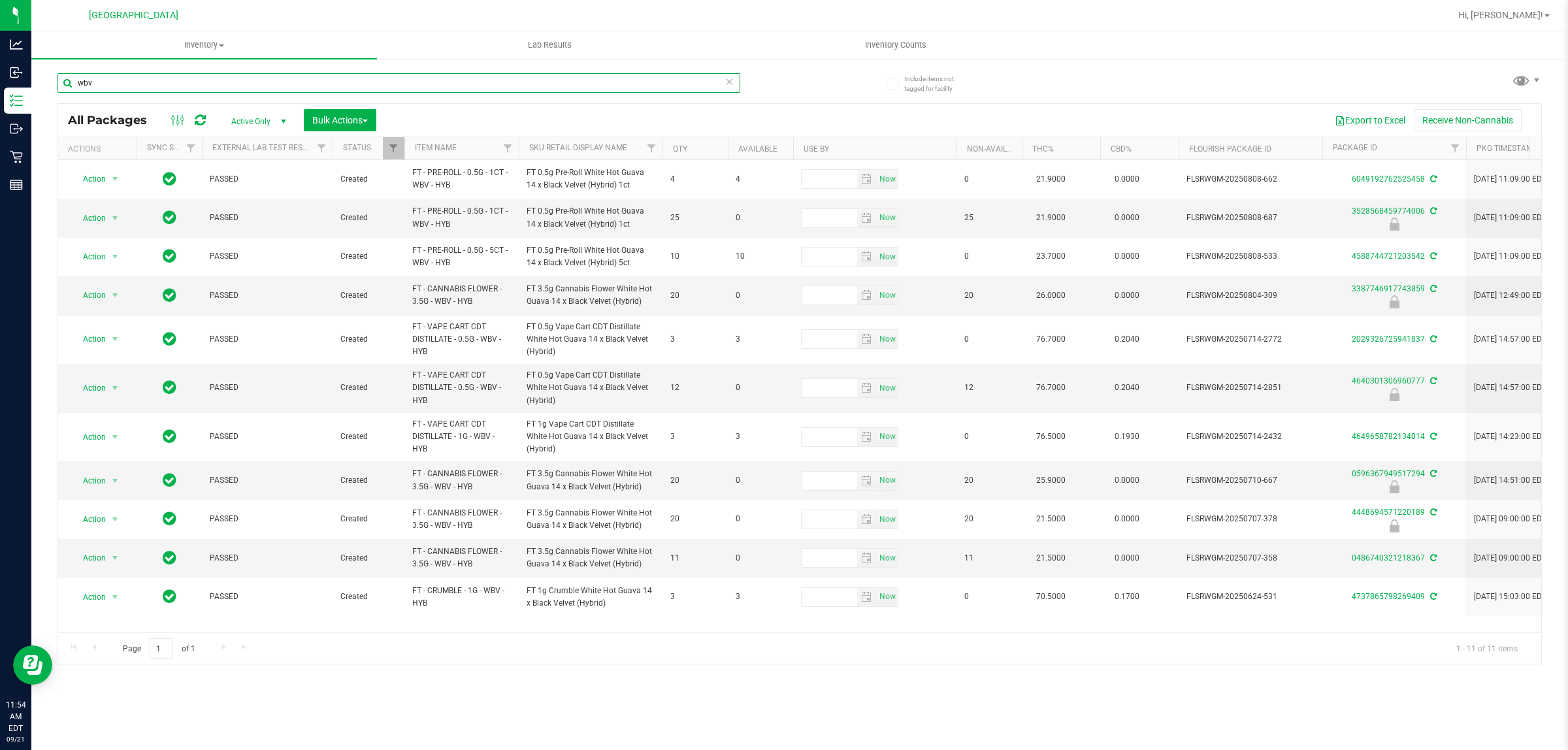
click at [240, 87] on input "wbv" at bounding box center [399, 83] width 683 height 20
click at [240, 85] on input "wbv" at bounding box center [399, 83] width 683 height 20
paste input "FT - CANNABIS FLOWER - 3.5G - WBV - HYB"
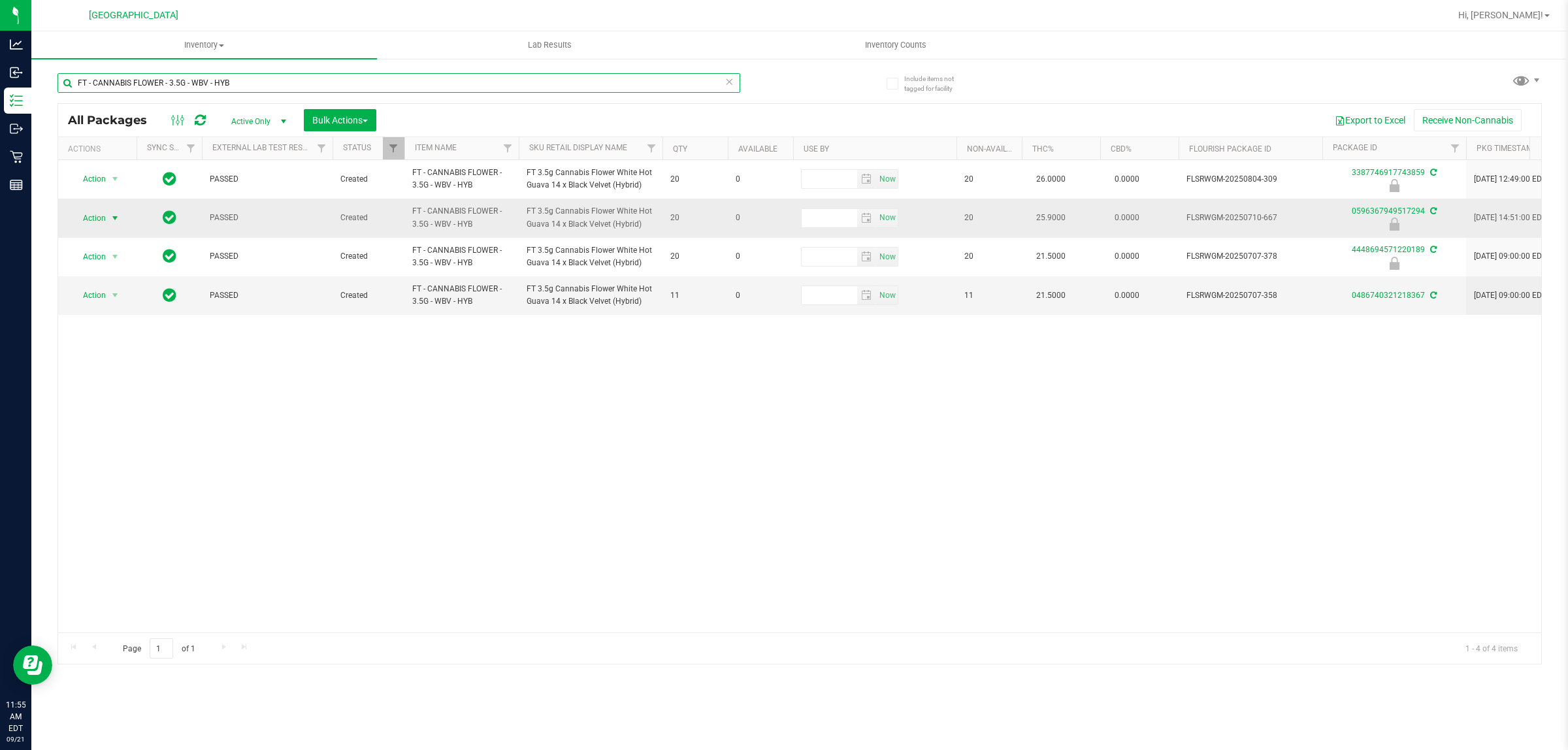
type input "FT - CANNABIS FLOWER - 3.5G - WBV - HYB"
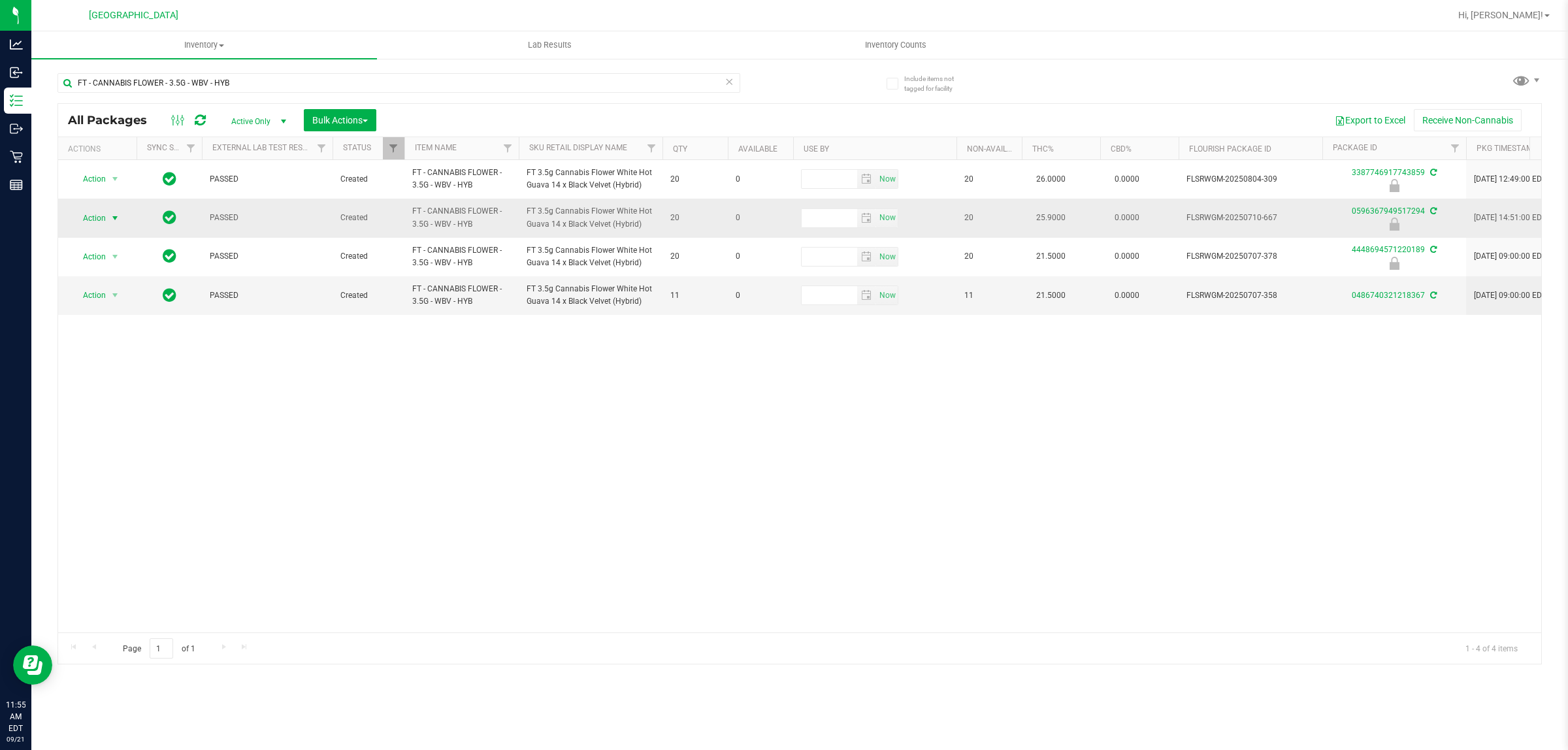
click at [105, 215] on span "Action" at bounding box center [89, 218] width 35 height 18
click at [478, 520] on div "Action Action Edit attributes Global inventory Locate package Package audit log…" at bounding box center [800, 396] width 1483 height 473
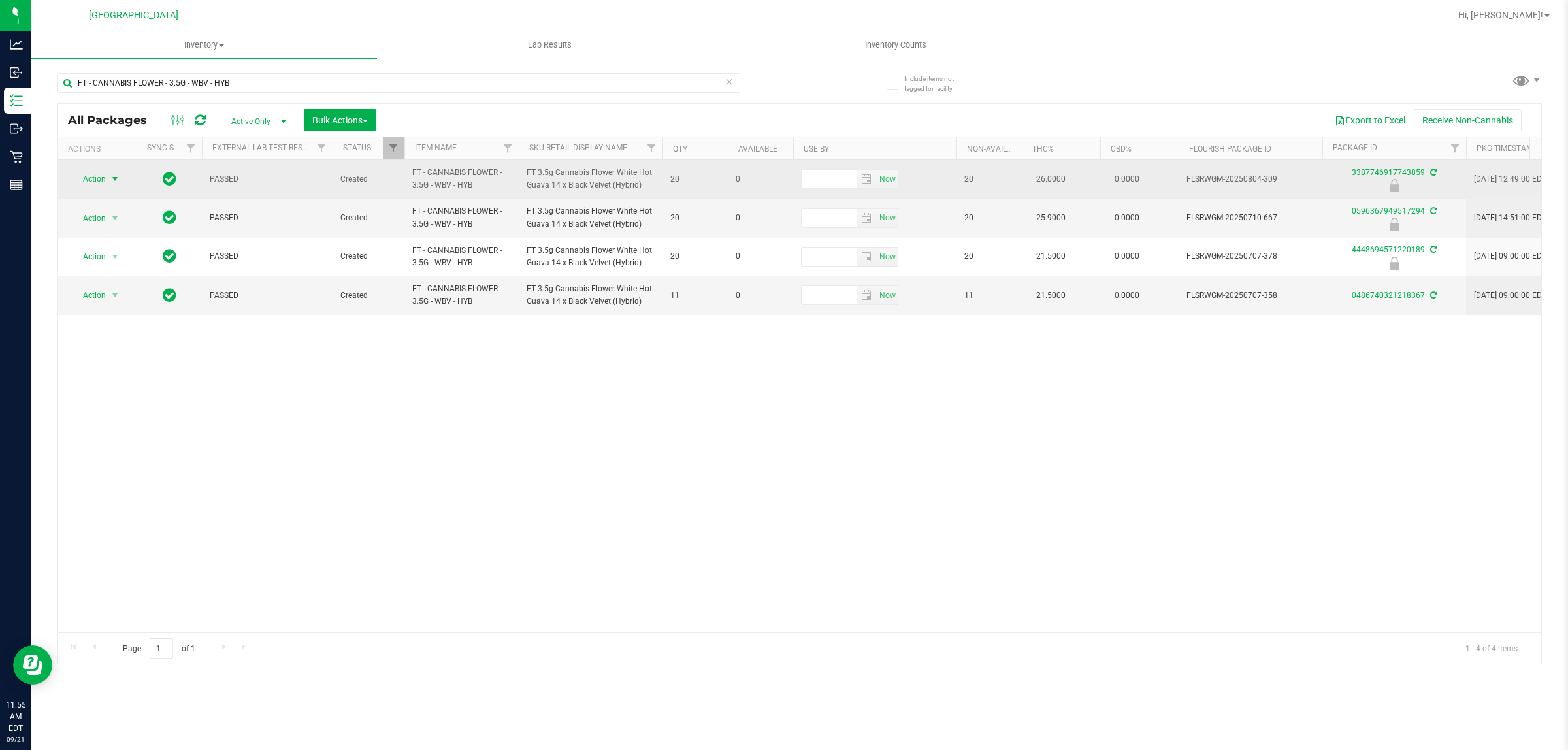
click at [105, 181] on span "Action" at bounding box center [89, 179] width 35 height 18
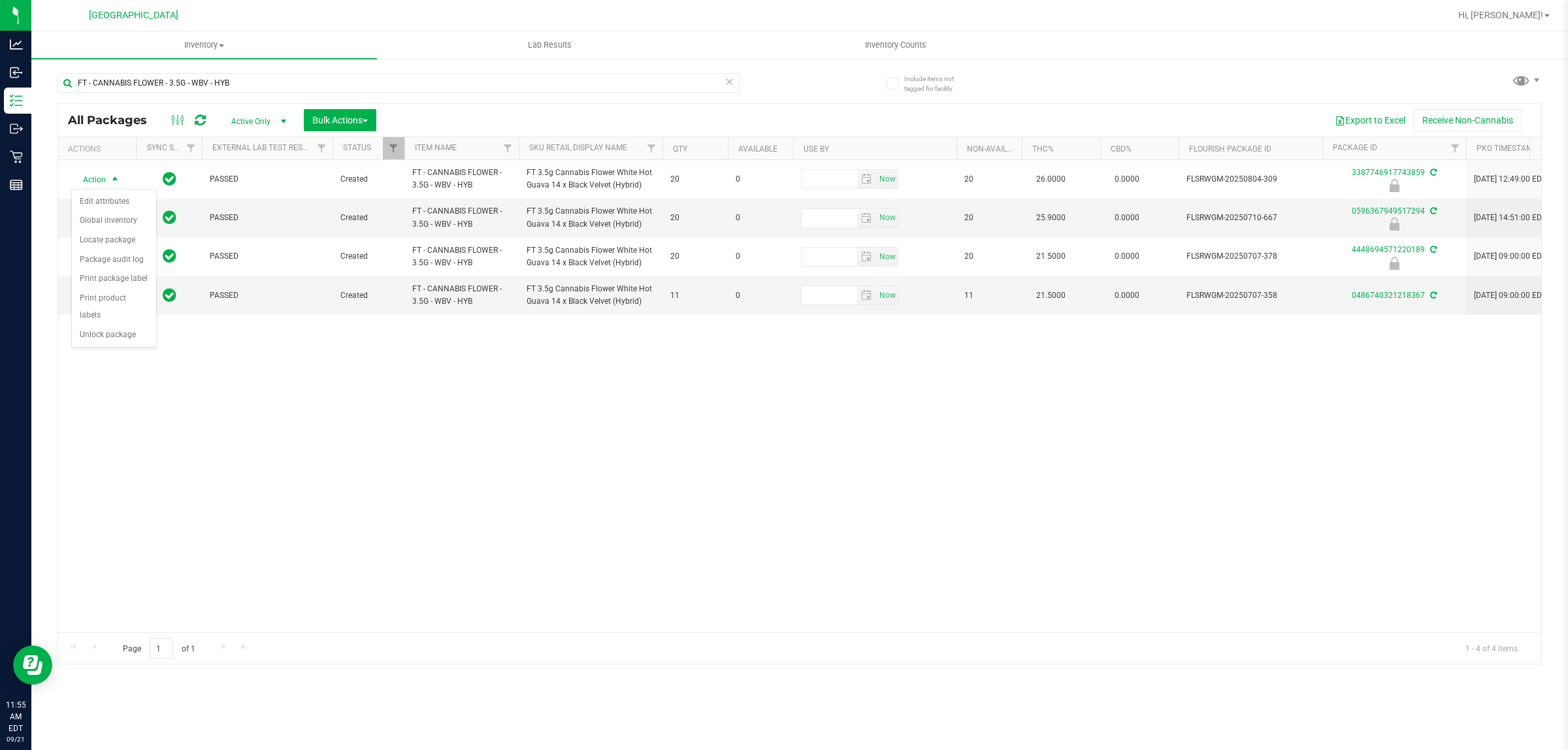
click at [435, 475] on div "Action Action Edit attributes Global inventory Locate package Package audit log…" at bounding box center [800, 396] width 1483 height 473
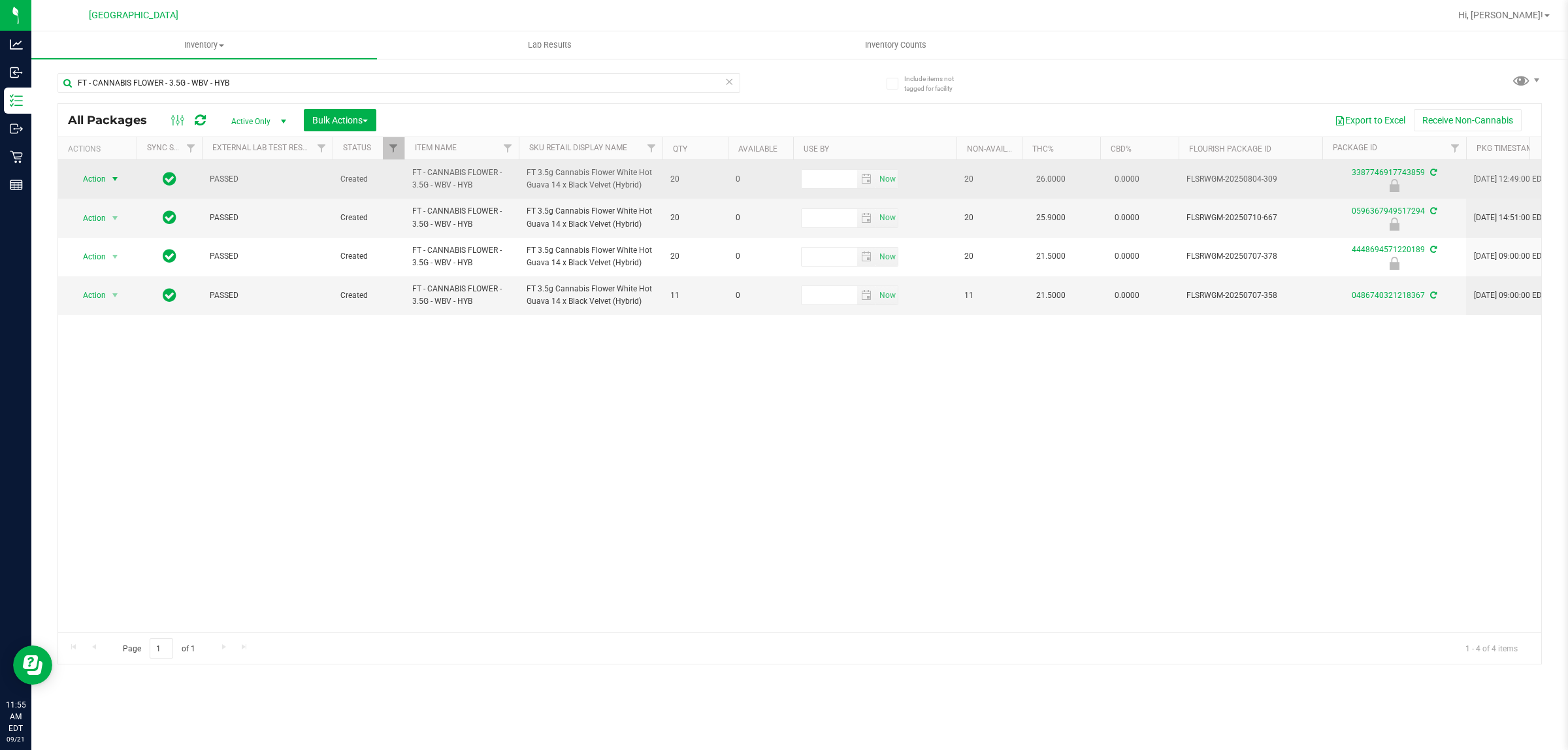
click at [112, 177] on span "select" at bounding box center [115, 179] width 11 height 11
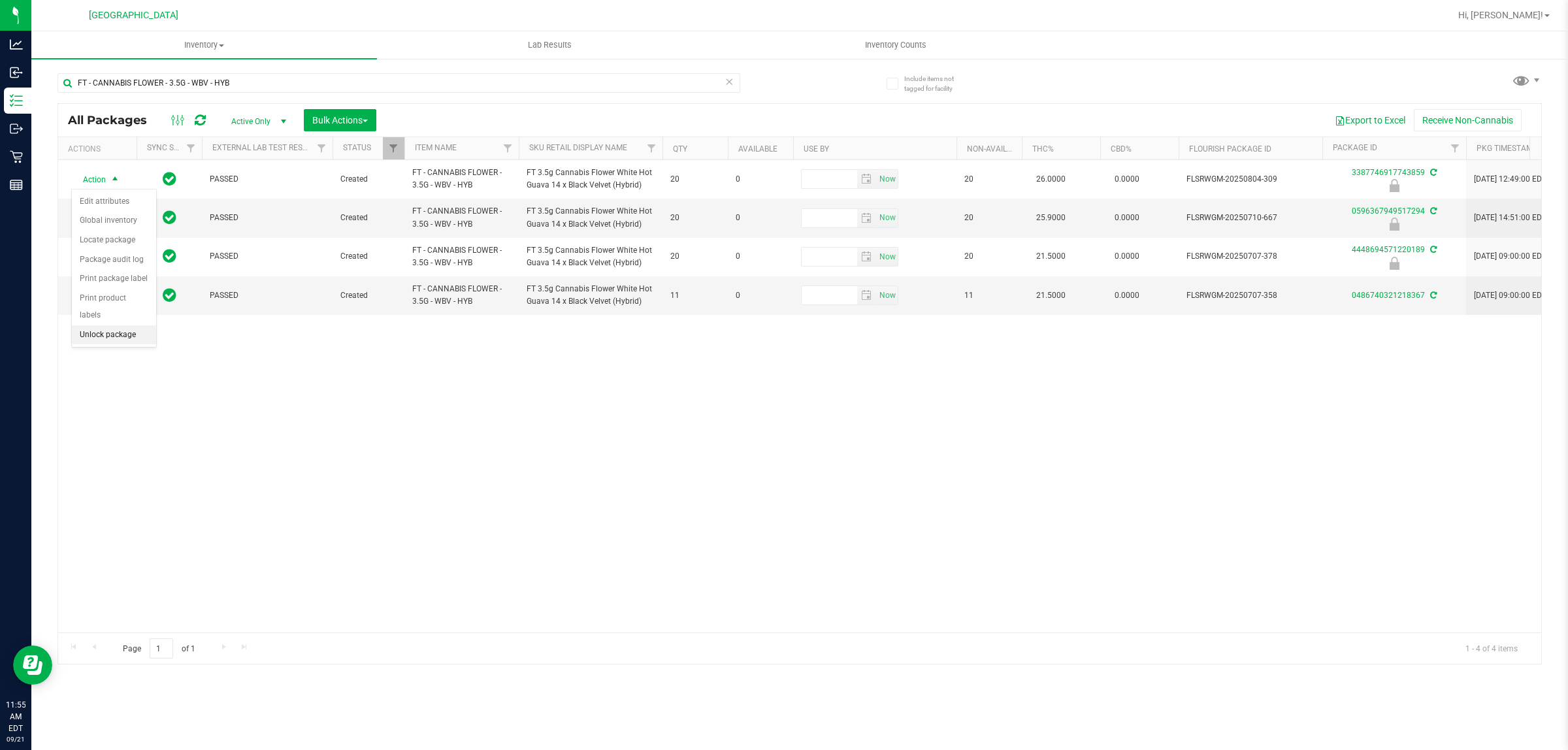
click at [109, 325] on li "Unlock package" at bounding box center [114, 335] width 84 height 20
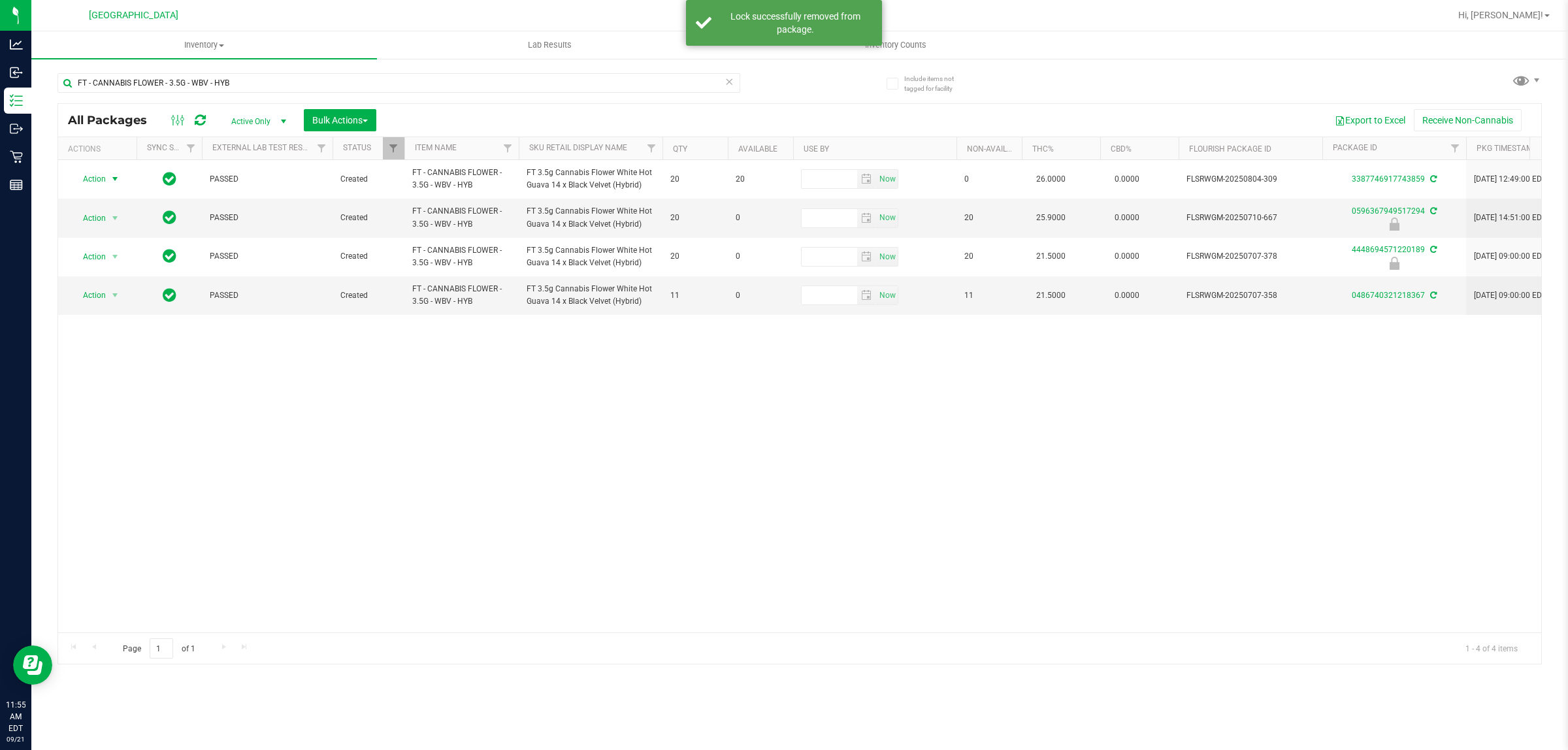
click at [102, 182] on span "Action" at bounding box center [89, 179] width 35 height 18
click at [102, 297] on li "Lock package" at bounding box center [122, 299] width 102 height 20
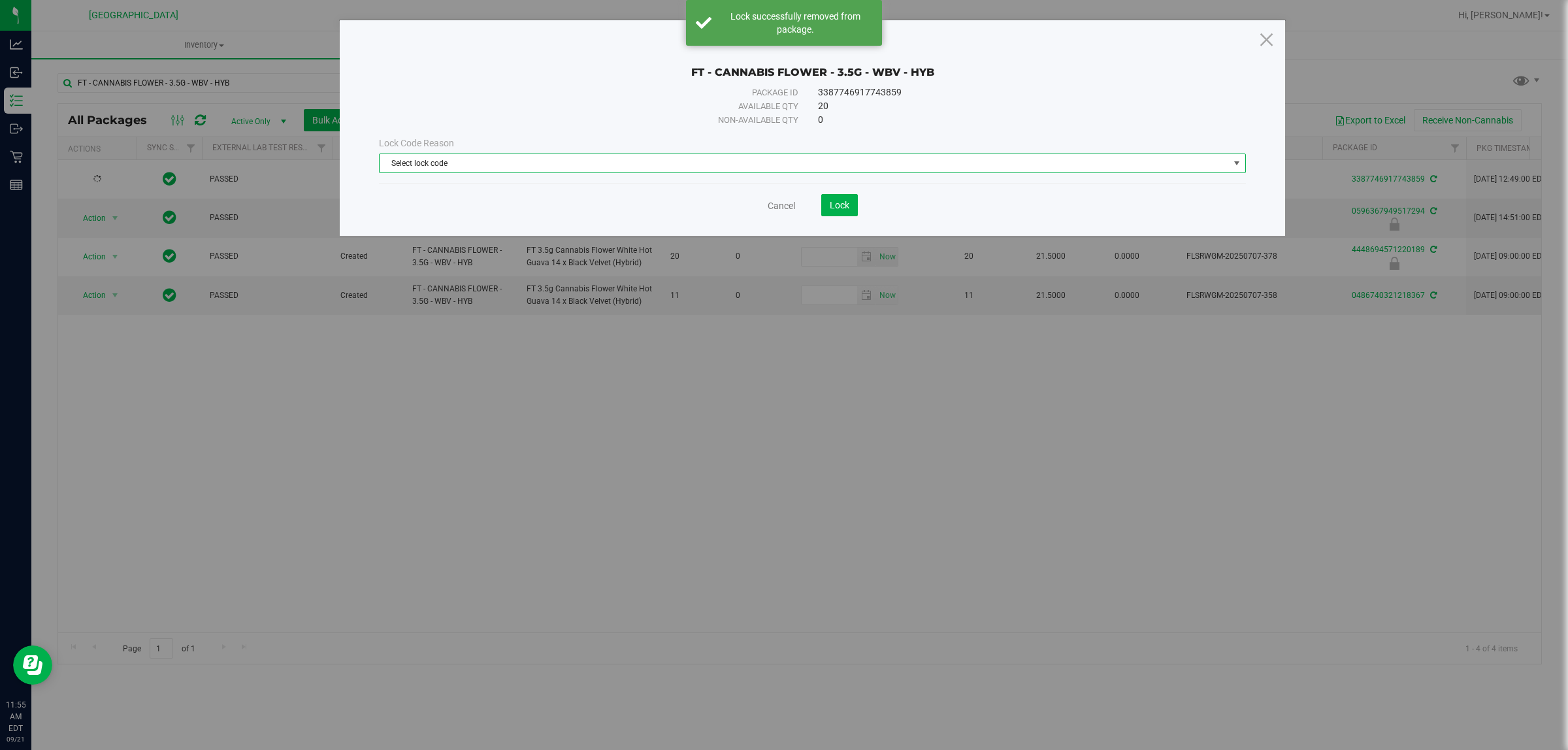
click at [455, 165] on span "Select lock code" at bounding box center [804, 163] width 849 height 18
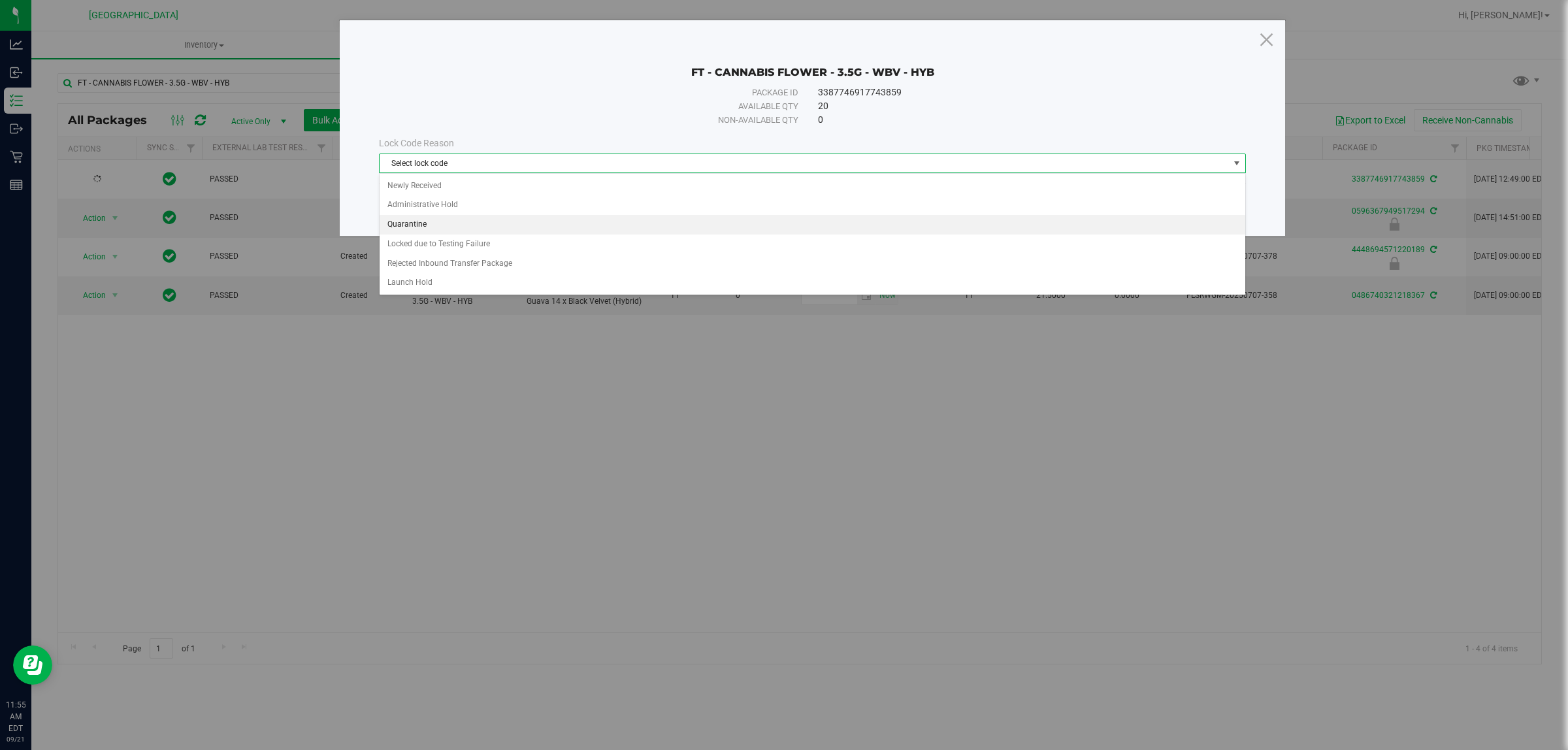
click at [426, 227] on li "Quarantine" at bounding box center [812, 225] width 865 height 20
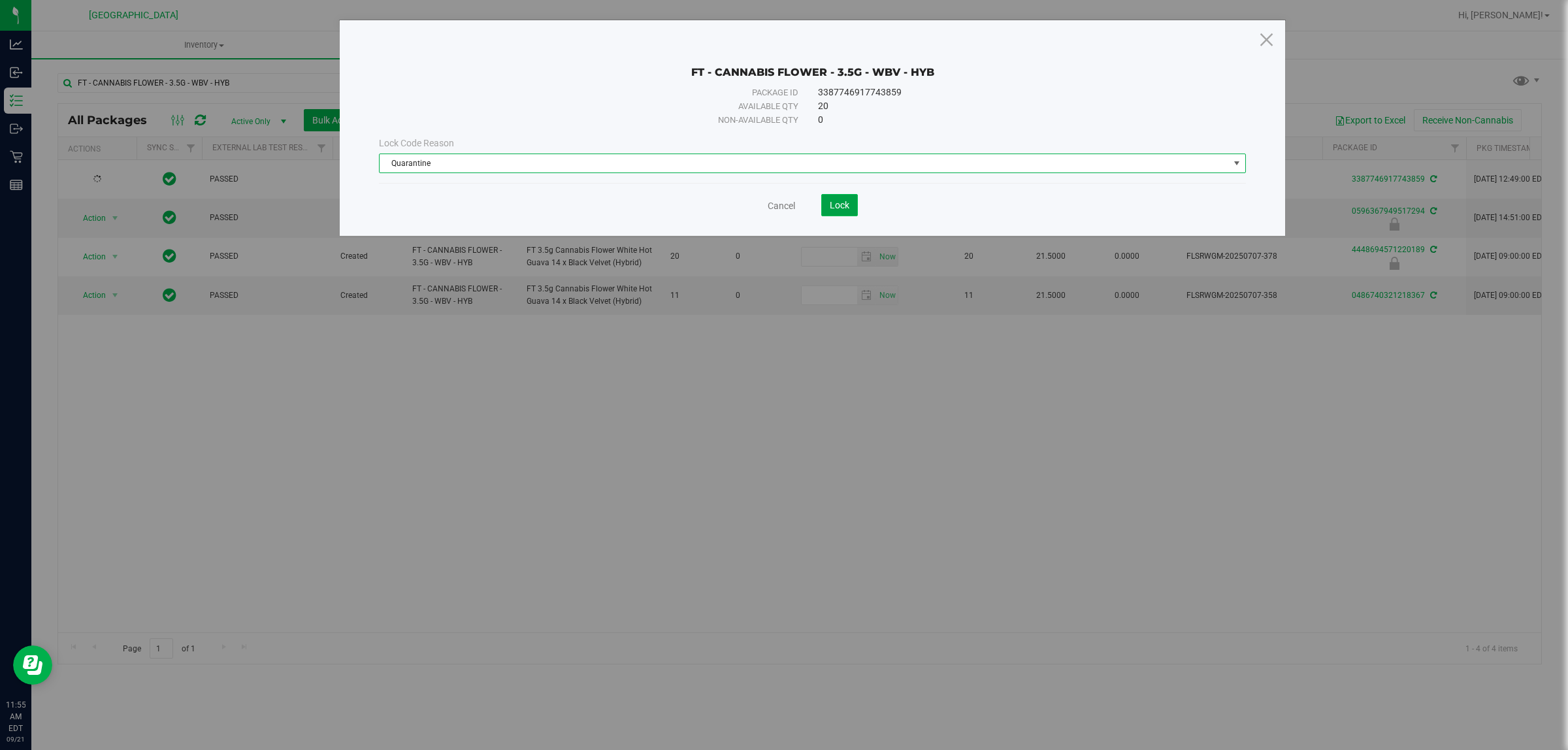
click at [830, 204] on span "Lock" at bounding box center [840, 205] width 20 height 11
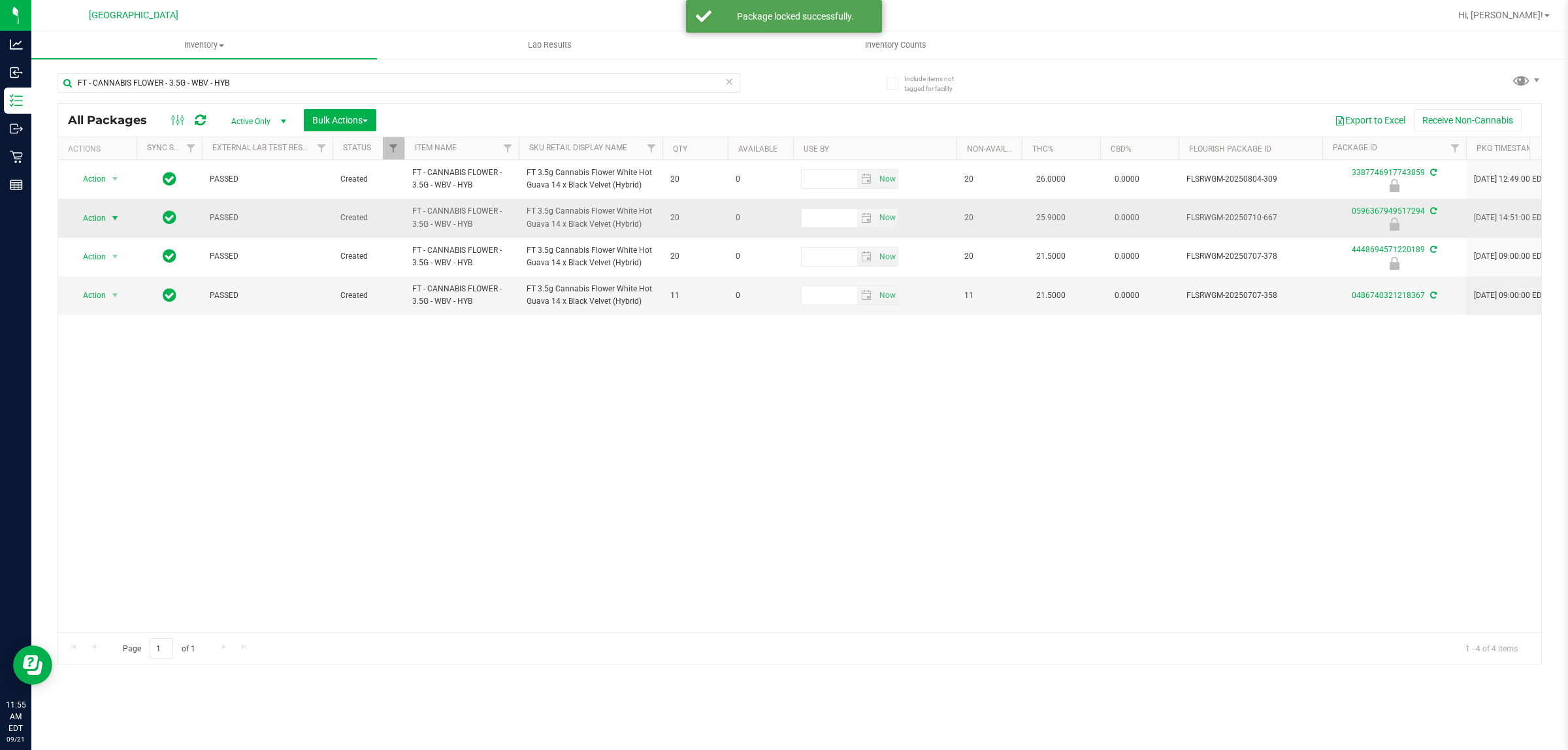
click at [89, 219] on span "Action" at bounding box center [89, 218] width 35 height 18
click at [90, 364] on li "Unlock package" at bounding box center [114, 374] width 84 height 20
click at [99, 219] on span "Action" at bounding box center [89, 218] width 35 height 18
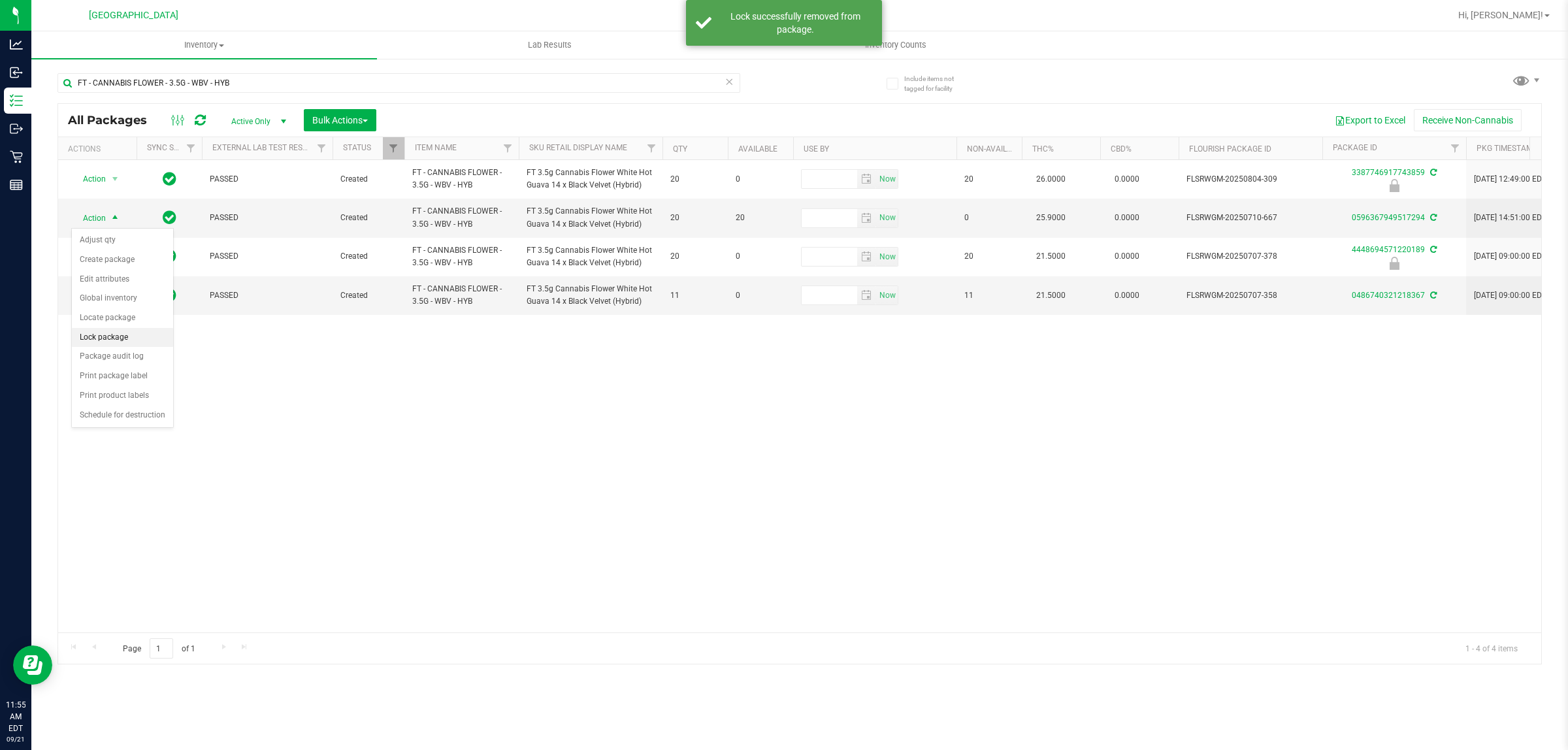
click at [108, 338] on li "Lock package" at bounding box center [122, 338] width 102 height 20
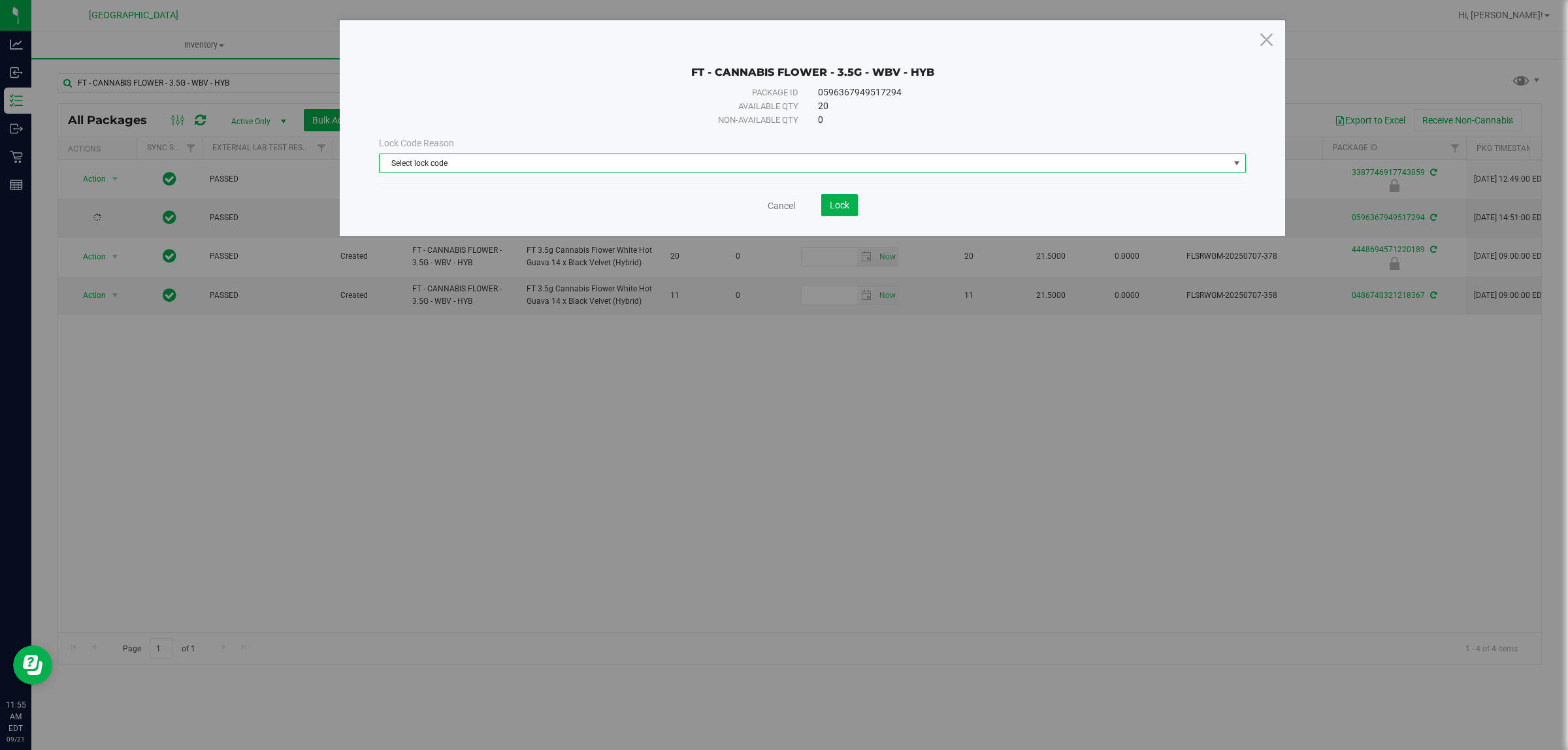
click at [714, 157] on span "Select lock code" at bounding box center [804, 163] width 849 height 18
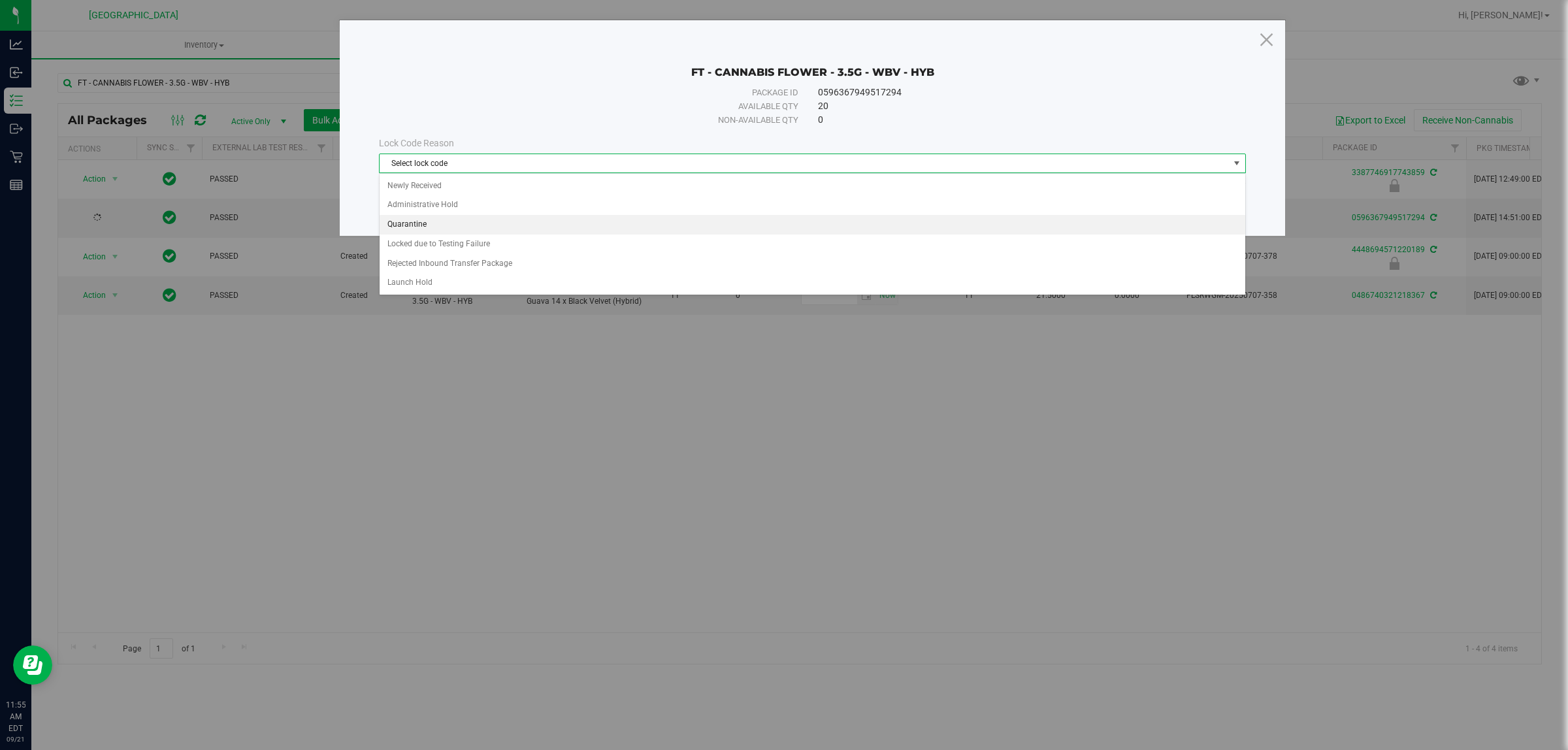
click at [441, 225] on li "Quarantine" at bounding box center [812, 225] width 865 height 20
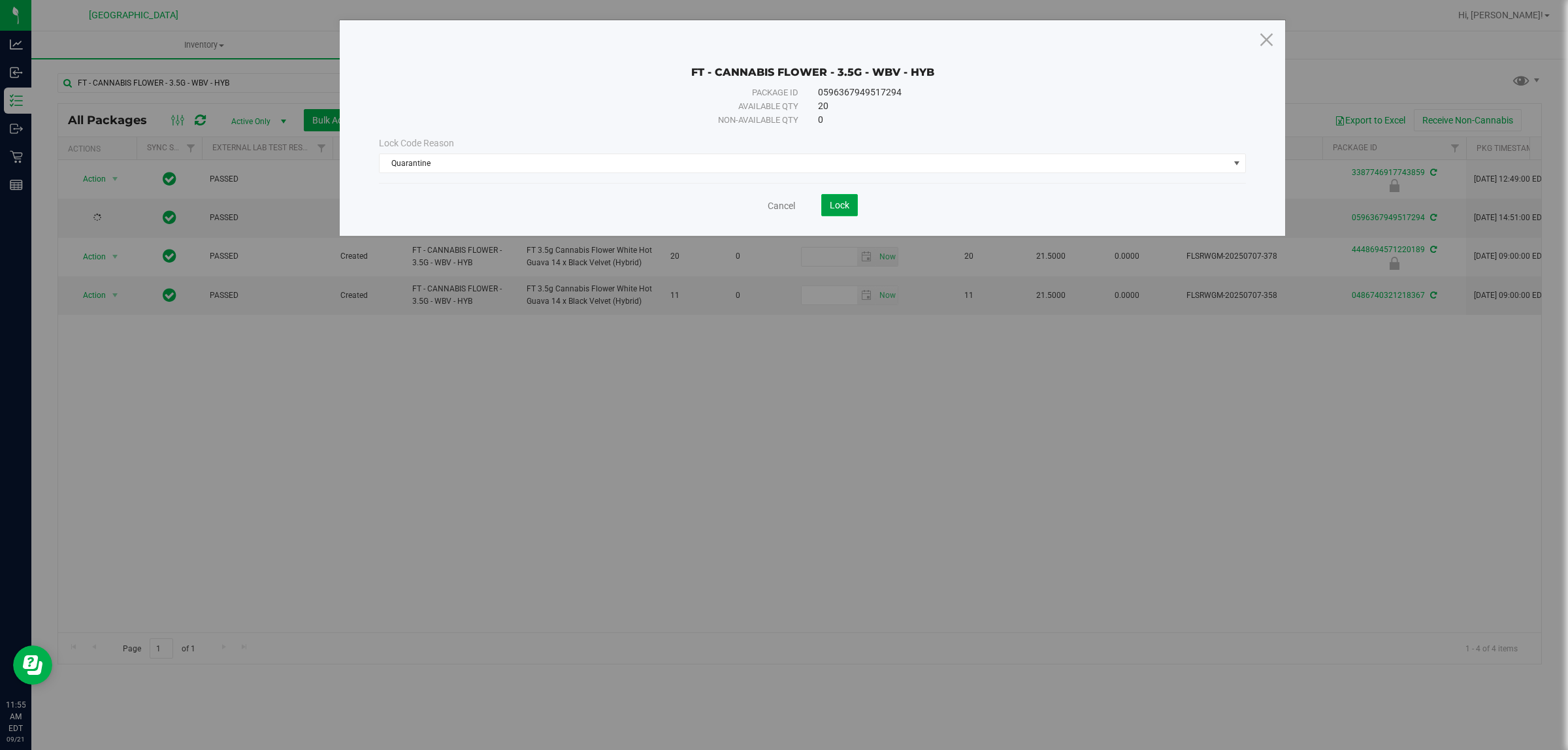
click at [835, 199] on button "Lock" at bounding box center [839, 205] width 37 height 22
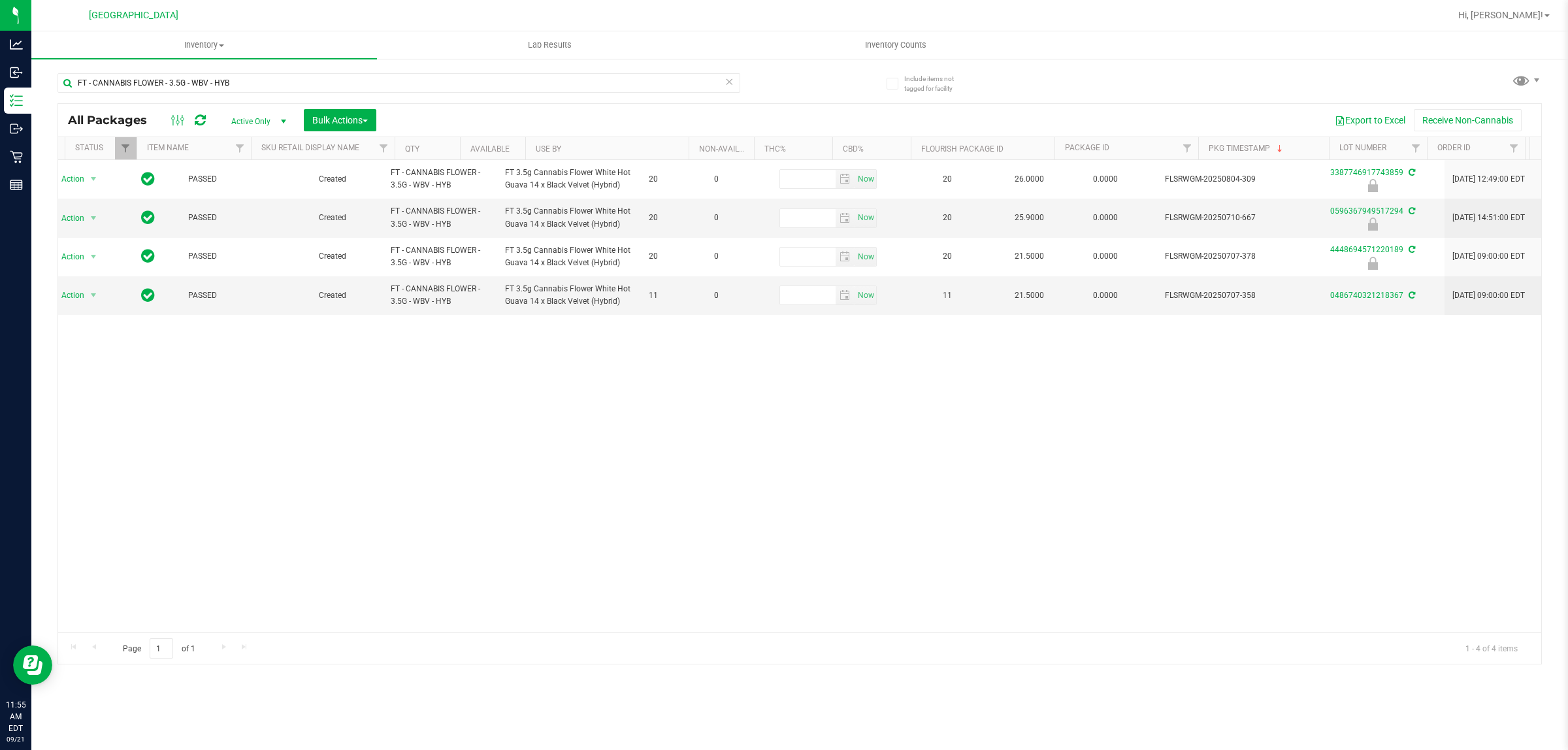
scroll to position [0, 21]
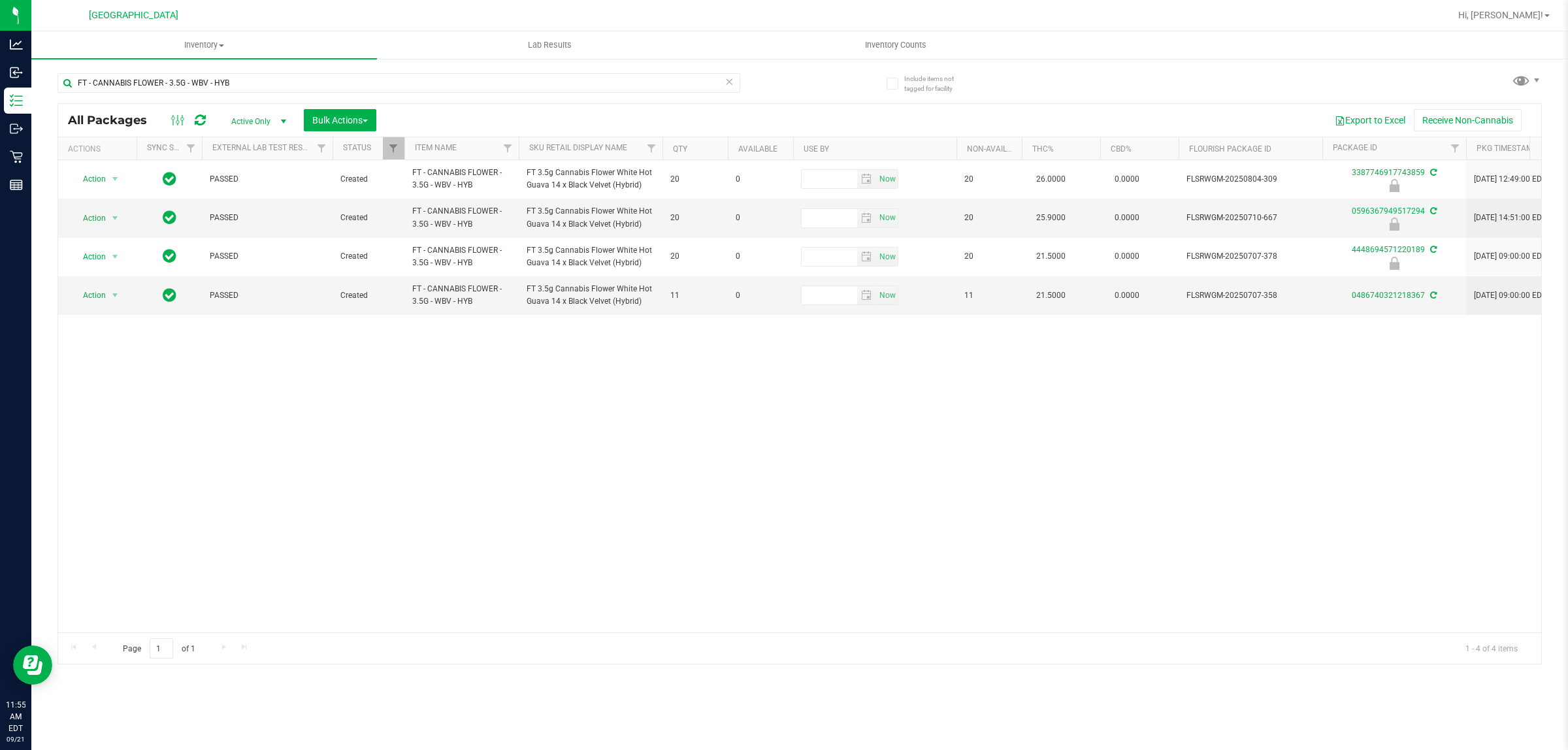
drag, startPoint x: 693, startPoint y: 619, endPoint x: 487, endPoint y: 624, distance: 206.1
click at [487, 624] on div "Action Action Edit attributes Global inventory Locate package Package audit log…" at bounding box center [800, 396] width 1483 height 473
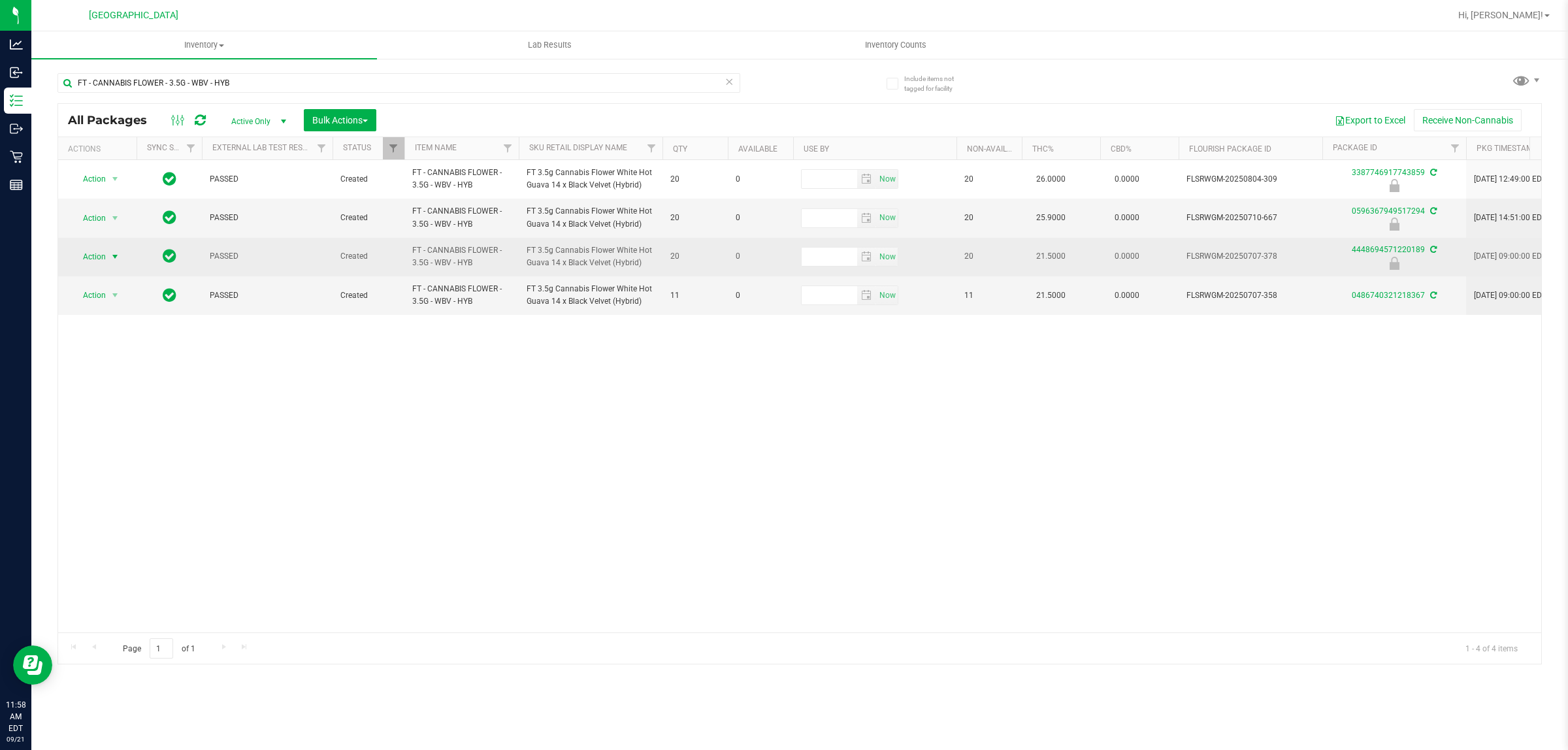
click at [112, 257] on span "select" at bounding box center [115, 257] width 11 height 11
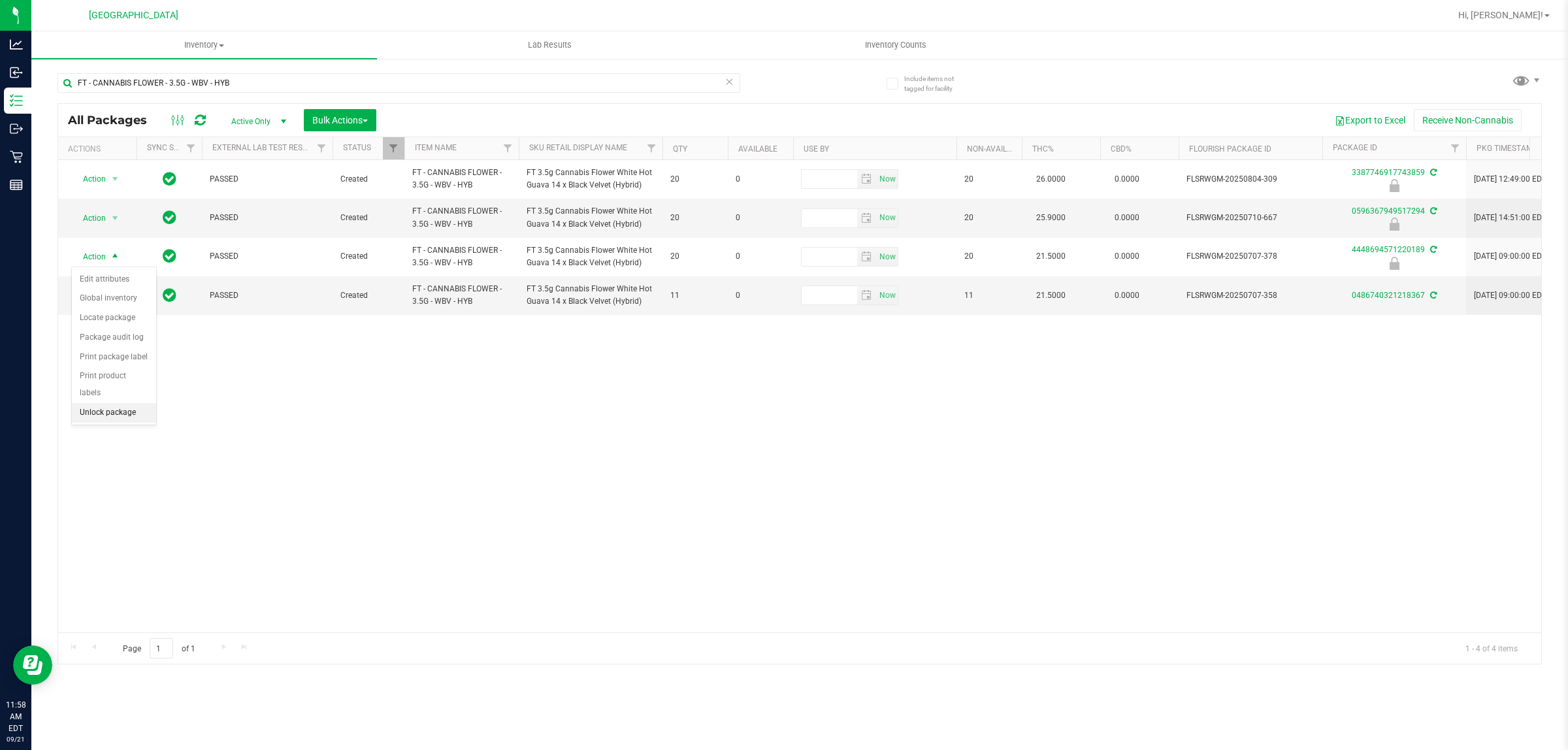
click at [97, 406] on li "Unlock package" at bounding box center [114, 413] width 84 height 20
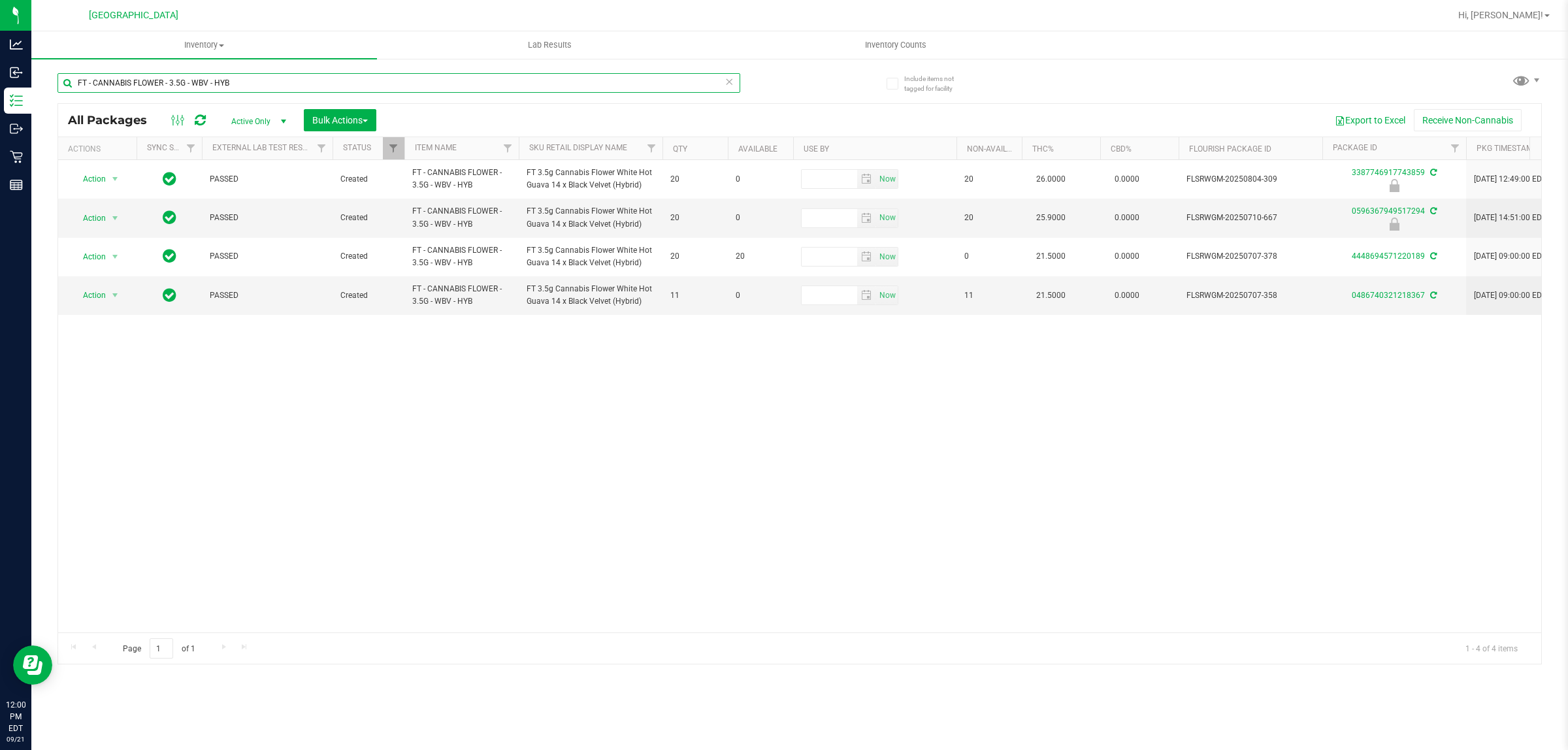
click at [255, 82] on input "FT - CANNABIS FLOWER - 3.5G - WBV - HYB" at bounding box center [399, 83] width 683 height 20
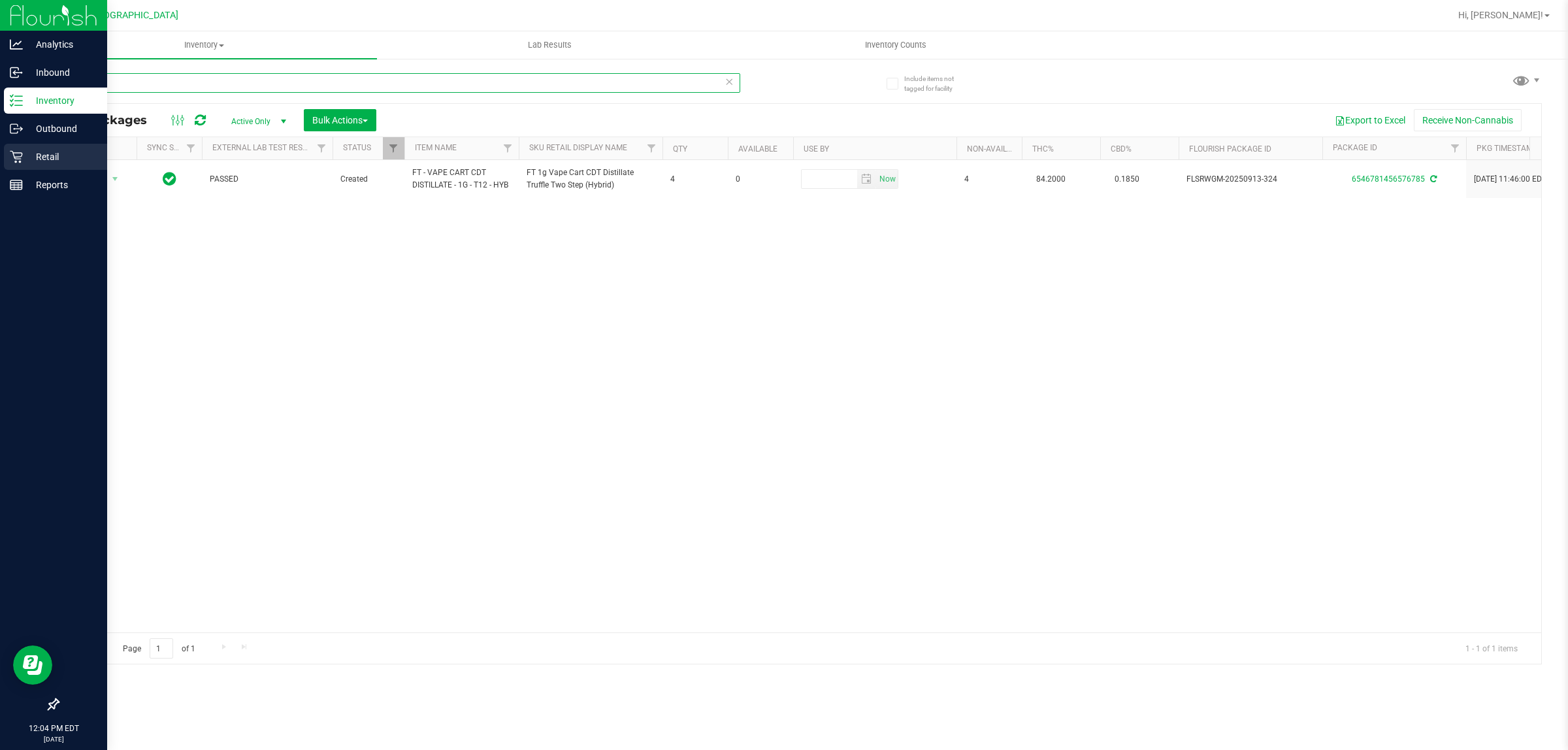
type input "t121"
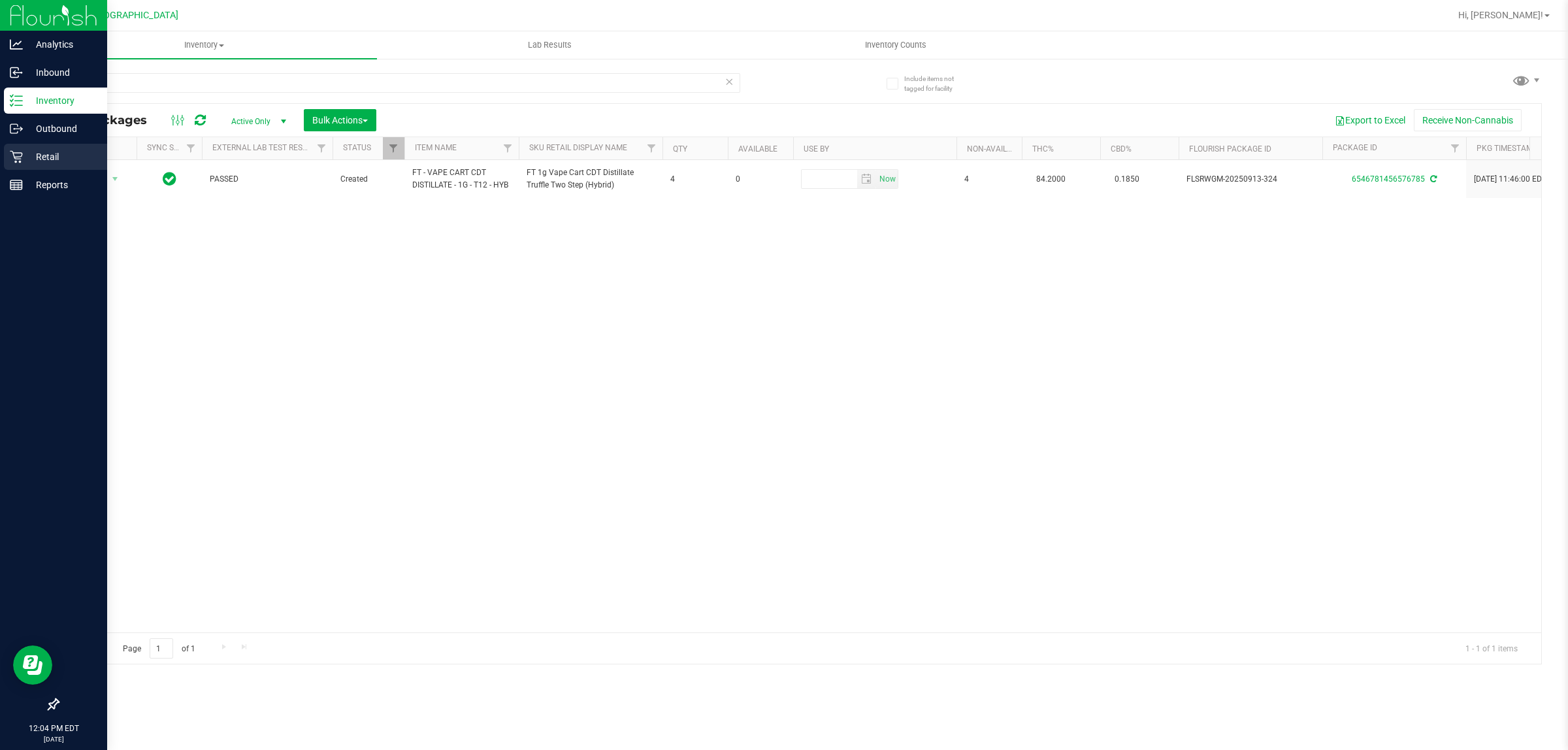
click at [47, 155] on p "Retail" at bounding box center [62, 157] width 79 height 16
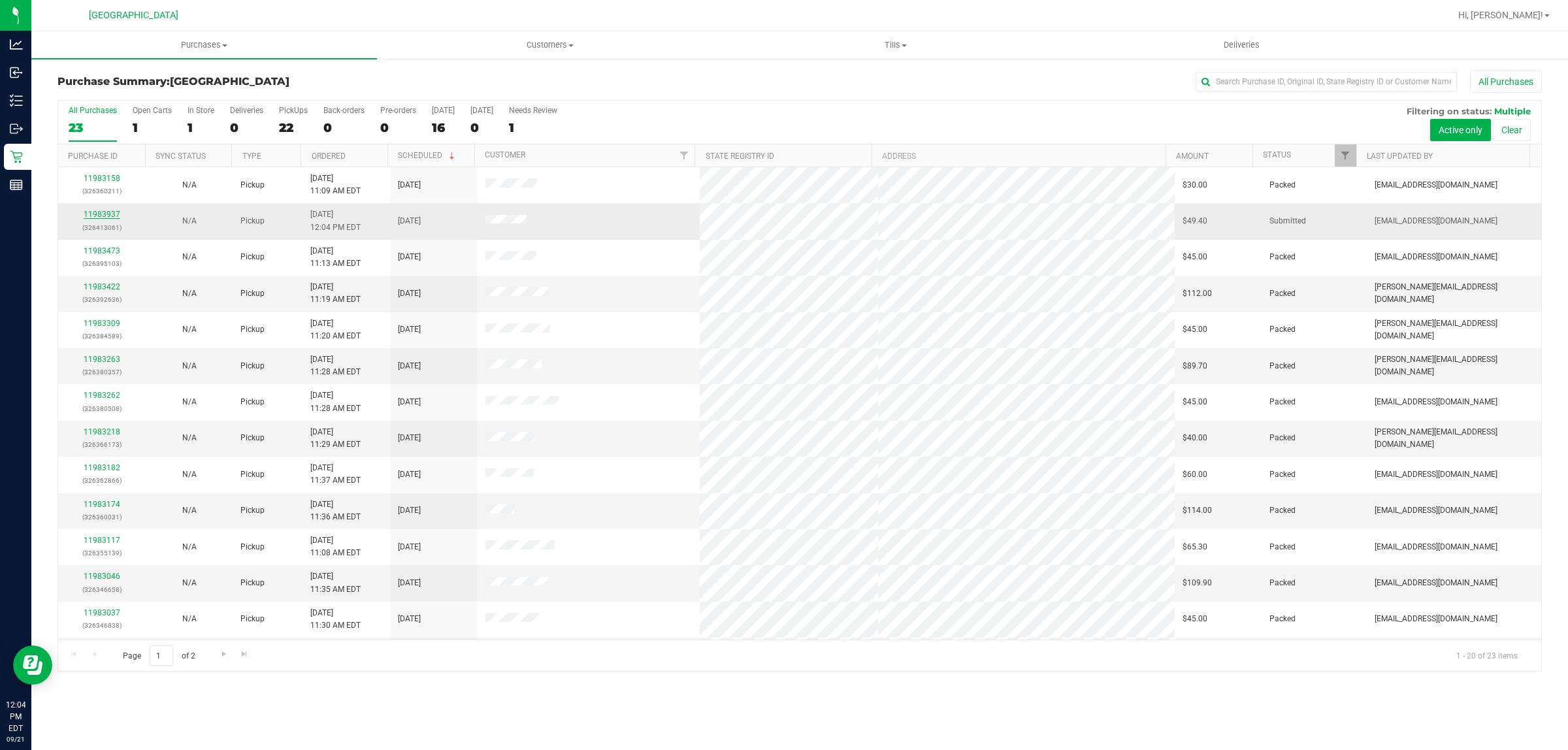
click at [108, 218] on link "11983937" at bounding box center [102, 215] width 37 height 9
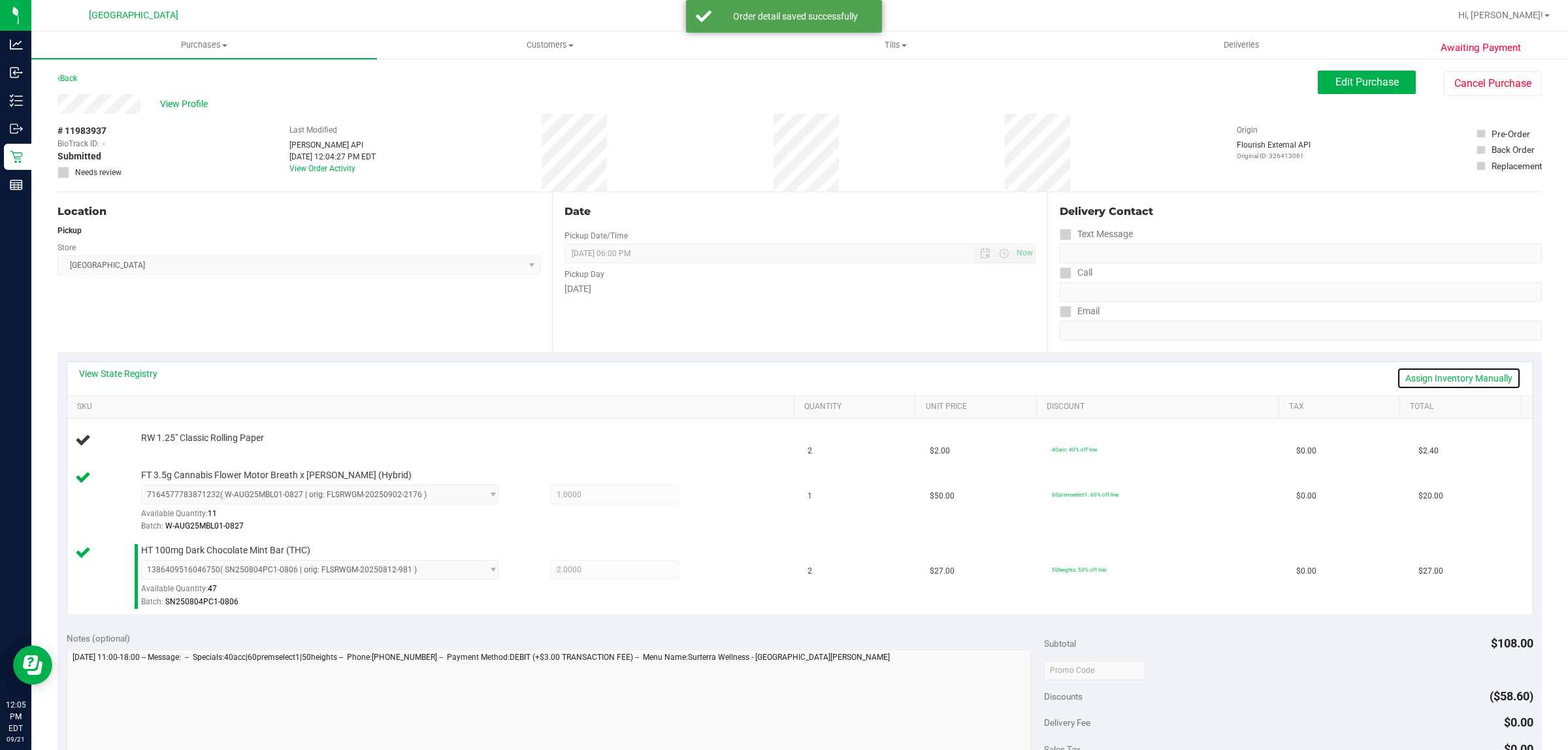
click at [1406, 371] on link "Assign Inventory Manually" at bounding box center [1459, 378] width 124 height 22
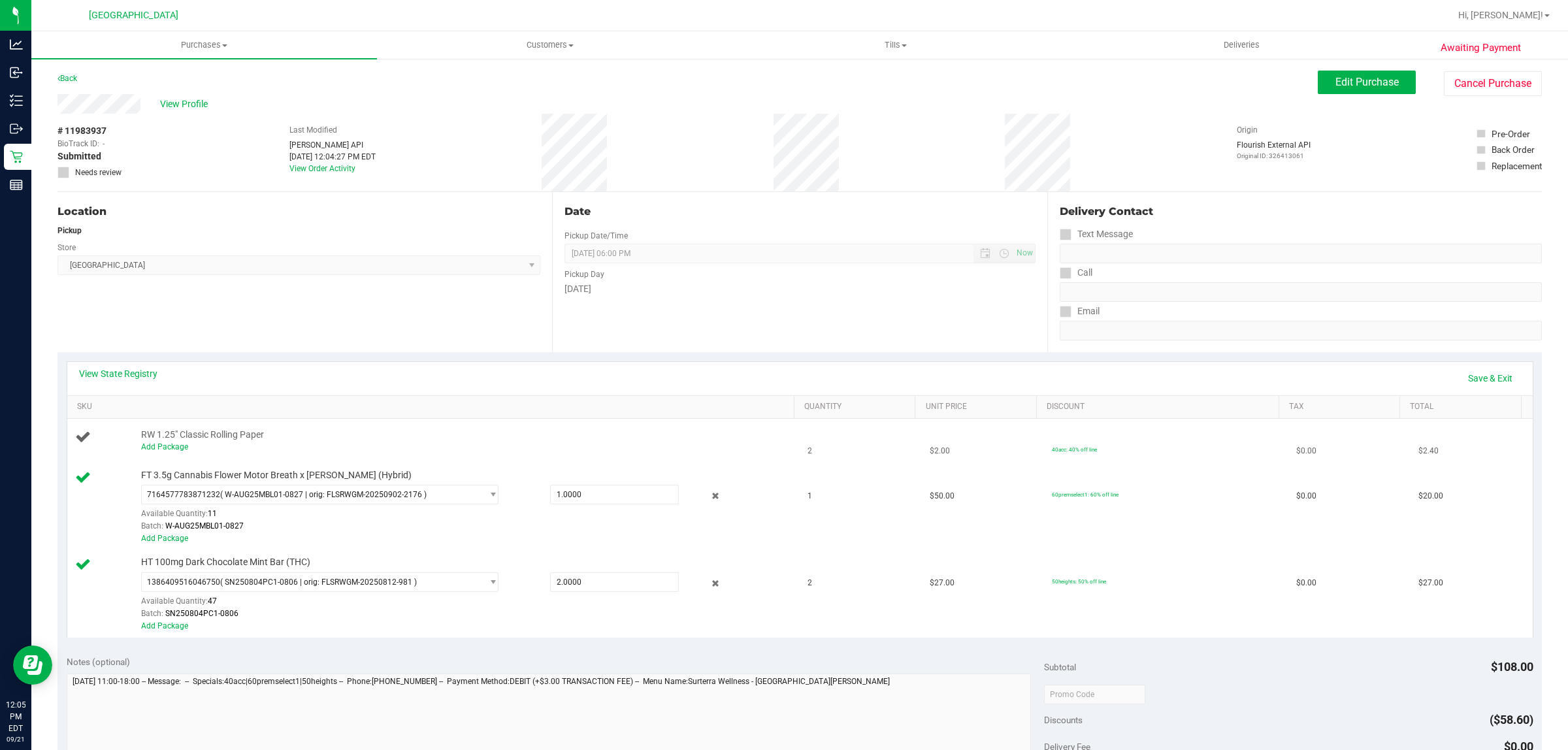
click at [169, 454] on div "Add Package" at bounding box center [464, 447] width 645 height 12
click at [173, 445] on link "Add Package" at bounding box center [165, 447] width 47 height 9
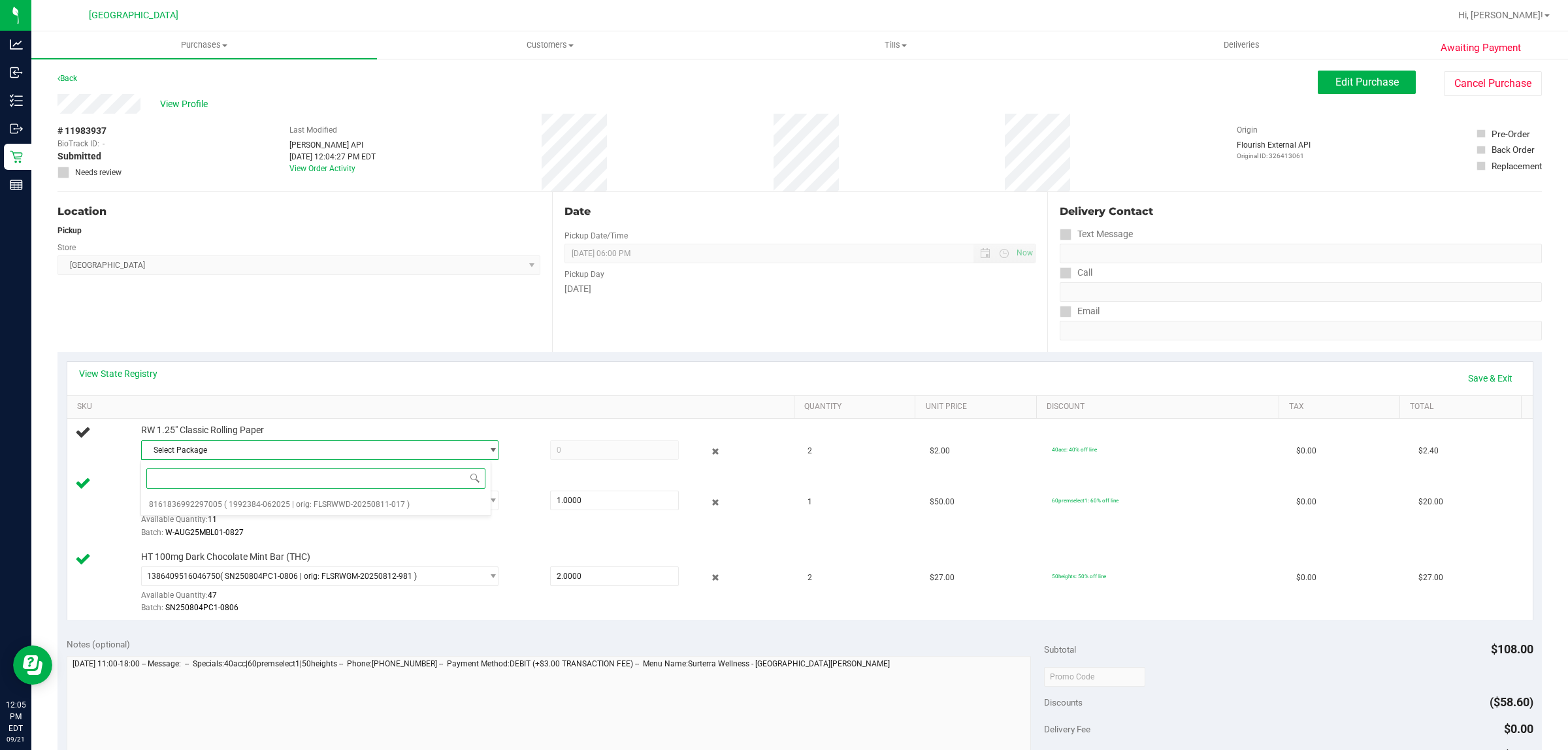
click at [226, 495] on div "Select Package 8161836992297005 ( 1992384-062025 | orig: FLSRWWD-20250811-017 )…" at bounding box center [316, 489] width 351 height 57
click at [224, 506] on span "( 1992384-062025 | orig: FLSRWWD-20250811-017 )" at bounding box center [316, 504] width 186 height 9
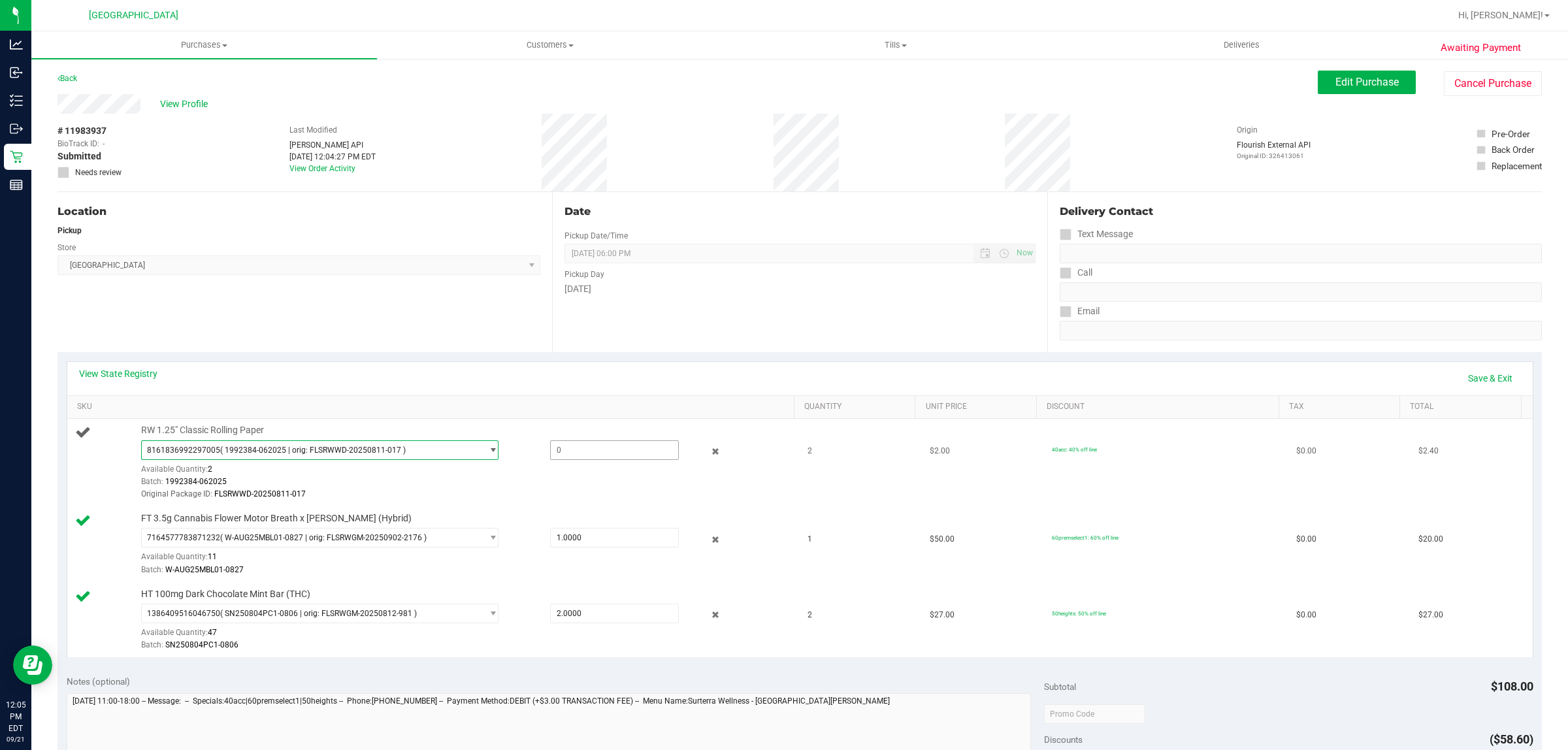
click at [589, 441] on span at bounding box center [614, 451] width 129 height 20
type input "3"
type input "2"
type input "2.0000"
click at [787, 364] on div "View State Registry Save & Exit" at bounding box center [800, 379] width 1466 height 34
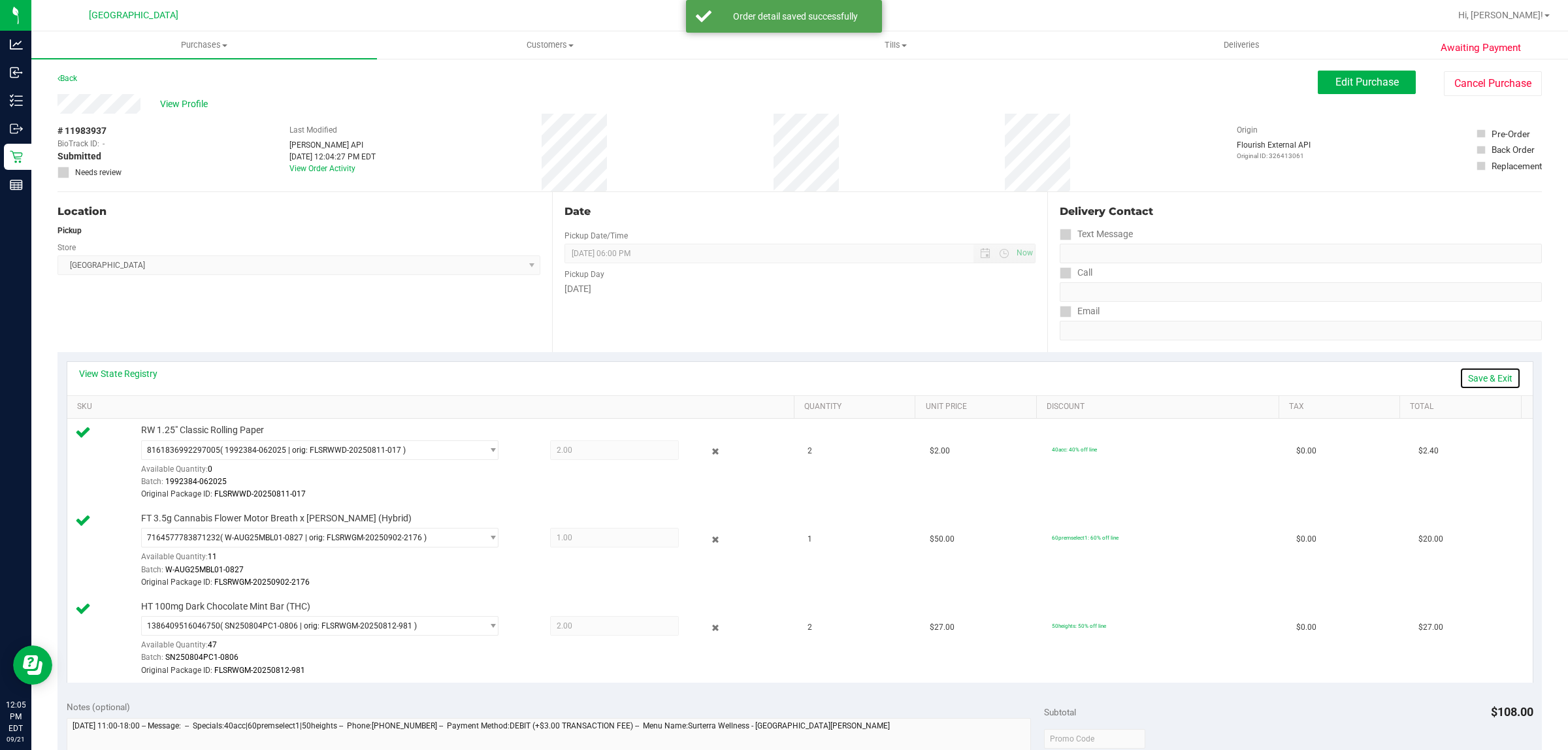
click at [1462, 378] on link "Save & Exit" at bounding box center [1490, 378] width 61 height 22
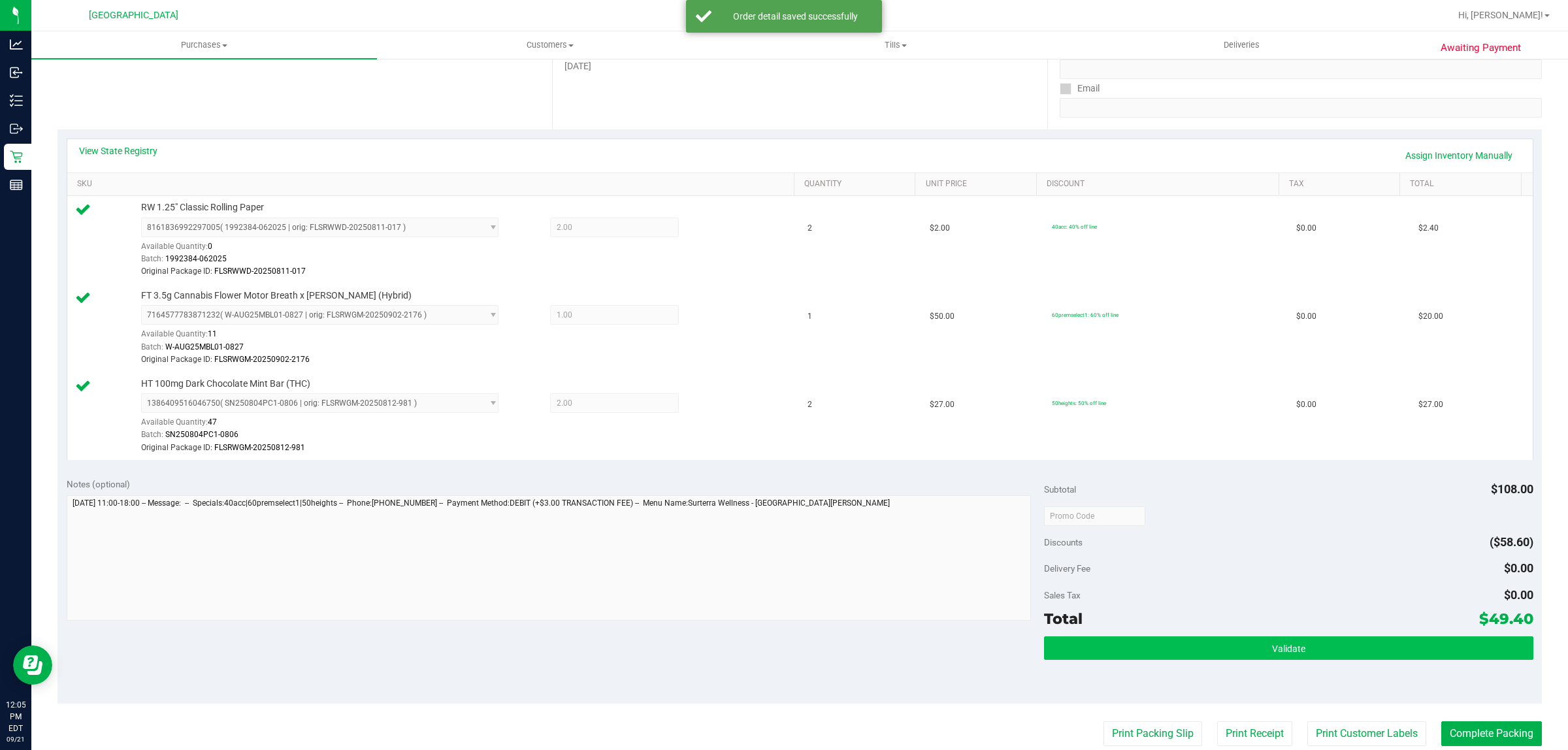
scroll to position [409, 0]
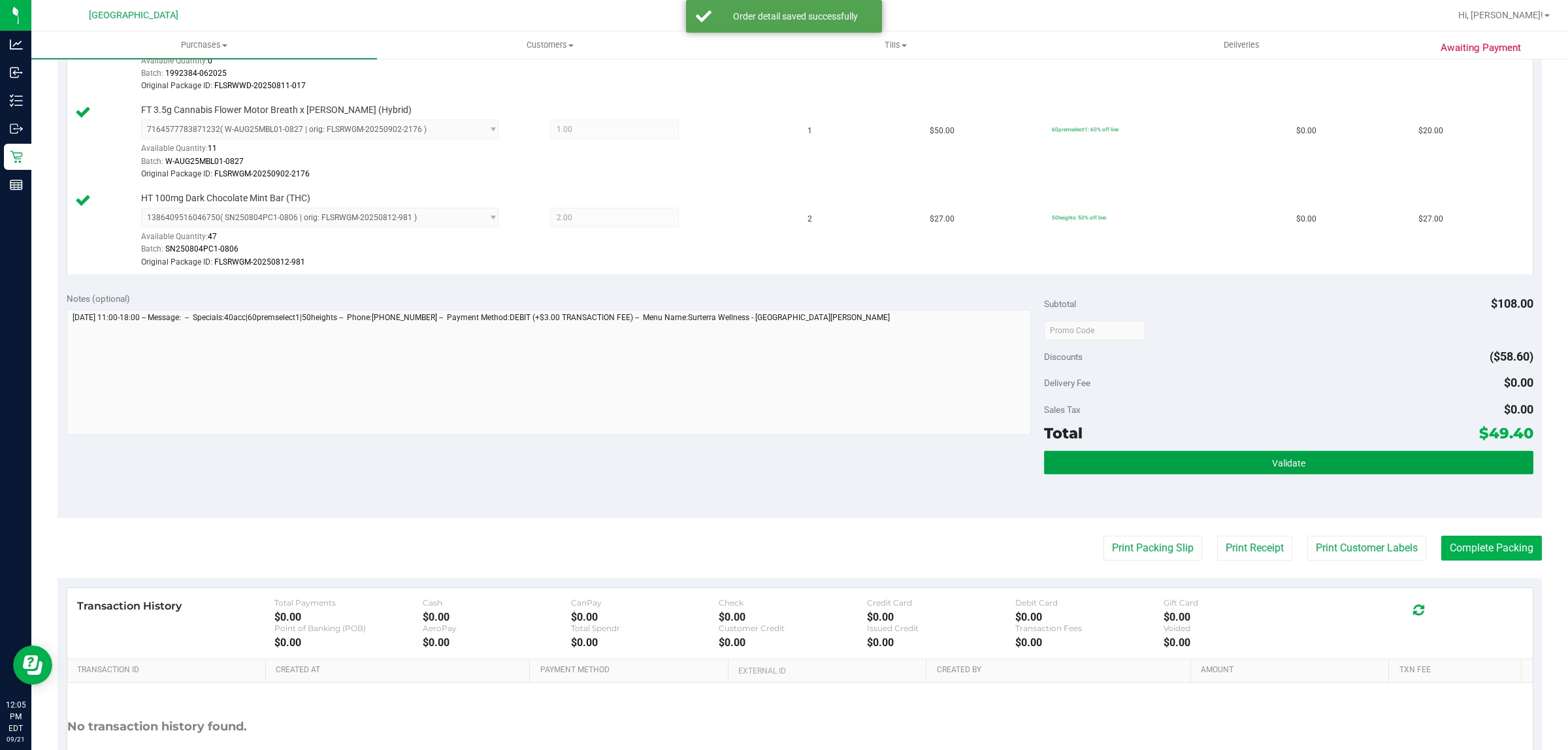
click at [1350, 472] on button "Validate" at bounding box center [1288, 462] width 489 height 24
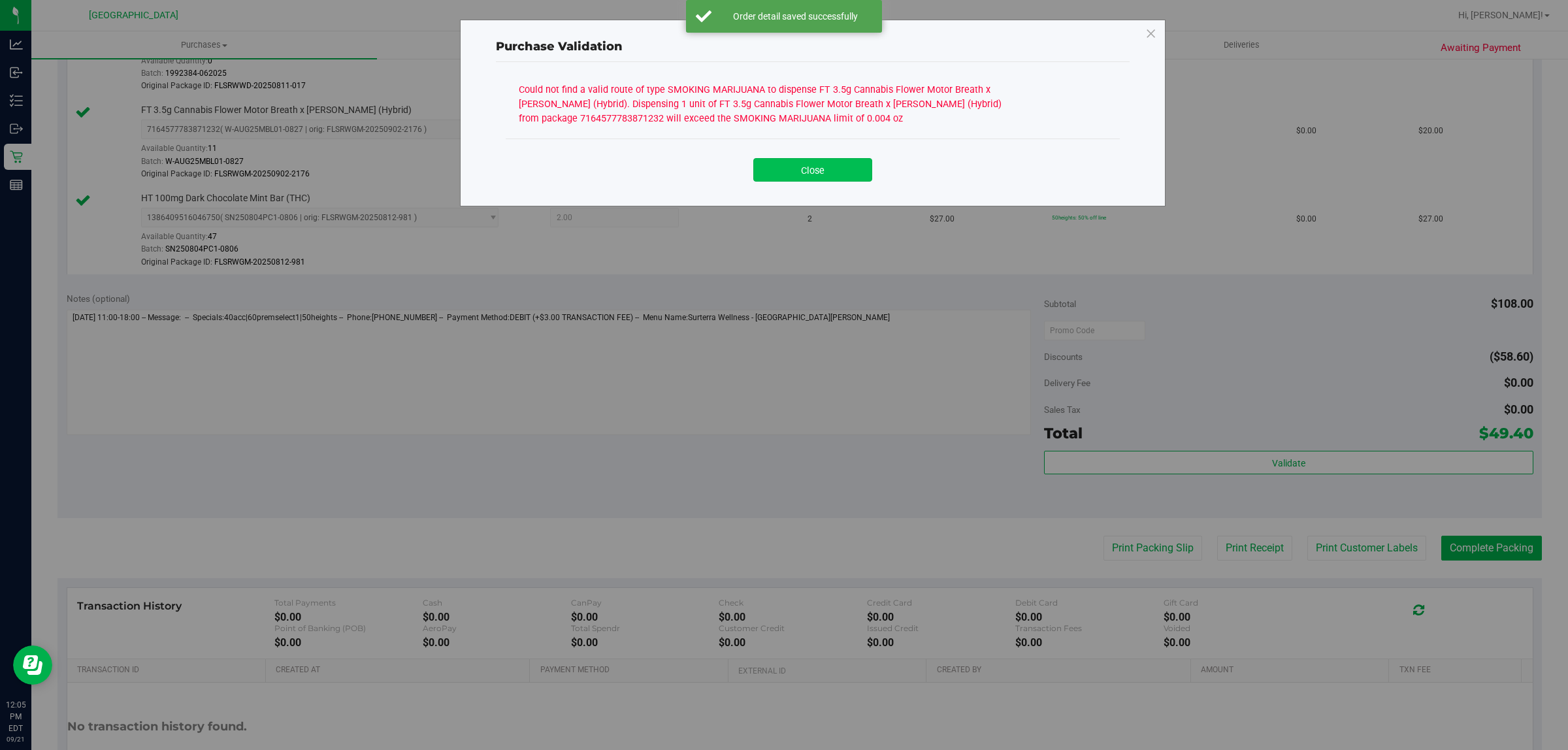
click at [821, 165] on button "Close" at bounding box center [813, 170] width 119 height 24
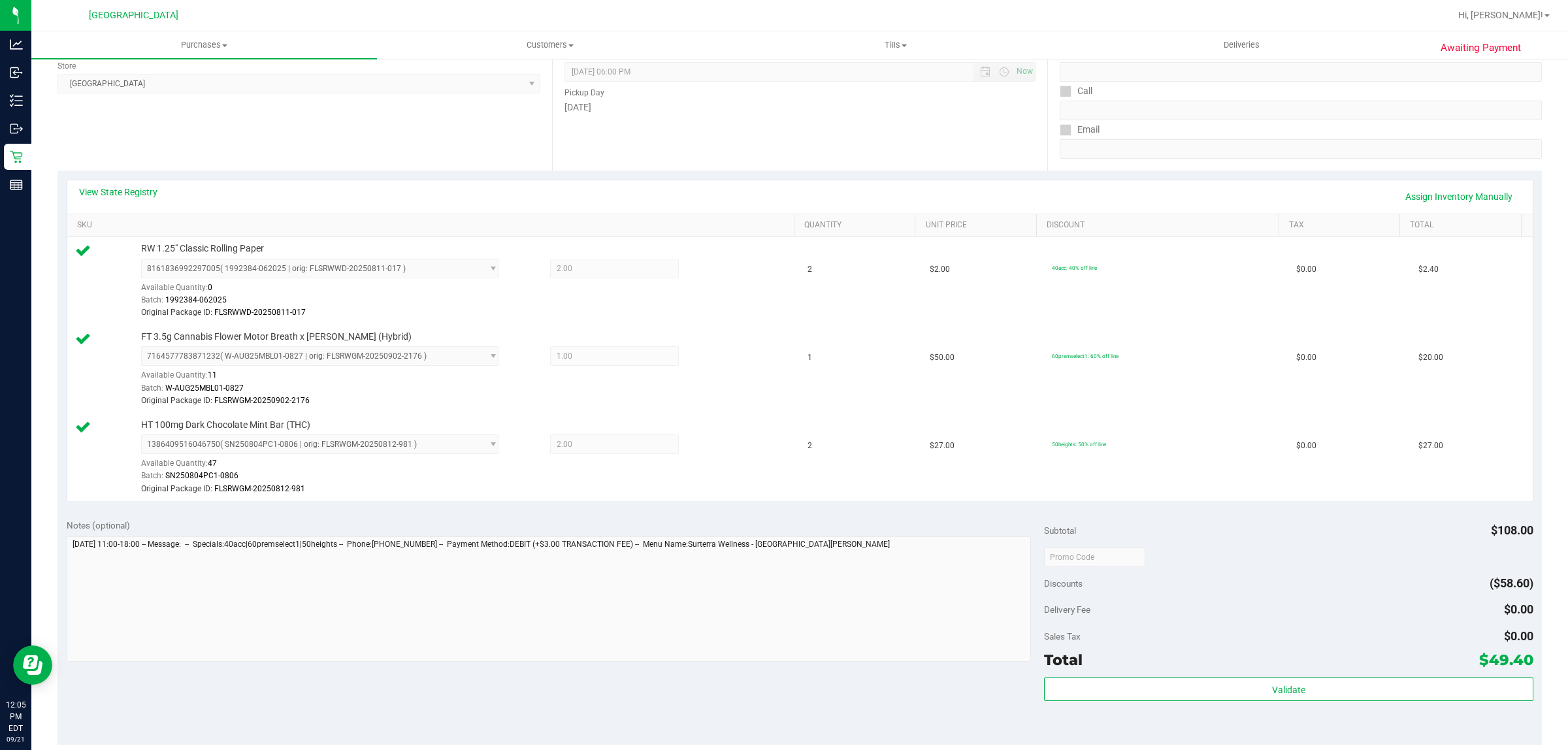
scroll to position [163, 0]
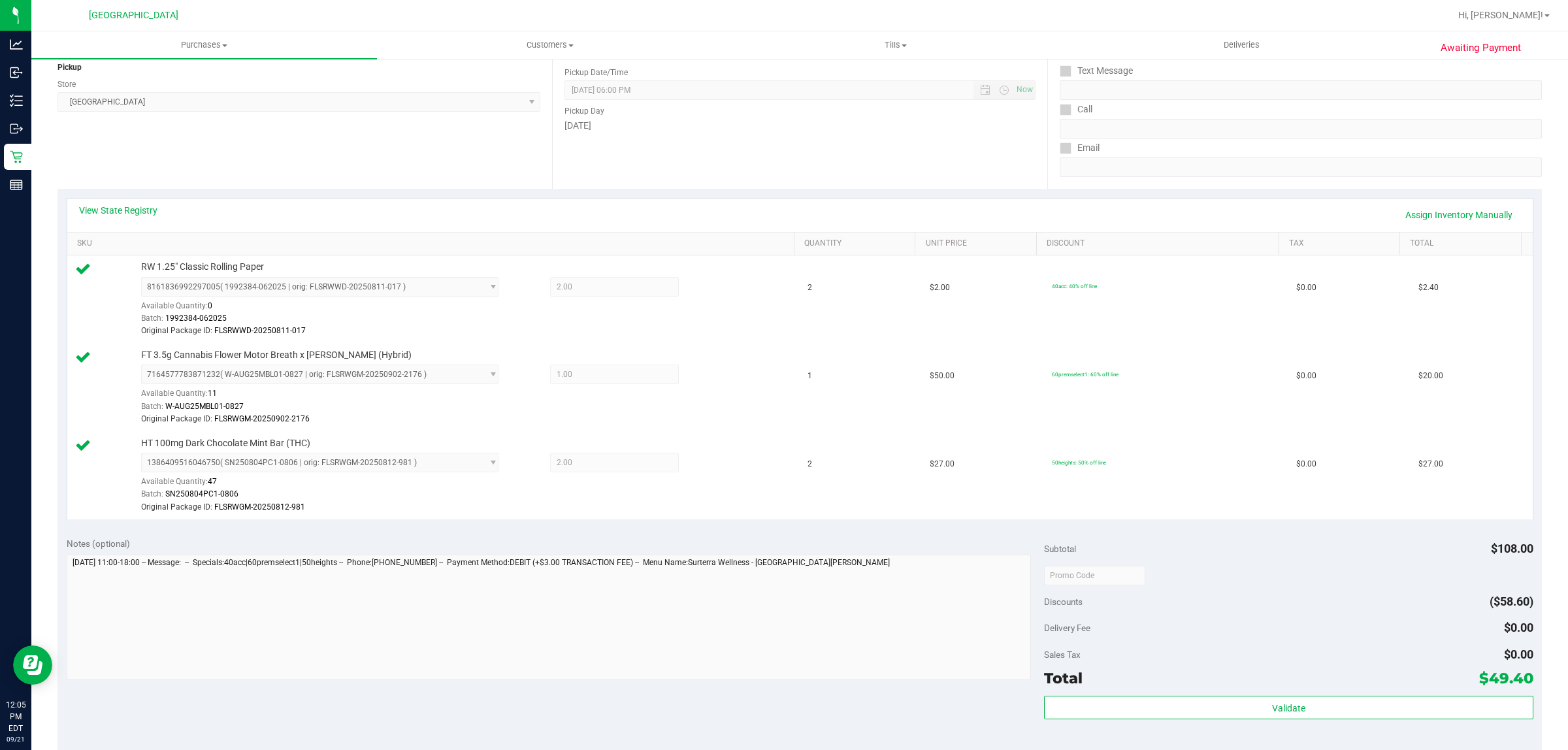
click at [108, 202] on div "View State Registry Assign Inventory Manually" at bounding box center [800, 215] width 1466 height 34
click at [112, 217] on div "View State Registry Assign Inventory Manually" at bounding box center [800, 215] width 1442 height 22
click at [95, 209] on link "View State Registry" at bounding box center [118, 210] width 79 height 13
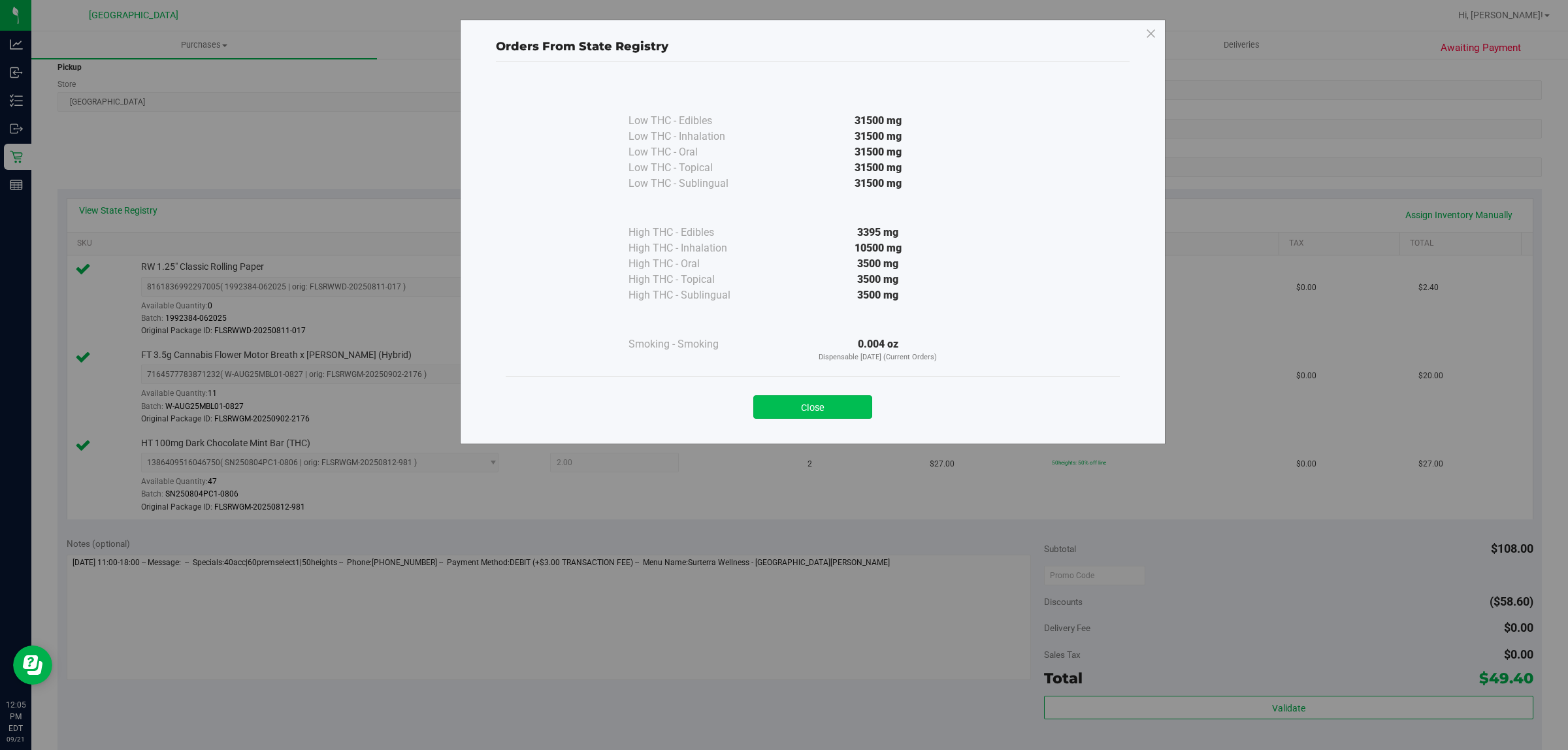
click at [813, 406] on button "Close" at bounding box center [813, 407] width 119 height 24
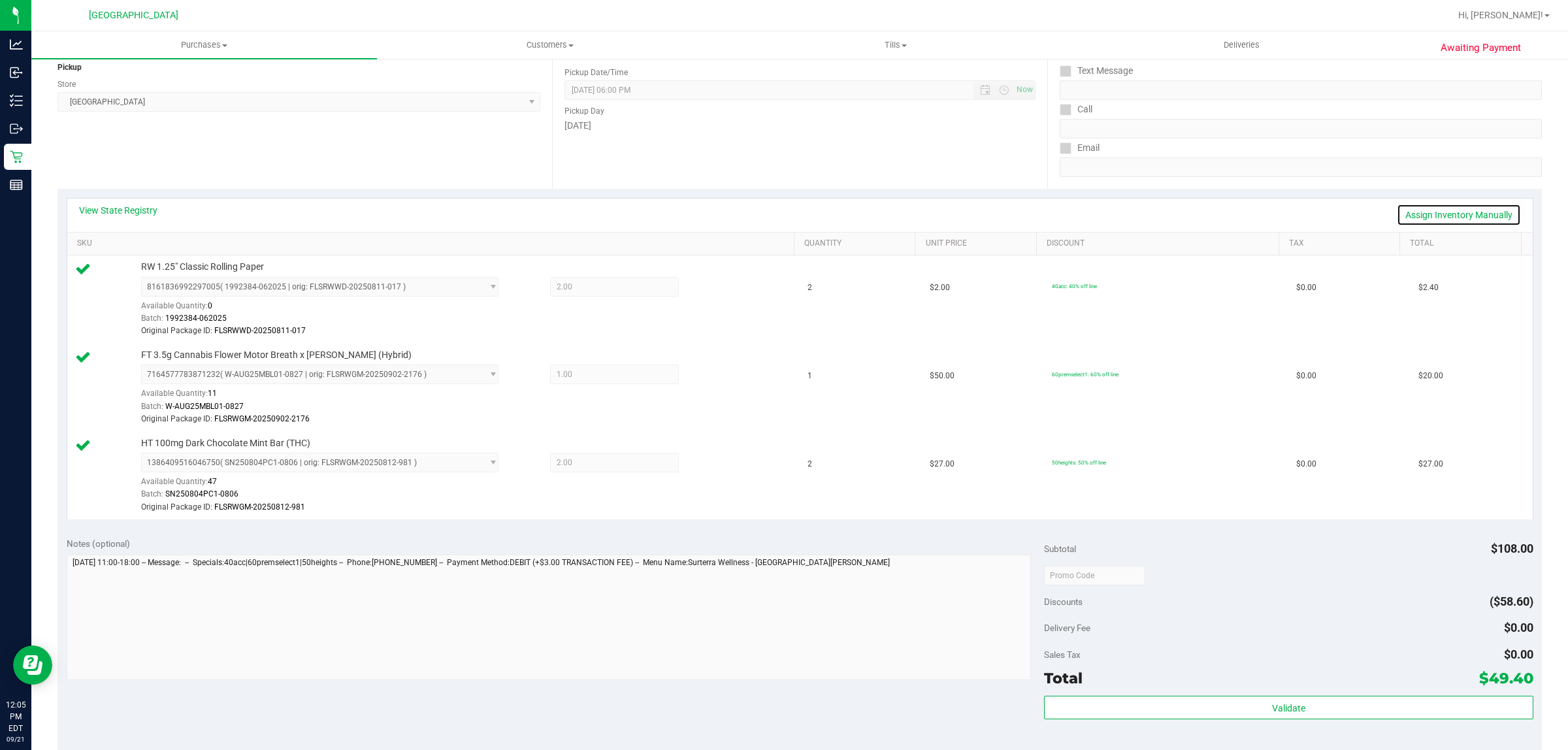
click at [1440, 205] on link "Assign Inventory Manually" at bounding box center [1459, 215] width 124 height 22
click at [709, 373] on icon at bounding box center [716, 377] width 14 height 15
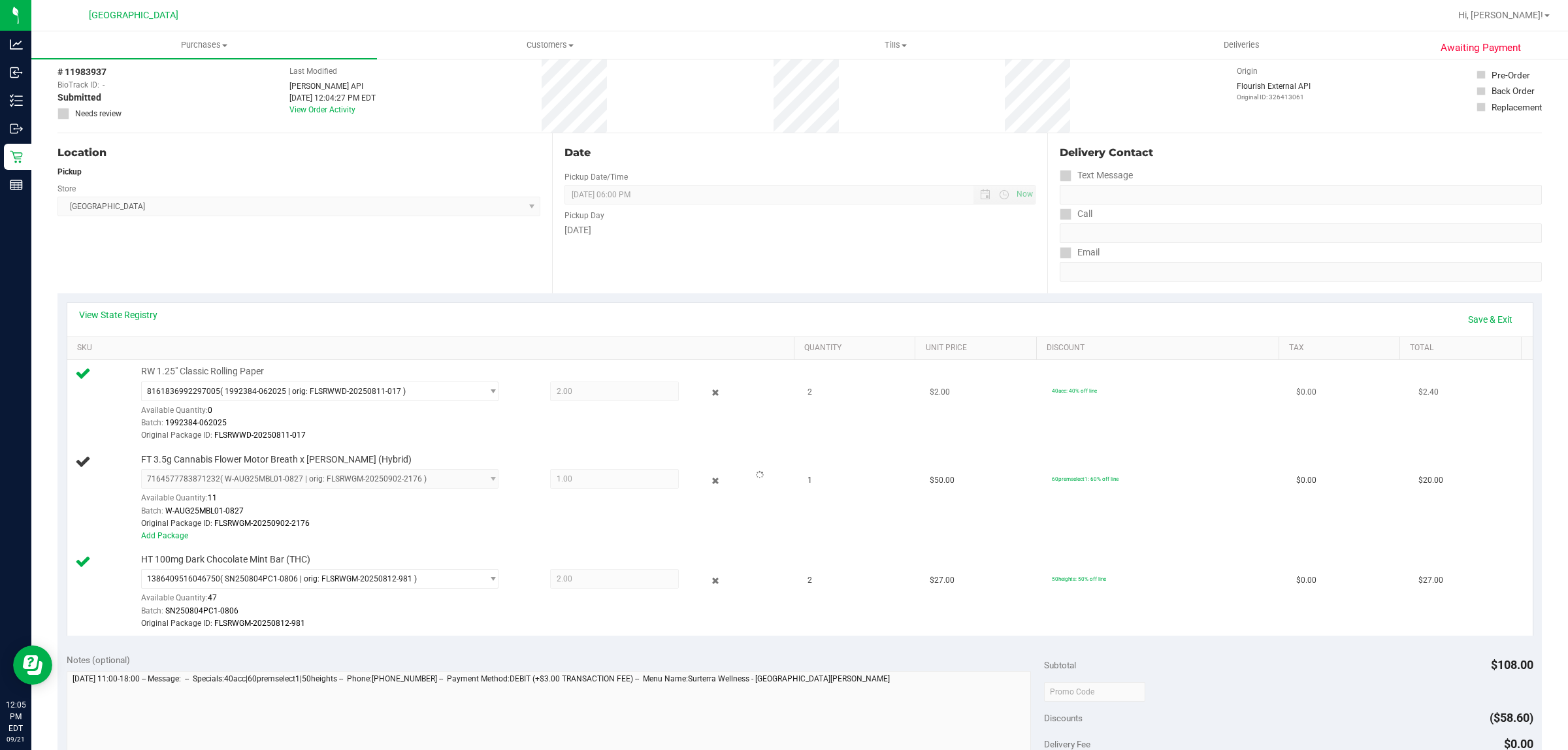
scroll to position [0, 0]
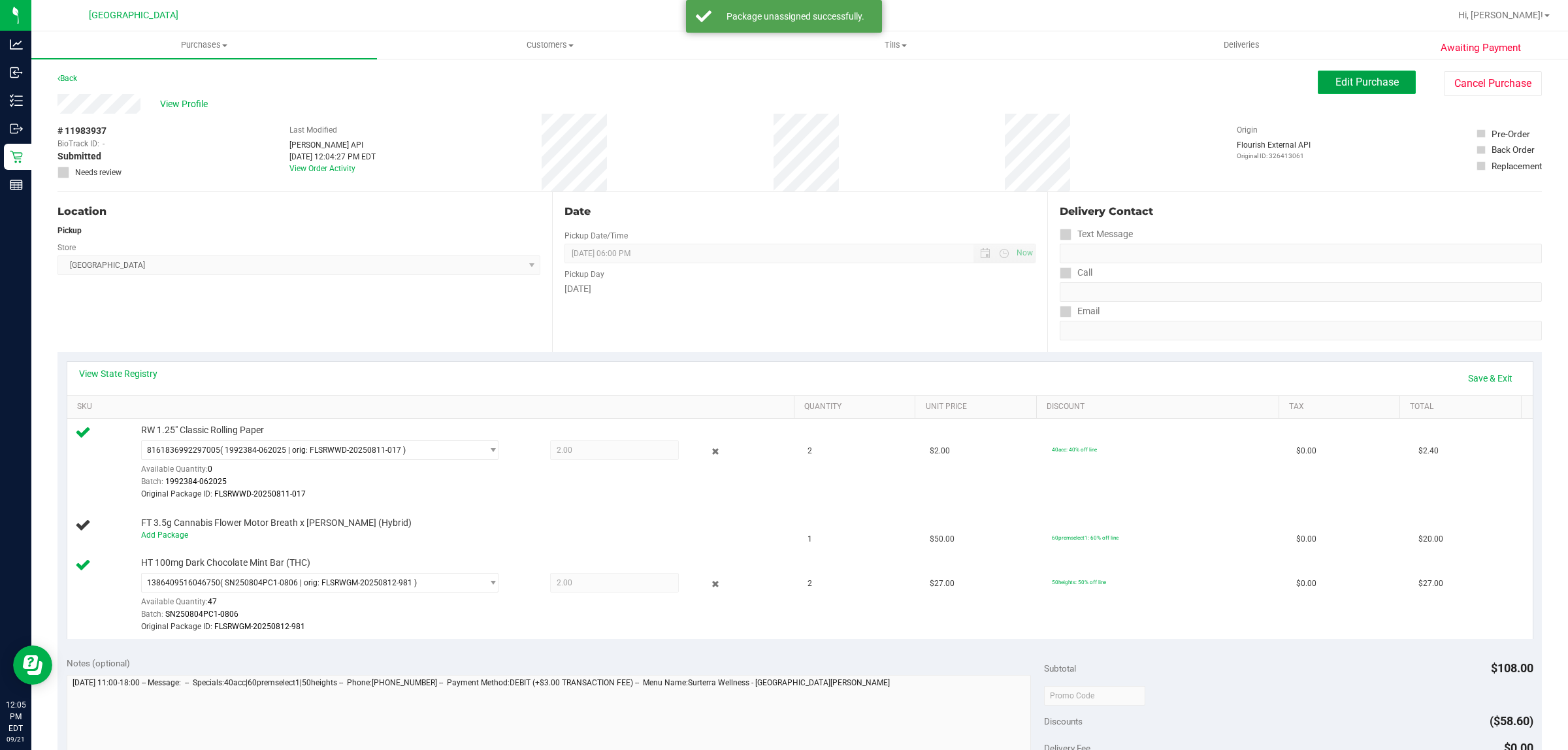
click at [1340, 82] on span "Edit Purchase" at bounding box center [1367, 82] width 63 height 12
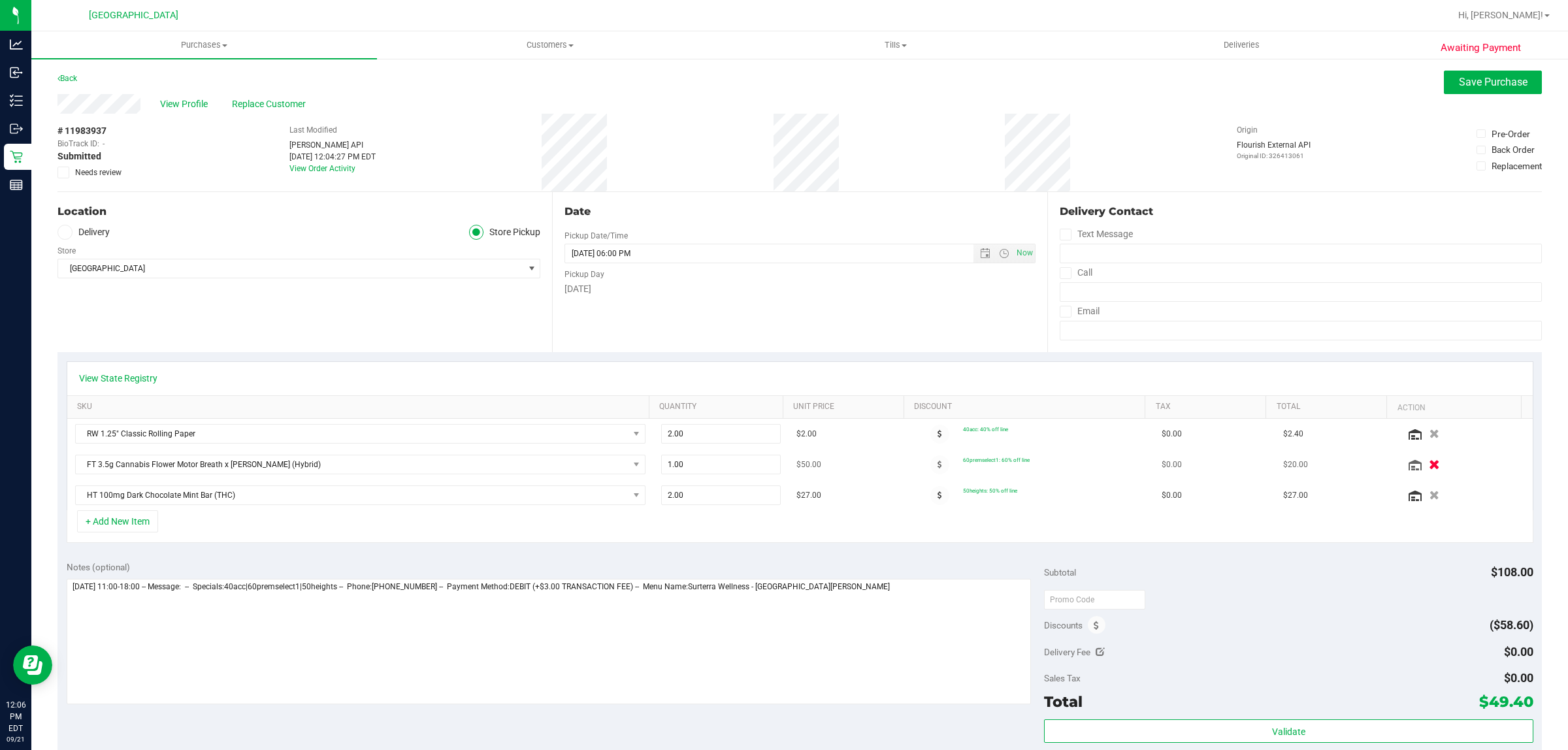
click at [1424, 467] on button "button" at bounding box center [1434, 464] width 22 height 14
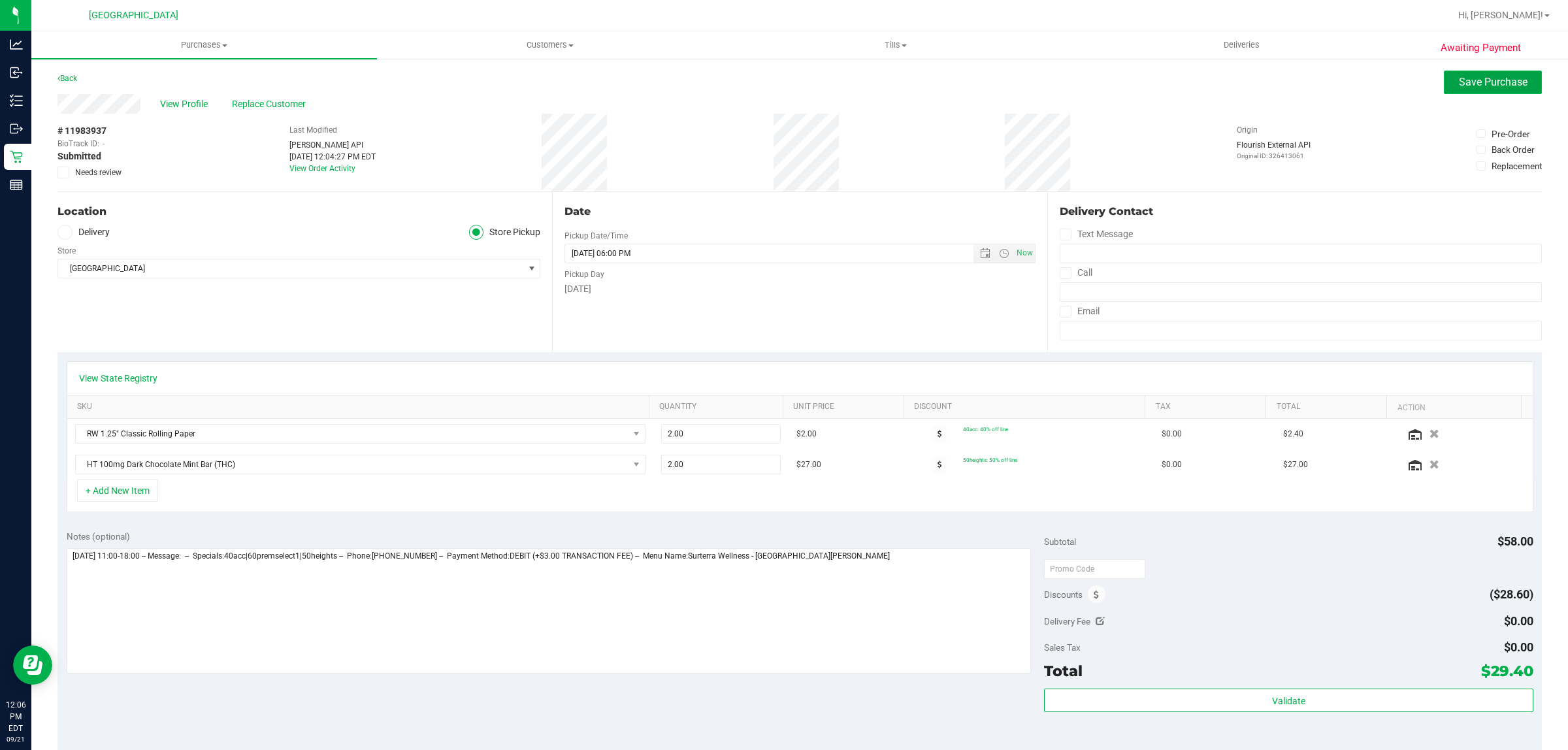
click at [1499, 79] on span "Save Purchase" at bounding box center [1493, 82] width 69 height 12
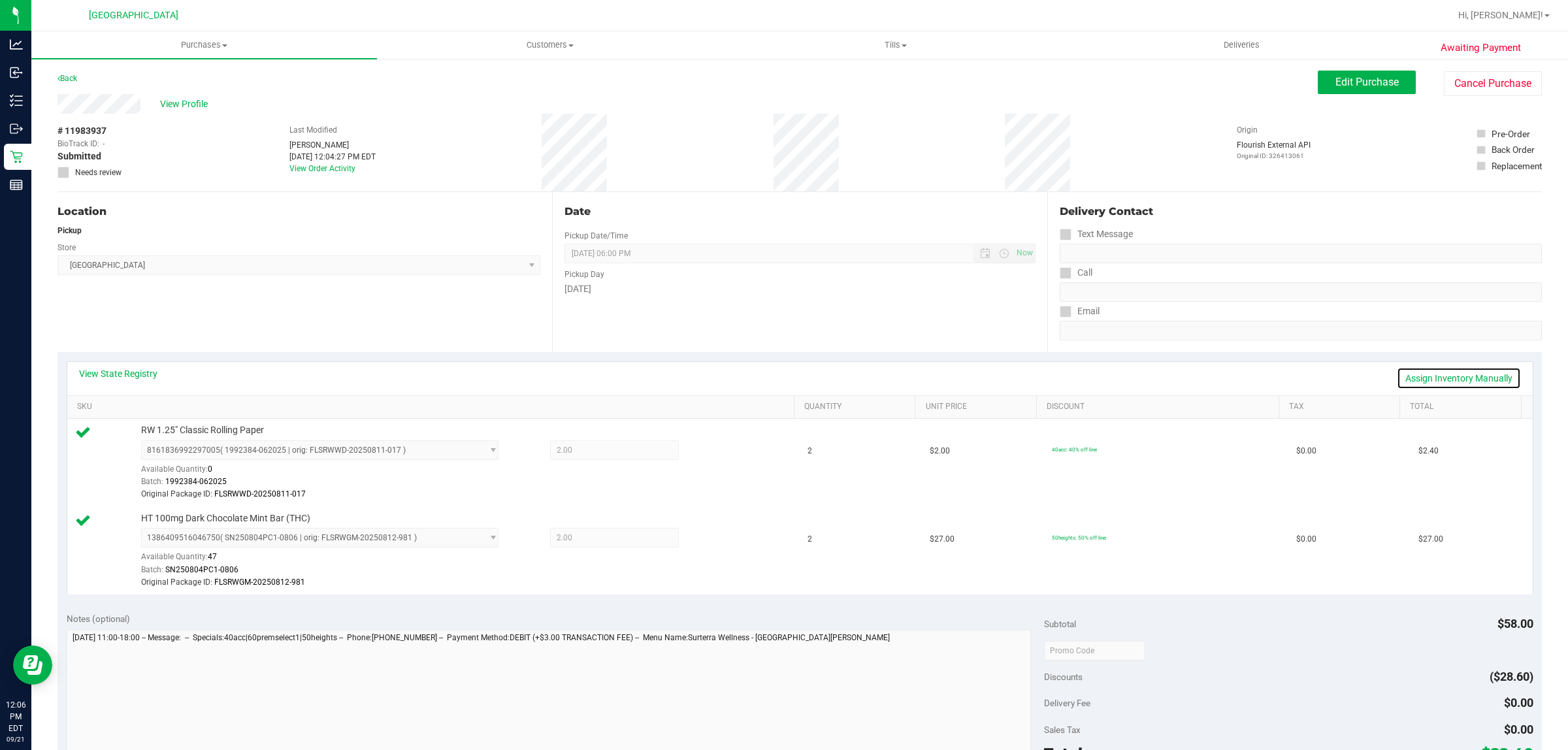
click at [1465, 378] on link "Assign Inventory Manually" at bounding box center [1459, 378] width 124 height 22
click at [709, 454] on icon at bounding box center [716, 452] width 14 height 15
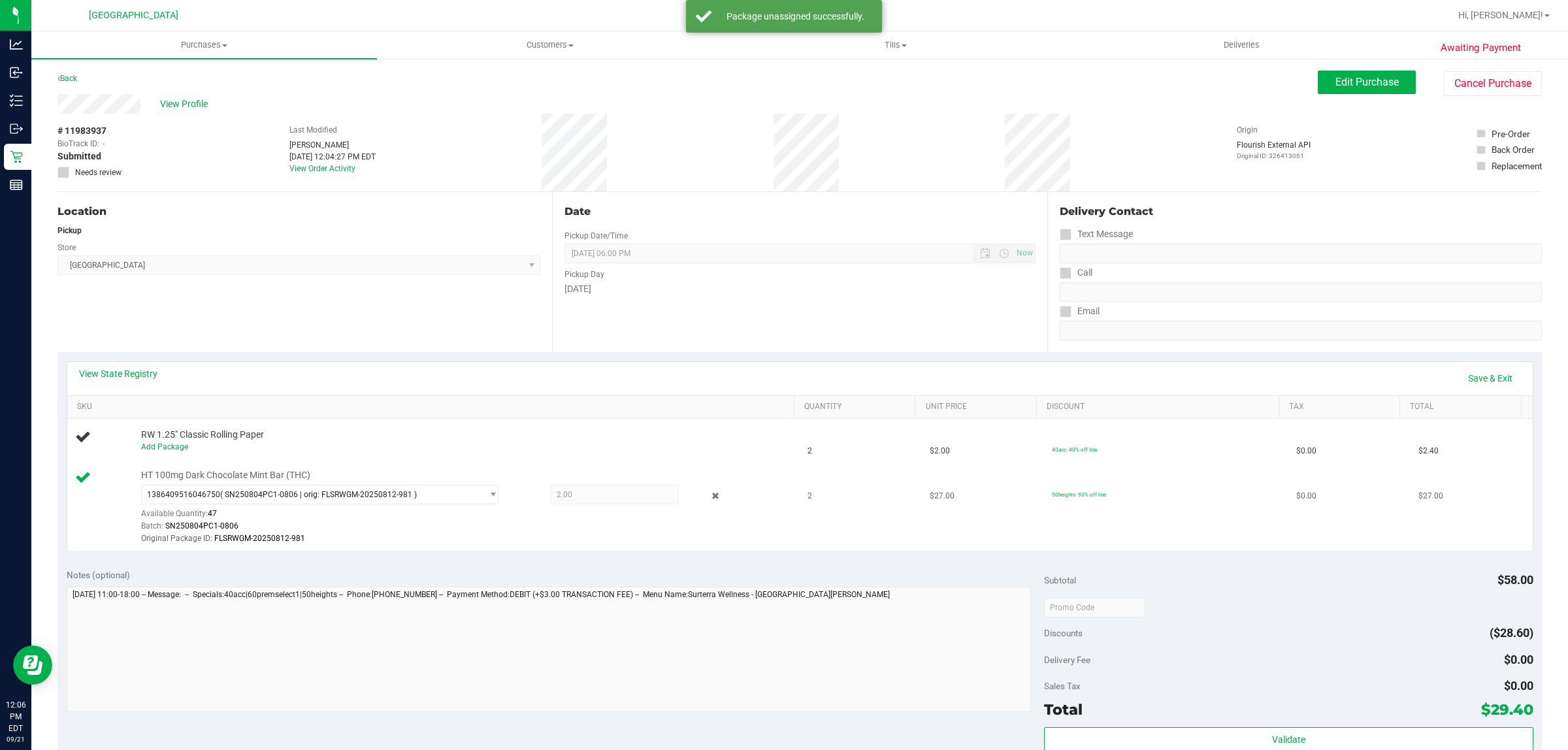
click at [707, 504] on div "1386409516046750 ( SN250804PC1-0806 | orig: FLSRWGM-20250812-981 ) 138640951604…" at bounding box center [464, 516] width 645 height 61
click at [709, 492] on icon at bounding box center [716, 496] width 14 height 15
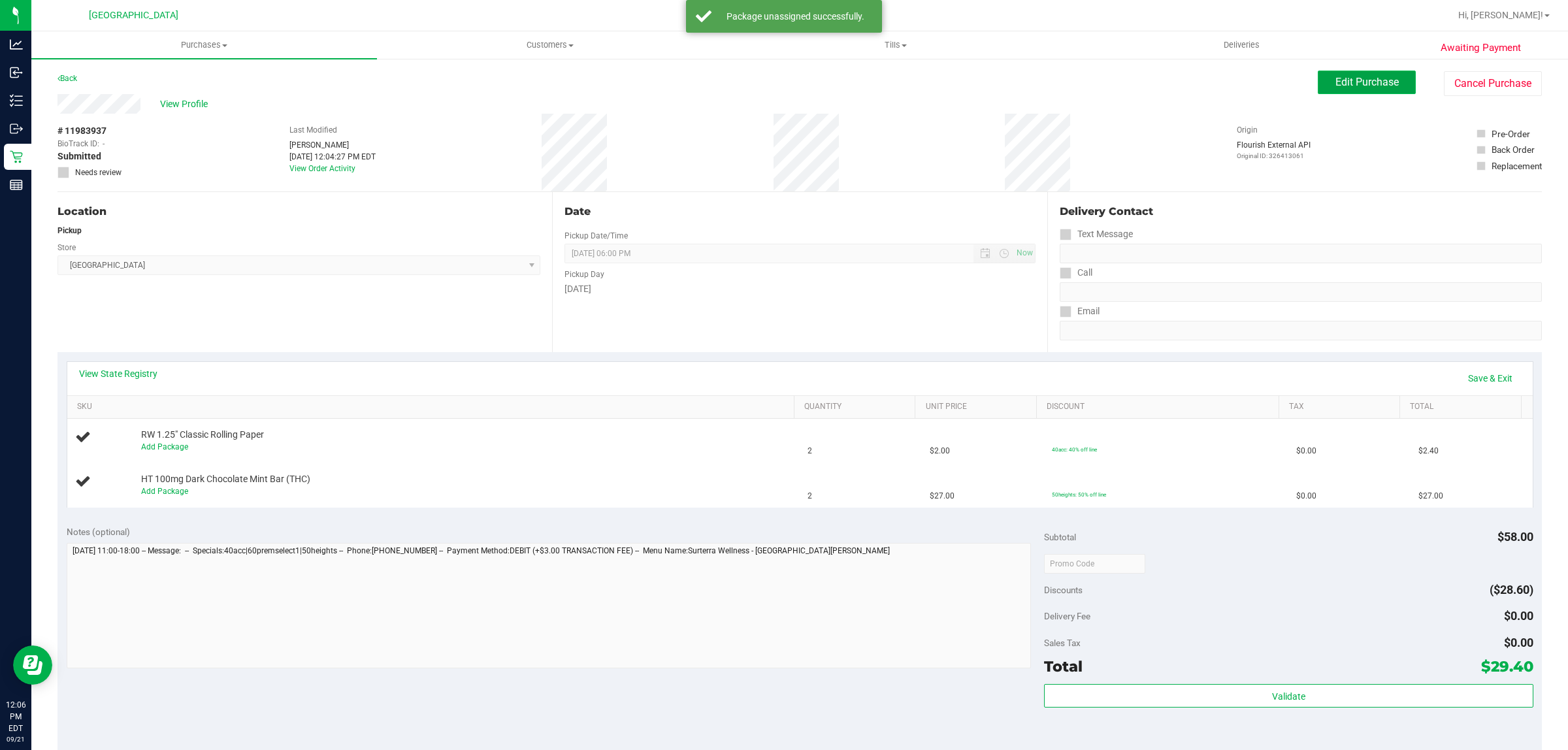
click at [1374, 76] on span "Edit Purchase" at bounding box center [1367, 82] width 63 height 12
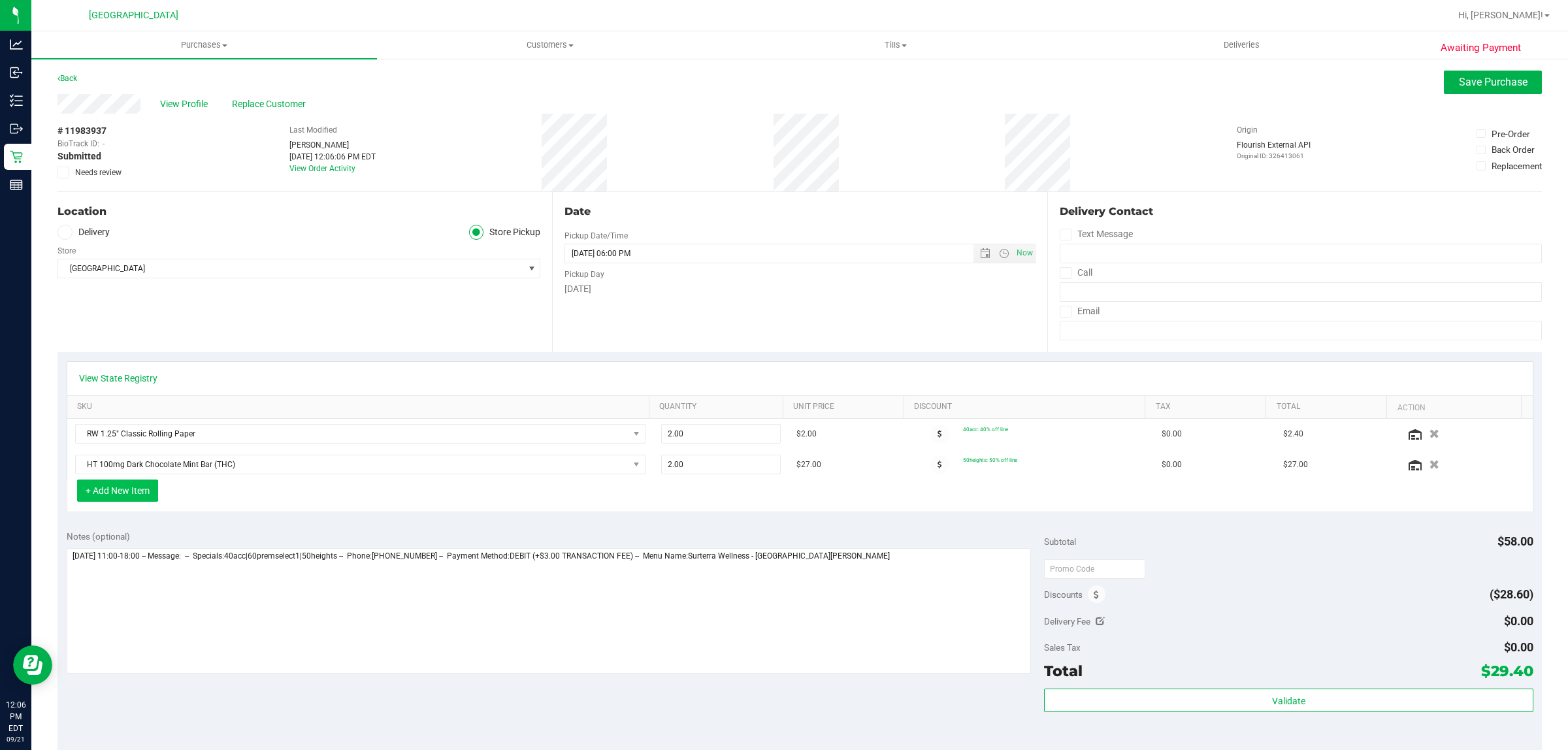
click at [111, 487] on button "+ Add New Item" at bounding box center [118, 490] width 81 height 22
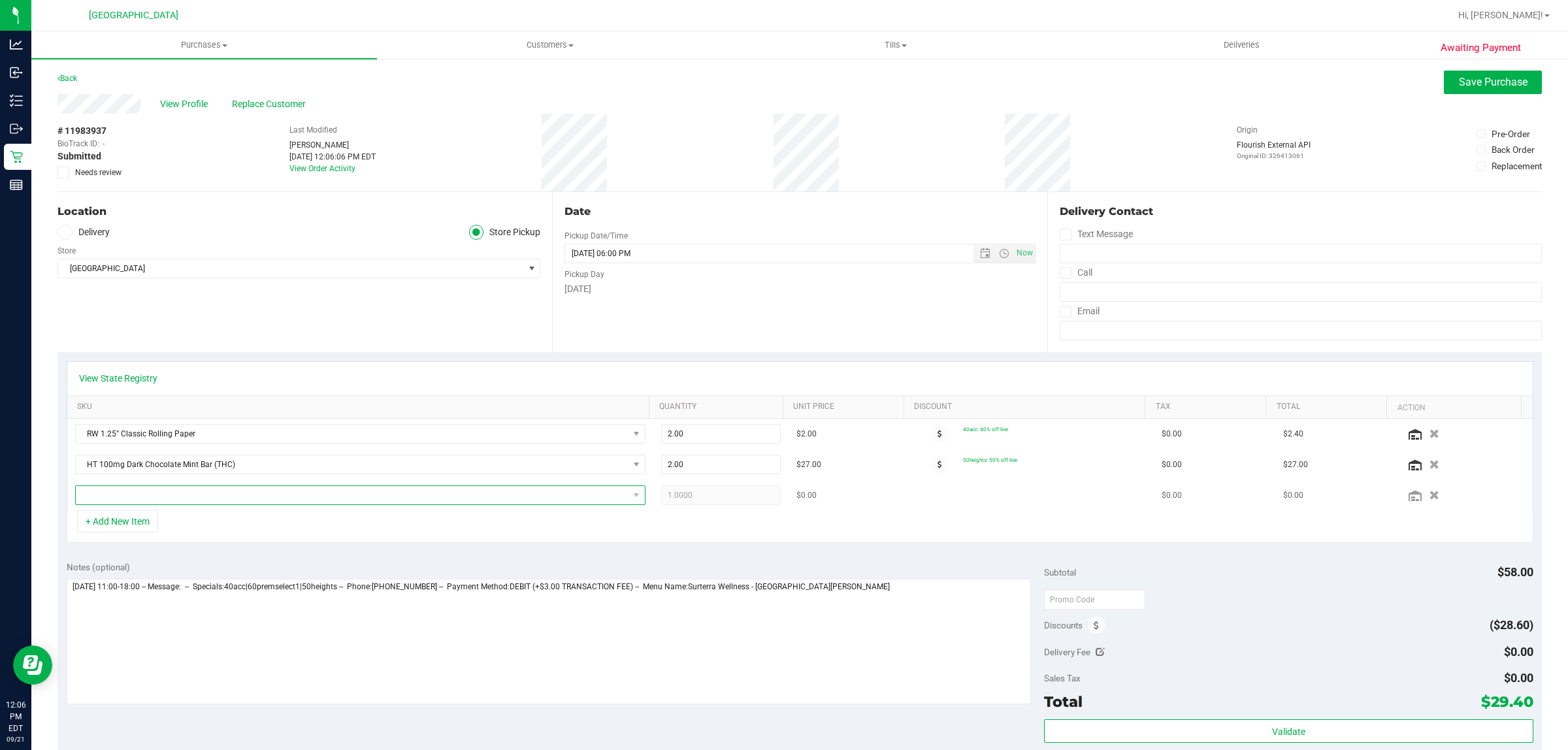
click at [176, 498] on span "NO DATA FOUND" at bounding box center [352, 496] width 553 height 18
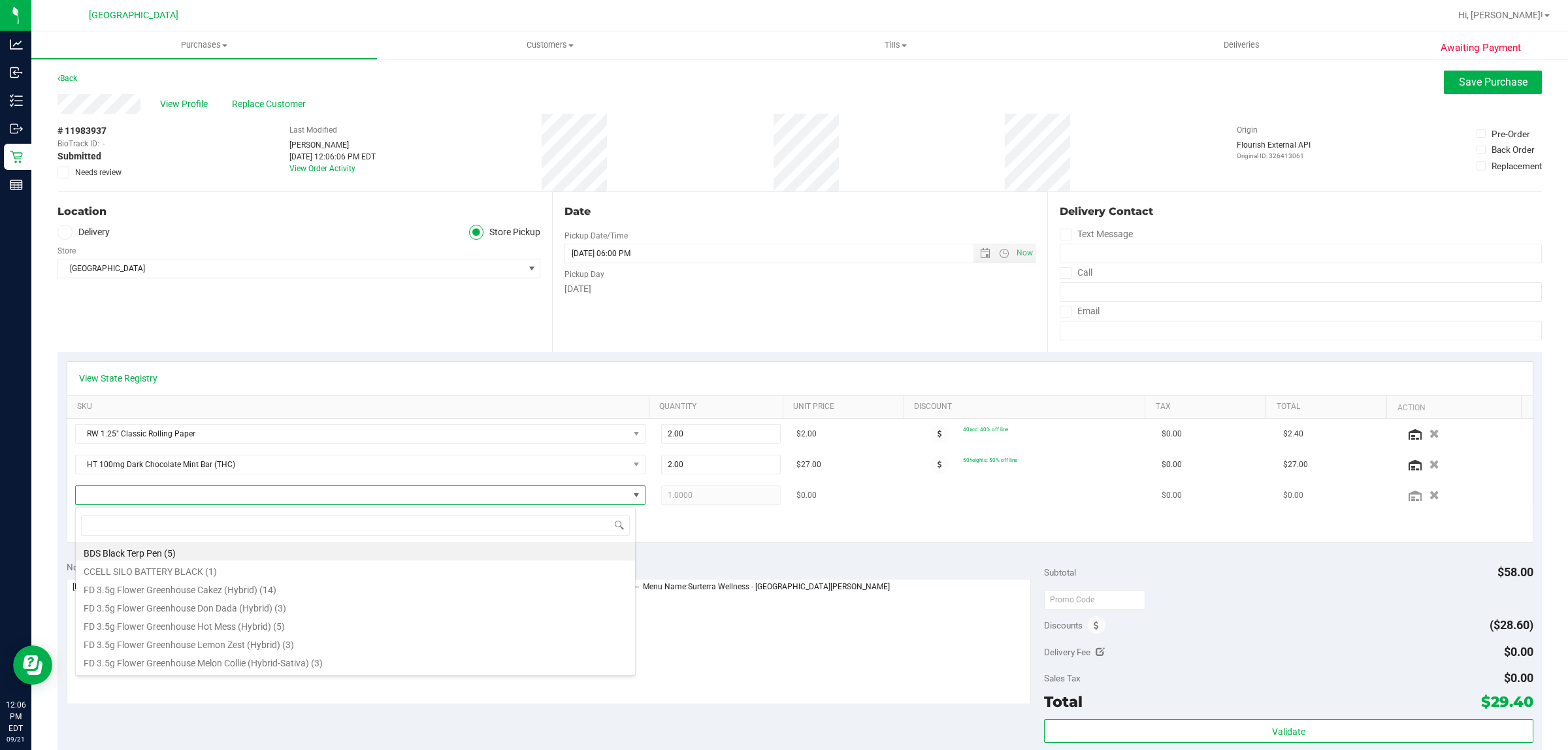
scroll to position [21, 556]
type input "mbl"
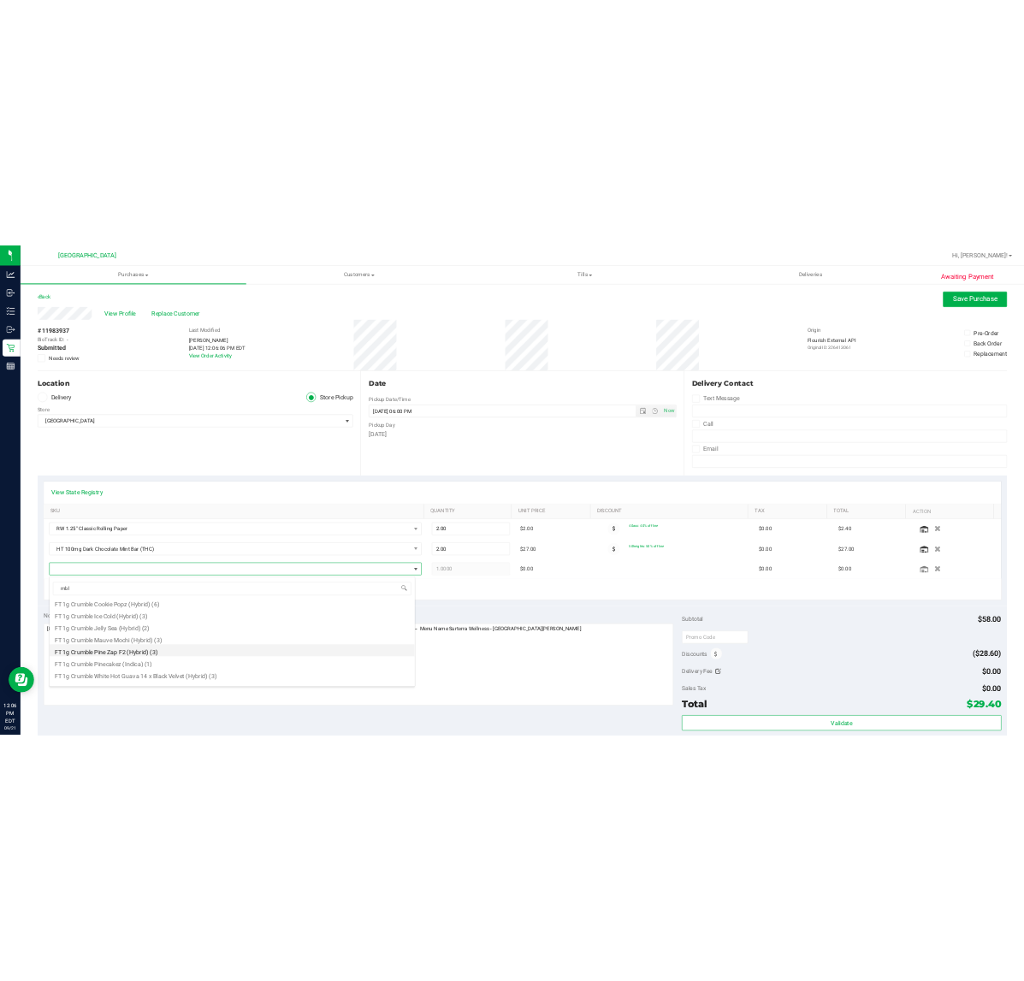
scroll to position [44, 0]
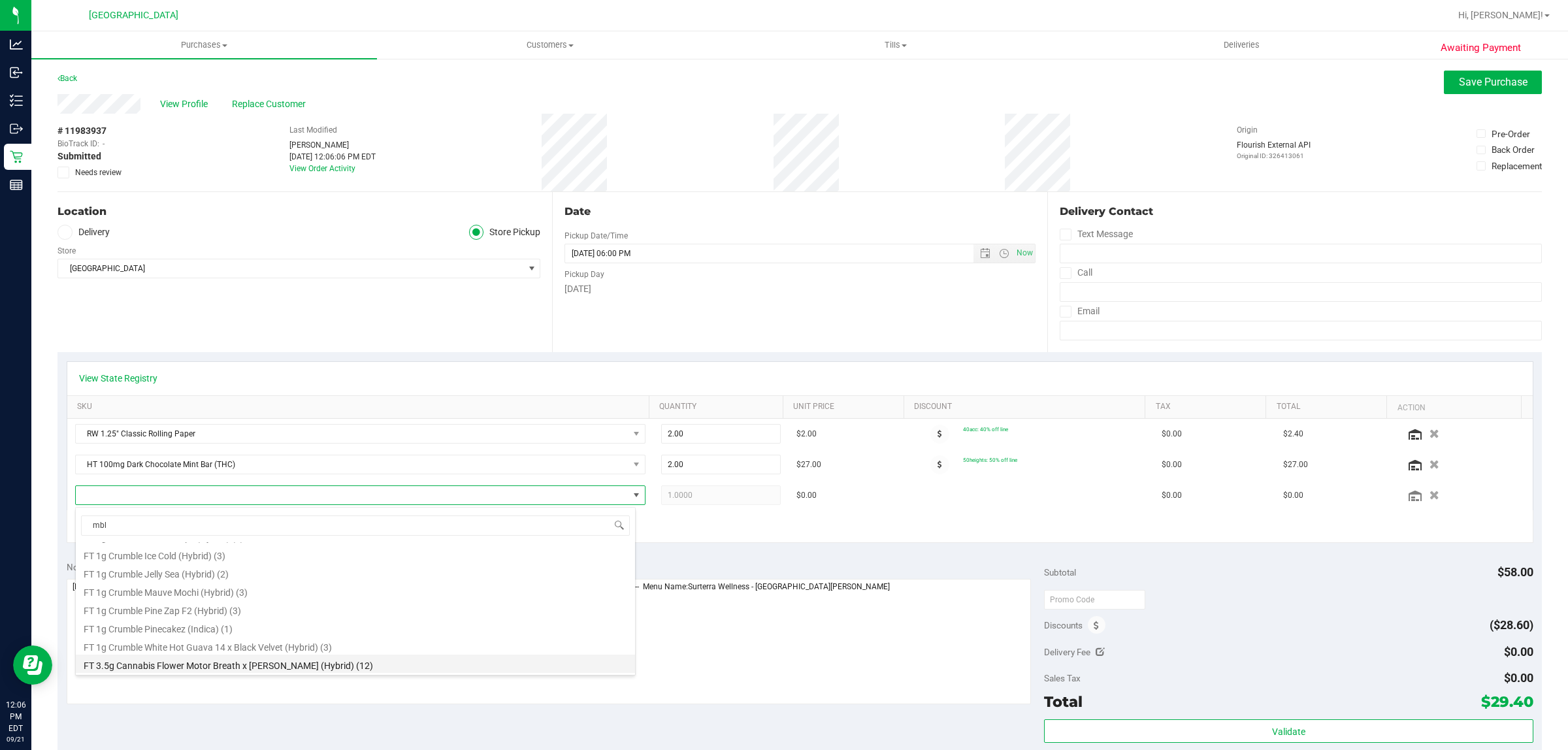
click at [266, 662] on li "FT 3.5g Cannabis Flower Motor Breath x [PERSON_NAME] (Hybrid) (12)" at bounding box center [355, 664] width 559 height 18
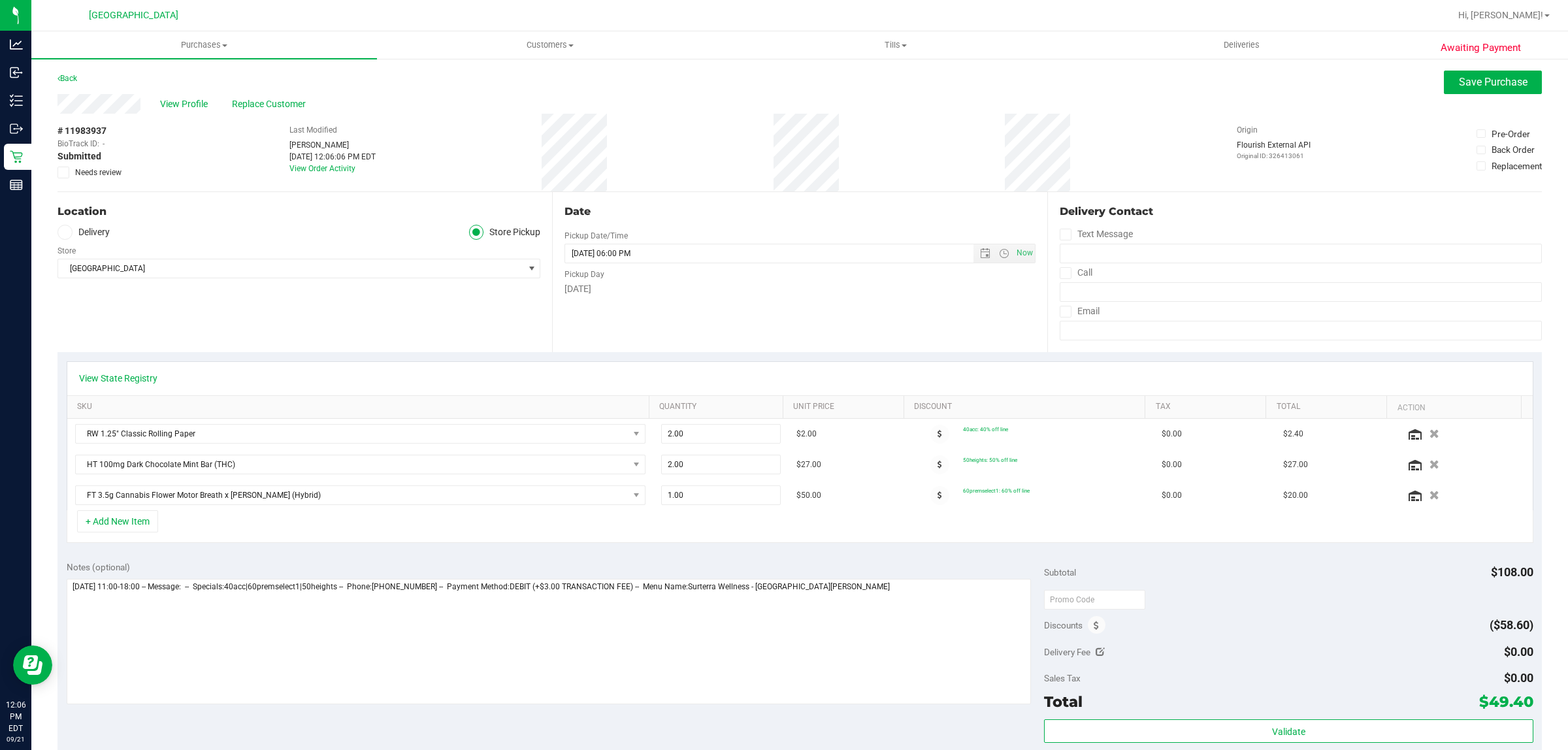
click at [664, 558] on div "Notes (optional) Subtotal $108.00 Discounts ($58.60) Delivery Fee $0.00 Sales T…" at bounding box center [800, 670] width 1485 height 235
click at [1478, 70] on button "Save Purchase" at bounding box center [1493, 82] width 98 height 24
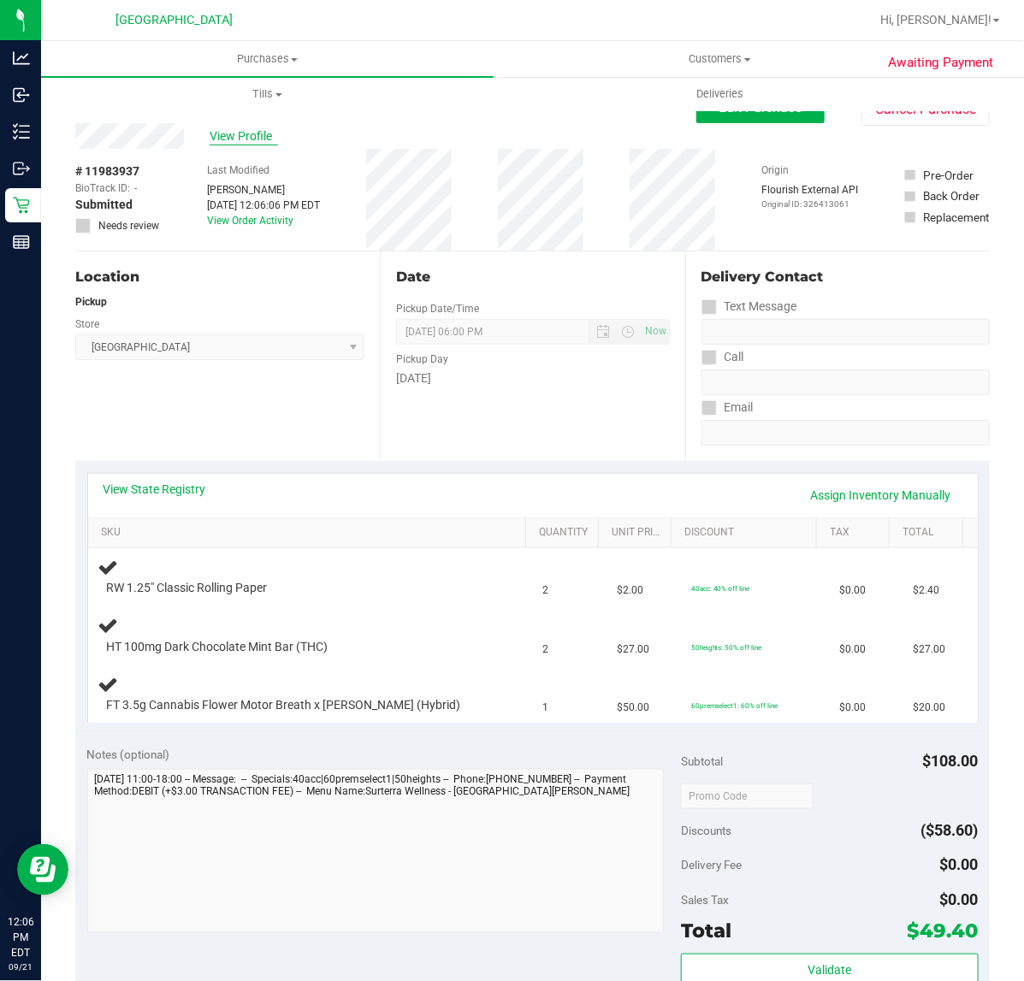
click at [245, 139] on span "View Profile" at bounding box center [244, 136] width 68 height 18
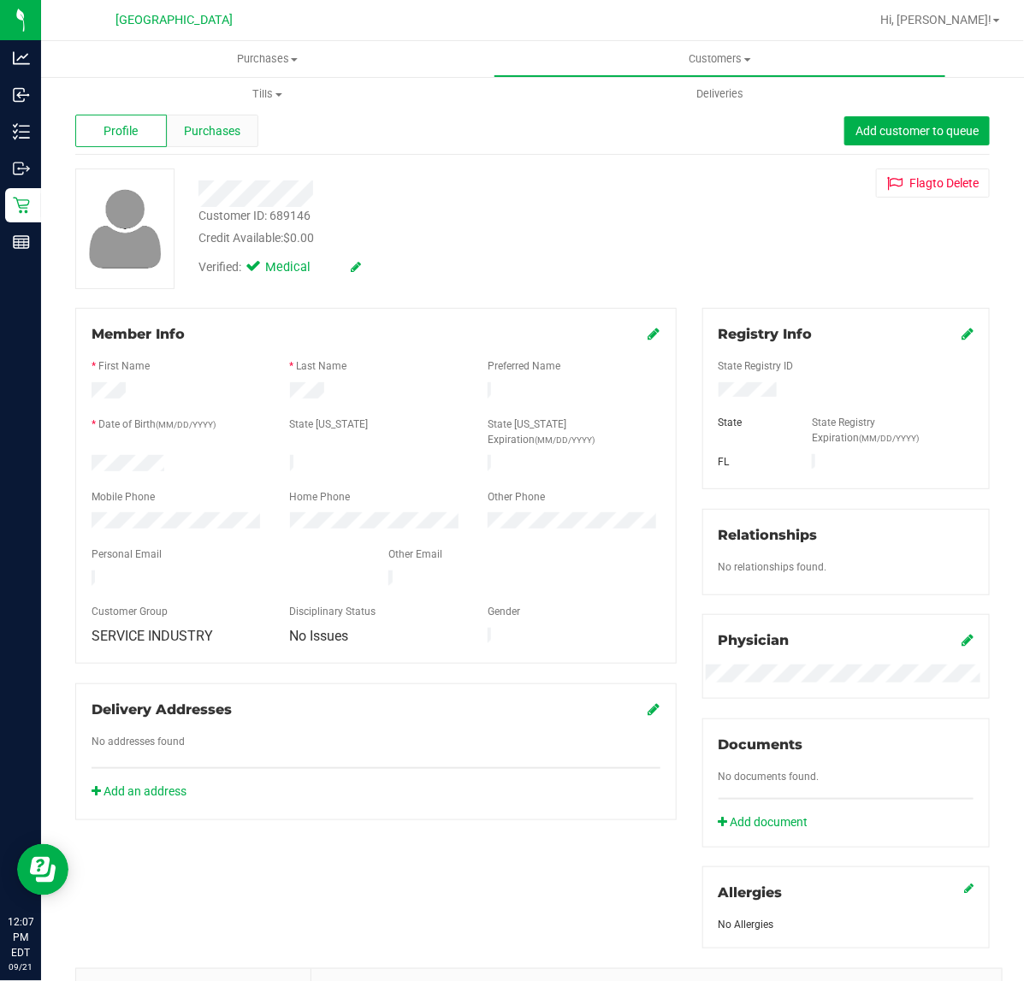
click at [198, 122] on span "Purchases" at bounding box center [212, 131] width 56 height 18
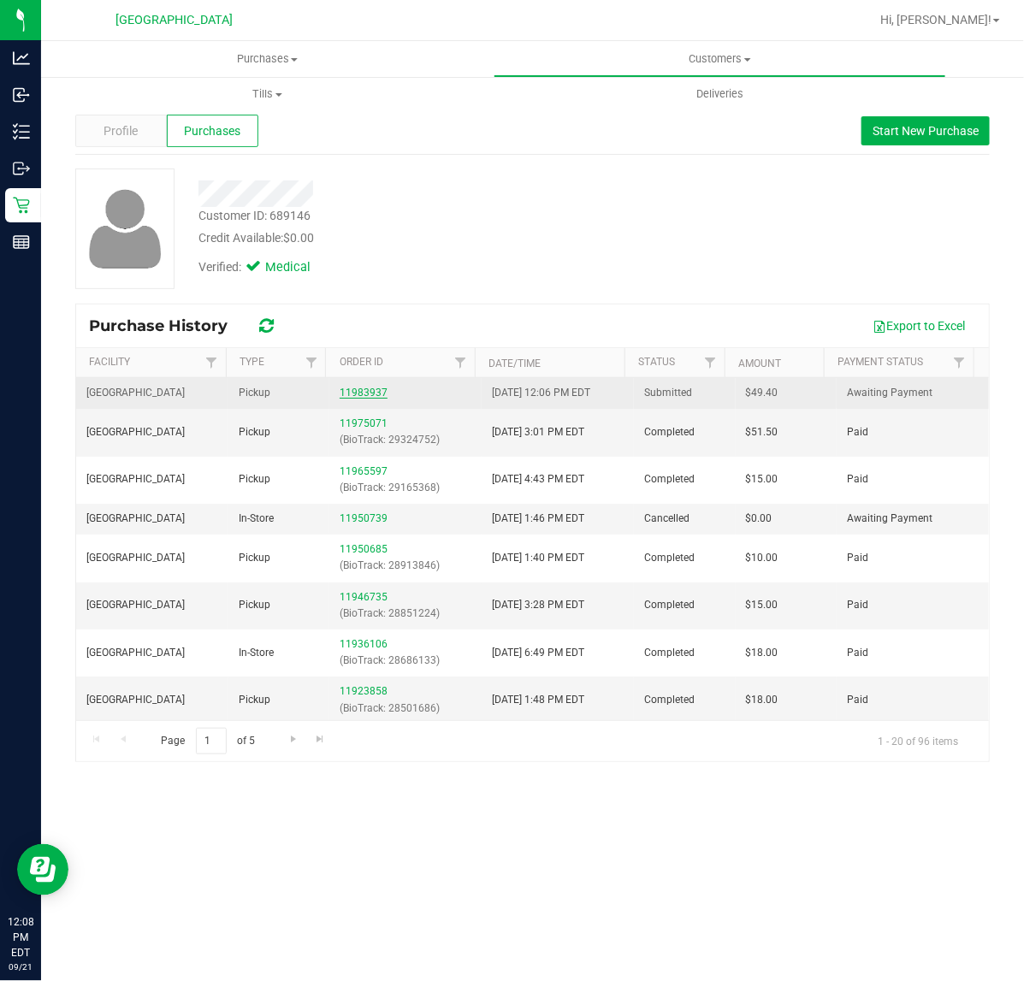
click at [351, 395] on link "11983937" at bounding box center [364, 393] width 48 height 12
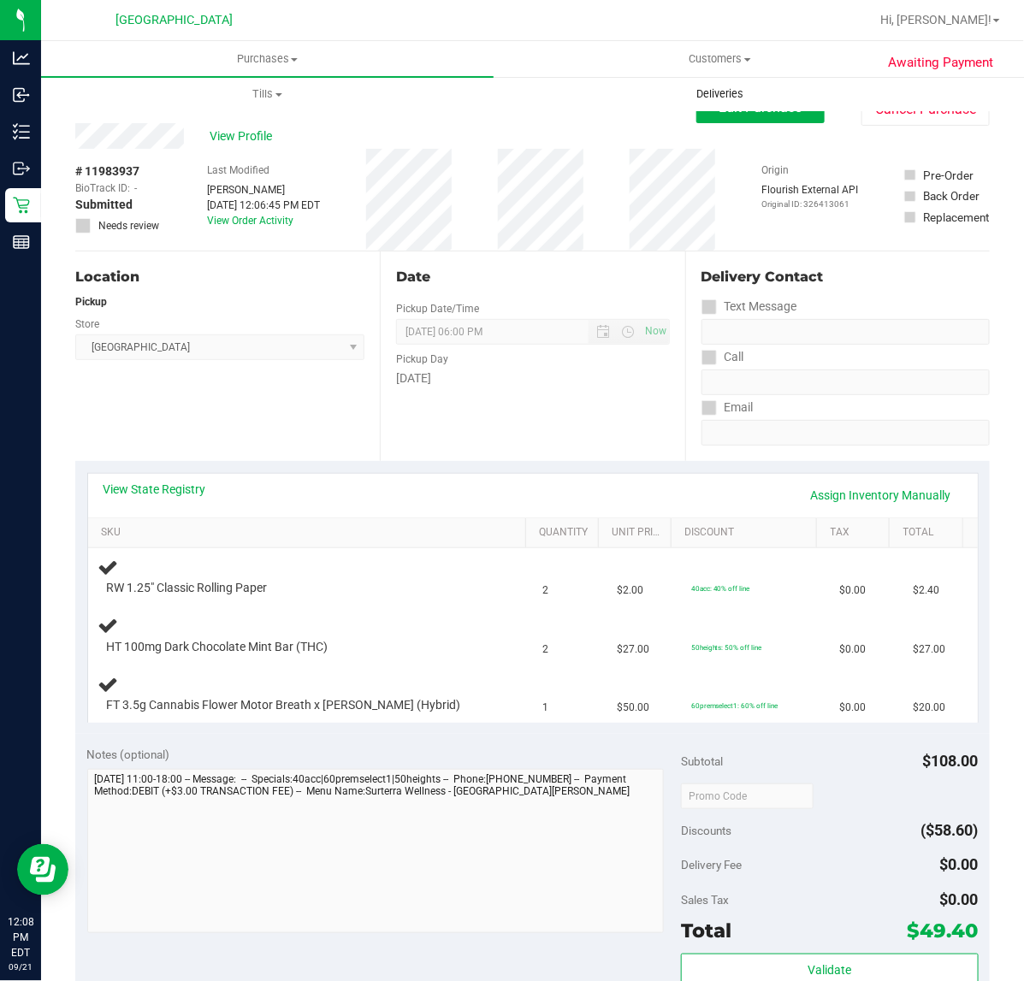
click at [731, 105] on uib-tab-heading "Deliveries" at bounding box center [720, 94] width 451 height 34
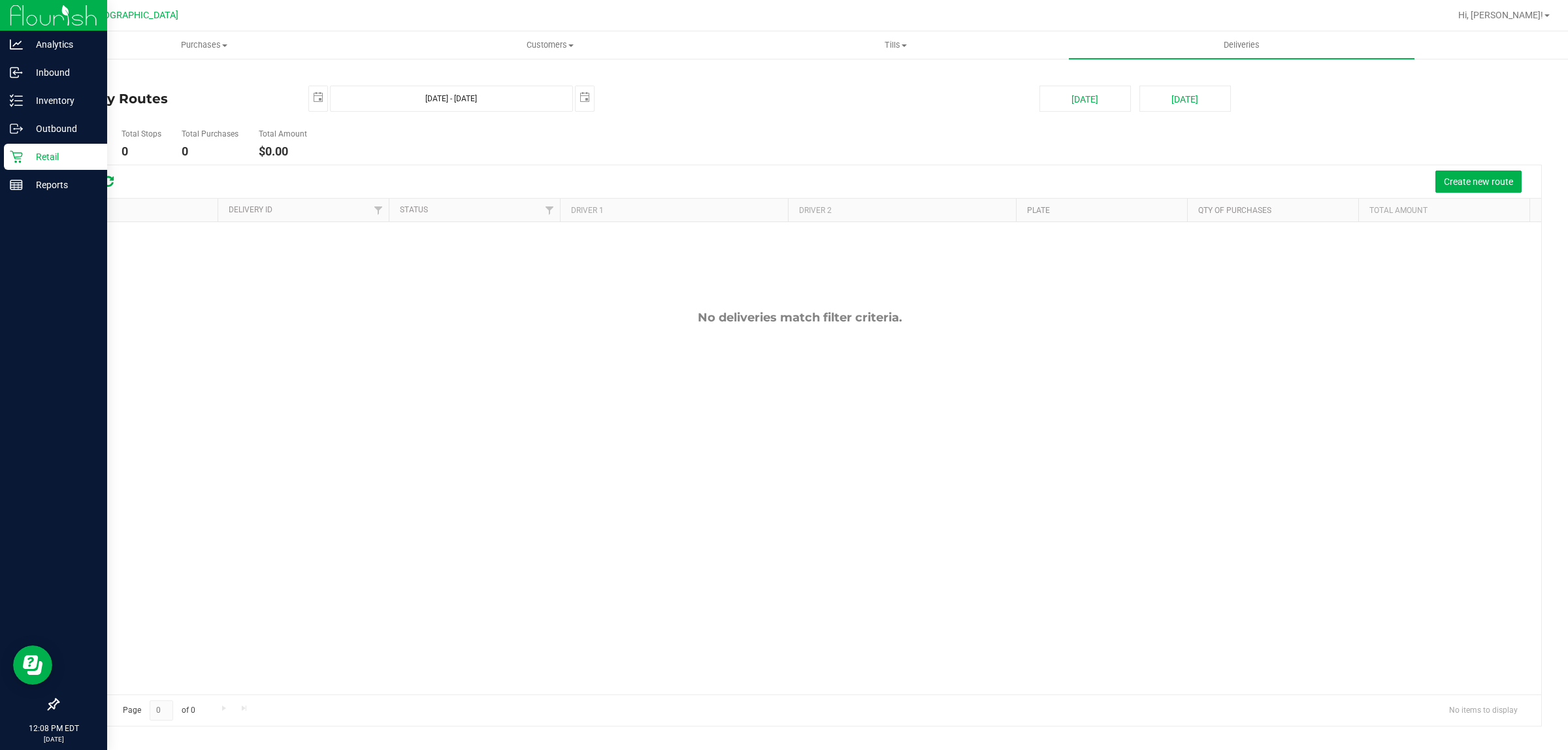
click at [27, 150] on p "Retail" at bounding box center [62, 157] width 79 height 16
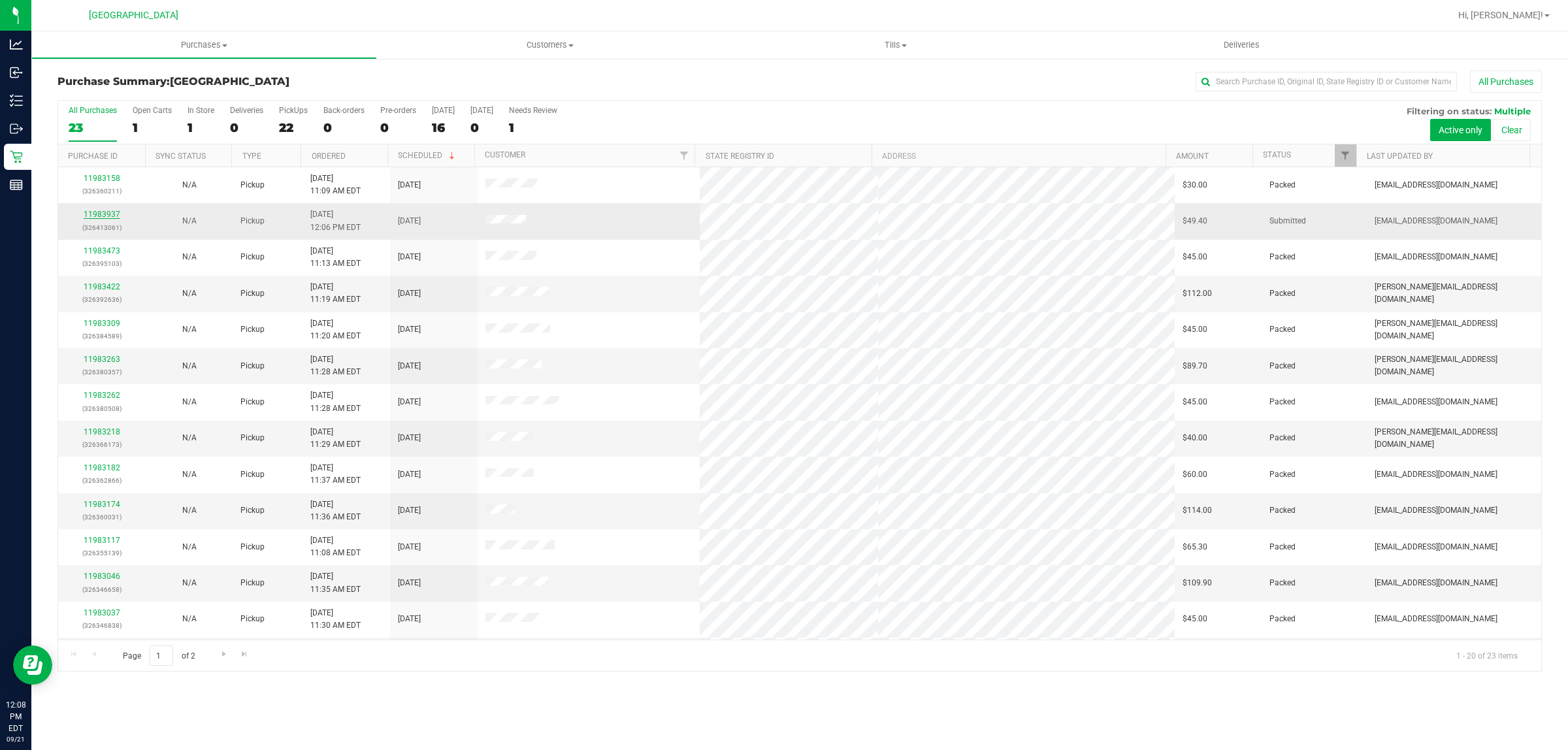
click at [106, 215] on link "11983937" at bounding box center [102, 215] width 37 height 9
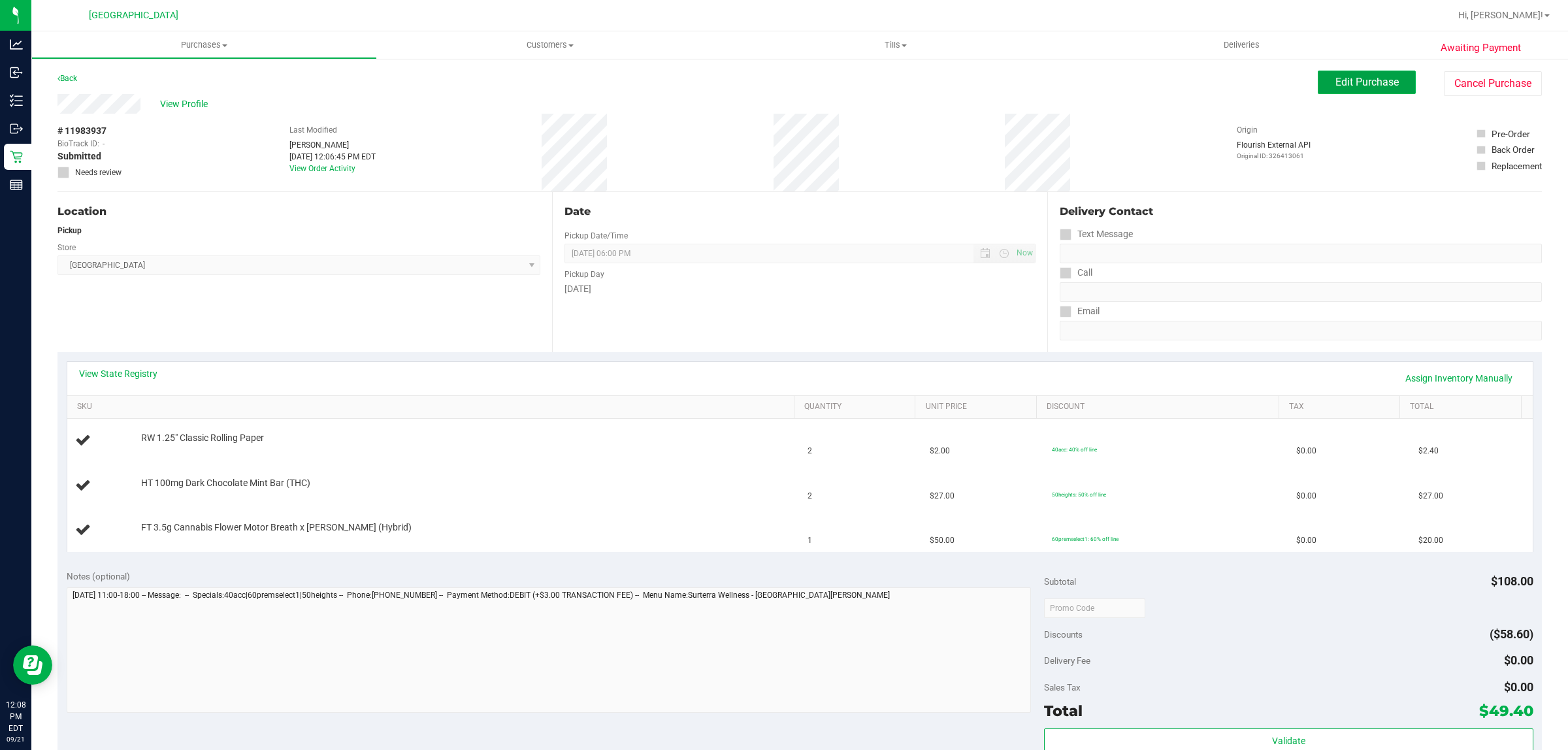
click at [1336, 79] on span "Edit Purchase" at bounding box center [1367, 82] width 63 height 12
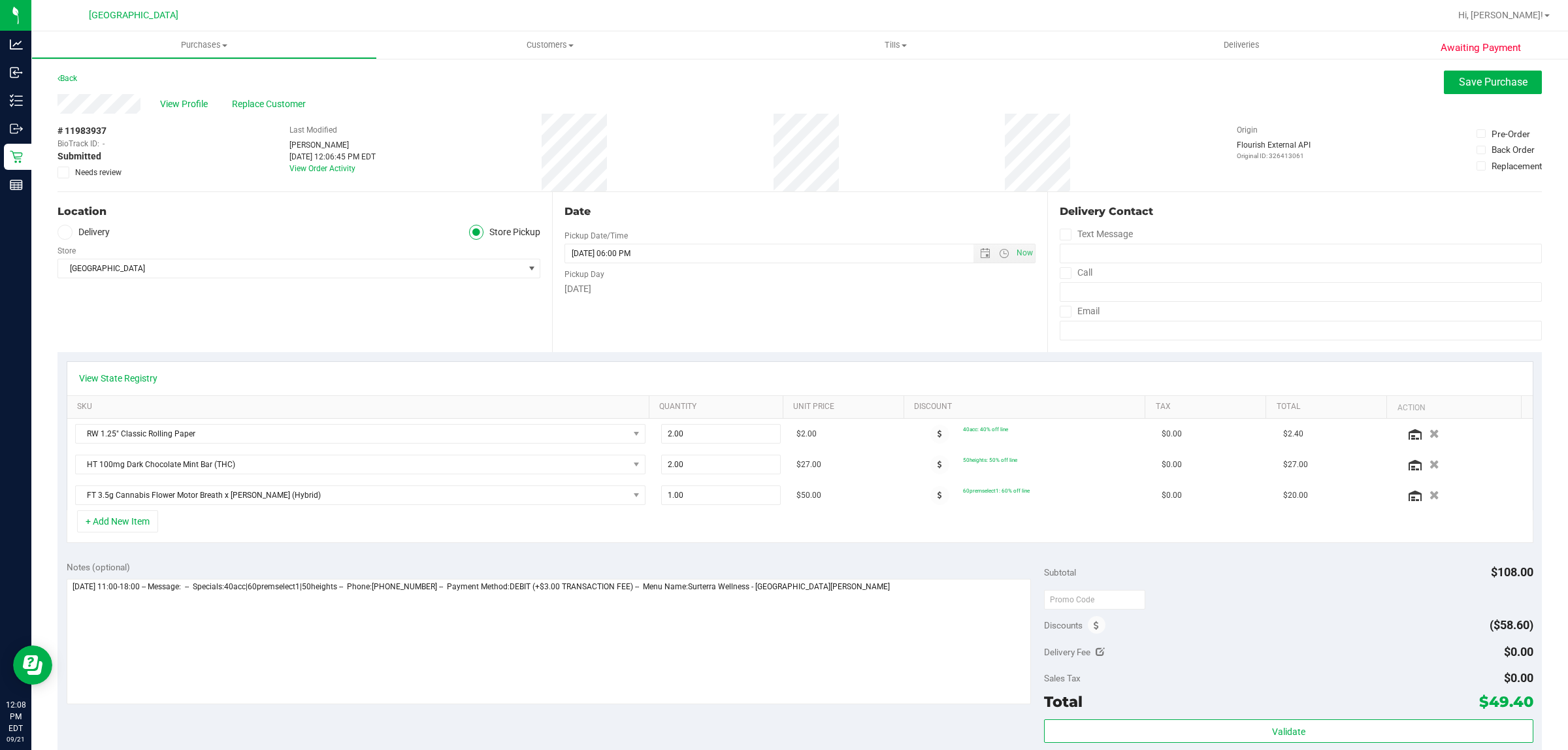
click at [99, 174] on span "Needs review" at bounding box center [98, 172] width 47 height 11
click at [0, 0] on input "Needs review" at bounding box center [0, 0] width 0 height 0
click at [949, 600] on textarea at bounding box center [549, 642] width 965 height 125
type textarea "[DATE] 11:00-18:00 -- Message: -- Specials:40acc|60premselect1|50heights -- Pho…"
click at [1488, 72] on button "Save Purchase" at bounding box center [1493, 82] width 98 height 24
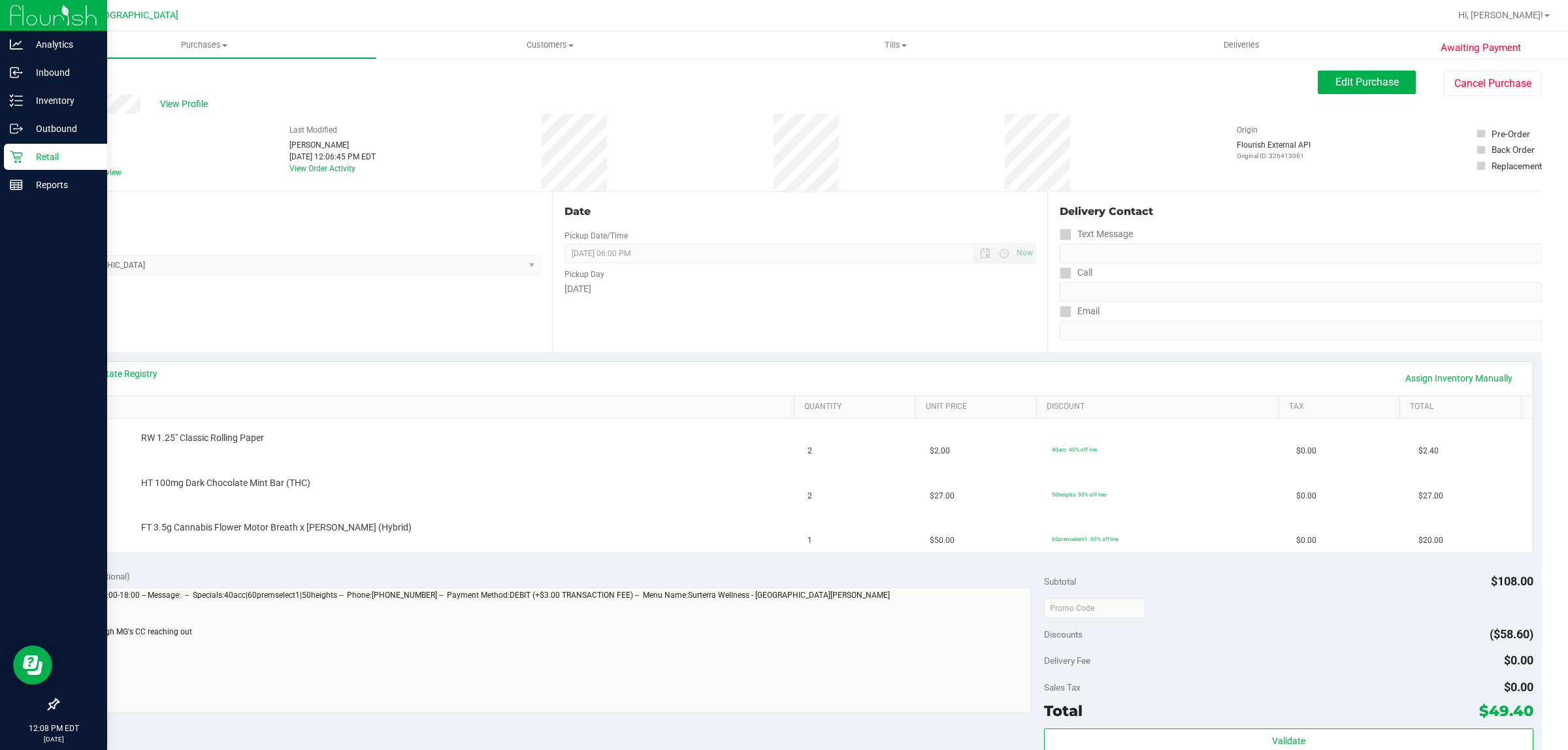
click at [8, 147] on div "Retail" at bounding box center [55, 157] width 103 height 26
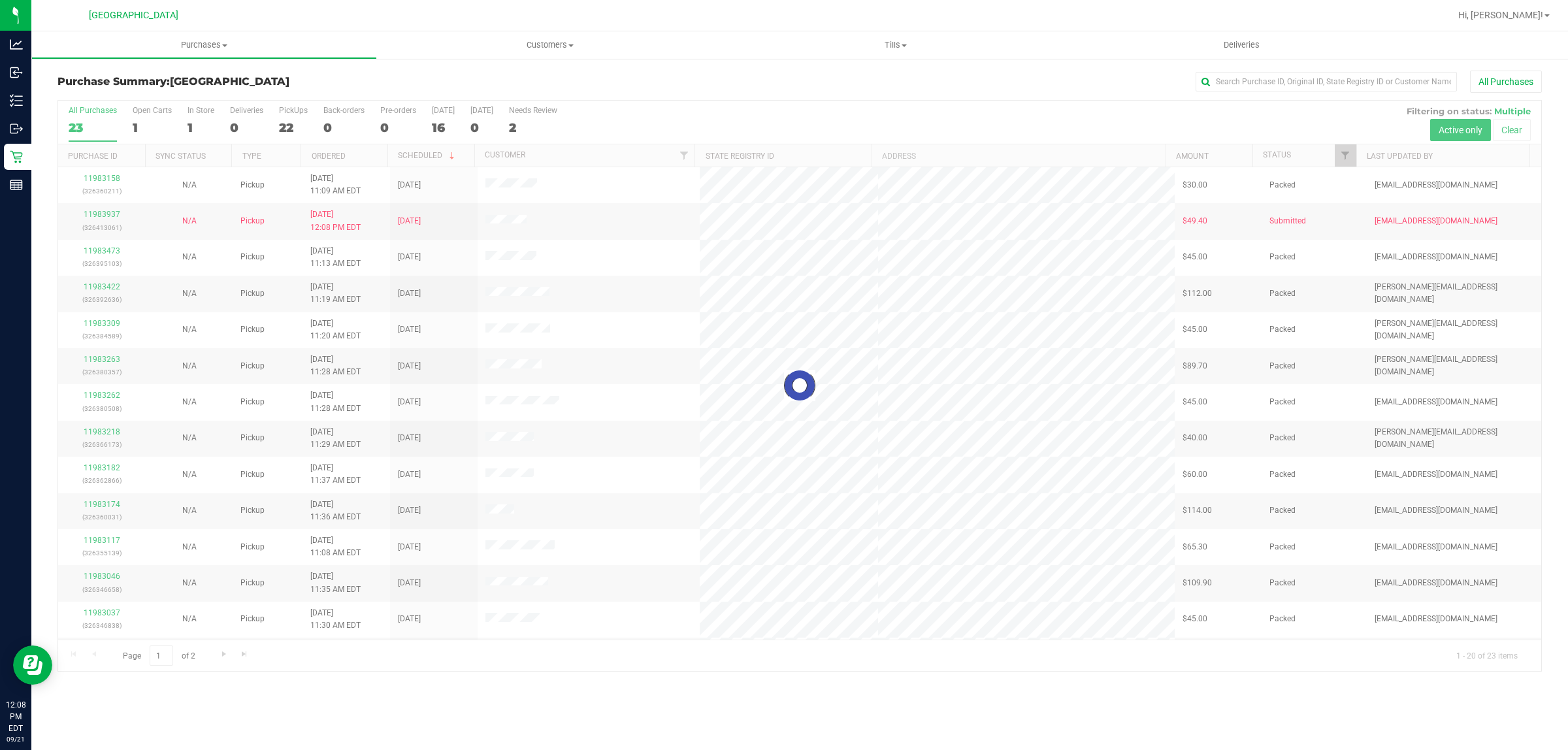
click at [1347, 154] on div at bounding box center [800, 386] width 1483 height 571
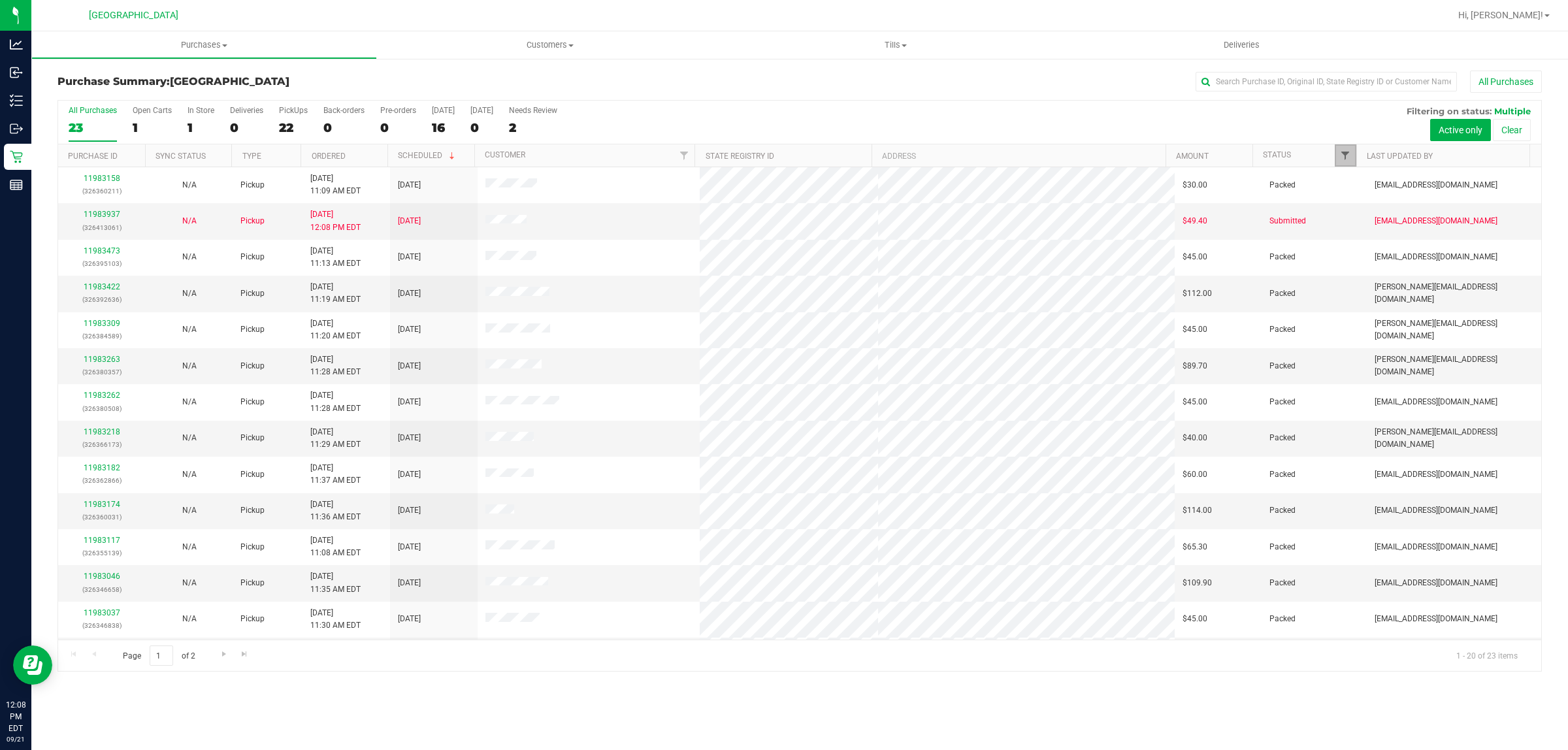
click at [1347, 158] on span "Filter" at bounding box center [1346, 156] width 11 height 11
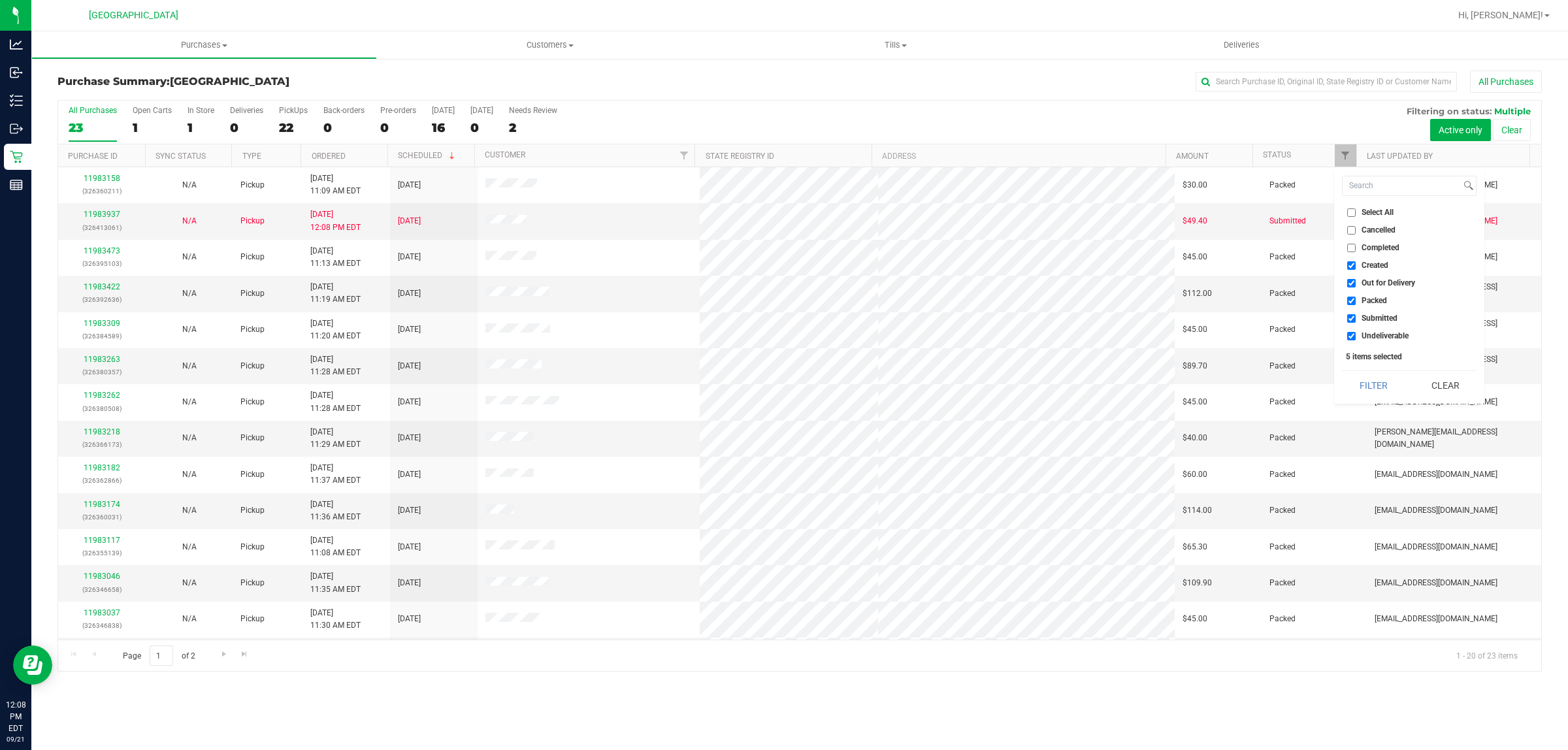
click at [1393, 283] on span "Out for Delivery" at bounding box center [1389, 283] width 53 height 8
click at [1356, 283] on input "Out for Delivery" at bounding box center [1351, 283] width 8 height 8
checkbox input "false"
click at [1384, 295] on li "Packed" at bounding box center [1409, 301] width 134 height 14
click at [1371, 299] on span "Packed" at bounding box center [1374, 300] width 25 height 8
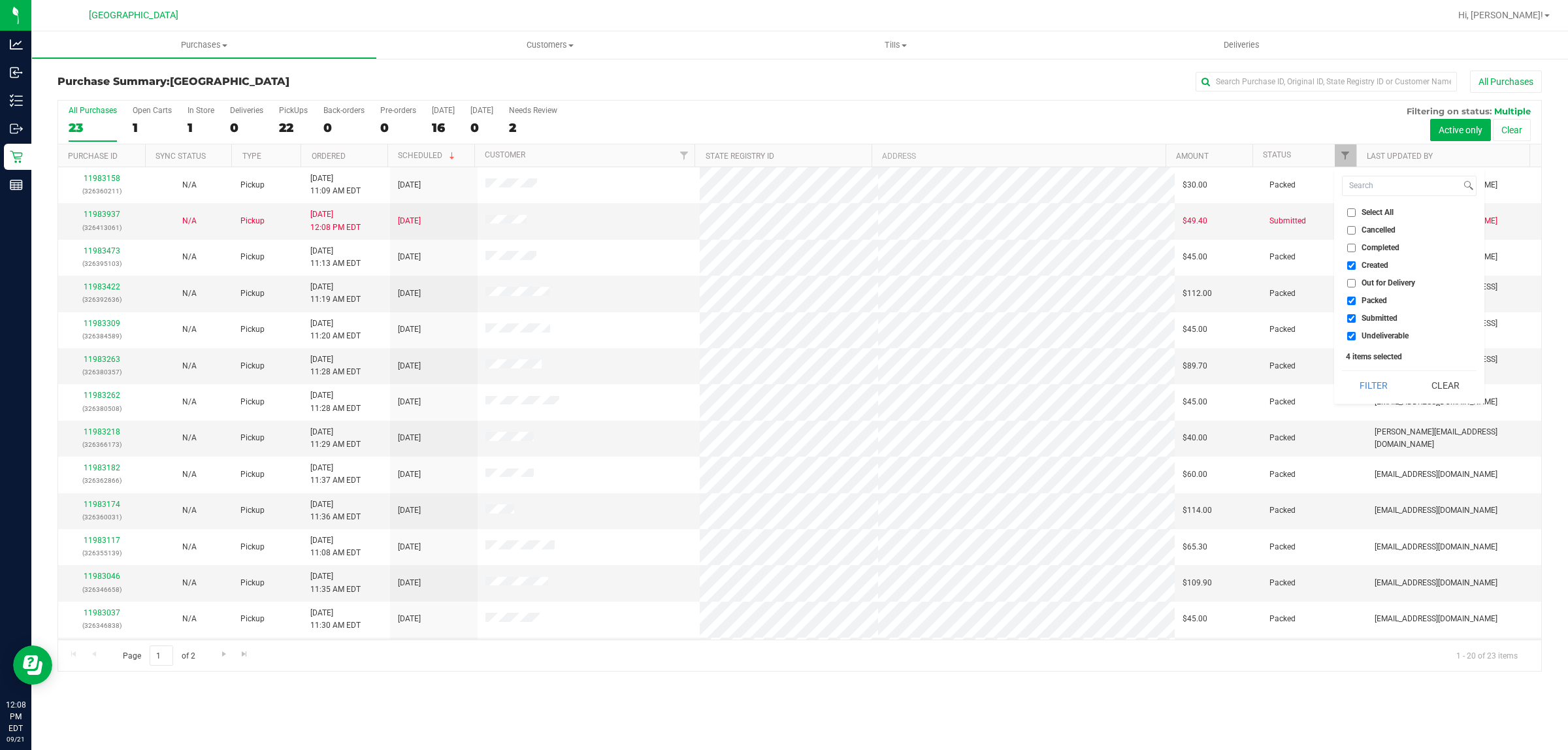
click at [1356, 299] on input "Packed" at bounding box center [1351, 300] width 8 height 8
checkbox input "false"
click at [1369, 340] on span "Undeliverable" at bounding box center [1385, 336] width 47 height 8
click at [1356, 340] on input "Undeliverable" at bounding box center [1351, 336] width 8 height 8
checkbox input "false"
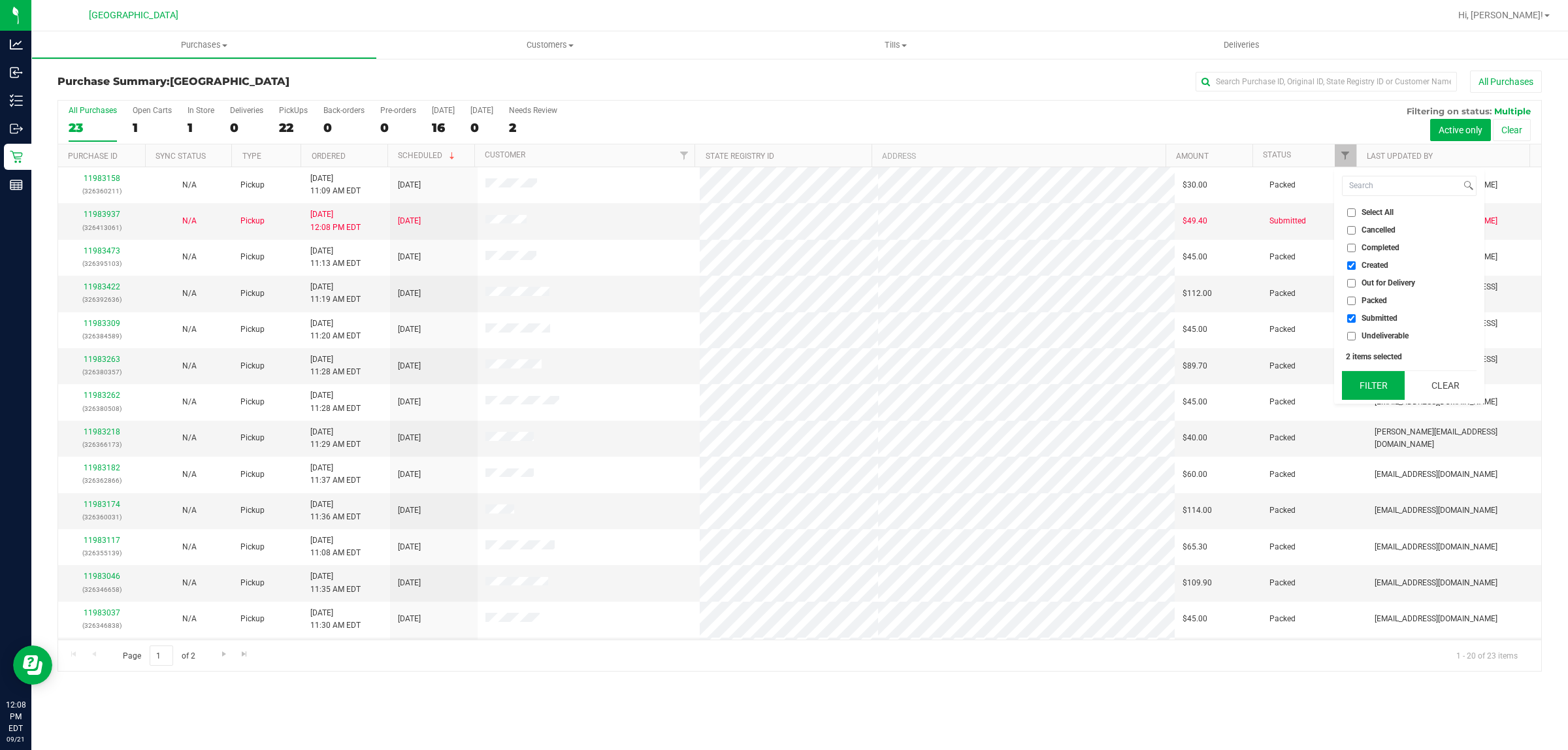
click at [1369, 376] on button "Filter" at bounding box center [1373, 386] width 63 height 29
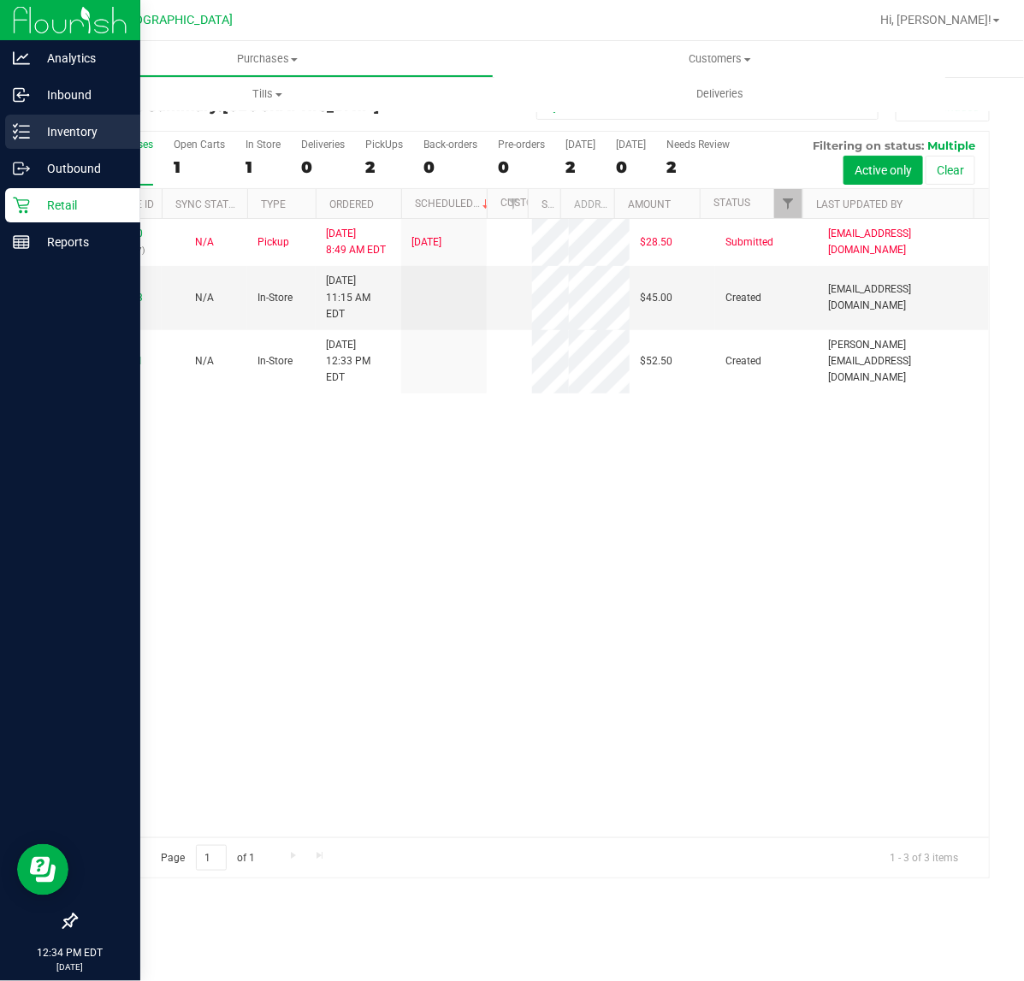
click at [36, 129] on p "Inventory" at bounding box center [81, 131] width 103 height 21
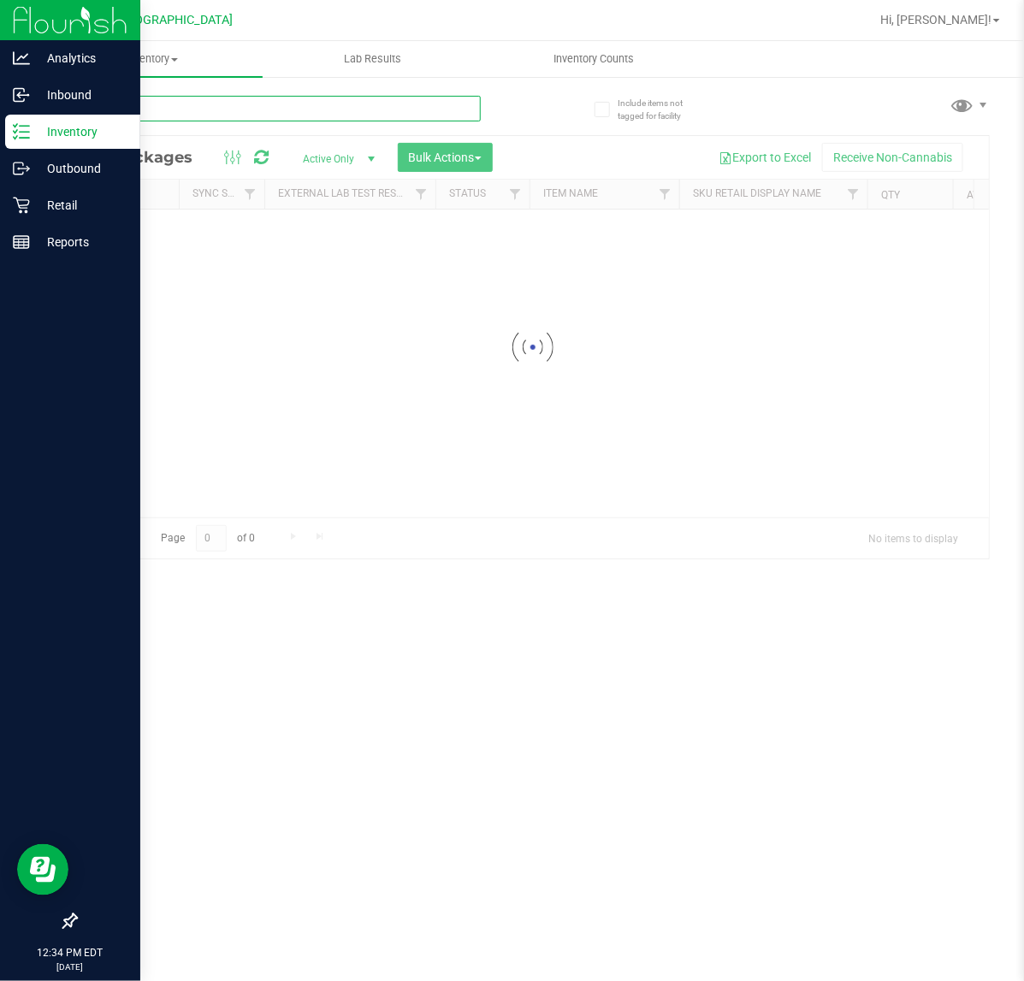
click at [164, 115] on input "text" at bounding box center [278, 109] width 406 height 26
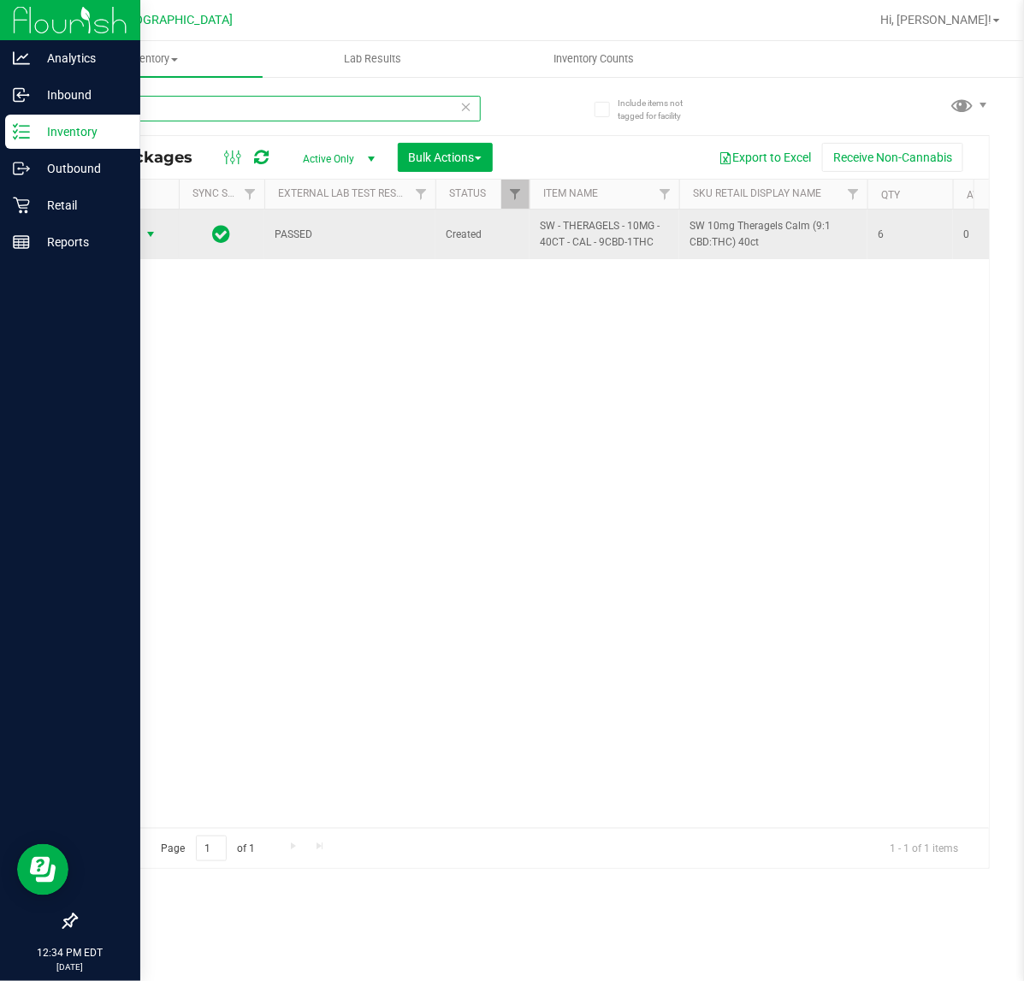
type input "-1225"
click at [140, 228] on span "select" at bounding box center [150, 234] width 21 height 24
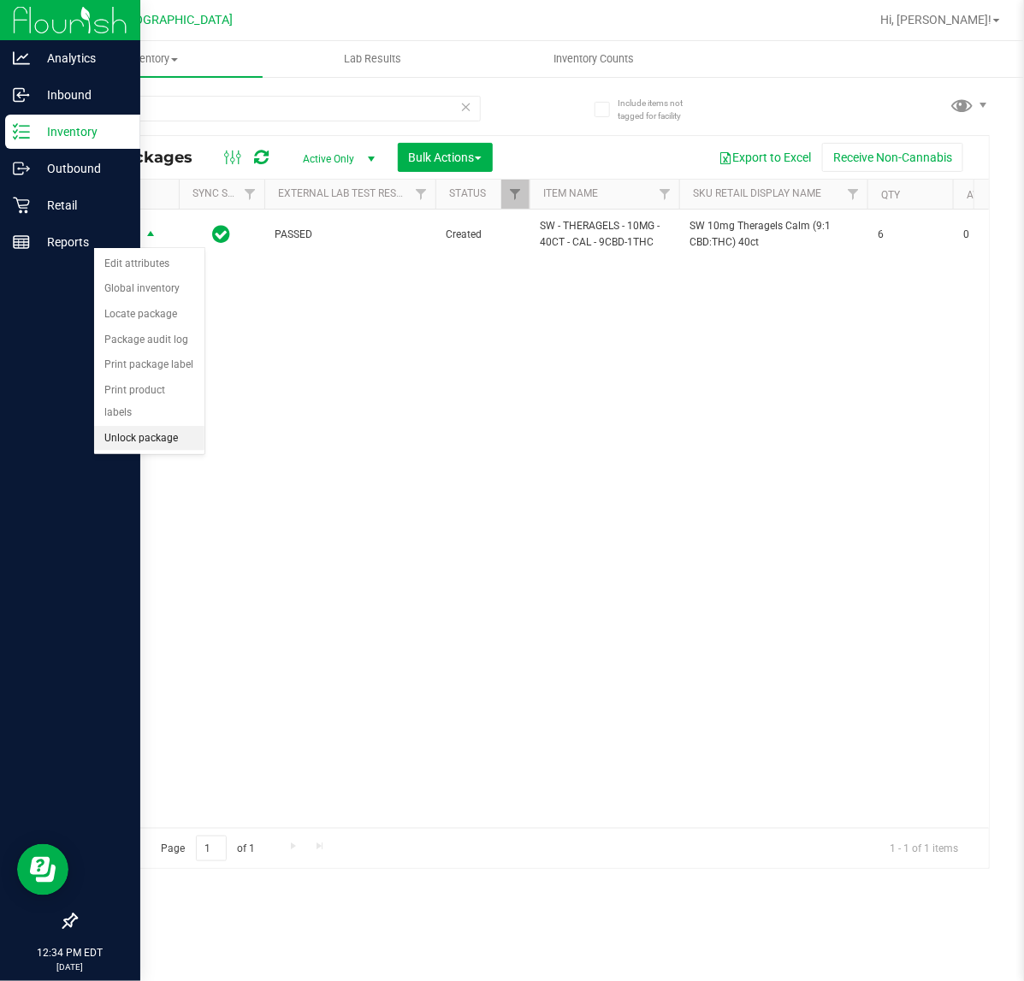
click at [146, 426] on li "Unlock package" at bounding box center [149, 439] width 110 height 26
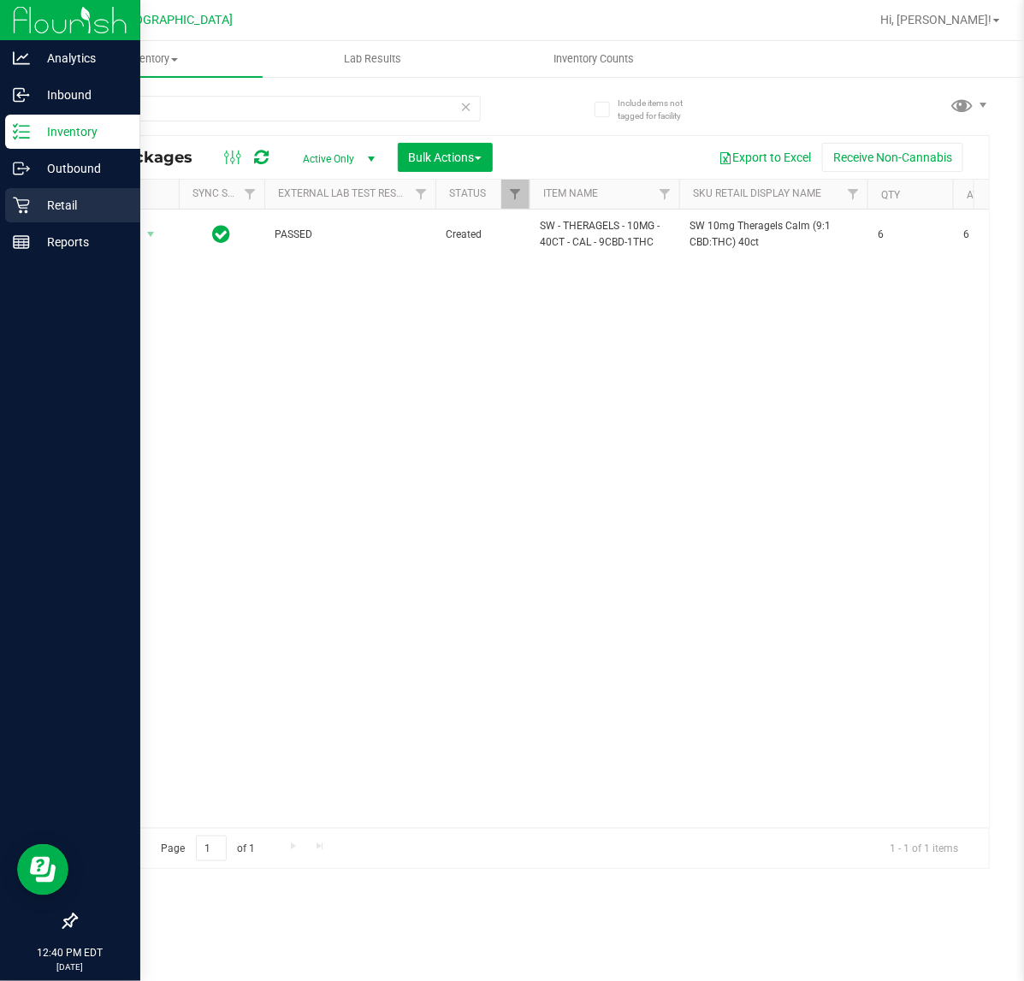
click at [22, 205] on icon at bounding box center [21, 206] width 16 height 16
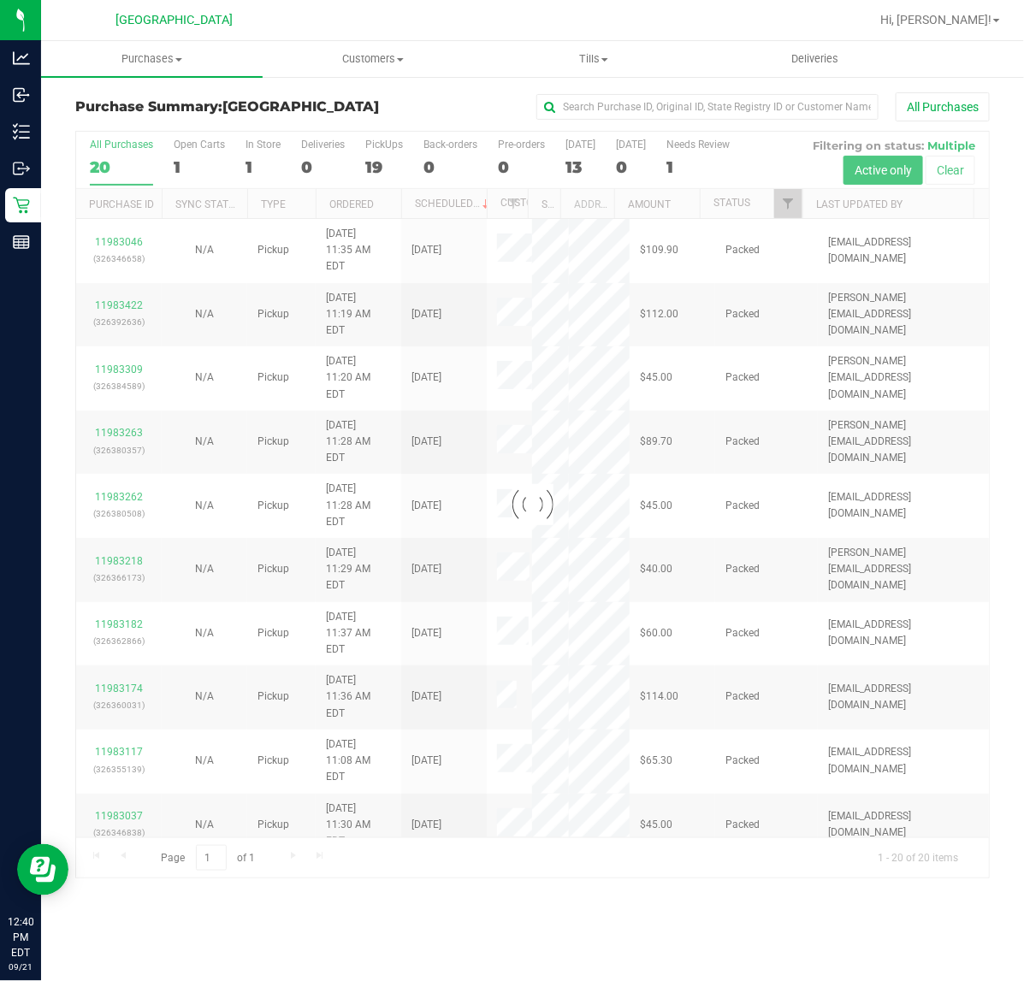
click at [788, 195] on div at bounding box center [532, 505] width 913 height 747
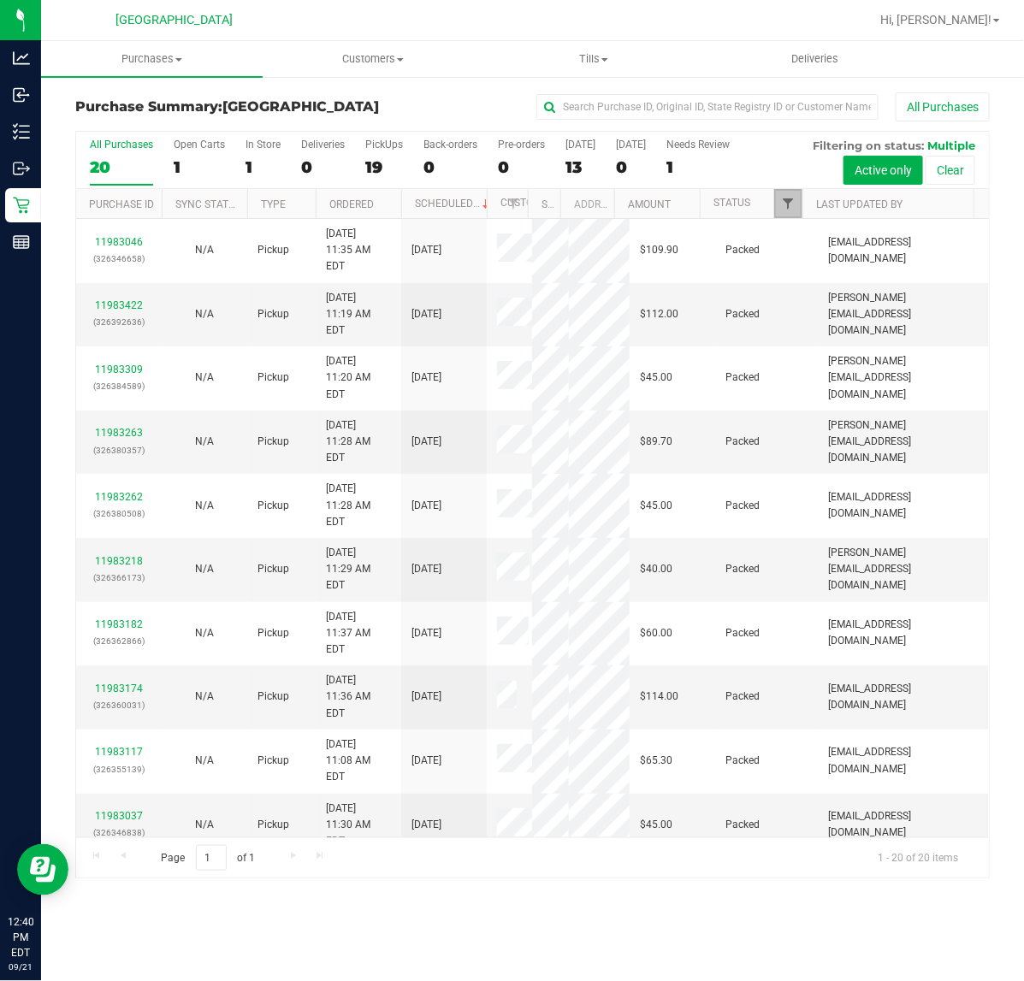
click at [788, 199] on span "Filter" at bounding box center [788, 204] width 14 height 14
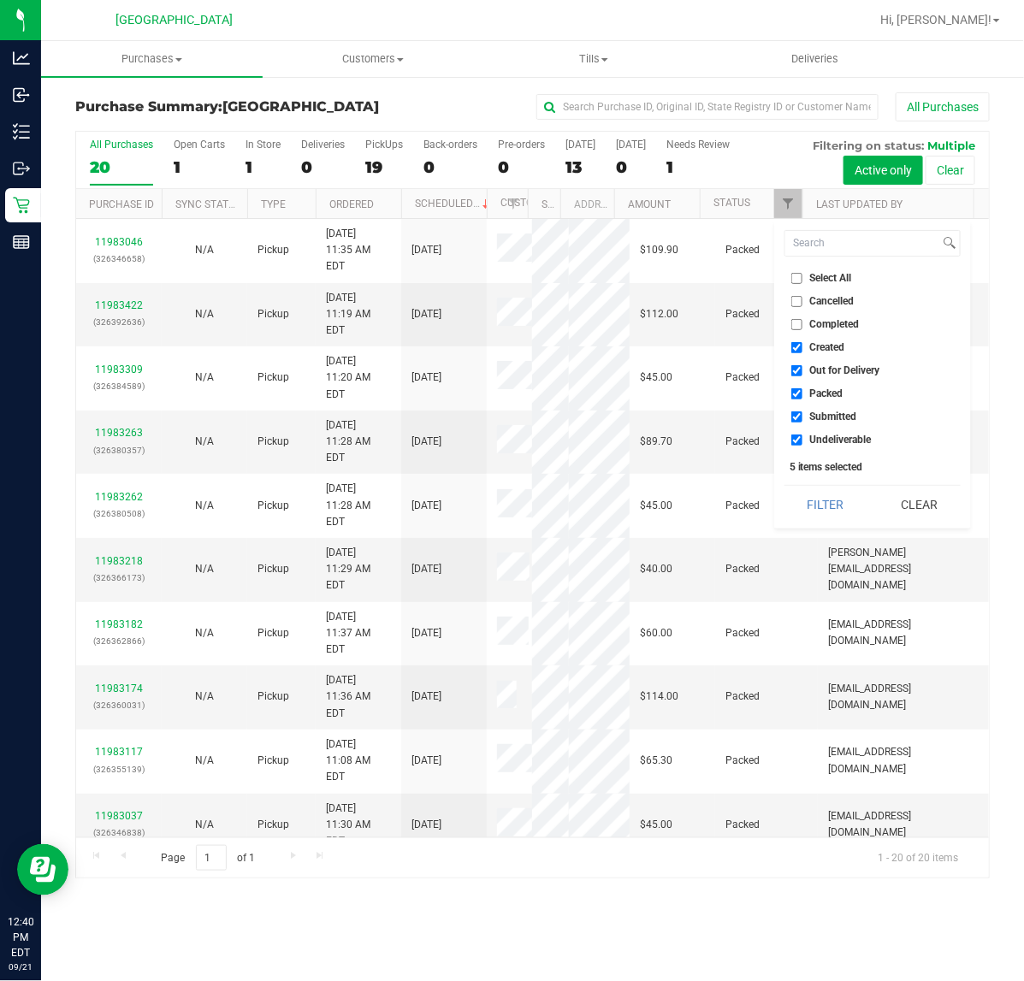
click at [826, 365] on span "Out for Delivery" at bounding box center [845, 370] width 70 height 10
click at [802, 365] on input "Out for Delivery" at bounding box center [796, 370] width 11 height 11
checkbox input "false"
click at [815, 385] on li "Packed" at bounding box center [873, 394] width 176 height 18
click at [814, 398] on span "Packed" at bounding box center [826, 393] width 33 height 10
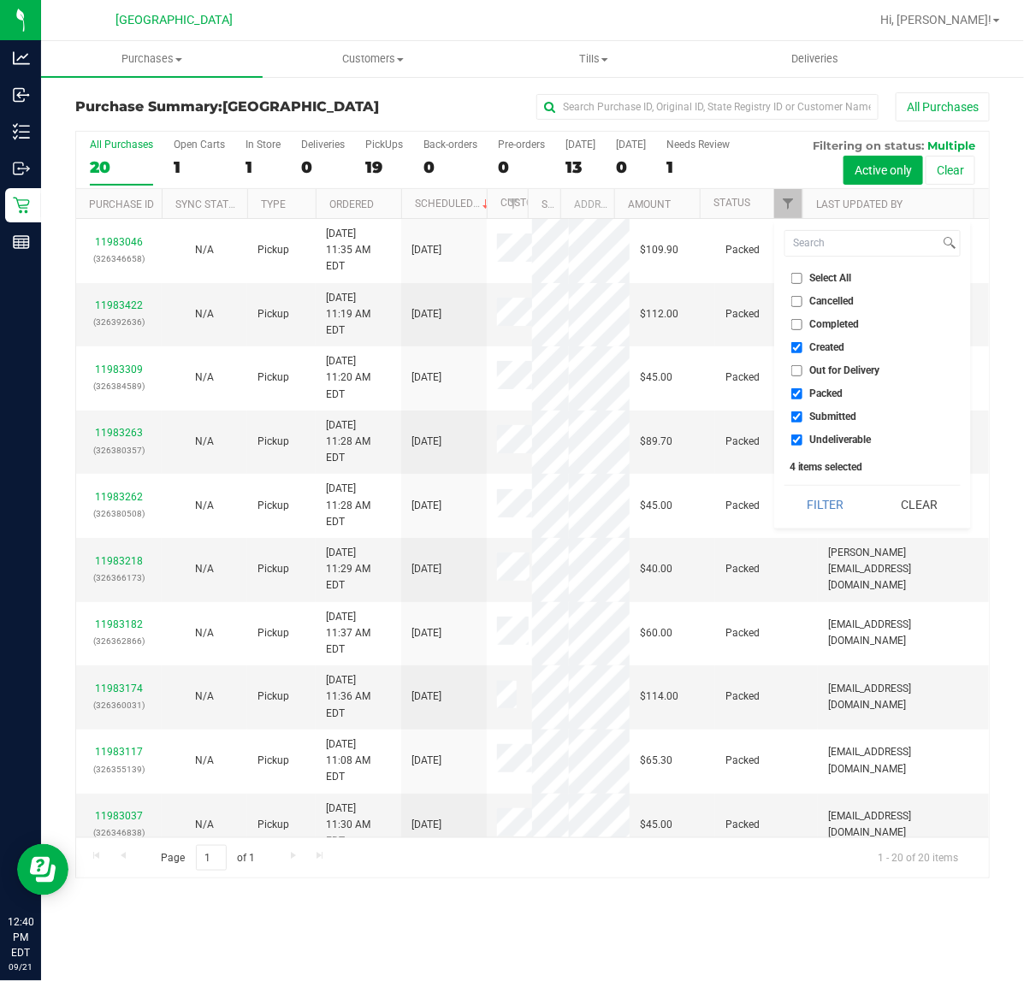
click at [802, 398] on input "Packed" at bounding box center [796, 393] width 11 height 11
checkbox input "false"
click at [807, 441] on label "Undeliverable" at bounding box center [831, 440] width 80 height 11
click at [802, 441] on input "Undeliverable" at bounding box center [796, 440] width 11 height 11
checkbox input "false"
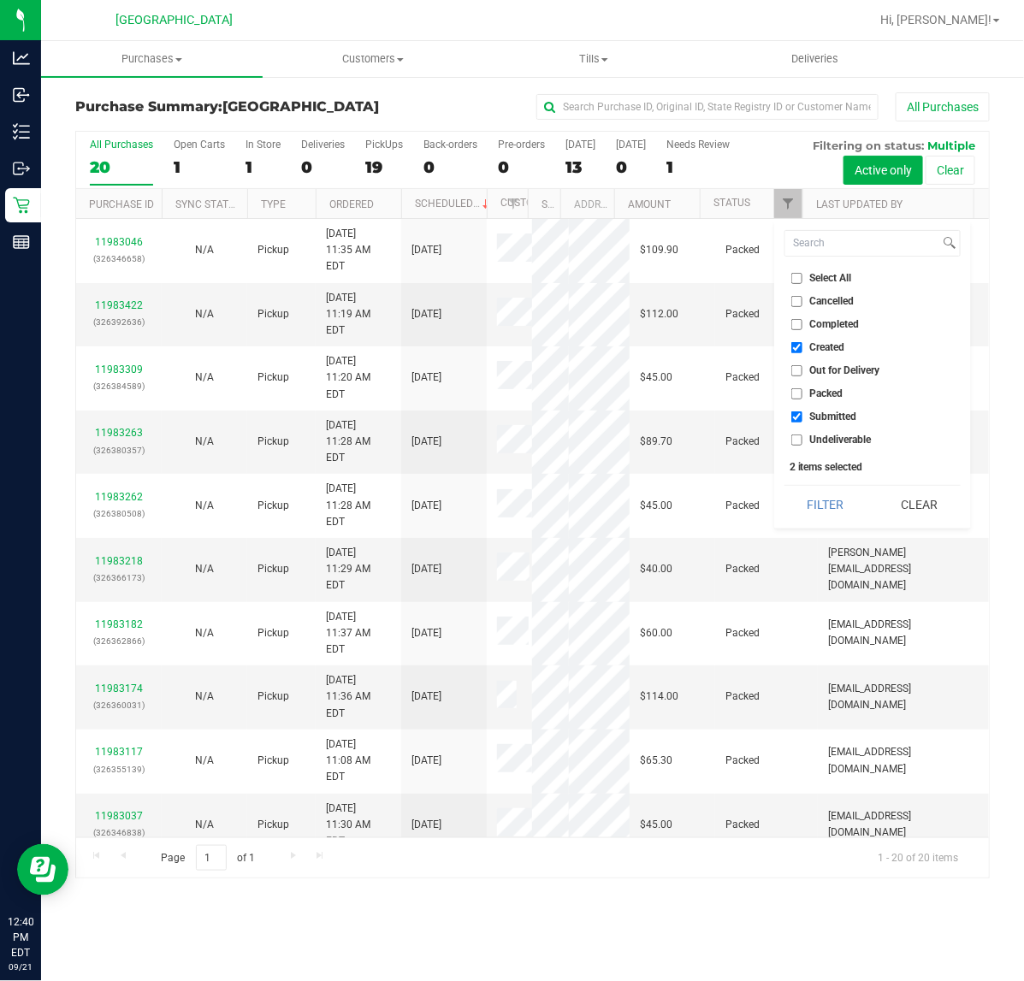
click at [815, 482] on div "Select All Cancelled Completed Created Out for Delivery Packed Submitted Undeli…" at bounding box center [872, 374] width 197 height 309
click at [818, 502] on button "Filter" at bounding box center [826, 505] width 82 height 38
